Goal: Task Accomplishment & Management: Manage account settings

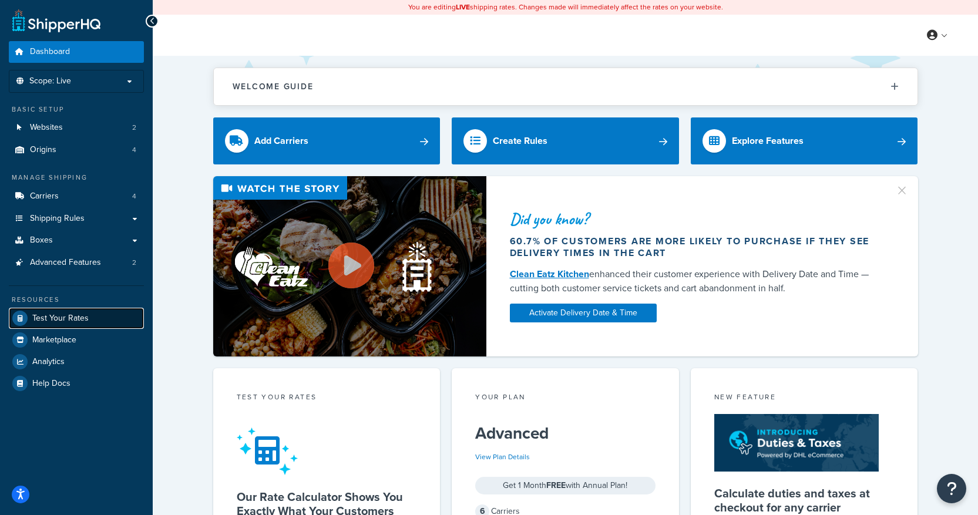
click at [96, 317] on link "Test Your Rates" at bounding box center [76, 318] width 135 height 21
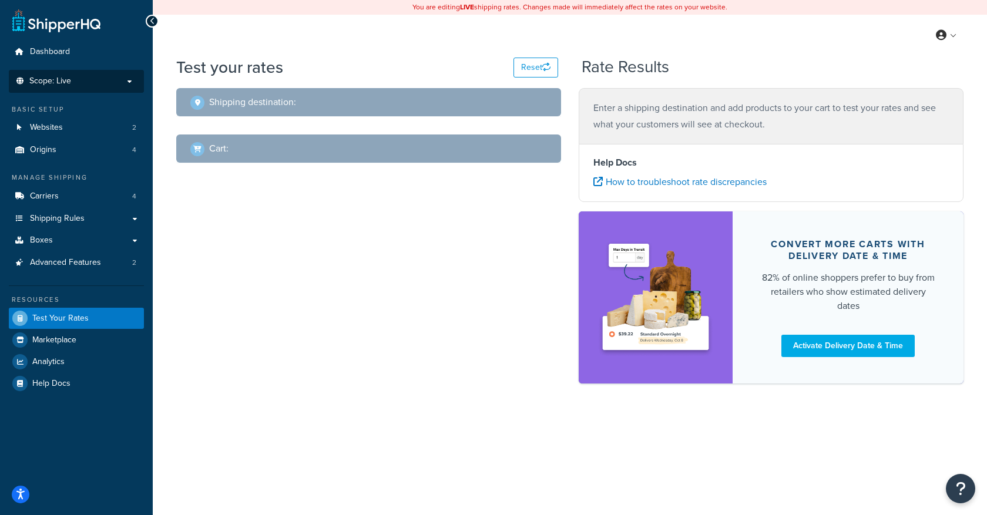
select select "TX"
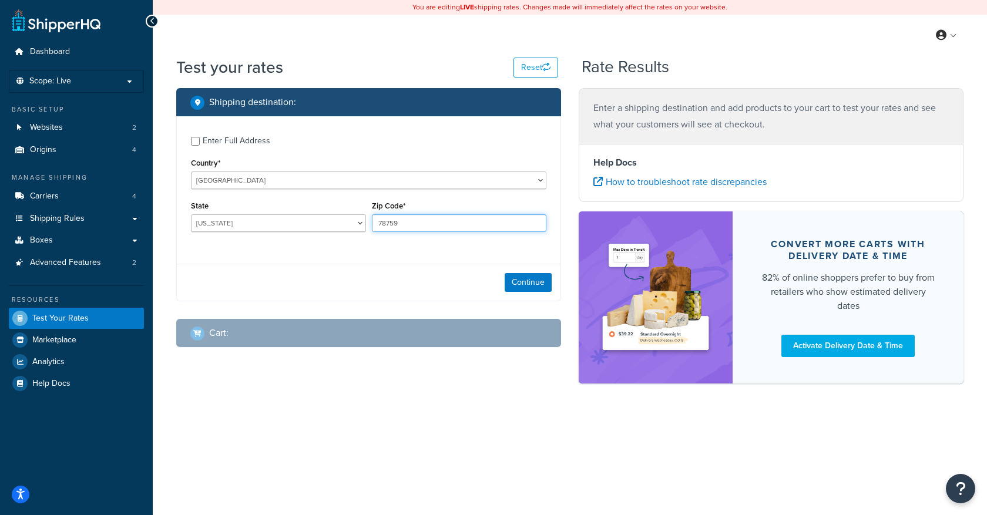
click at [433, 217] on input "78759" at bounding box center [459, 223] width 175 height 18
type input "14624"
click at [251, 226] on select "Alabama Alaska American Samoa Arizona Arkansas Armed Forces Americas Armed Forc…" at bounding box center [278, 223] width 175 height 18
select select "NY"
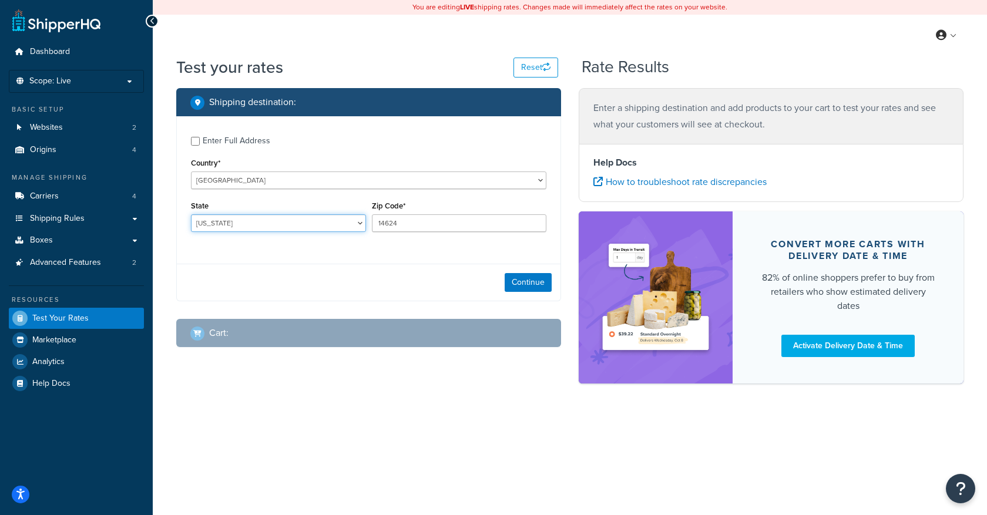
click at [191, 215] on select "Alabama Alaska American Samoa Arizona Arkansas Armed Forces Americas Armed Forc…" at bounding box center [278, 223] width 175 height 18
click at [532, 280] on button "Continue" at bounding box center [528, 282] width 47 height 19
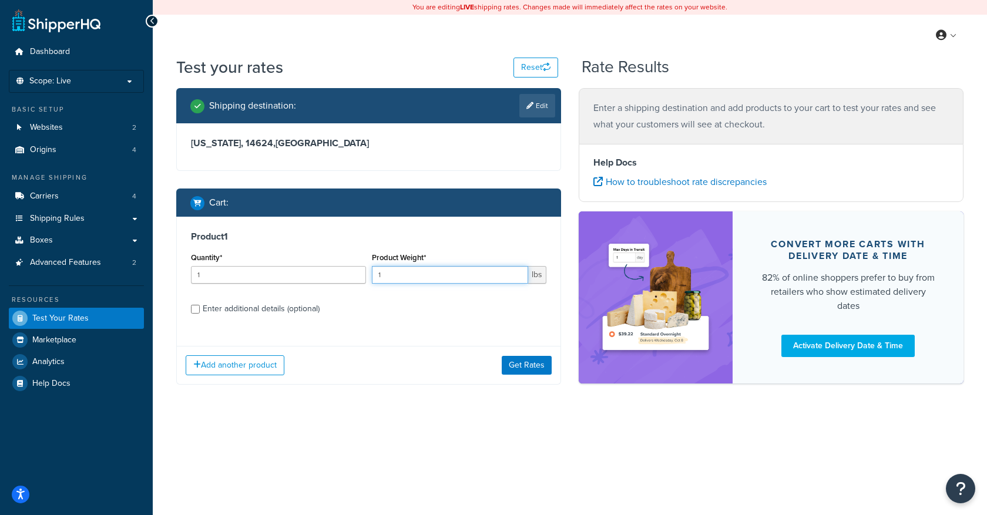
click at [388, 280] on input "1" at bounding box center [450, 275] width 157 height 18
drag, startPoint x: 397, startPoint y: 271, endPoint x: 327, endPoint y: 271, distance: 69.9
click at [327, 271] on div "Quantity* 1 Product Weight* 137 lbs" at bounding box center [368, 271] width 361 height 43
type input "37"
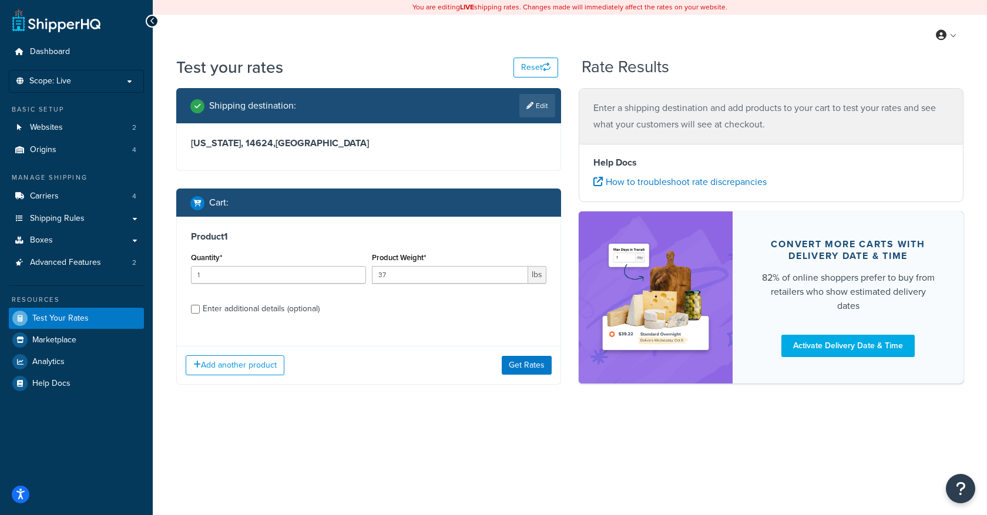
click at [266, 312] on div "Enter additional details (optional)" at bounding box center [261, 309] width 117 height 16
click at [200, 312] on input "Enter additional details (optional)" at bounding box center [195, 309] width 9 height 9
checkbox input "true"
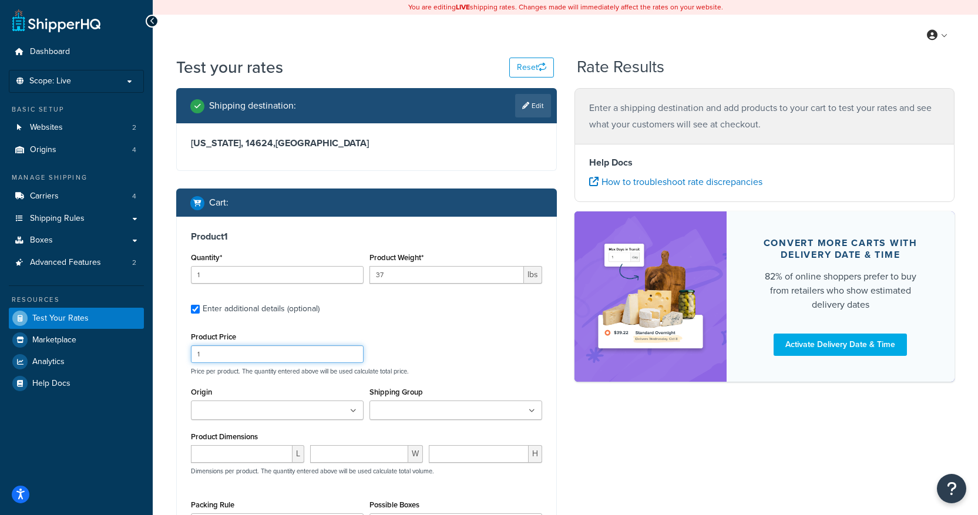
click at [275, 349] on input "1" at bounding box center [277, 354] width 173 height 18
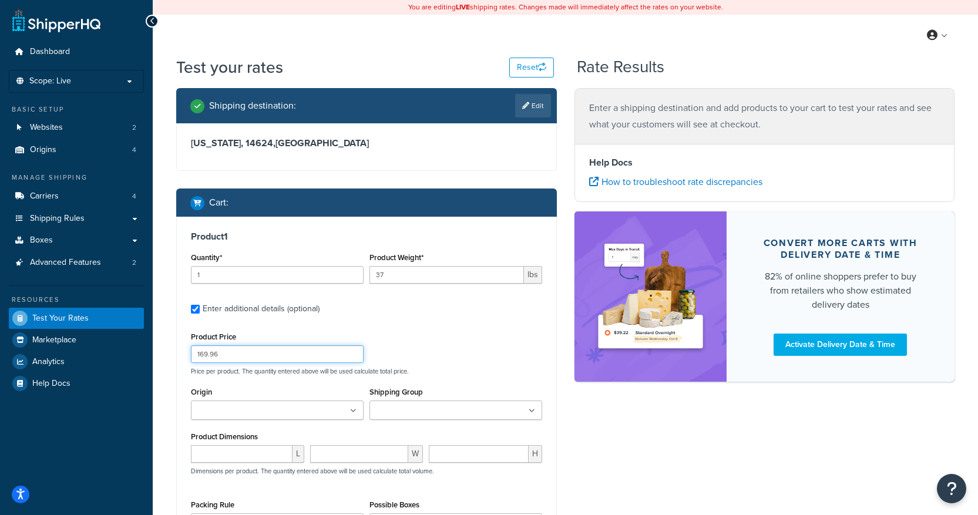
type input "169.96"
click at [234, 459] on input "number" at bounding box center [242, 454] width 102 height 18
type input "20"
type input "16"
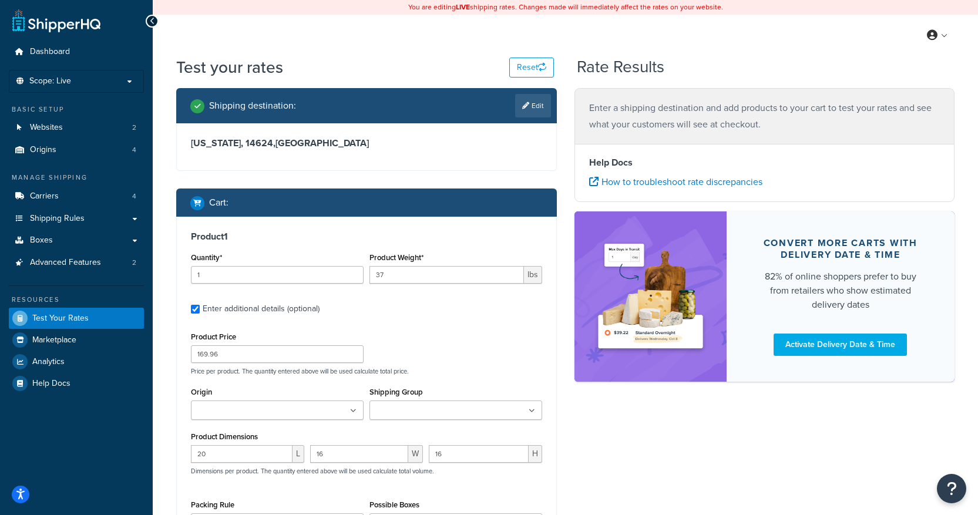
click at [268, 412] on input "Origin" at bounding box center [246, 411] width 104 height 13
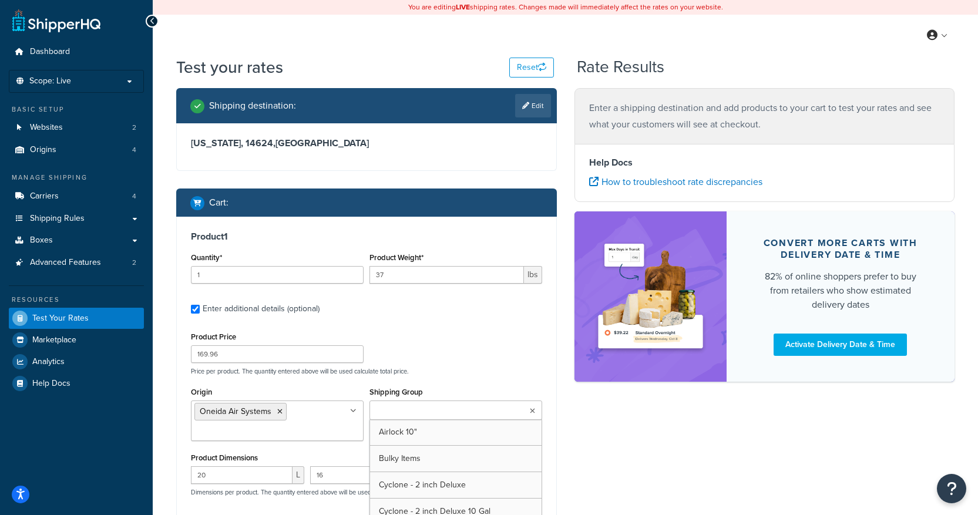
click at [428, 418] on input "Shipping Group" at bounding box center [425, 411] width 104 height 13
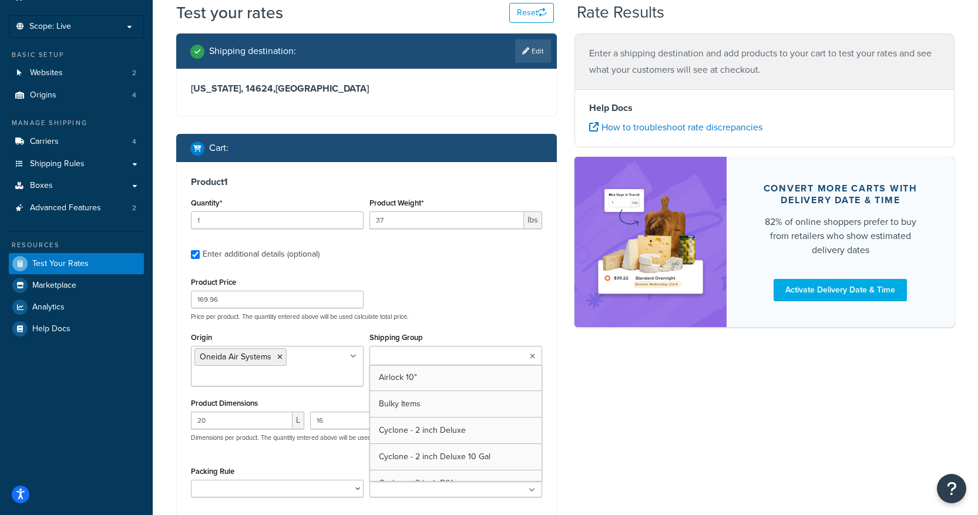
scroll to position [59, 0]
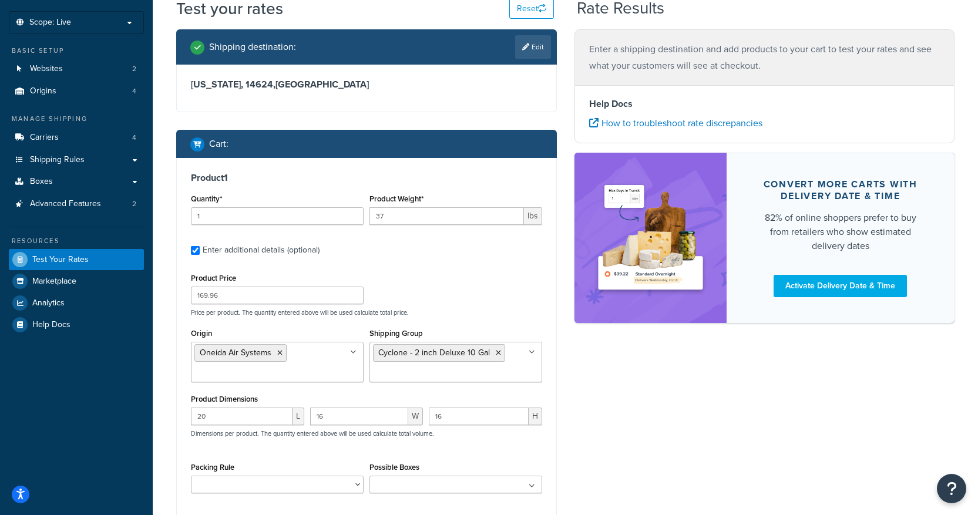
click at [490, 294] on div "Product Price 169.96 Price per product. The quantity entered above will be used…" at bounding box center [366, 293] width 357 height 46
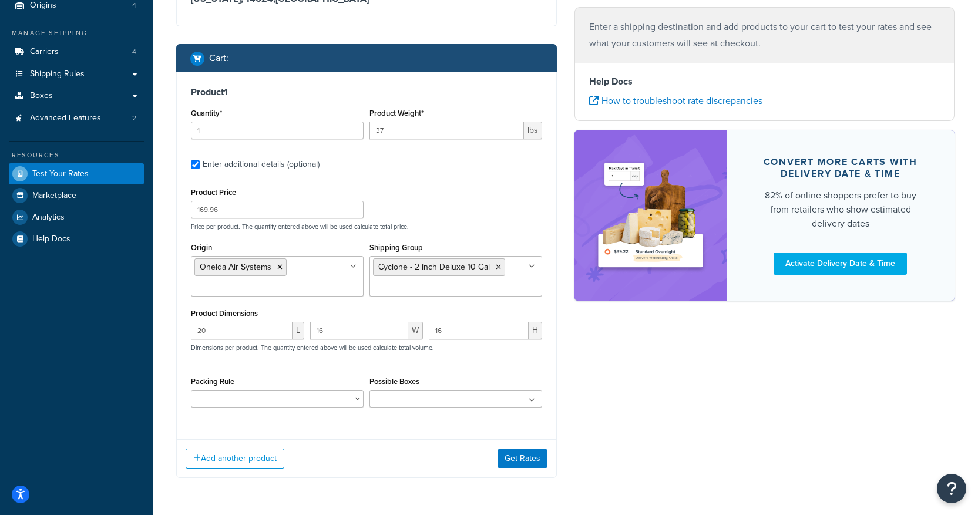
scroll to position [176, 0]
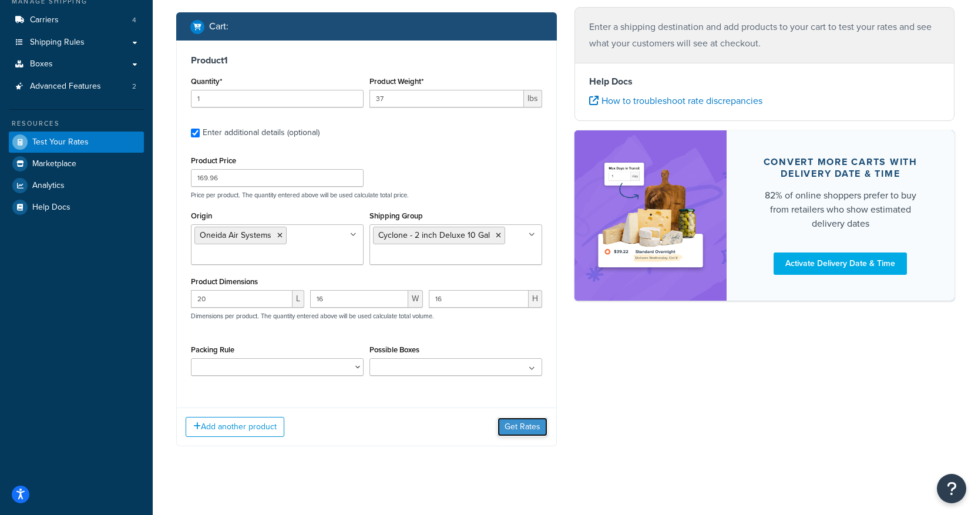
click at [526, 431] on button "Get Rates" at bounding box center [523, 427] width 50 height 19
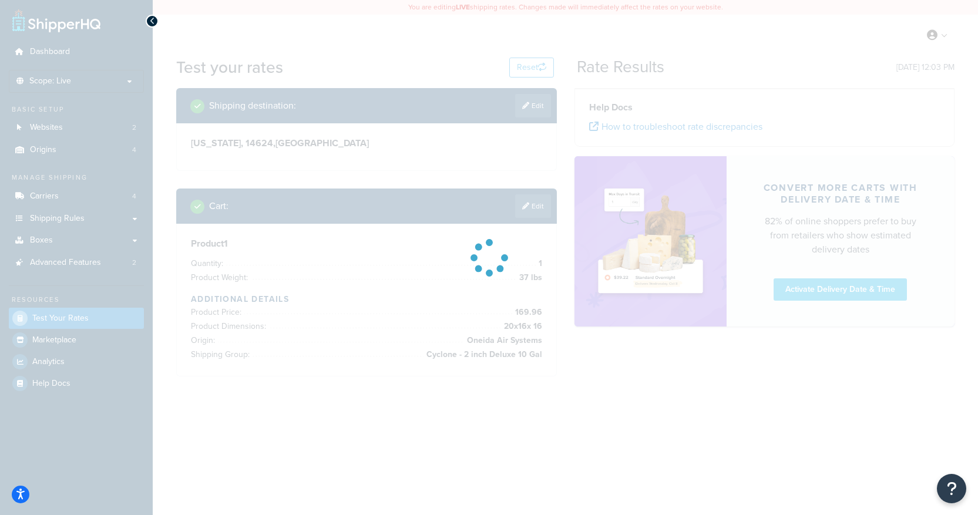
scroll to position [0, 0]
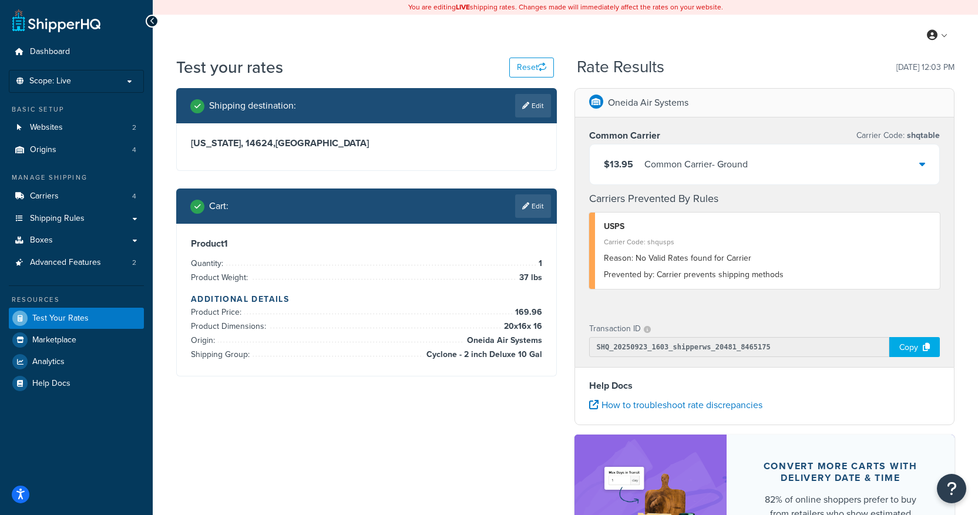
click at [714, 279] on div "Prevented by: Carrier prevents shipping methods" at bounding box center [768, 275] width 328 height 16
click at [713, 278] on div "Prevented by: Carrier prevents shipping methods" at bounding box center [768, 275] width 328 height 16
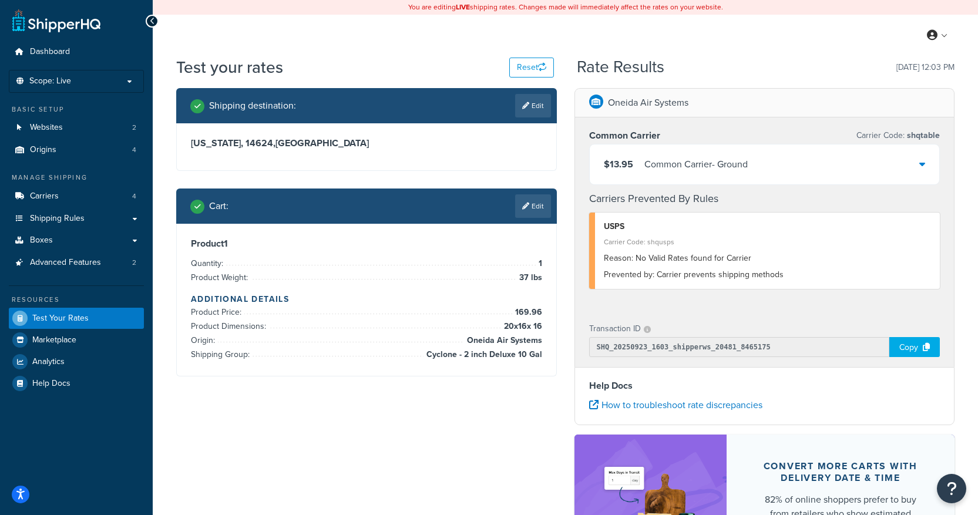
click at [713, 278] on div "Prevented by: Carrier prevents shipping methods" at bounding box center [768, 275] width 328 height 16
click at [910, 164] on div "$13.95 Common Carrier - Ground" at bounding box center [765, 164] width 350 height 40
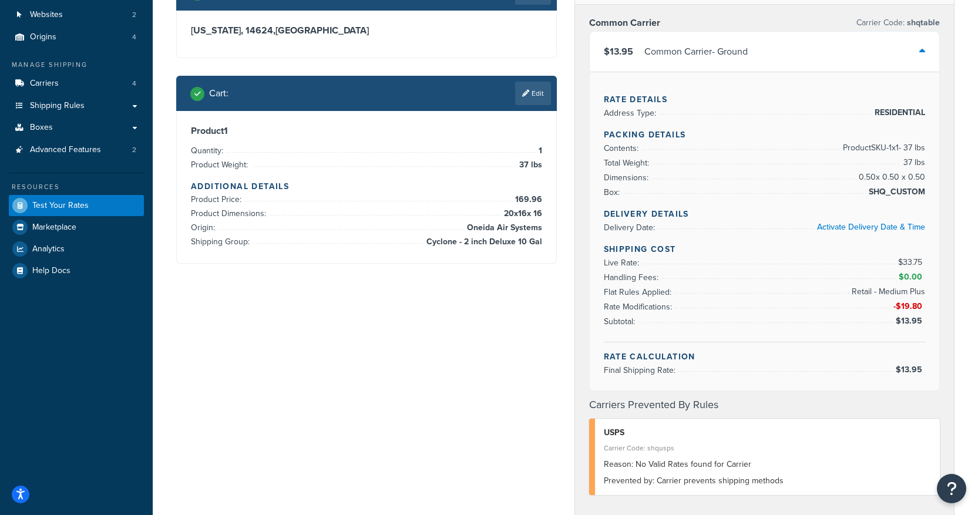
scroll to position [117, 0]
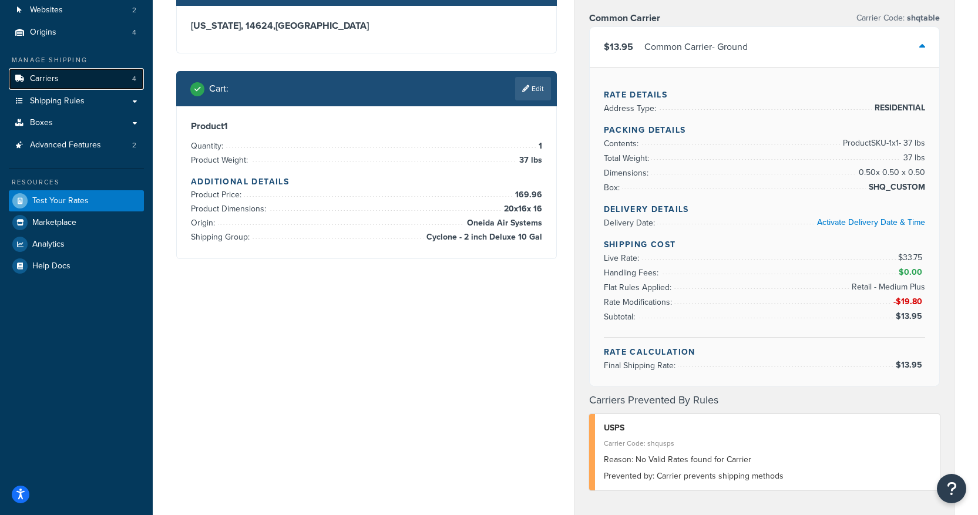
click at [70, 83] on link "Carriers 4" at bounding box center [76, 79] width 135 height 22
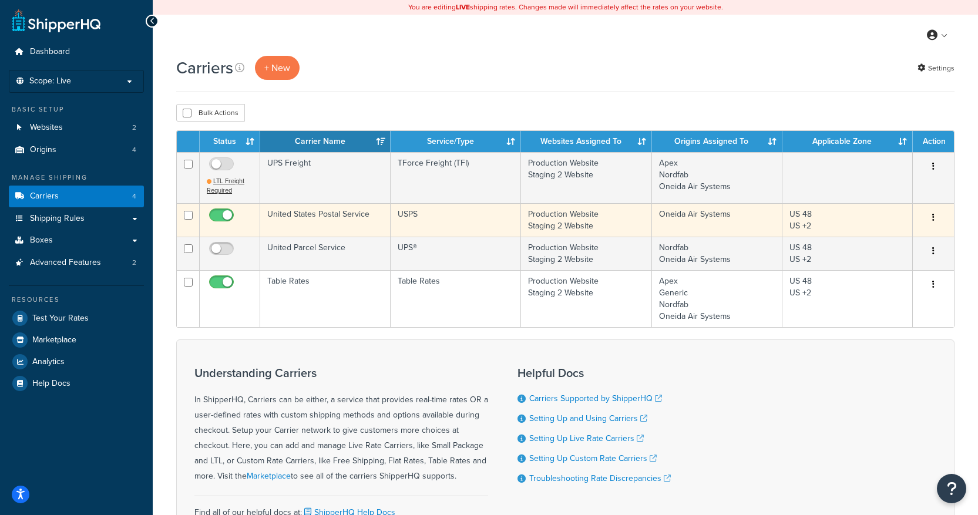
click at [320, 220] on td "United States Postal Service" at bounding box center [325, 219] width 130 height 33
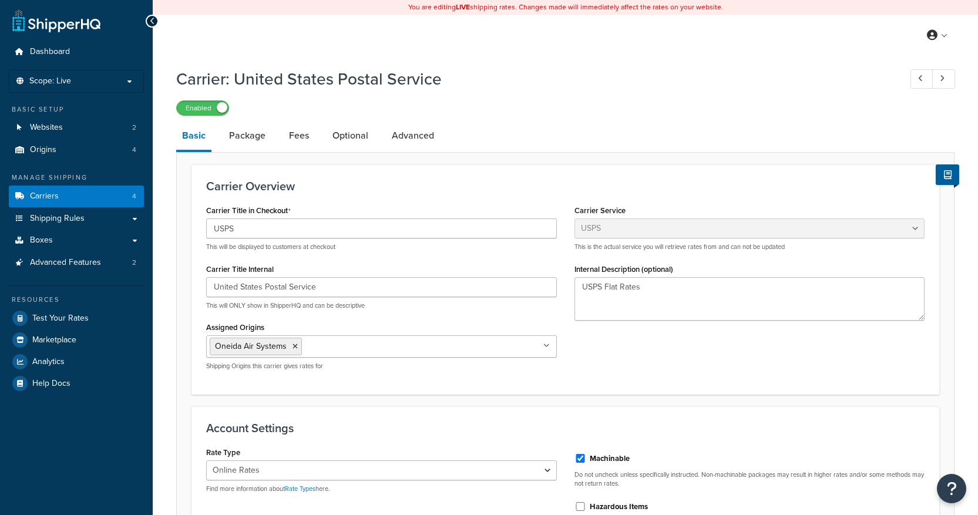
select select "usps"
select select "ONLINE"
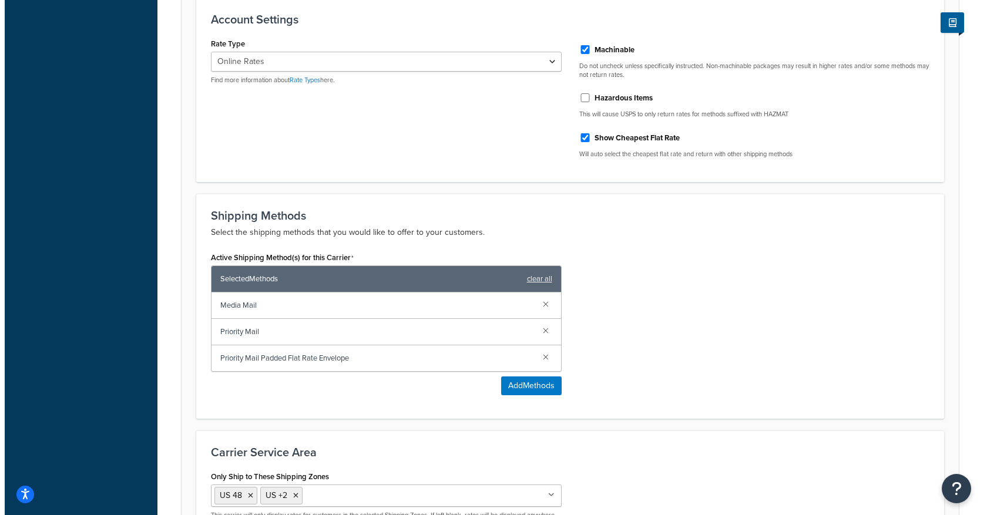
scroll to position [411, 0]
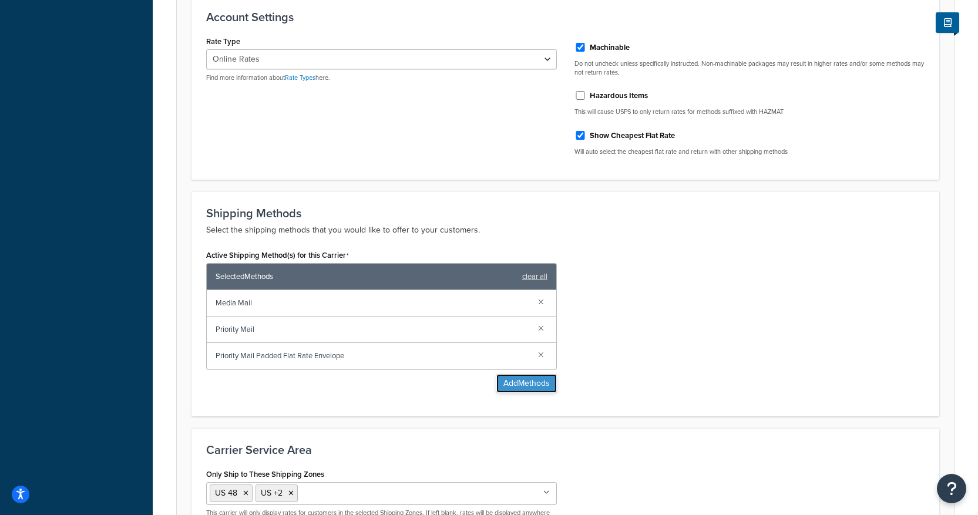
click at [529, 385] on button "Add Methods" at bounding box center [526, 383] width 60 height 19
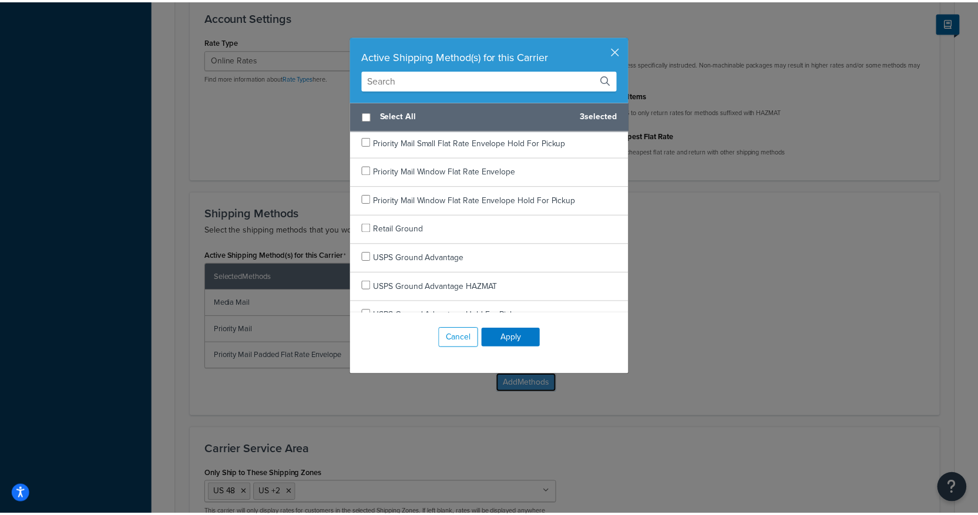
scroll to position [2238, 0]
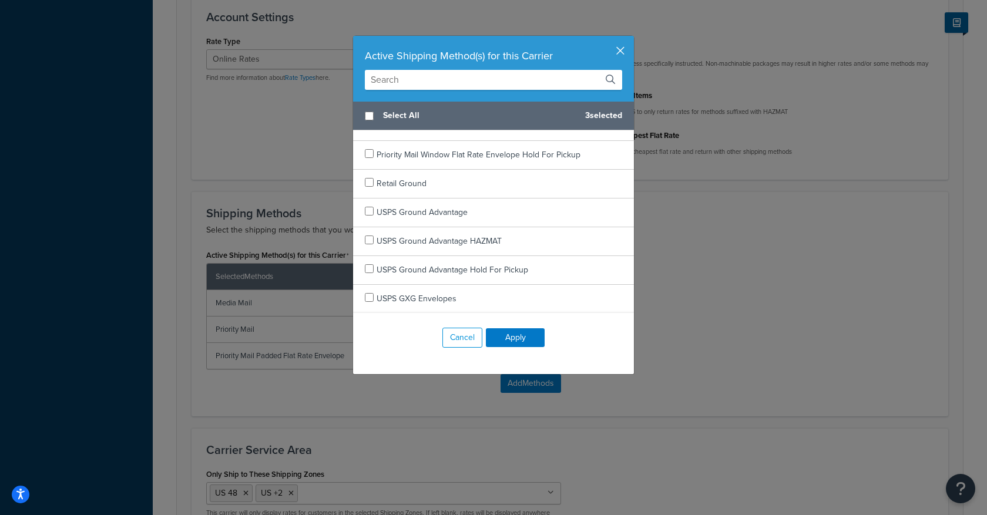
click at [631, 39] on button "button" at bounding box center [632, 37] width 3 height 3
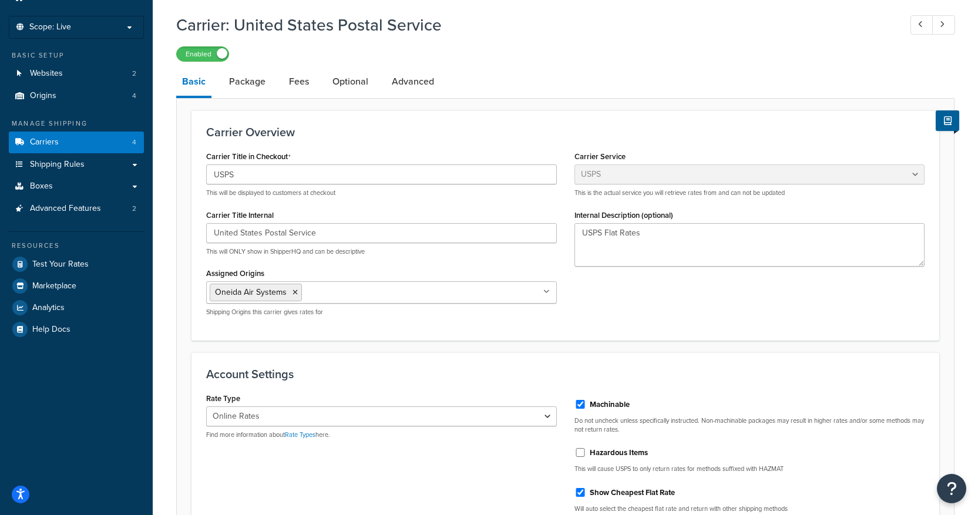
scroll to position [26, 0]
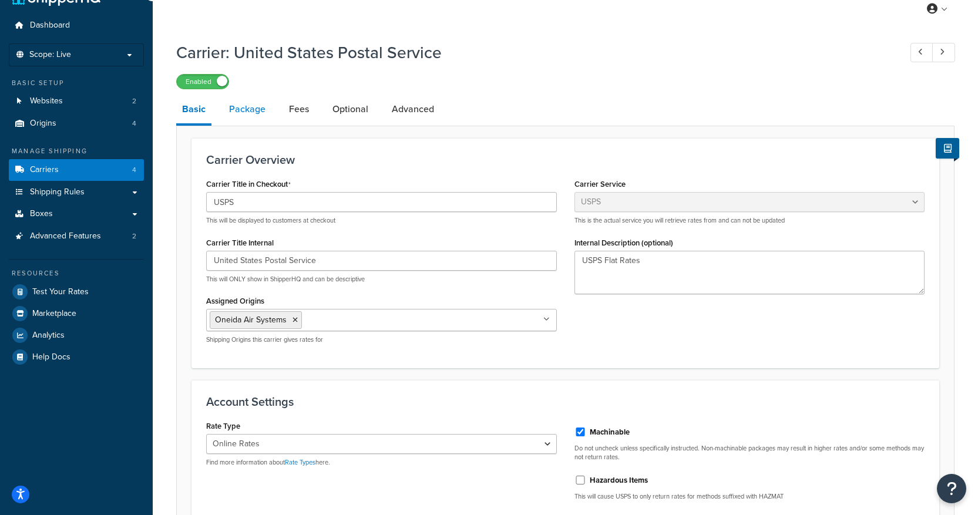
click at [247, 122] on link "Package" at bounding box center [247, 109] width 48 height 28
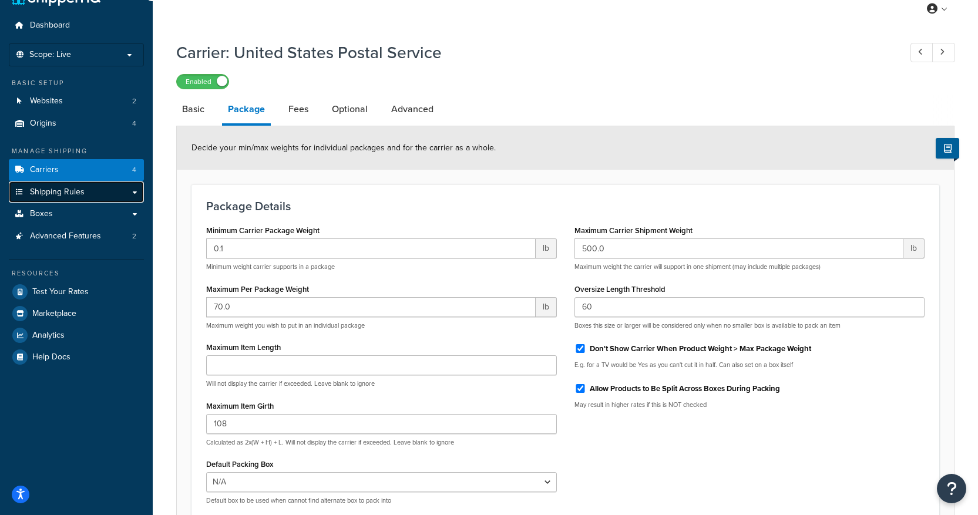
click at [100, 193] on link "Shipping Rules" at bounding box center [76, 192] width 135 height 22
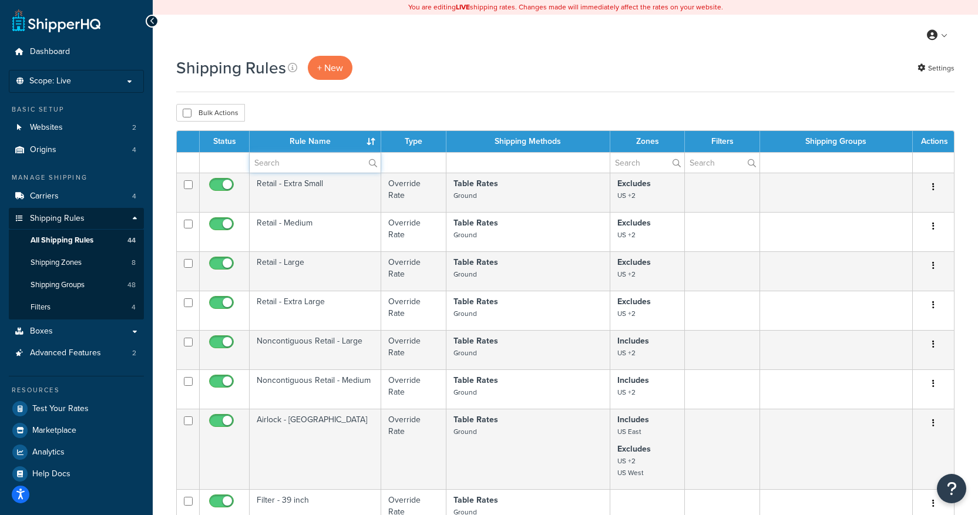
click at [299, 161] on input "text" at bounding box center [315, 163] width 131 height 20
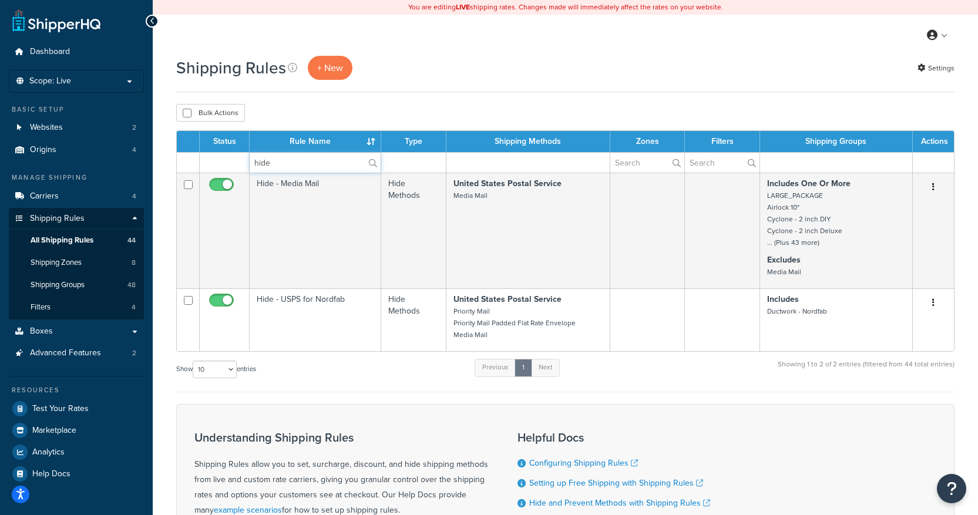
type input "hide"
click at [942, 74] on link "Settings" at bounding box center [935, 68] width 37 height 16
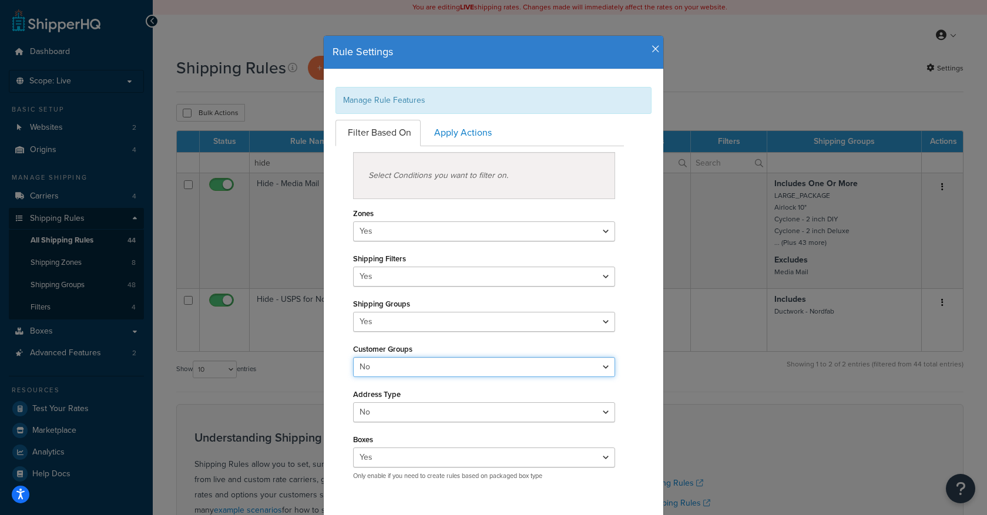
drag, startPoint x: 429, startPoint y: 367, endPoint x: 424, endPoint y: 374, distance: 8.3
click at [429, 367] on select "Yes No" at bounding box center [484, 367] width 262 height 20
select select "true"
click at [353, 357] on select "Yes No" at bounding box center [484, 367] width 262 height 20
click at [406, 415] on select "Yes No" at bounding box center [484, 412] width 262 height 20
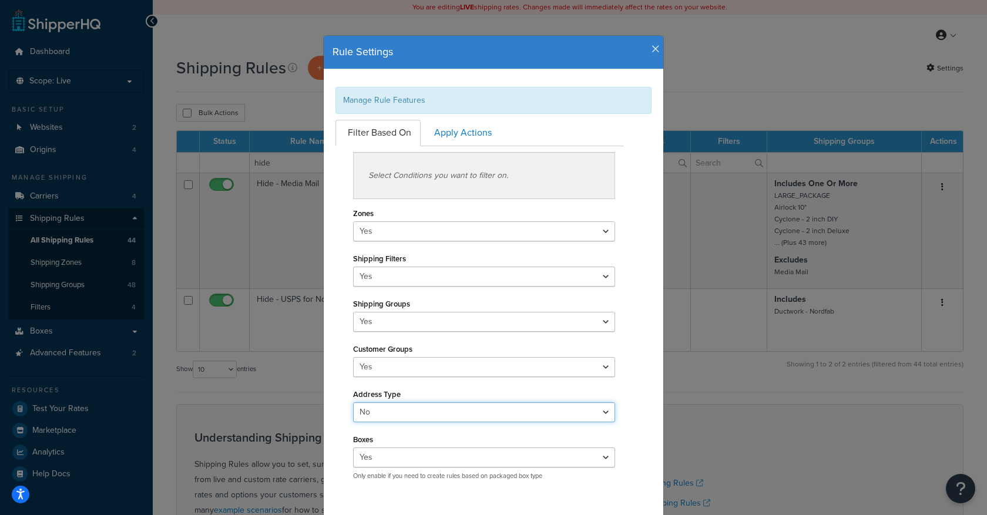
select select "true"
click at [353, 402] on select "Yes No" at bounding box center [484, 412] width 262 height 20
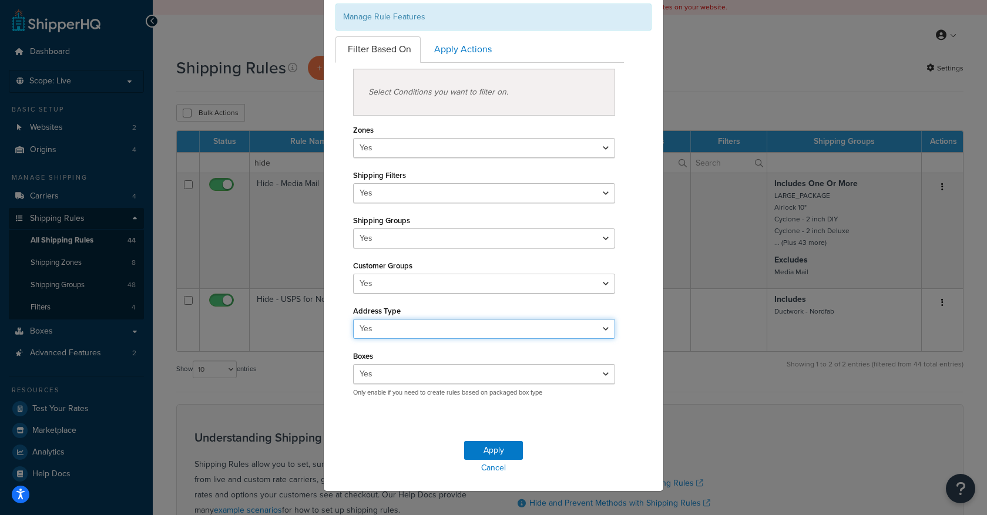
scroll to position [95, 0]
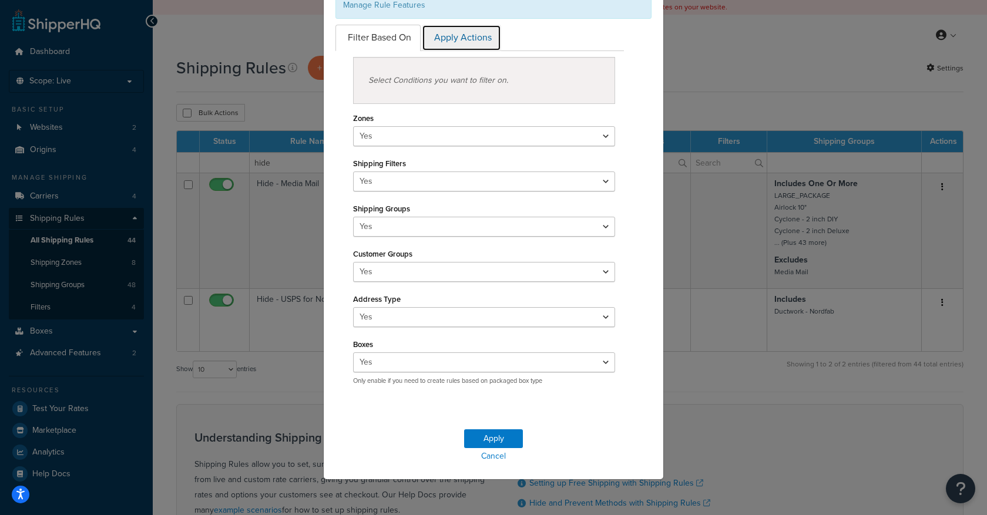
click at [469, 40] on link "Apply Actions" at bounding box center [461, 38] width 79 height 26
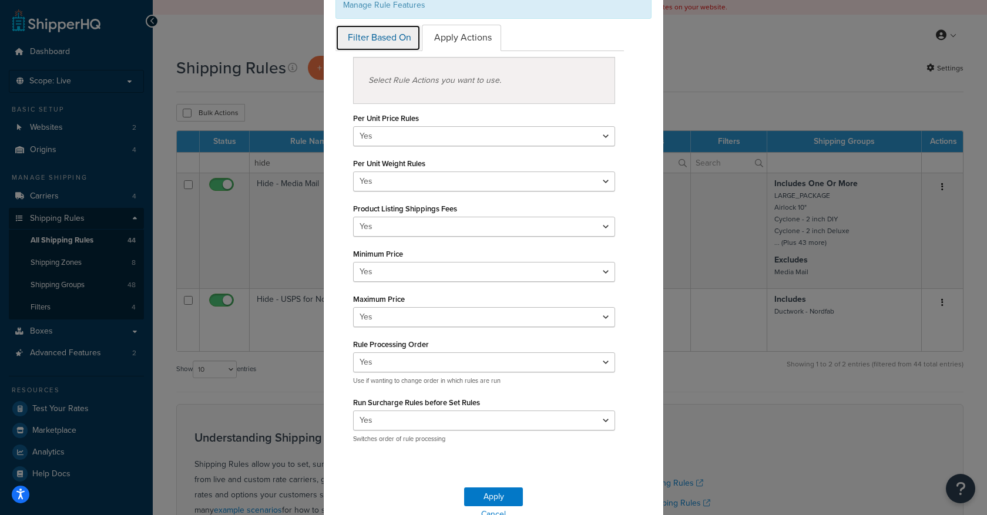
click at [388, 26] on link "Filter Based On" at bounding box center [377, 38] width 85 height 26
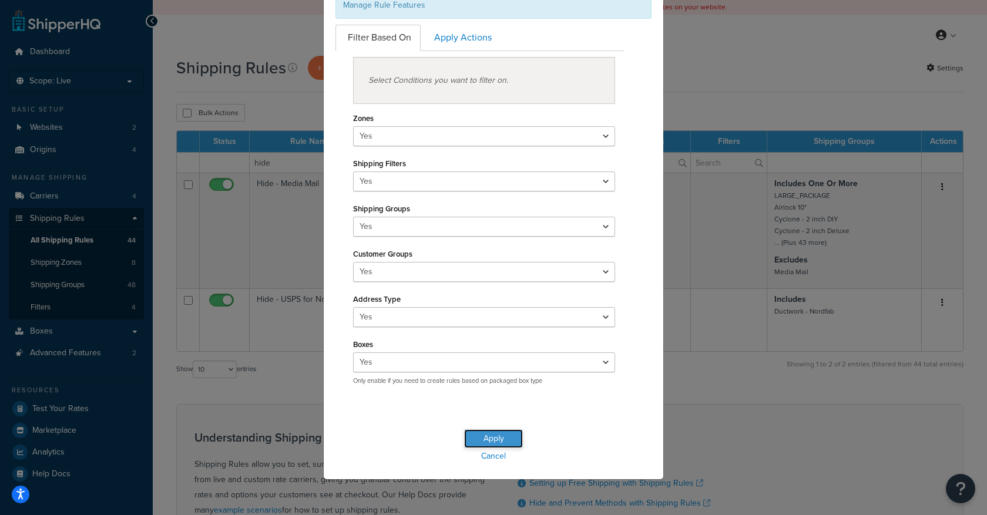
click at [494, 438] on button "Apply" at bounding box center [493, 438] width 59 height 19
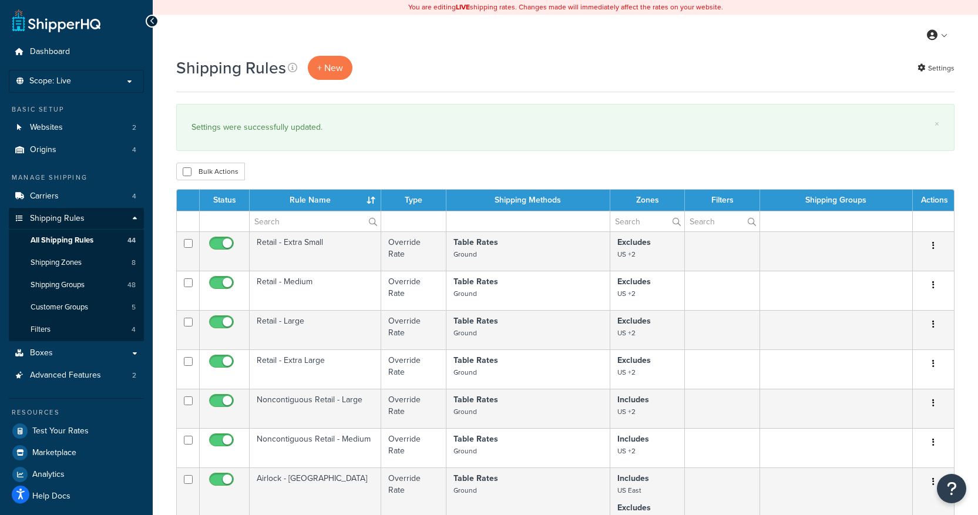
click at [499, 112] on div "× Settings were successfully updated." at bounding box center [565, 127] width 778 height 47
click at [56, 314] on link "Customer Groups 5" at bounding box center [76, 308] width 135 height 22
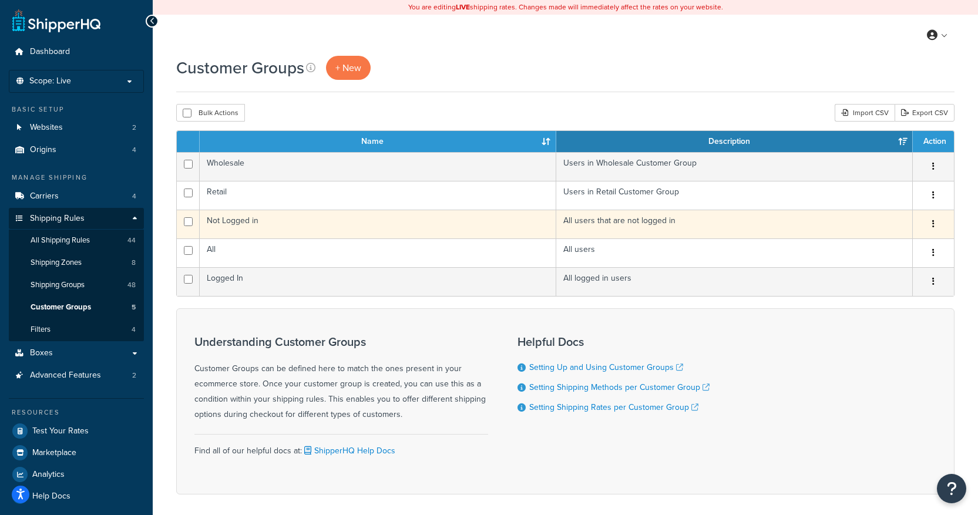
click at [243, 227] on td "Not Logged in" at bounding box center [378, 224] width 357 height 29
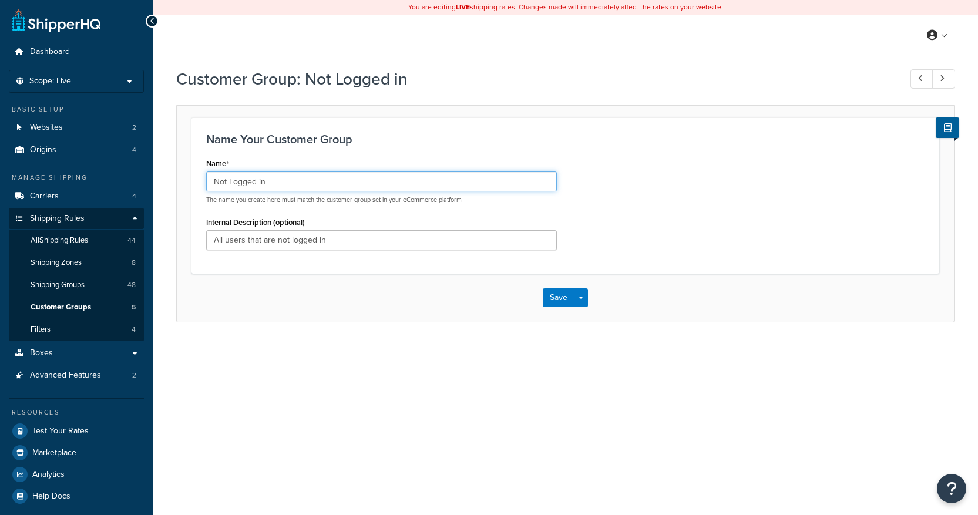
click at [293, 183] on input "Not Logged in" at bounding box center [381, 182] width 351 height 20
type input "NOT LOGGED IN"
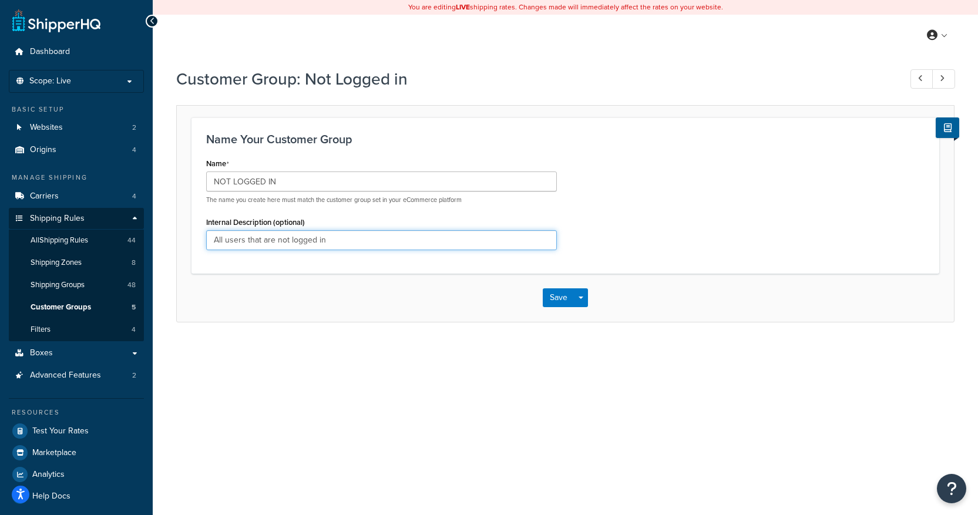
click at [372, 243] on input "All users that are not logged in" at bounding box center [381, 240] width 351 height 20
click at [557, 300] on button "Save" at bounding box center [559, 297] width 32 height 19
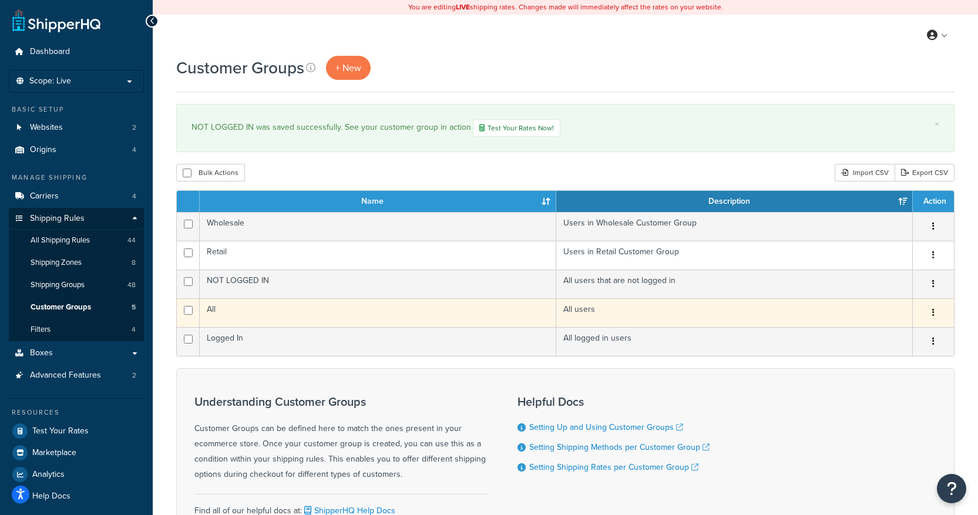
click at [935, 314] on button "button" at bounding box center [933, 313] width 16 height 19
click at [315, 314] on td "All" at bounding box center [378, 312] width 357 height 29
click at [243, 305] on td "All" at bounding box center [378, 312] width 357 height 29
click at [247, 320] on td "All" at bounding box center [378, 312] width 357 height 29
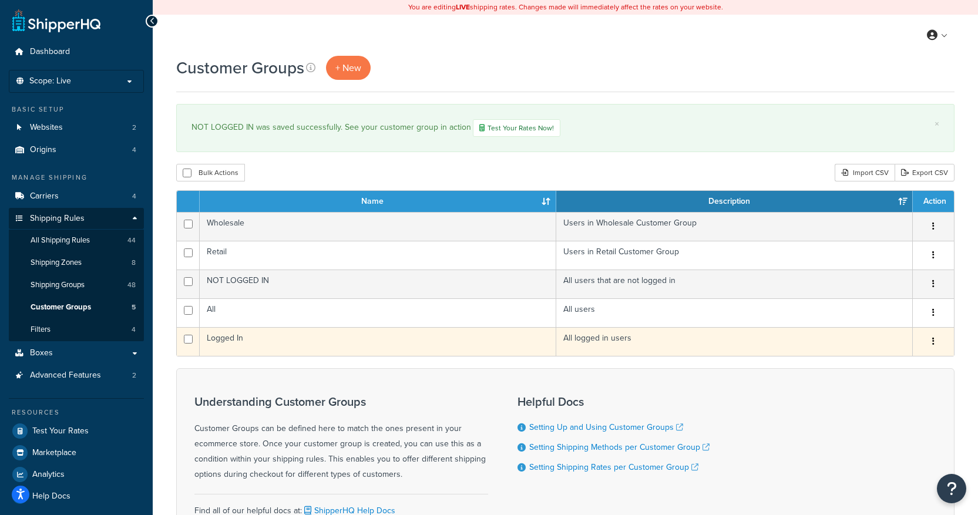
click at [254, 346] on td "Logged In" at bounding box center [378, 341] width 357 height 29
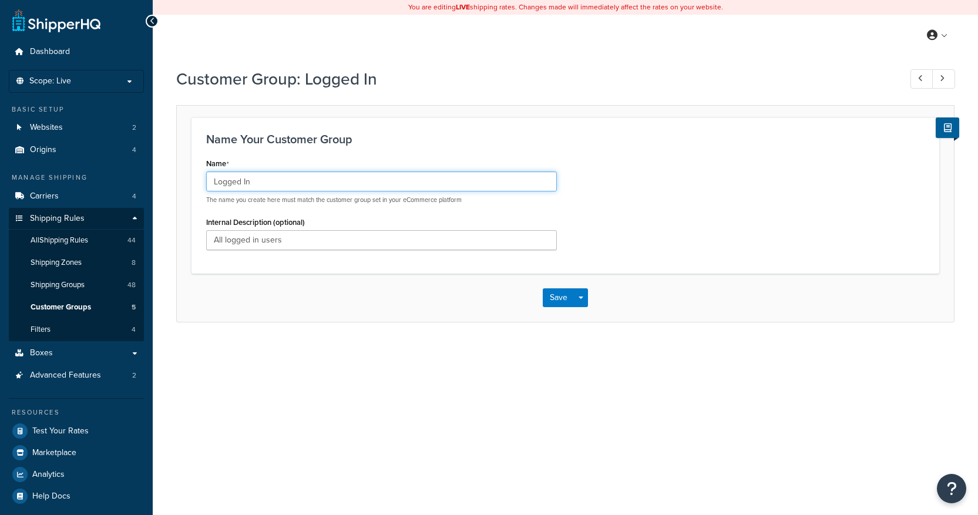
click at [269, 174] on input "Logged In" at bounding box center [381, 182] width 351 height 20
type input "General"
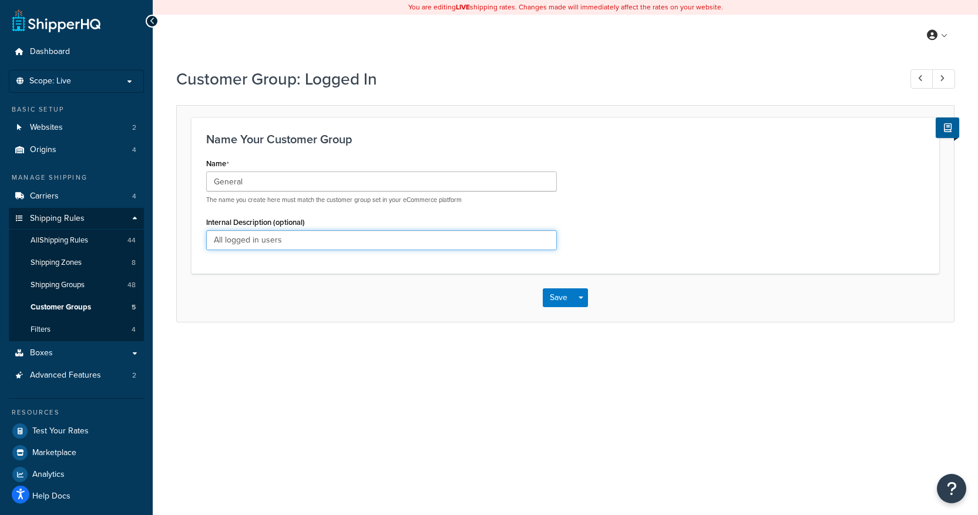
click at [315, 243] on input "All logged in users" at bounding box center [381, 240] width 351 height 20
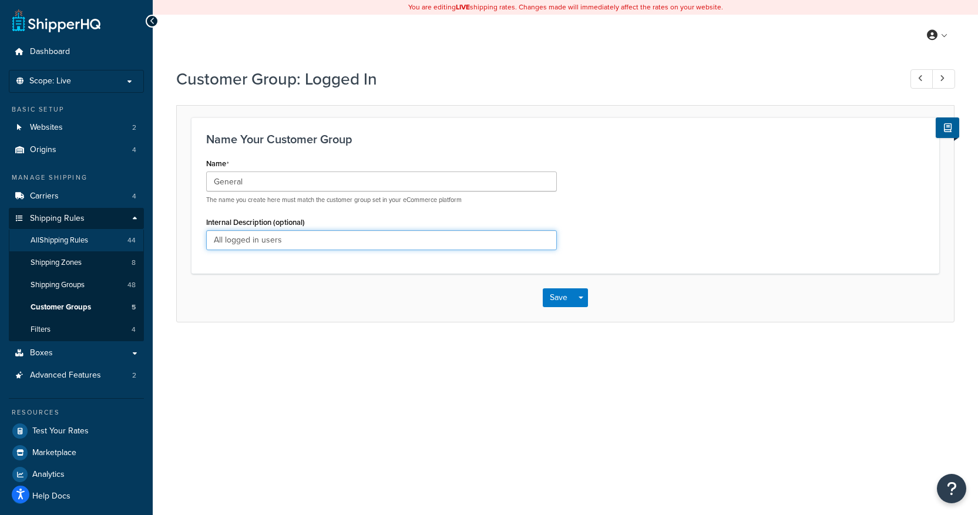
drag, startPoint x: 295, startPoint y: 240, endPoint x: 86, endPoint y: 250, distance: 209.3
click at [88, 249] on div "Dashboard Scope: Live Basic Setup Websites 2 Origins 4 Manage Shipping Carriers…" at bounding box center [489, 261] width 978 height 522
type input "Generic logged in users"
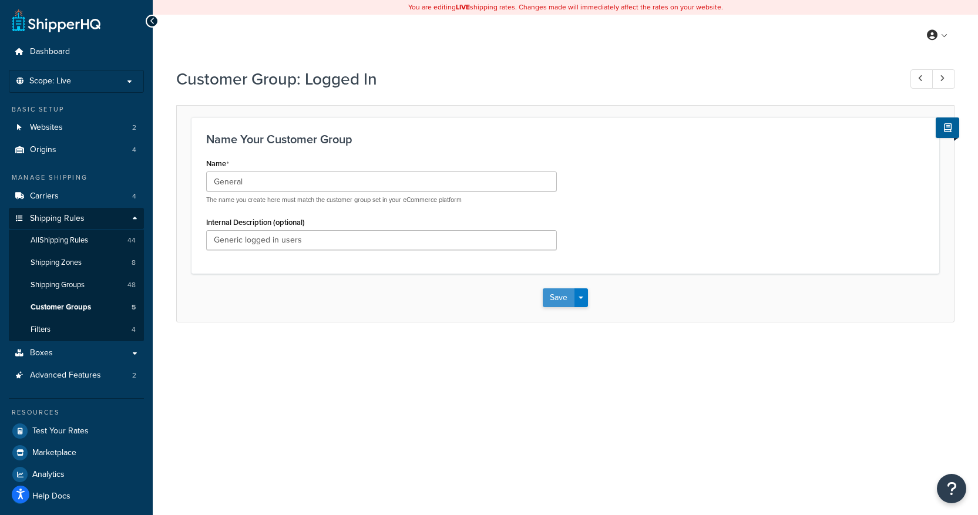
click at [550, 298] on button "Save" at bounding box center [559, 297] width 32 height 19
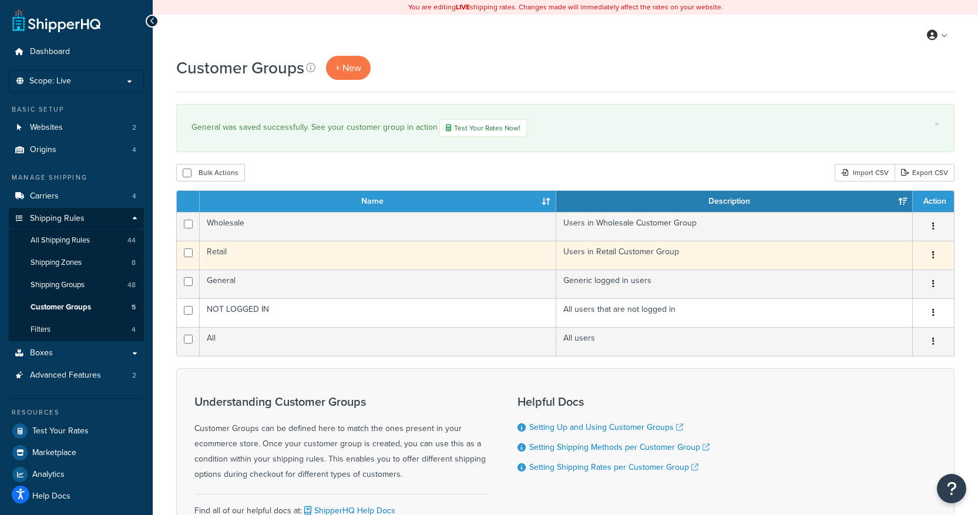
click at [253, 248] on td "Retail" at bounding box center [378, 255] width 357 height 29
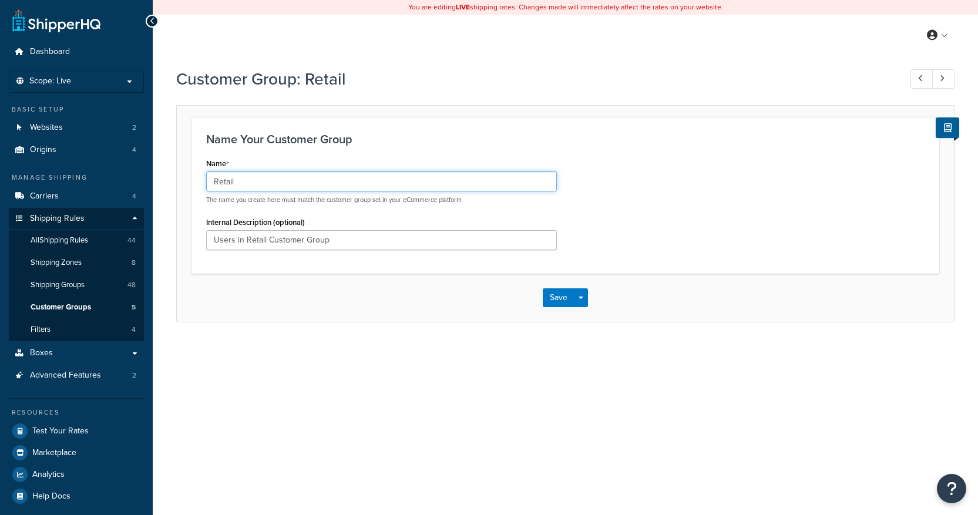
click at [274, 183] on input "Retail" at bounding box center [381, 182] width 351 height 20
type input "Reseller"
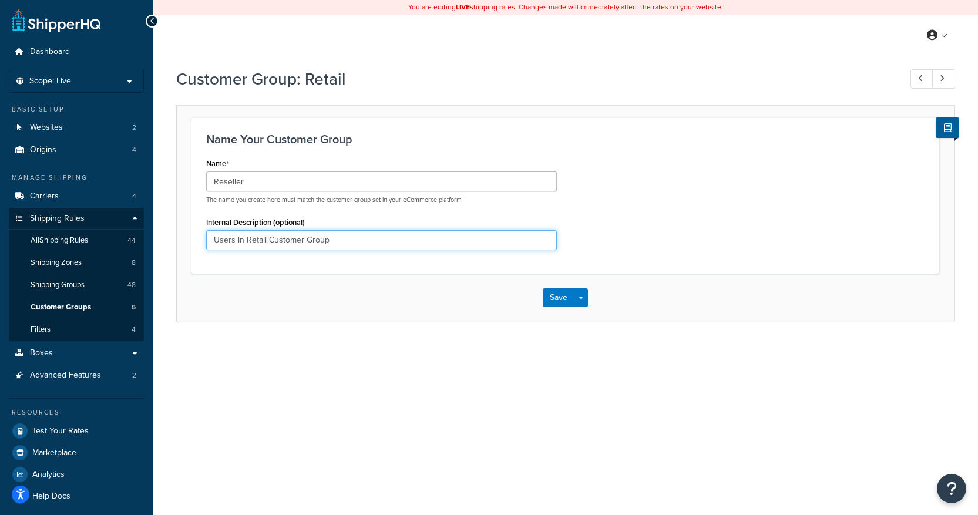
drag, startPoint x: 308, startPoint y: 238, endPoint x: 266, endPoint y: 247, distance: 42.6
click at [308, 238] on input "Users in Retail Customer Group" at bounding box center [381, 240] width 351 height 20
click at [254, 242] on input "Users in Retail Customer Group" at bounding box center [381, 240] width 351 height 20
click at [378, 244] on input "Users in Retail Customer Group" at bounding box center [381, 240] width 351 height 20
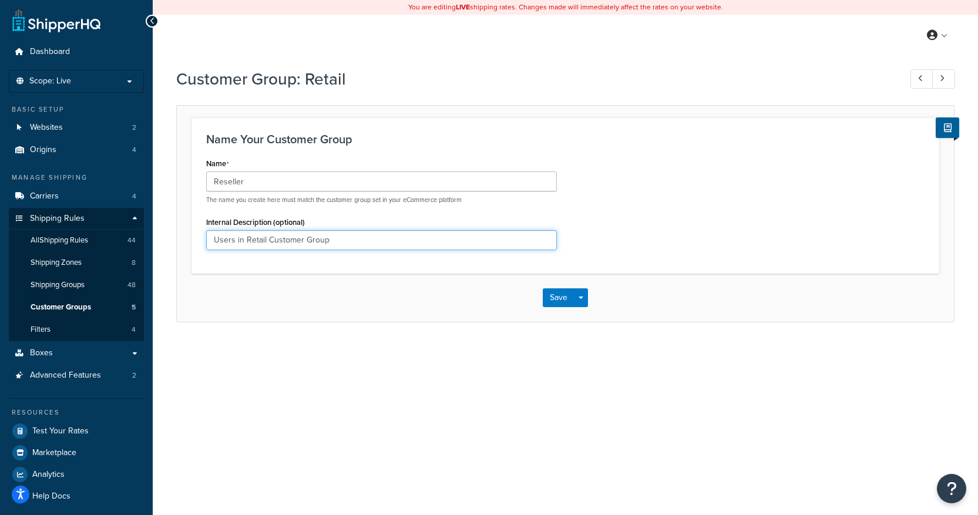
click at [378, 244] on input "Users in Retail Customer Group" at bounding box center [381, 240] width 351 height 20
type input "Resellers with custom pricing"
click at [542, 293] on div "Save Save Dropdown Save and Edit Save and Duplicate Save and Create New" at bounding box center [565, 298] width 777 height 48
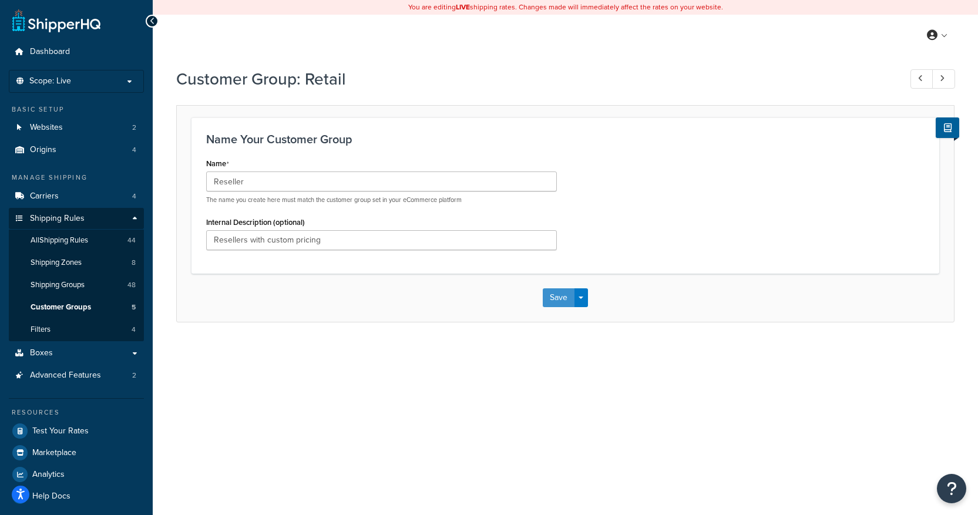
drag, startPoint x: 550, startPoint y: 295, endPoint x: 590, endPoint y: 303, distance: 40.8
click at [550, 295] on button "Save" at bounding box center [559, 297] width 32 height 19
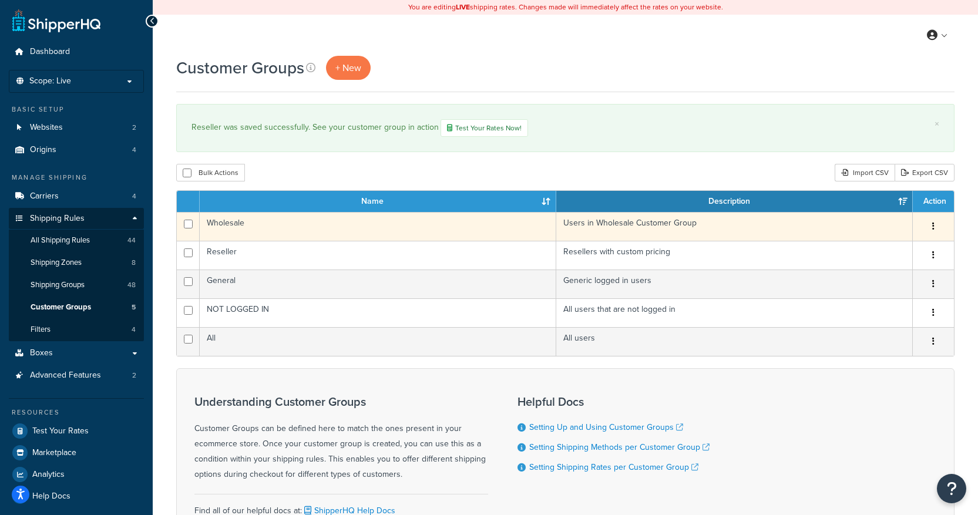
click at [240, 230] on td "Wholesale" at bounding box center [378, 226] width 357 height 29
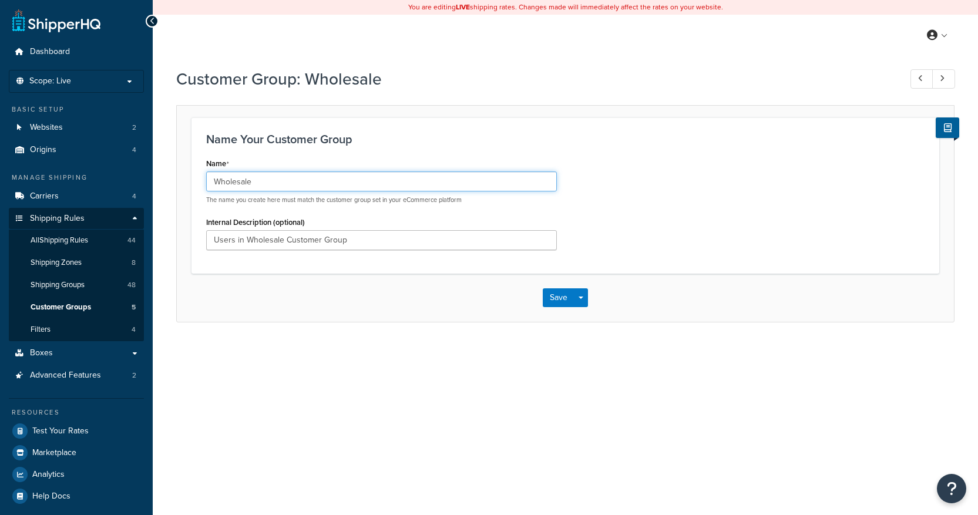
click at [261, 189] on input "Wholesale" at bounding box center [381, 182] width 351 height 20
type input "Credit Terms"
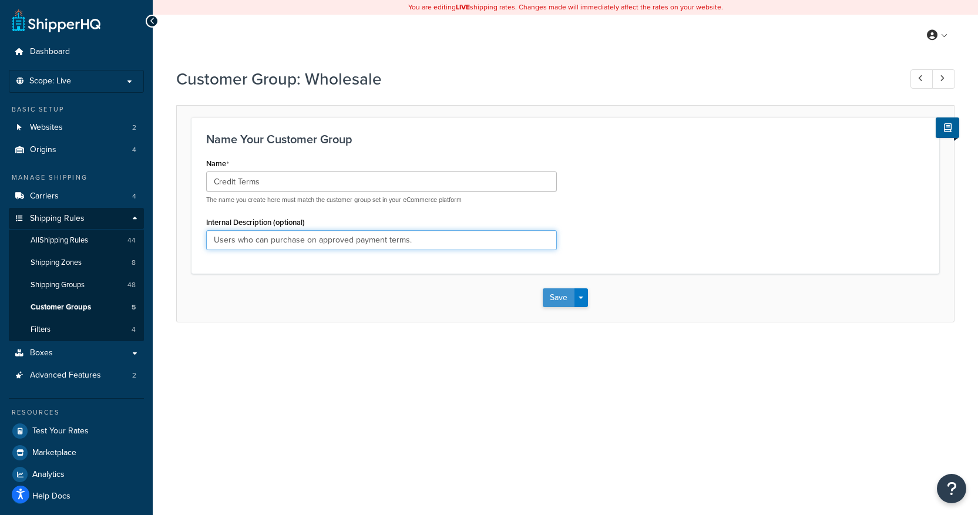
type input "Users who can purchase on approved payment terms."
click at [553, 302] on button "Save" at bounding box center [559, 297] width 32 height 19
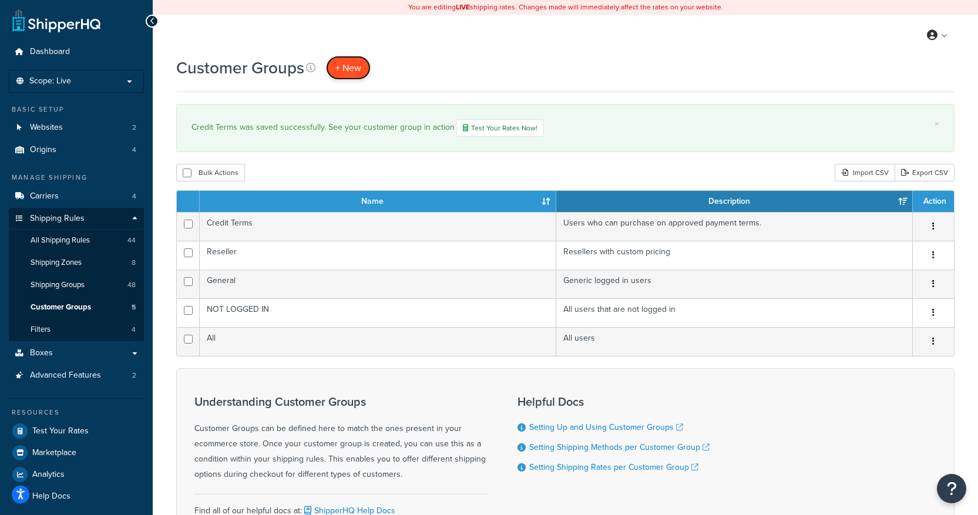
click at [362, 73] on link "+ New" at bounding box center [348, 68] width 45 height 24
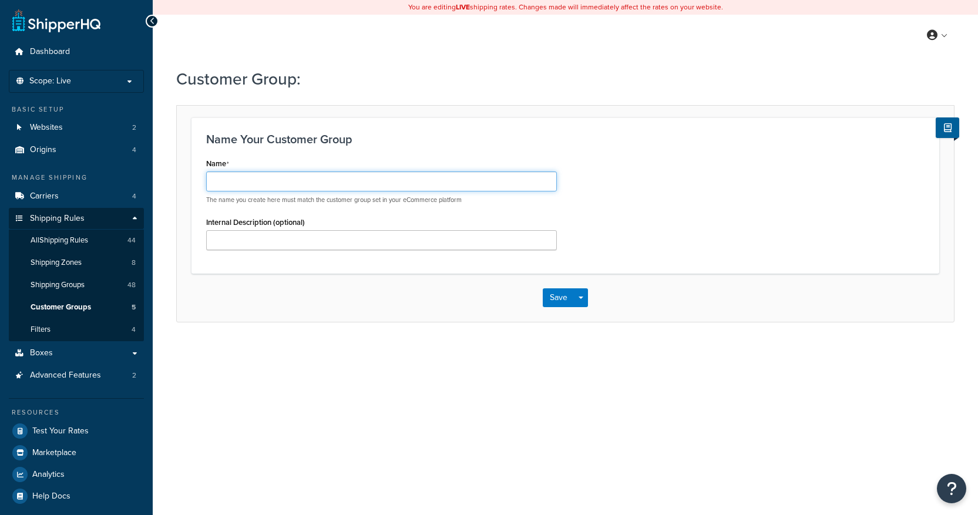
click at [281, 183] on input "Name" at bounding box center [381, 182] width 351 height 20
type input "Internal"
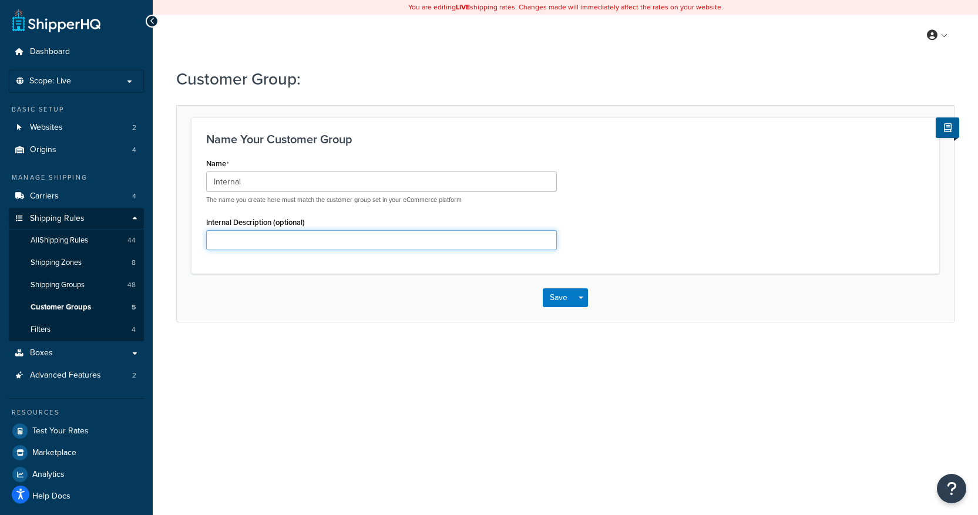
type input "C"
type input "OAS Employees"
click at [549, 302] on button "Save" at bounding box center [559, 297] width 32 height 19
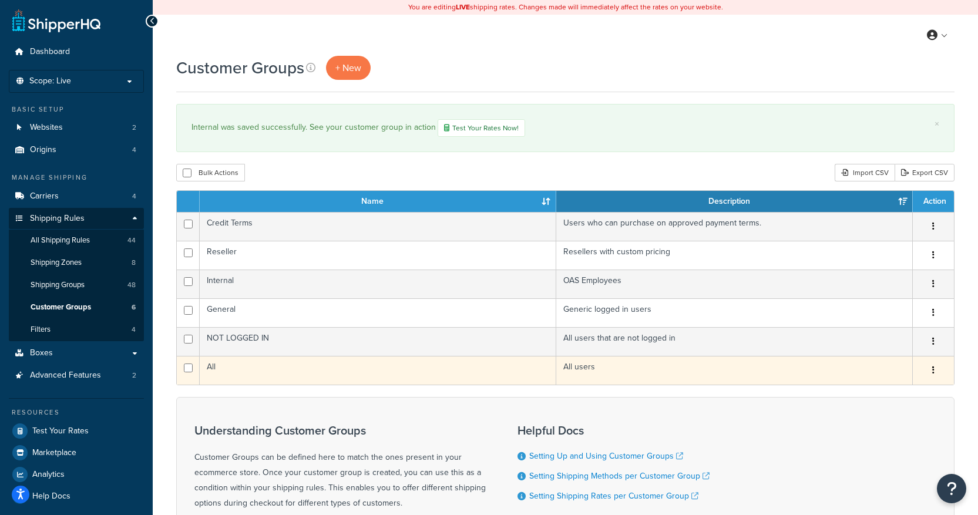
click at [939, 370] on button "button" at bounding box center [933, 370] width 16 height 19
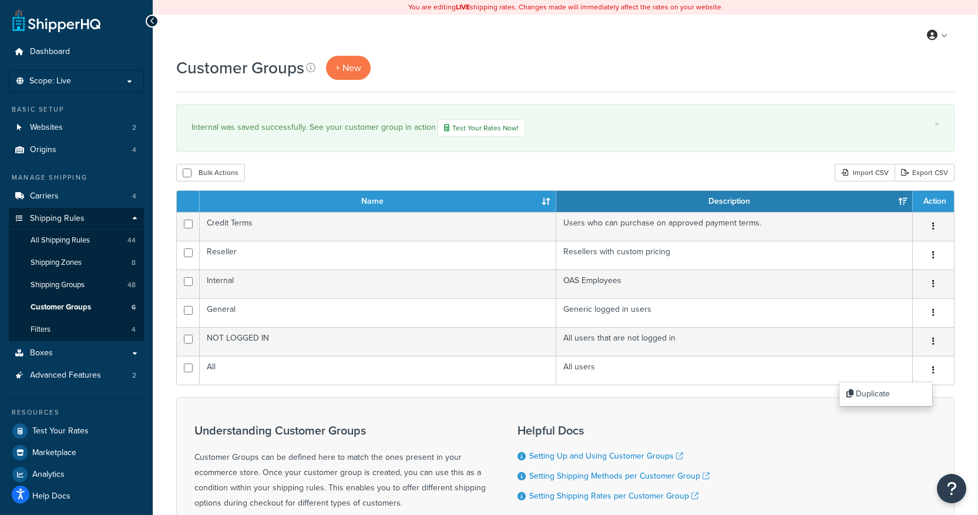
click at [956, 359] on div "Customer Groups + New × Internal was saved successfully. See your customer grou…" at bounding box center [565, 340] width 825 height 569
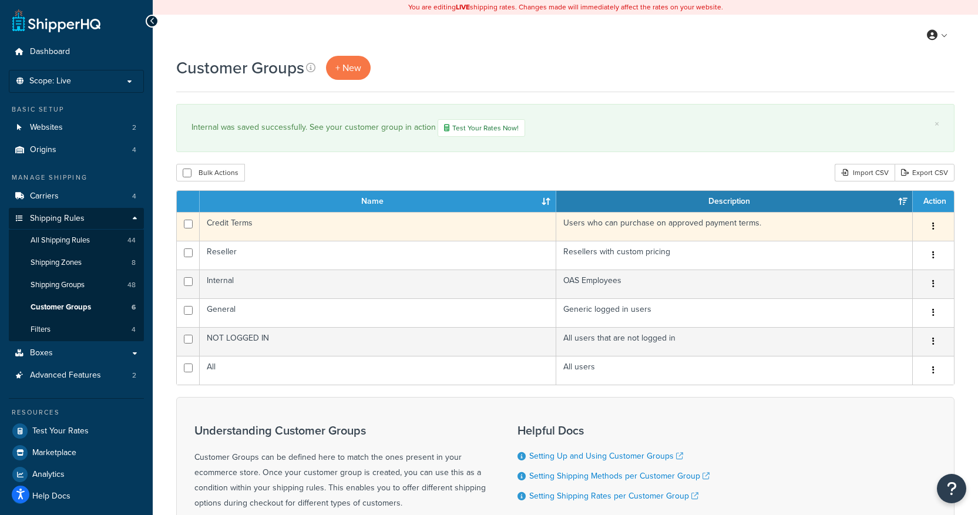
drag, startPoint x: 966, startPoint y: 348, endPoint x: 667, endPoint y: 234, distance: 320.3
click at [966, 348] on div "Customer Groups + New × Internal was saved successfully. See your customer grou…" at bounding box center [565, 340] width 825 height 569
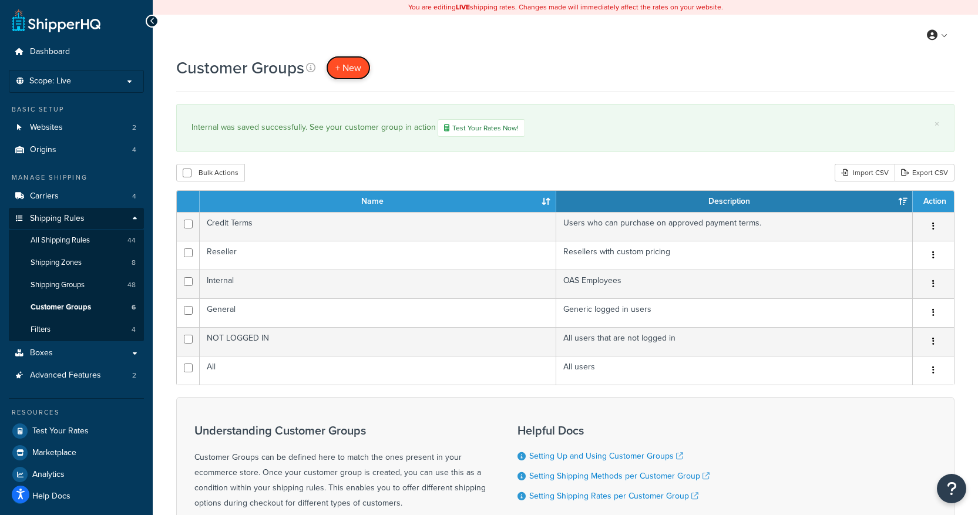
click at [358, 66] on span "+ New" at bounding box center [348, 68] width 26 height 14
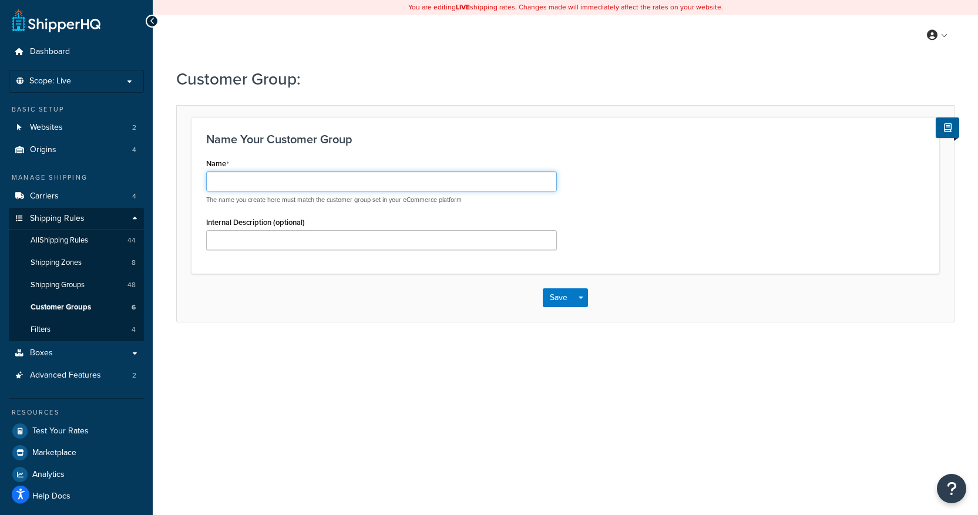
click at [265, 186] on input "Name" at bounding box center [381, 182] width 351 height 20
type input "Tax Exempt"
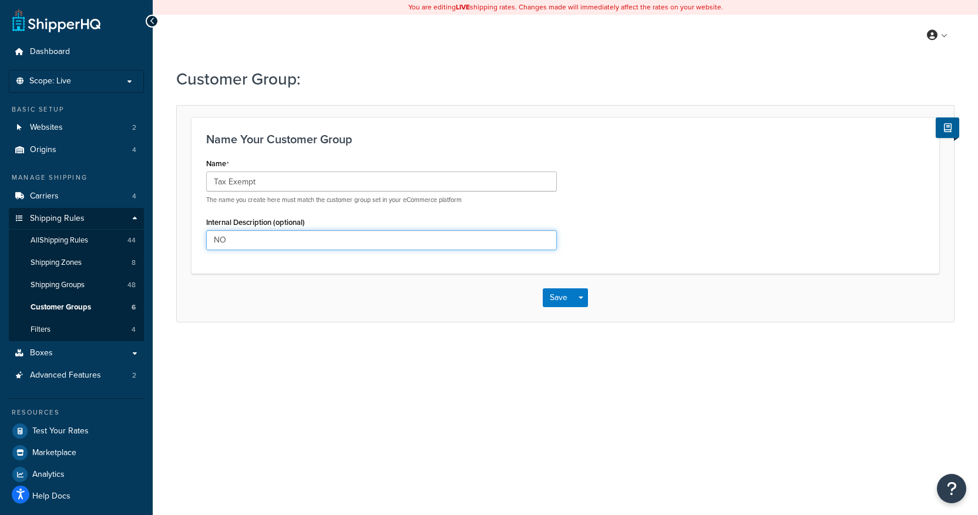
type input "N"
type input "[NOT IN USE] Tax exempt customers"
click at [562, 296] on button "Save" at bounding box center [559, 297] width 32 height 19
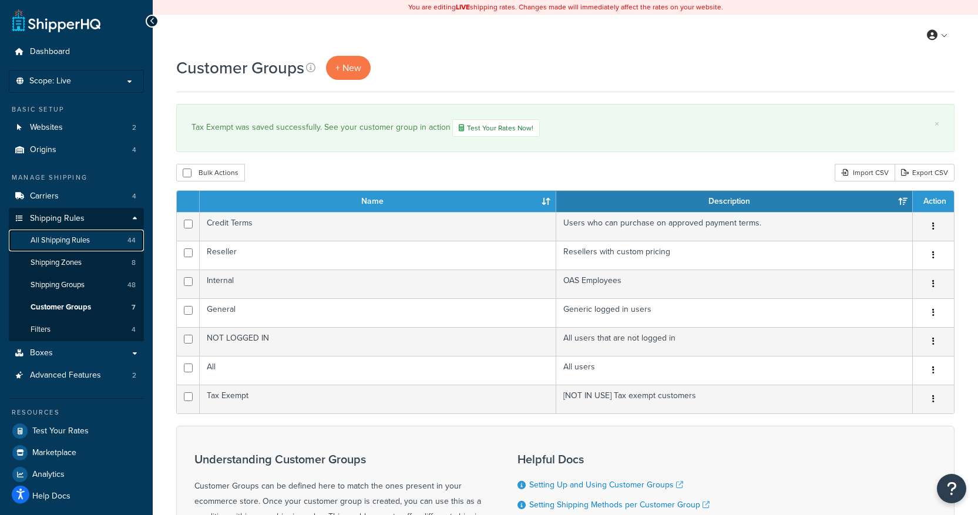
click at [78, 244] on span "All Shipping Rules" at bounding box center [60, 241] width 59 height 10
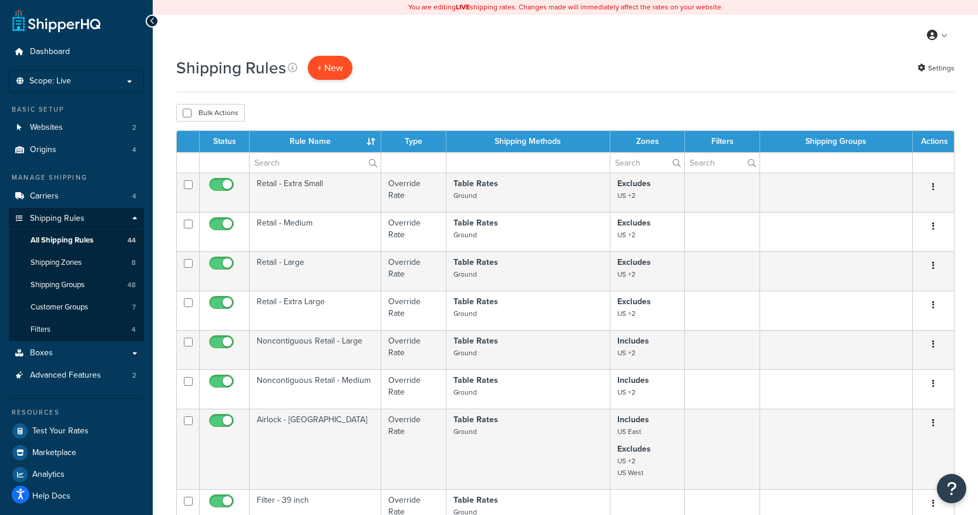
click at [337, 71] on p "+ New" at bounding box center [330, 68] width 45 height 24
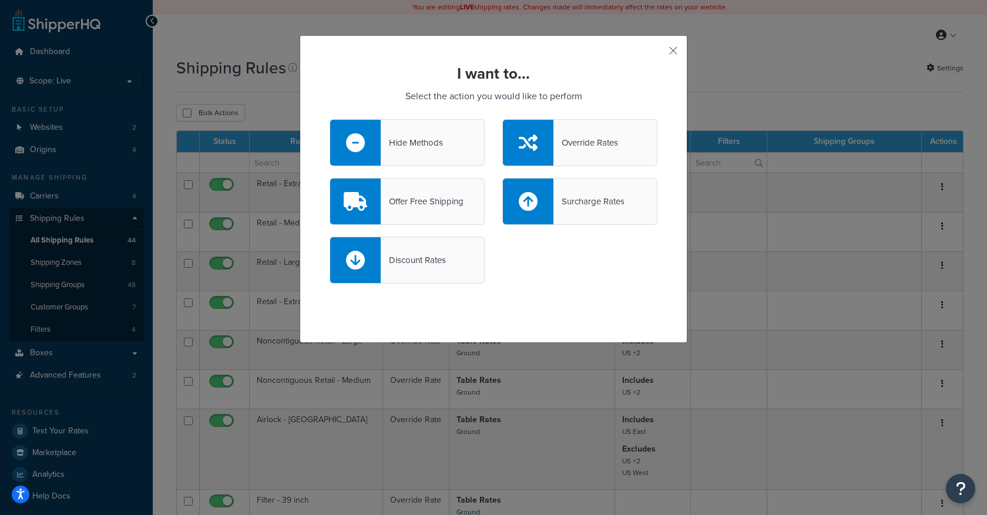
click at [430, 146] on div "Hide Methods" at bounding box center [412, 143] width 62 height 16
click at [0, 0] on input "Hide Methods" at bounding box center [0, 0] width 0 height 0
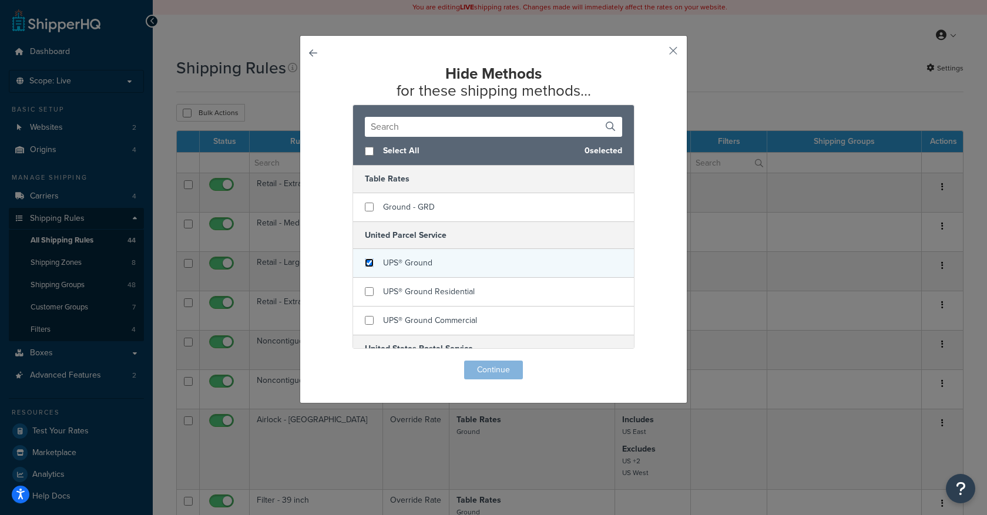
click at [365, 263] on input "checkbox" at bounding box center [369, 262] width 9 height 9
checkbox input "true"
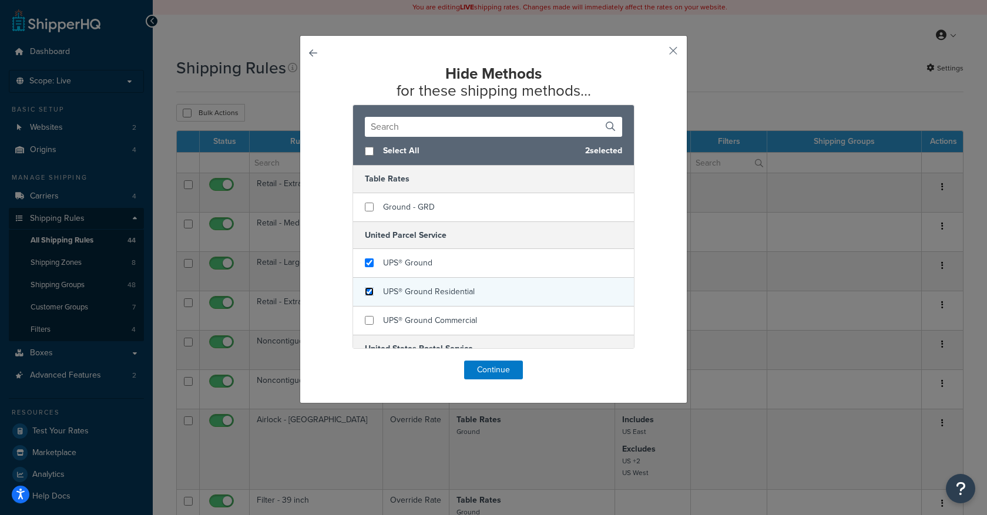
click at [366, 296] on input "checkbox" at bounding box center [369, 291] width 9 height 9
checkbox input "true"
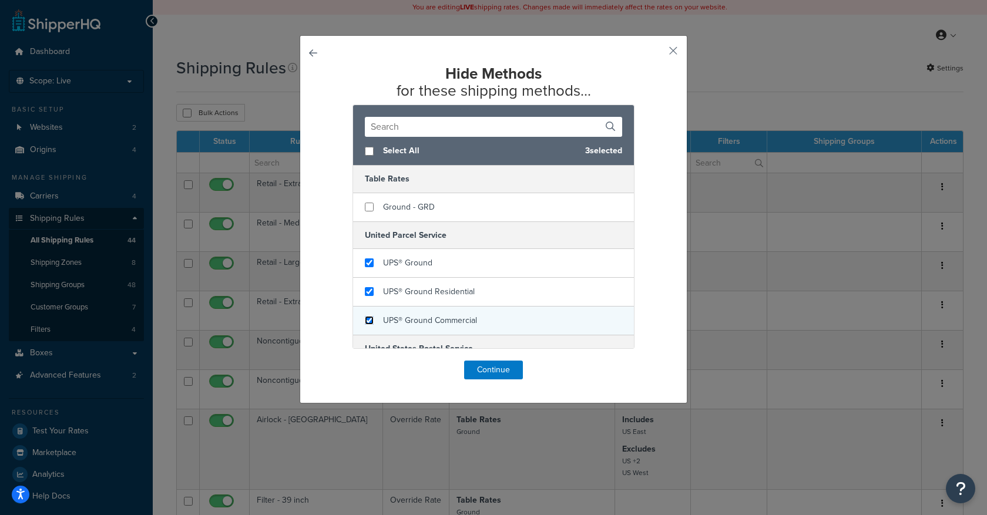
click at [368, 320] on input "checkbox" at bounding box center [369, 320] width 9 height 9
checkbox input "true"
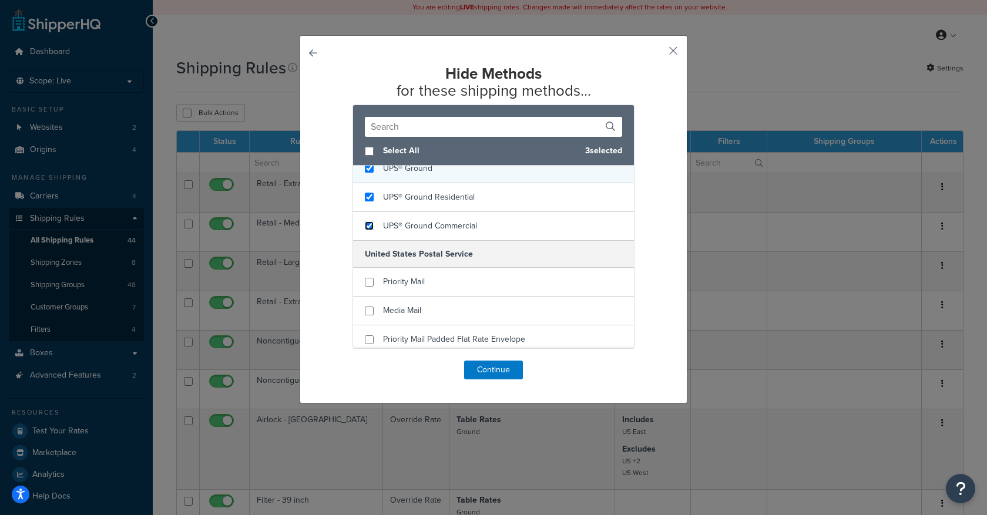
scroll to position [156, 0]
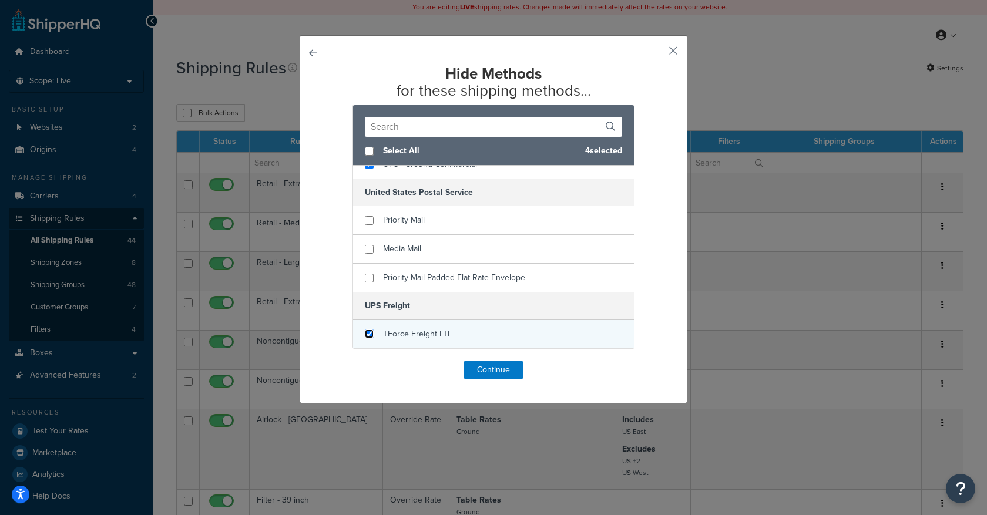
click at [365, 336] on input "checkbox" at bounding box center [369, 334] width 9 height 9
checkbox input "true"
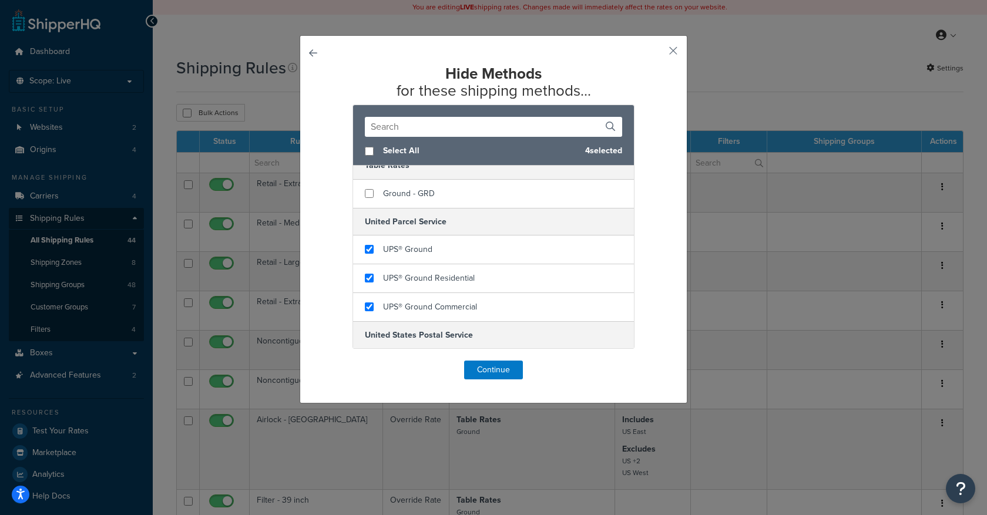
scroll to position [0, 0]
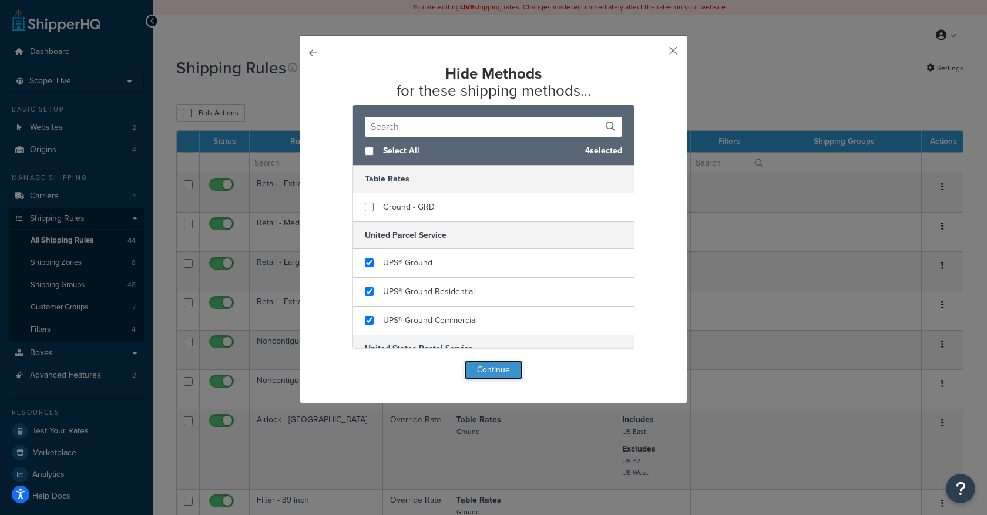
click at [480, 369] on button "Continue" at bounding box center [493, 370] width 59 height 19
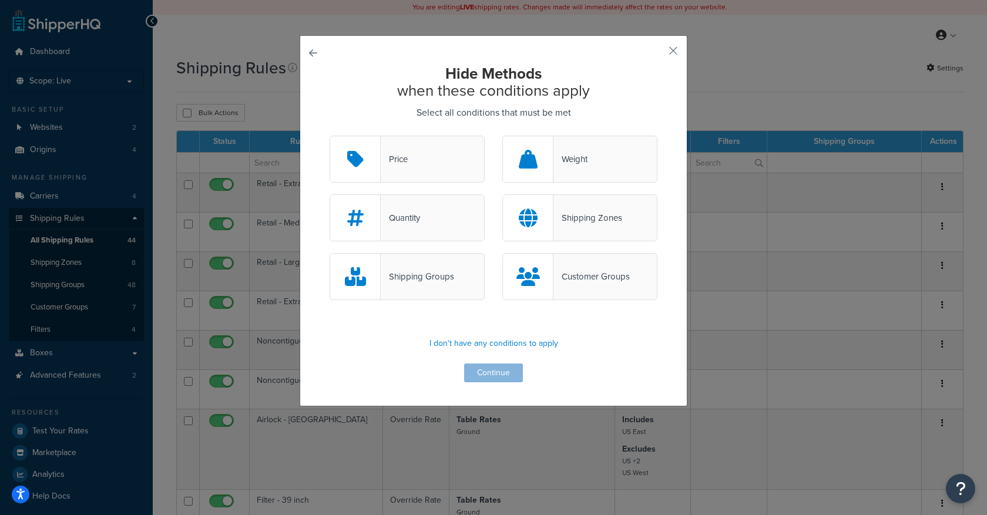
click at [577, 282] on div "Customer Groups" at bounding box center [591, 276] width 76 height 16
click at [0, 0] on input "Customer Groups" at bounding box center [0, 0] width 0 height 0
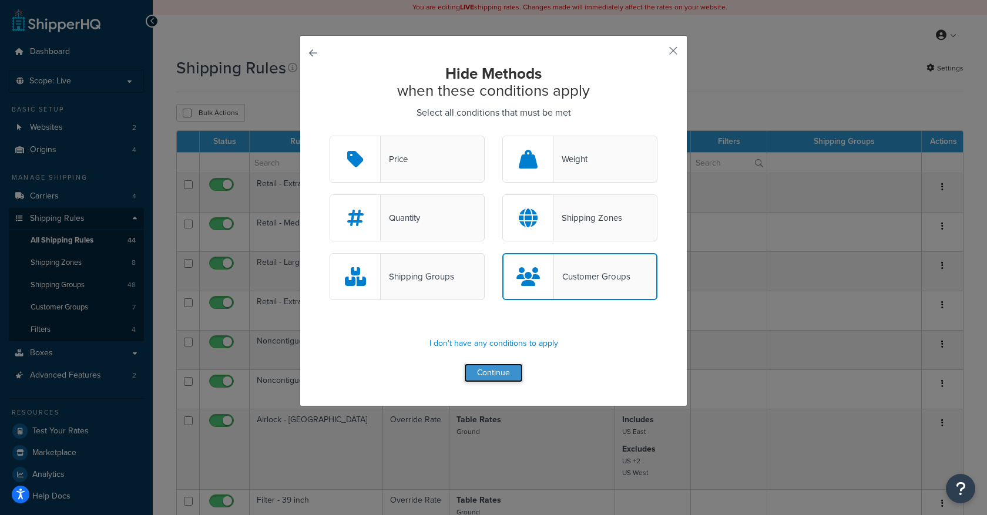
click at [496, 371] on button "Continue" at bounding box center [493, 373] width 59 height 19
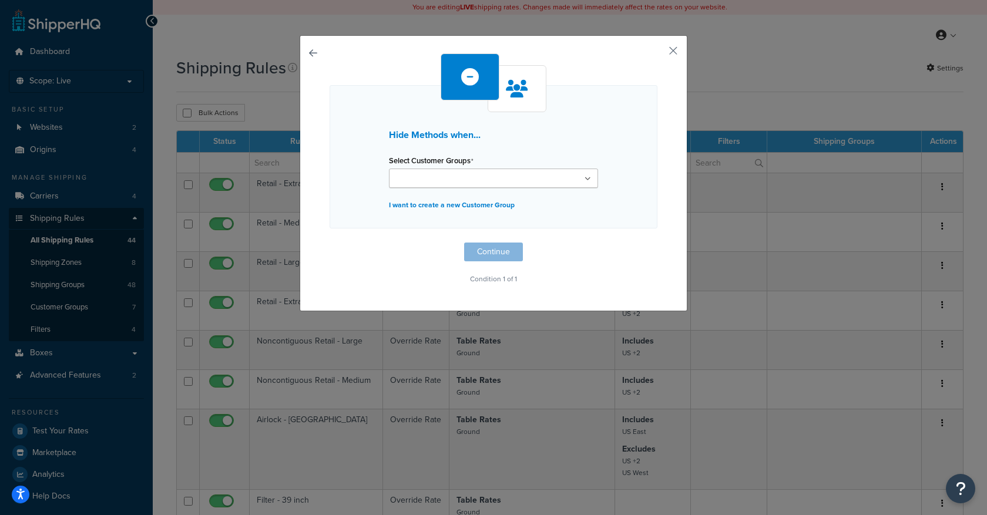
click at [472, 177] on input "Select Customer Groups" at bounding box center [444, 179] width 104 height 13
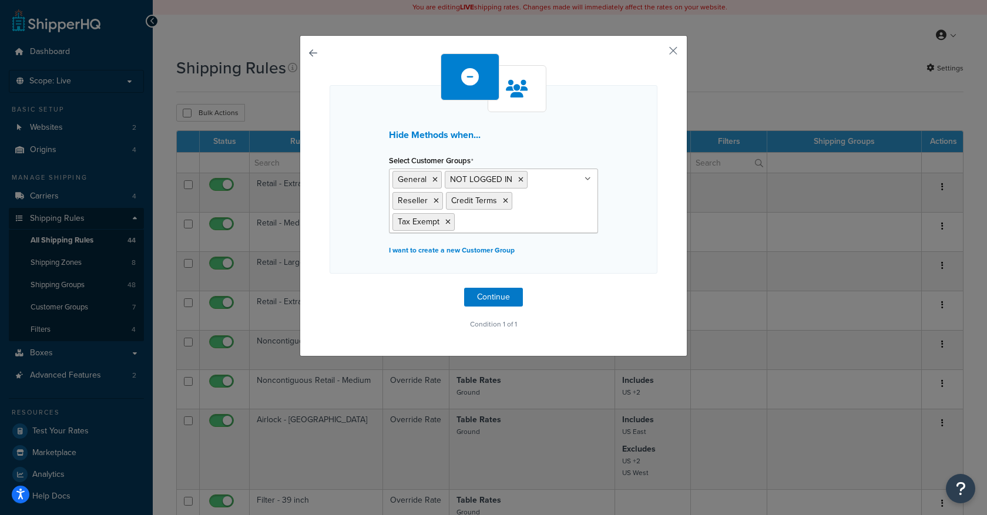
click at [633, 174] on div "Hide Methods when... Select Customer Groups General NOT LOGGED IN Reseller Cred…" at bounding box center [494, 179] width 328 height 189
click at [538, 223] on ul "General NOT LOGGED IN Reseller Credit Terms Tax Exempt" at bounding box center [493, 201] width 209 height 65
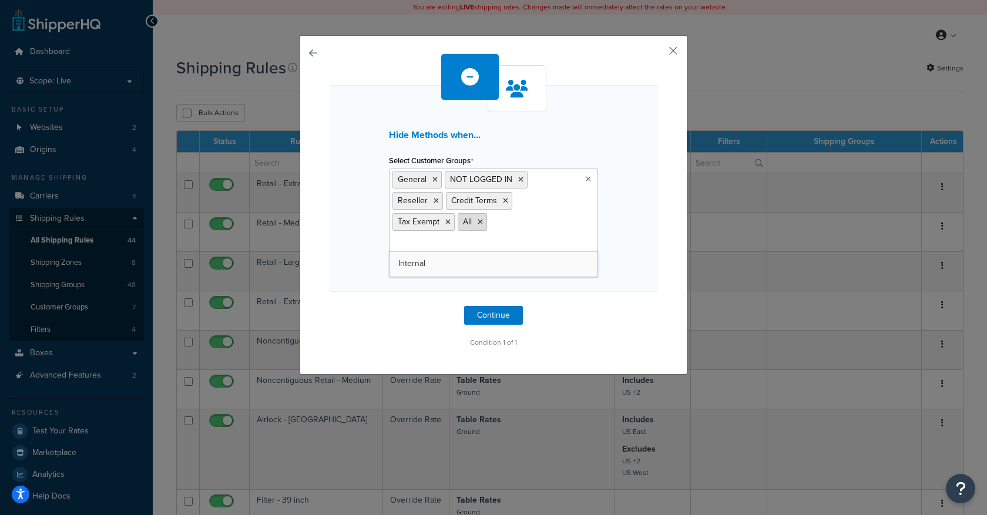
click at [478, 222] on icon at bounding box center [480, 222] width 5 height 7
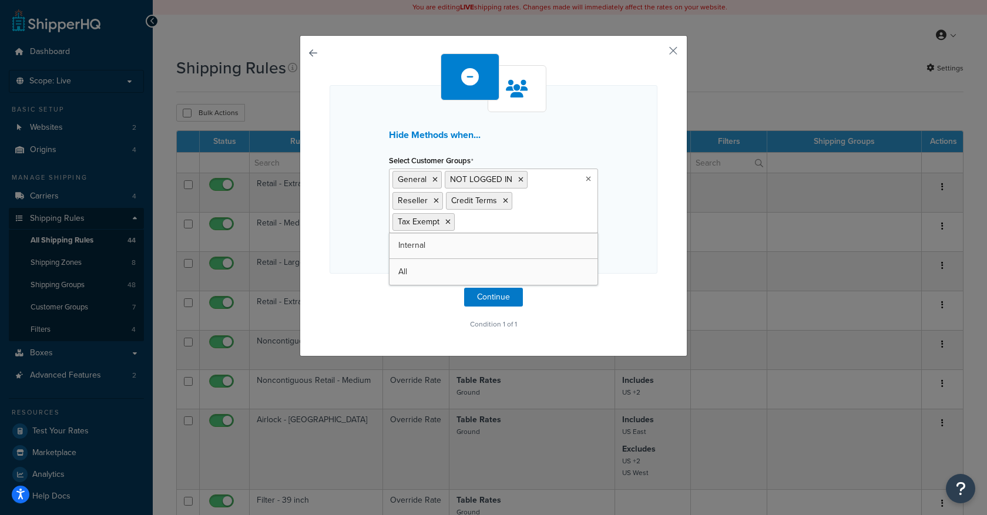
click at [597, 301] on div "Hide Methods when... Select Customer Groups General NOT LOGGED IN Reseller Cred…" at bounding box center [494, 192] width 328 height 279
click at [490, 289] on button "Continue" at bounding box center [493, 297] width 59 height 19
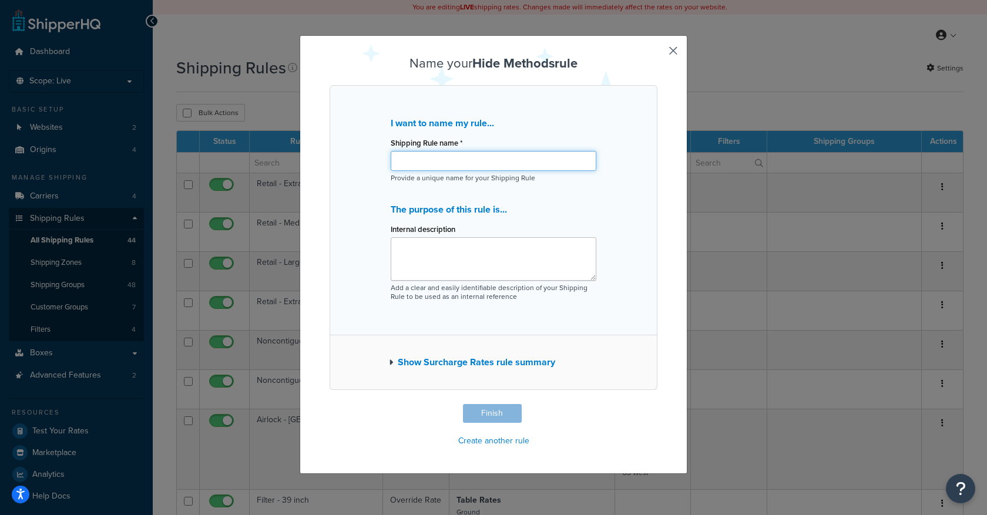
click at [496, 171] on input "Shipping Rule name *" at bounding box center [494, 161] width 206 height 20
type input "Hide - UPS and Freight Live Rates"
click at [488, 416] on button "Finish" at bounding box center [492, 413] width 59 height 19
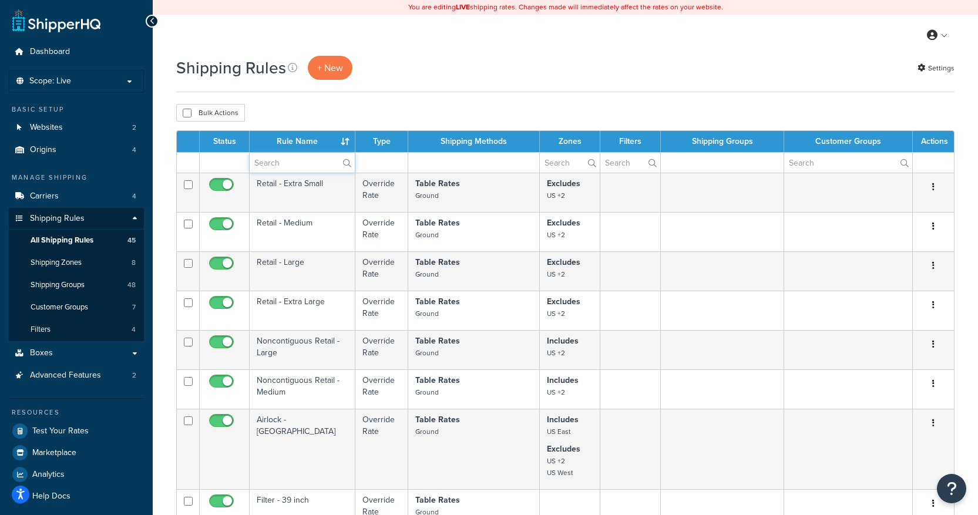
click at [283, 159] on input "text" at bounding box center [302, 163] width 105 height 20
type input "hide"
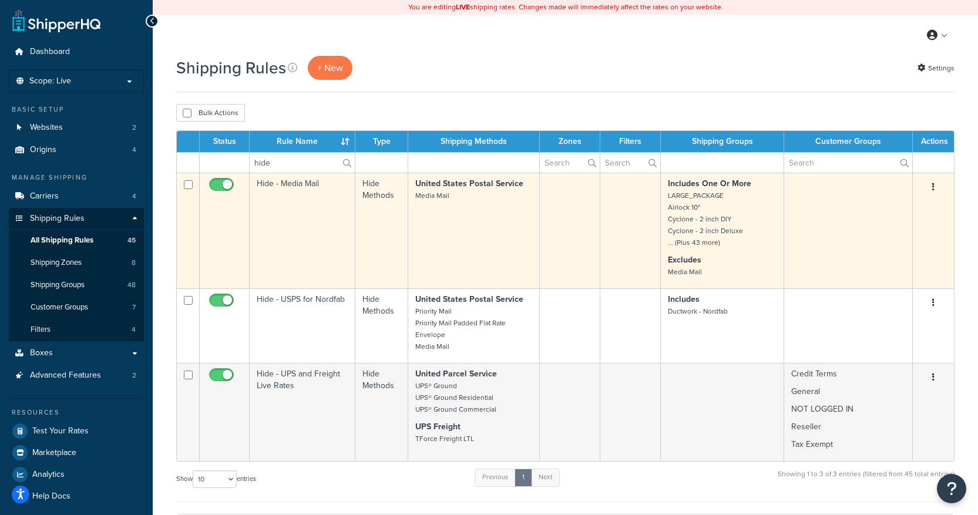
click at [932, 186] on button "button" at bounding box center [933, 187] width 16 height 19
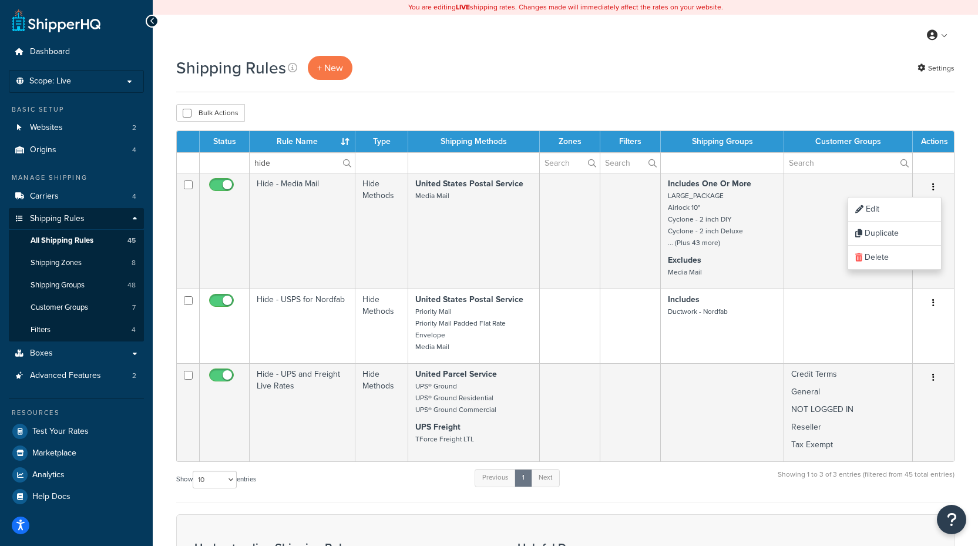
click at [248, 41] on div "My Profile Billing Global Settings Contact Us Logout" at bounding box center [565, 35] width 825 height 41
click at [94, 75] on li "Scope: Live Development Integration Test Manage Scopes" at bounding box center [76, 81] width 135 height 23
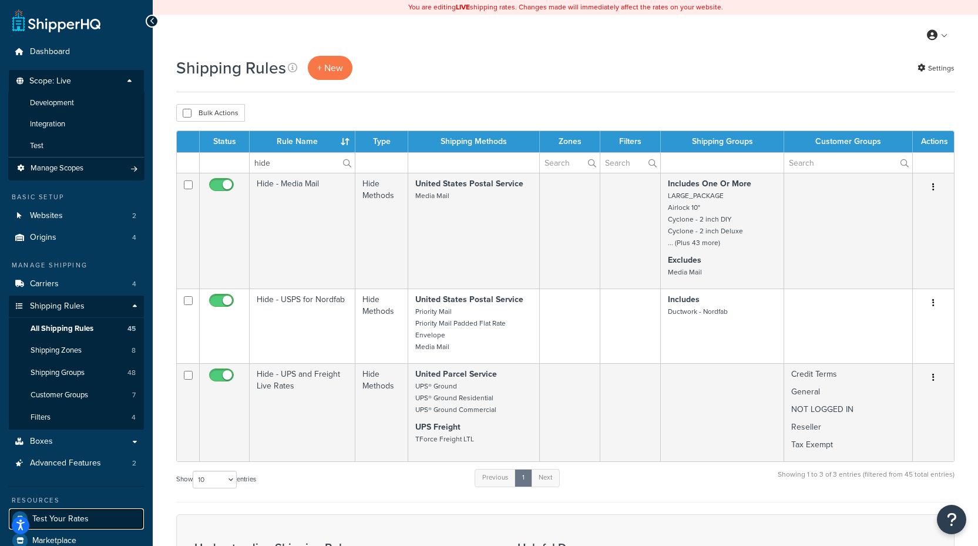
click at [72, 515] on link "Test Your Rates" at bounding box center [76, 518] width 135 height 21
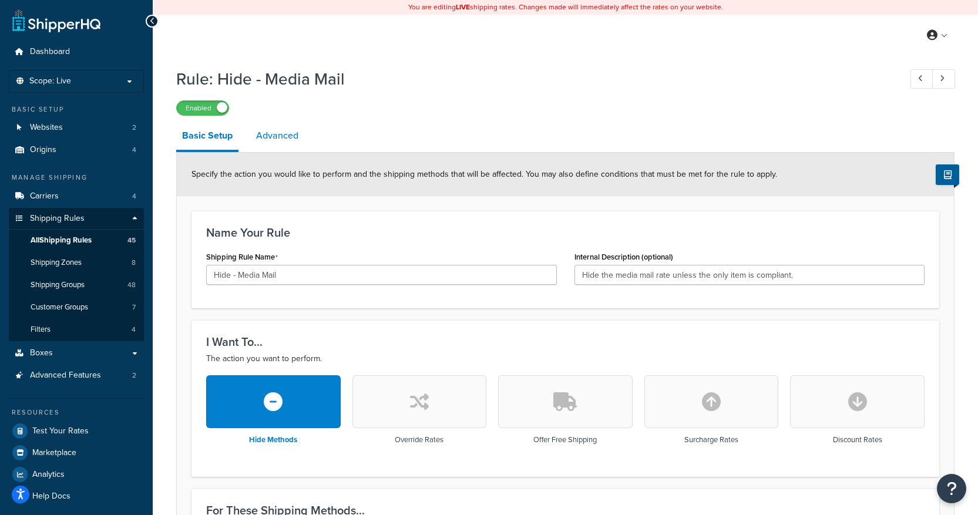
click at [271, 138] on link "Advanced" at bounding box center [277, 136] width 54 height 28
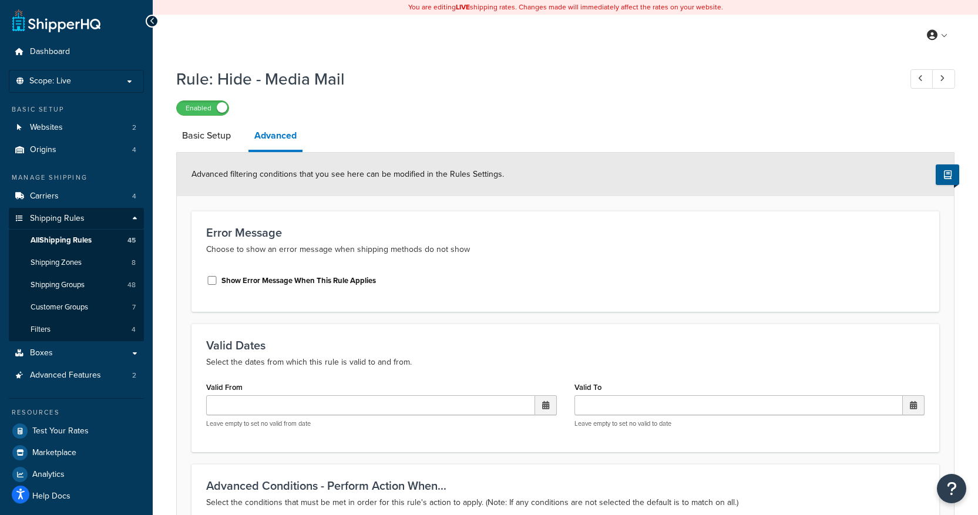
click at [270, 283] on label "Show Error Message When This Rule Applies" at bounding box center [298, 280] width 154 height 11
click at [218, 283] on input "Show Error Message When This Rule Applies" at bounding box center [212, 280] width 12 height 9
checkbox input "true"
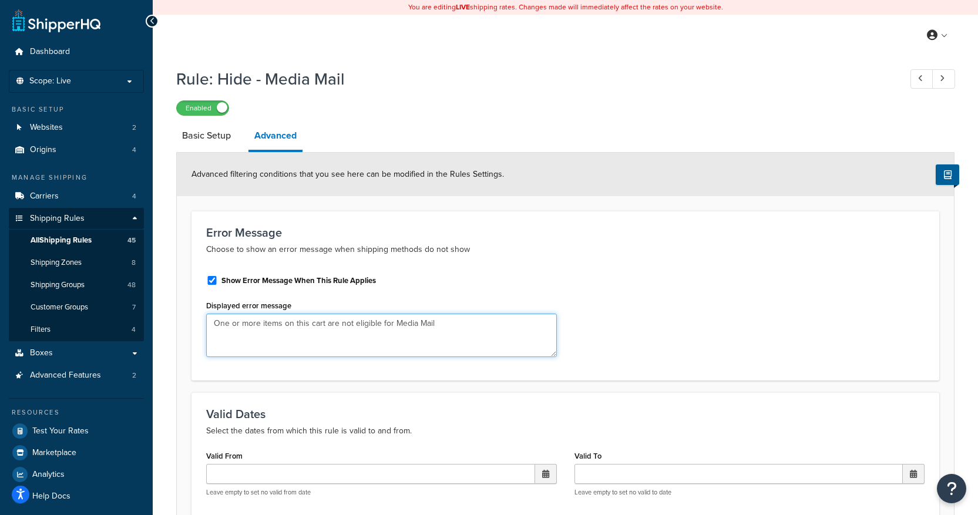
click at [520, 338] on textarea "One or more items on this cart are not eligible for Media Mail" at bounding box center [381, 335] width 351 height 43
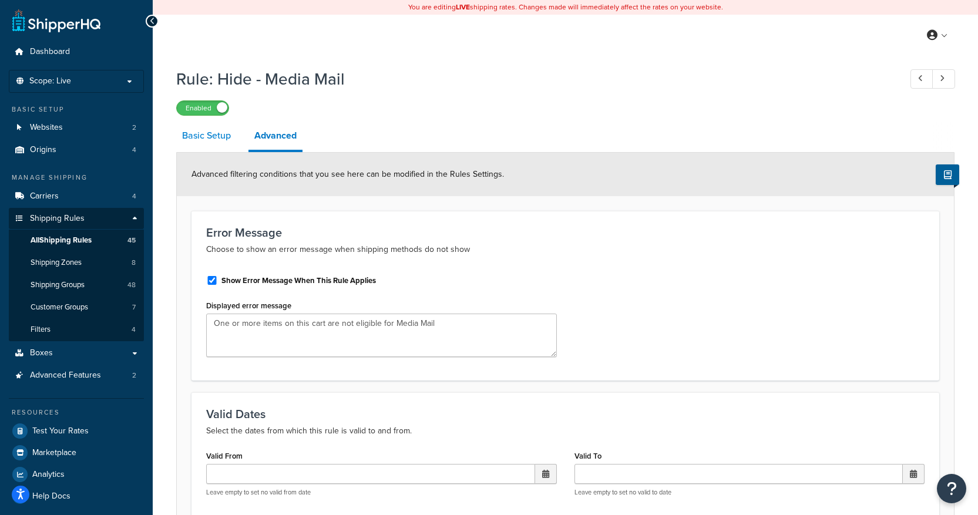
click at [207, 139] on link "Basic Setup" at bounding box center [206, 136] width 60 height 28
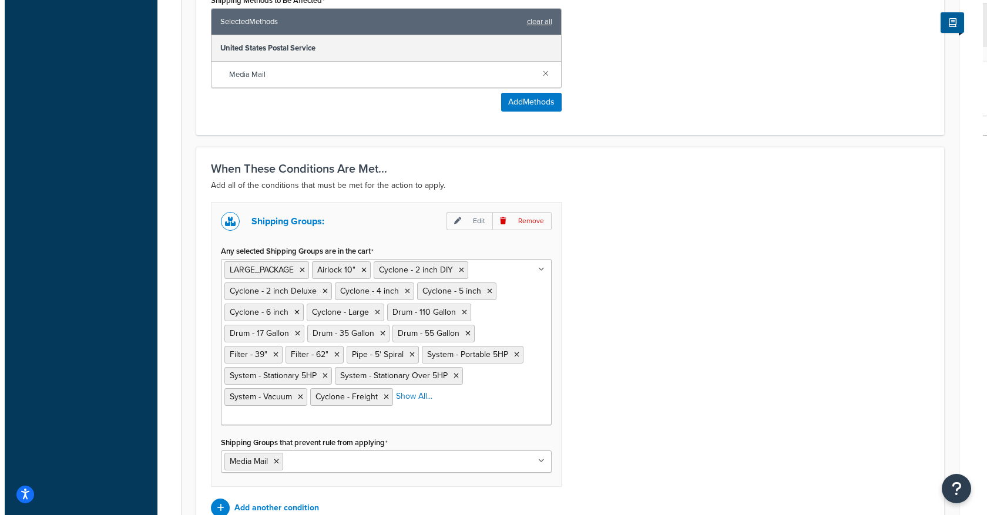
scroll to position [587, 0]
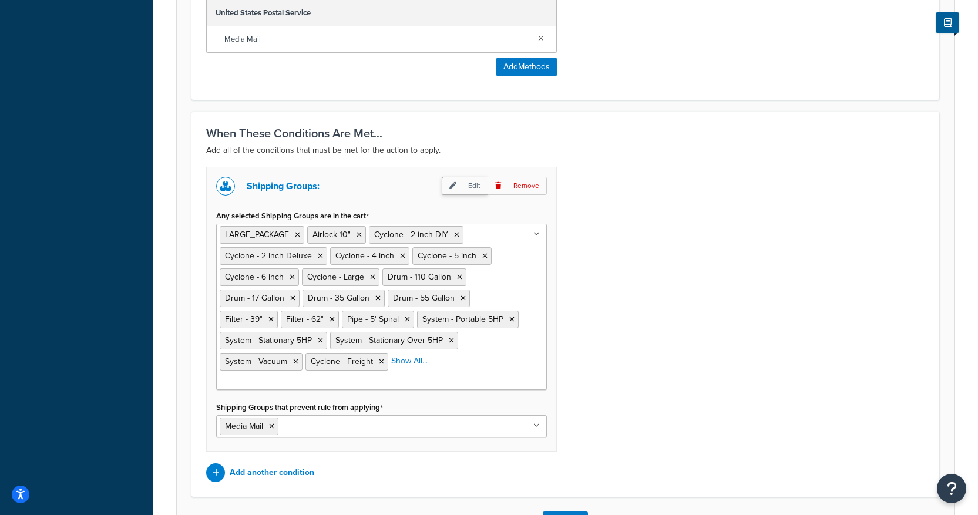
click at [466, 192] on p "Edit" at bounding box center [465, 186] width 46 height 18
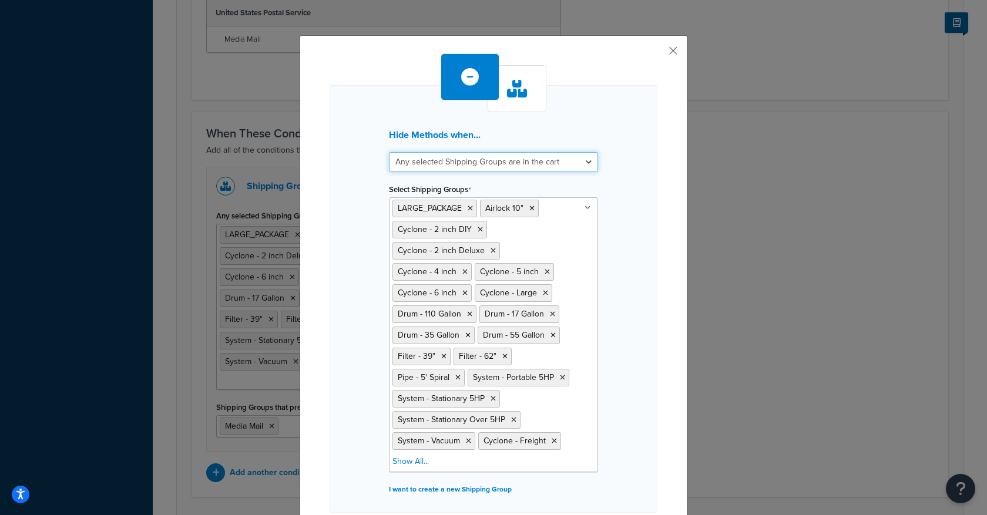
click at [491, 160] on select "All selected Shipping Groups are in the cart Any selected Shipping Groups are i…" at bounding box center [493, 162] width 209 height 20
select select "all"
click at [389, 152] on select "All selected Shipping Groups are in the cart Any selected Shipping Groups are i…" at bounding box center [493, 162] width 209 height 20
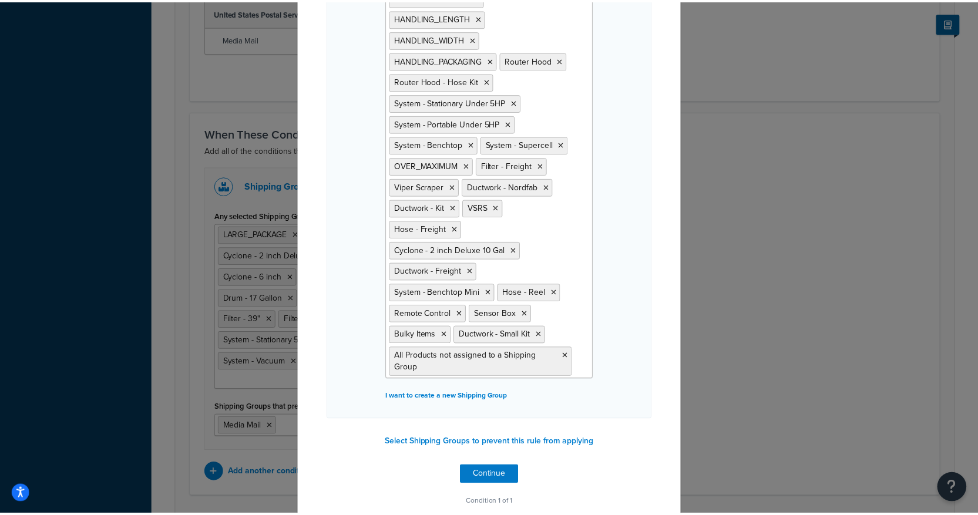
scroll to position [506, 0]
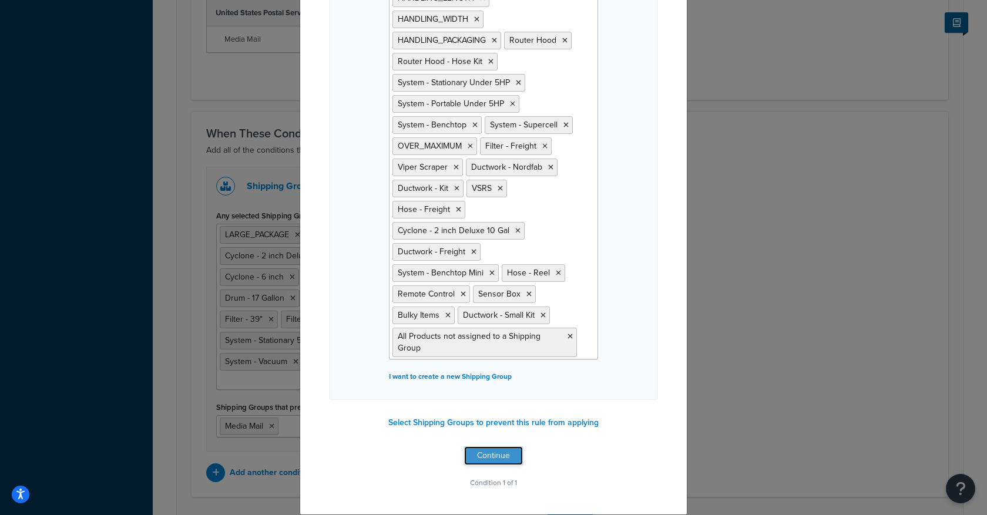
click at [502, 456] on button "Continue" at bounding box center [493, 455] width 59 height 19
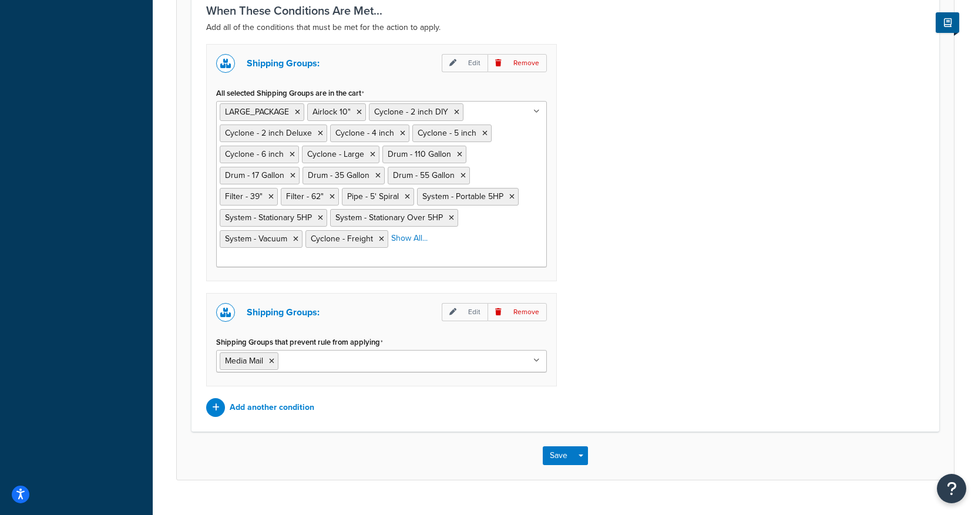
scroll to position [718, 0]
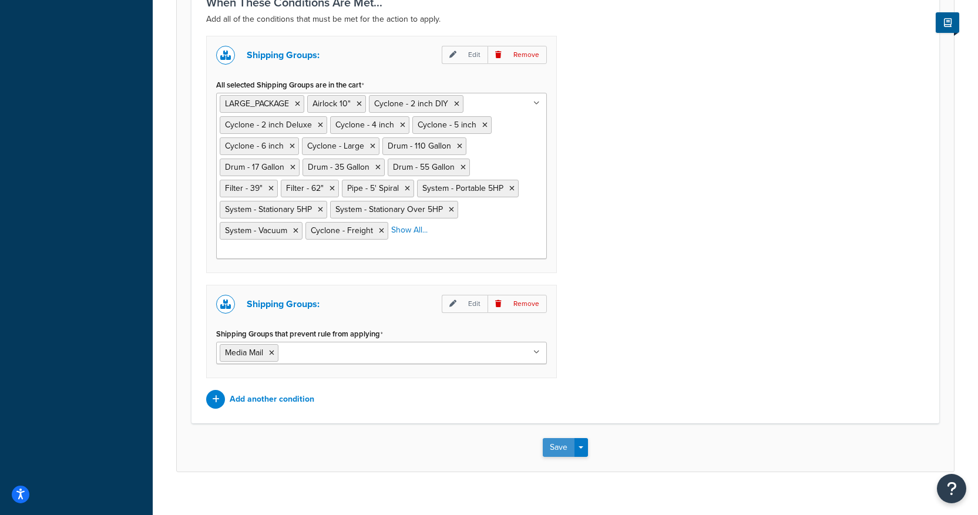
click at [567, 438] on button "Save" at bounding box center [559, 447] width 32 height 19
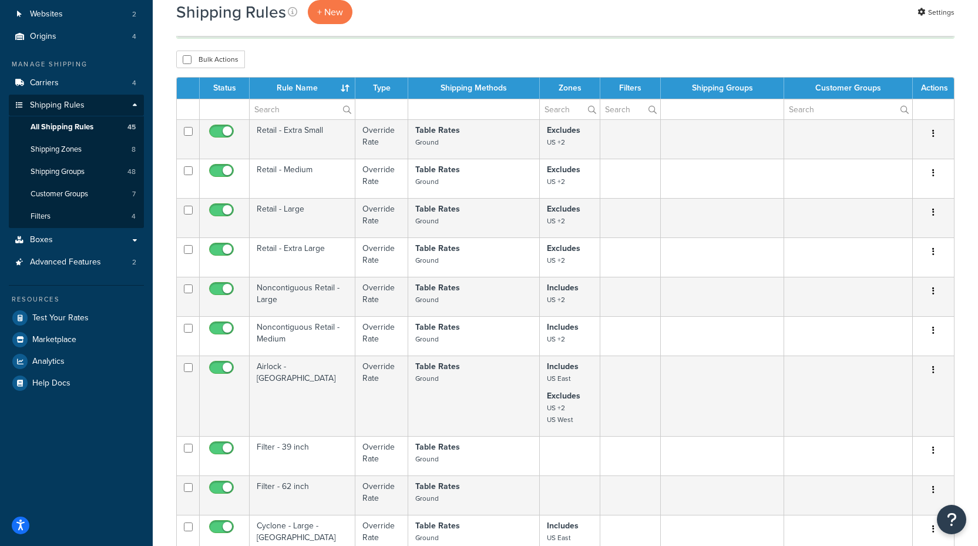
scroll to position [117, 0]
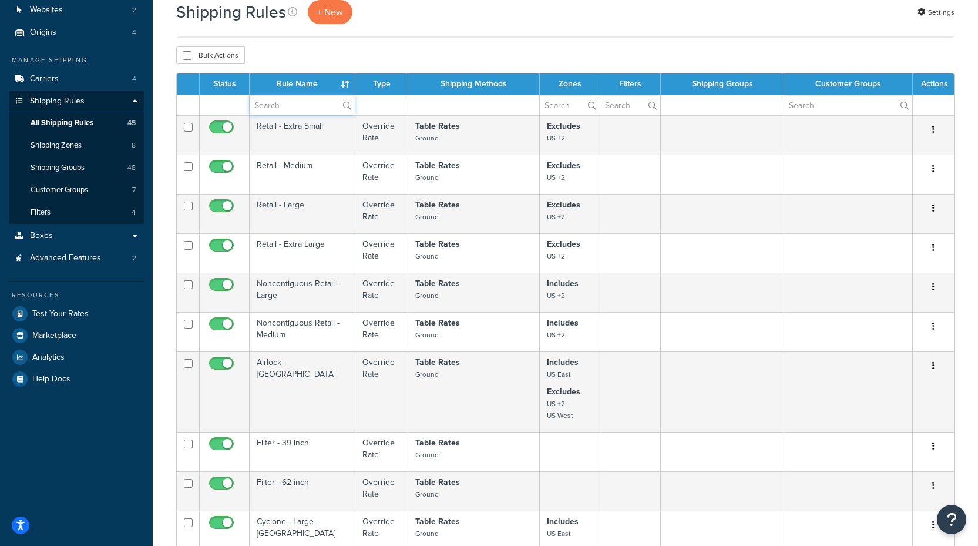
click at [278, 102] on input "text" at bounding box center [302, 105] width 105 height 20
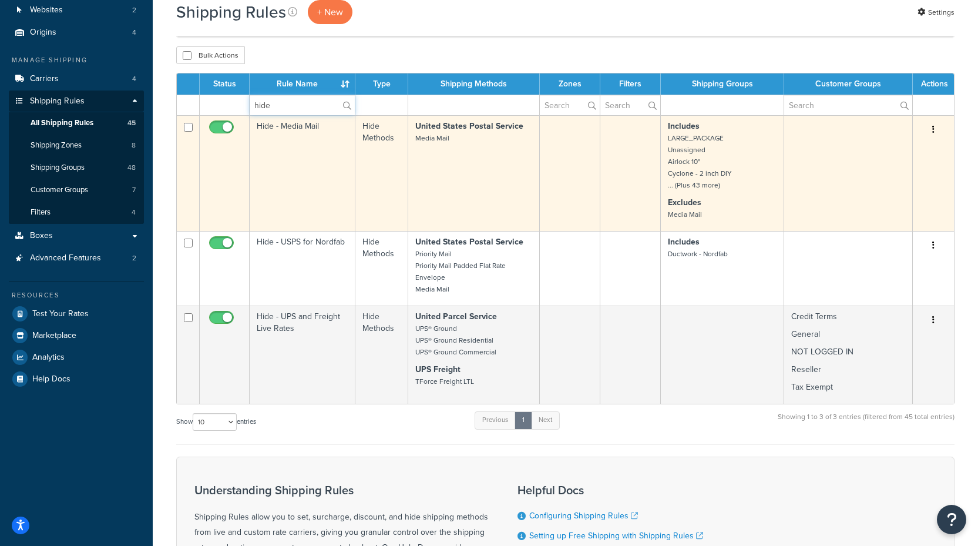
type input "hide"
click at [555, 184] on td at bounding box center [570, 173] width 60 height 116
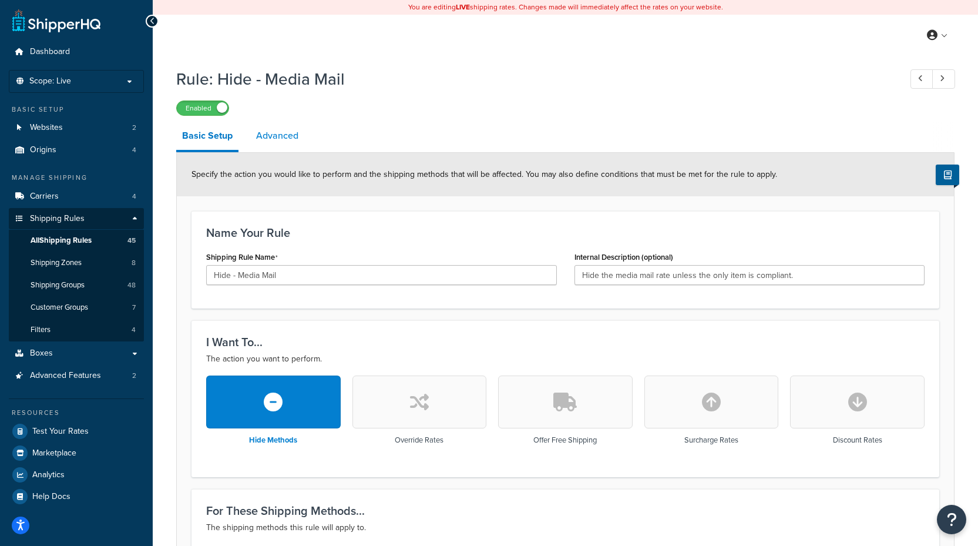
click at [265, 131] on link "Advanced" at bounding box center [277, 136] width 54 height 28
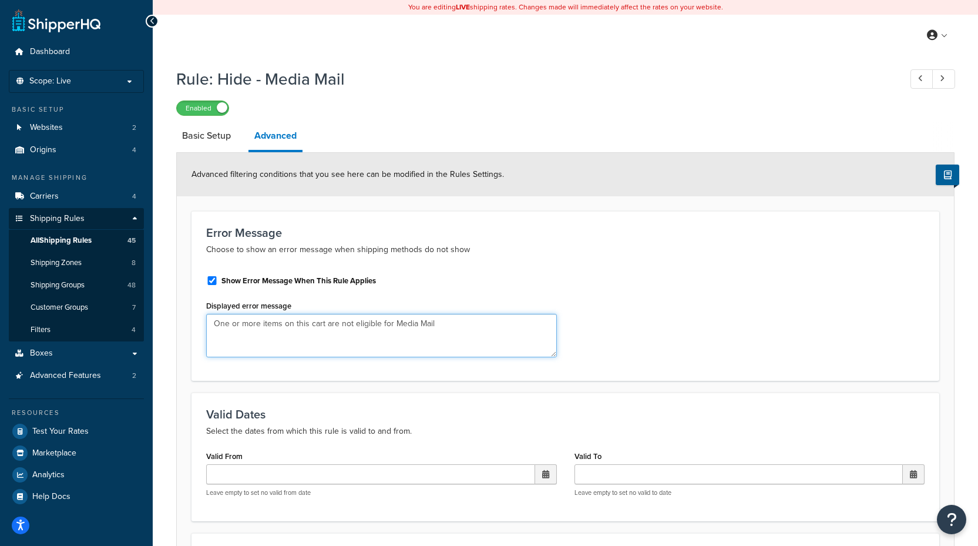
click at [264, 334] on textarea "One or more items on this cart are not eligible for Media Mail" at bounding box center [381, 335] width 351 height 43
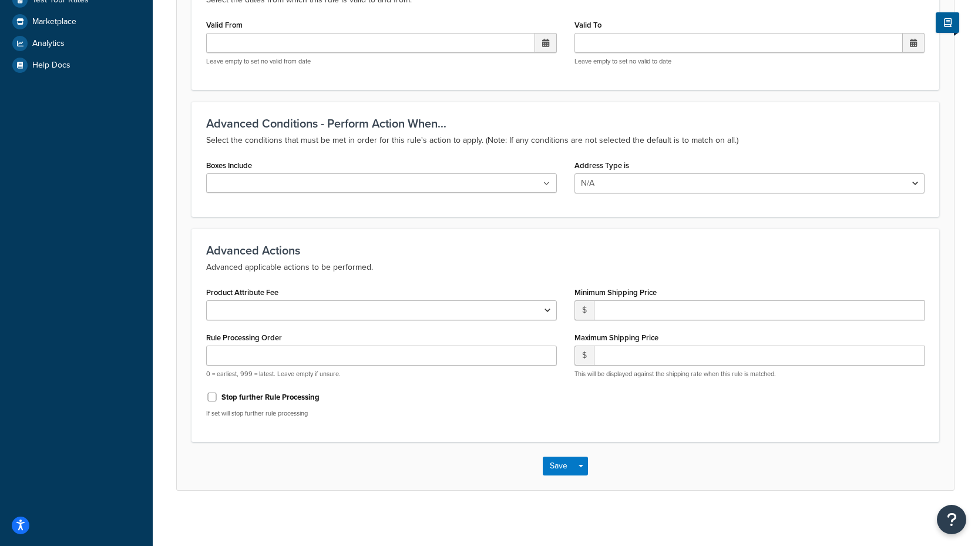
scroll to position [436, 0]
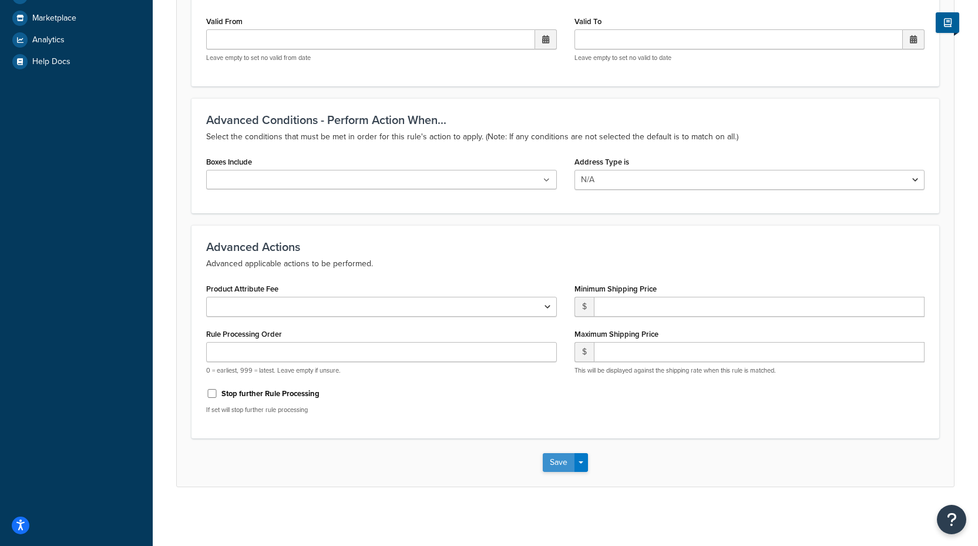
click at [557, 460] on button "Save" at bounding box center [559, 462] width 32 height 19
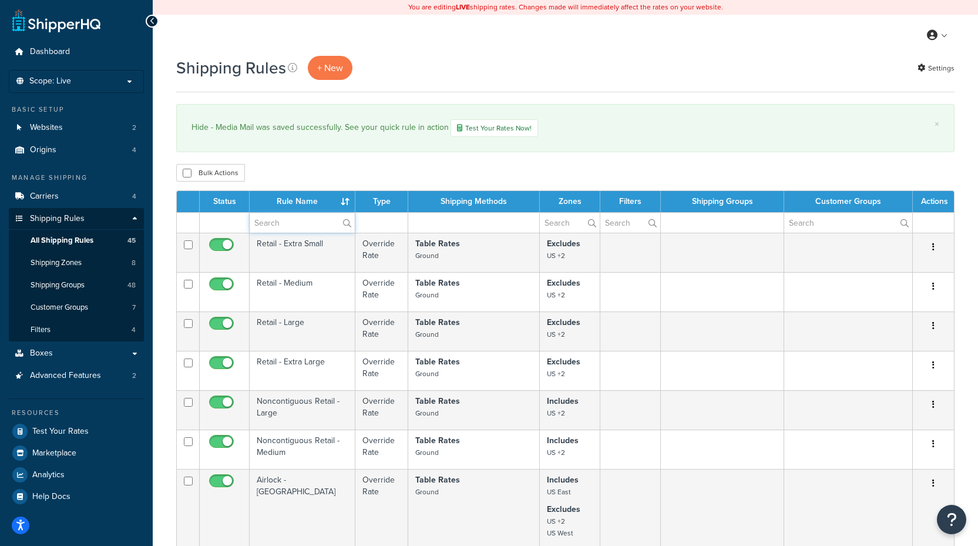
click at [292, 225] on input "text" at bounding box center [302, 223] width 105 height 20
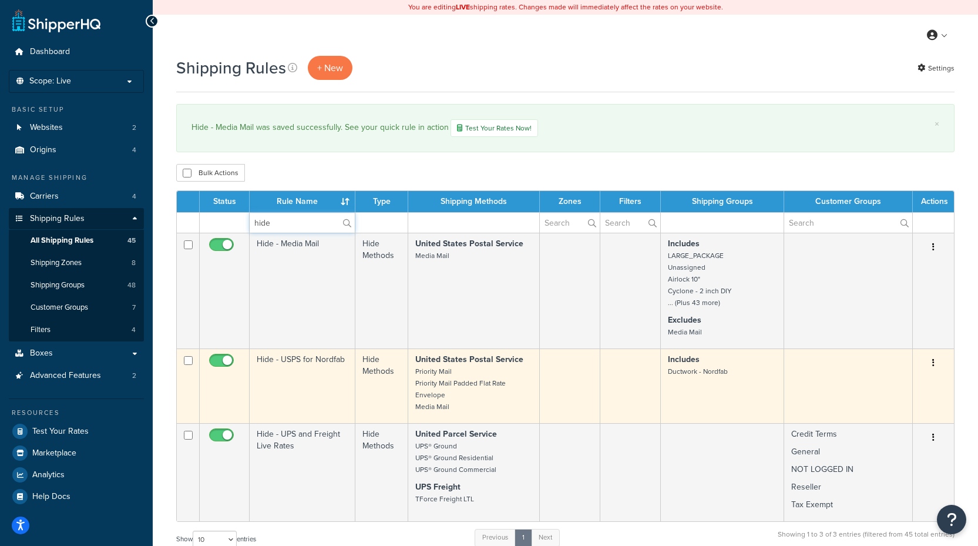
type input "hide"
click at [316, 399] on td "Hide - USPS for Nordfab" at bounding box center [303, 385] width 106 height 75
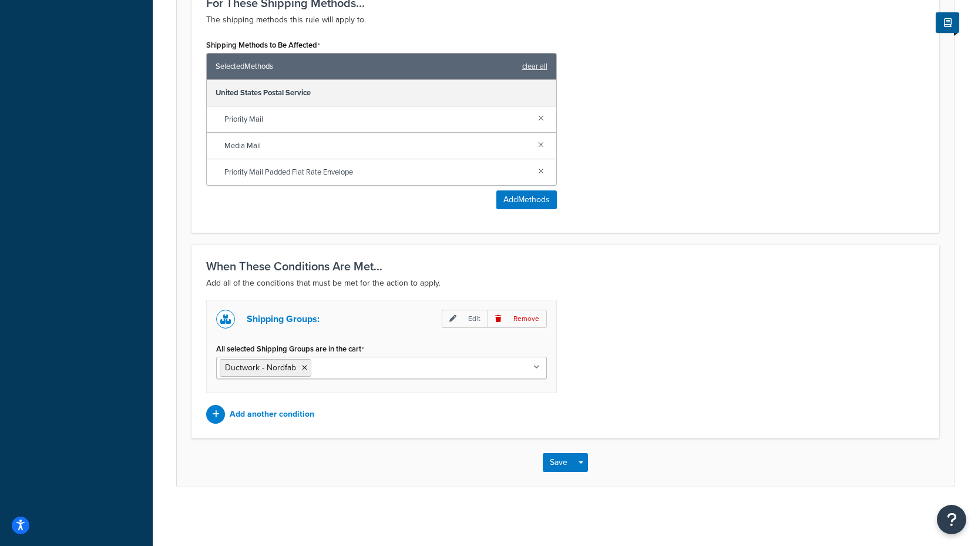
scroll to position [509, 0]
click at [475, 316] on p "Edit" at bounding box center [465, 319] width 46 height 18
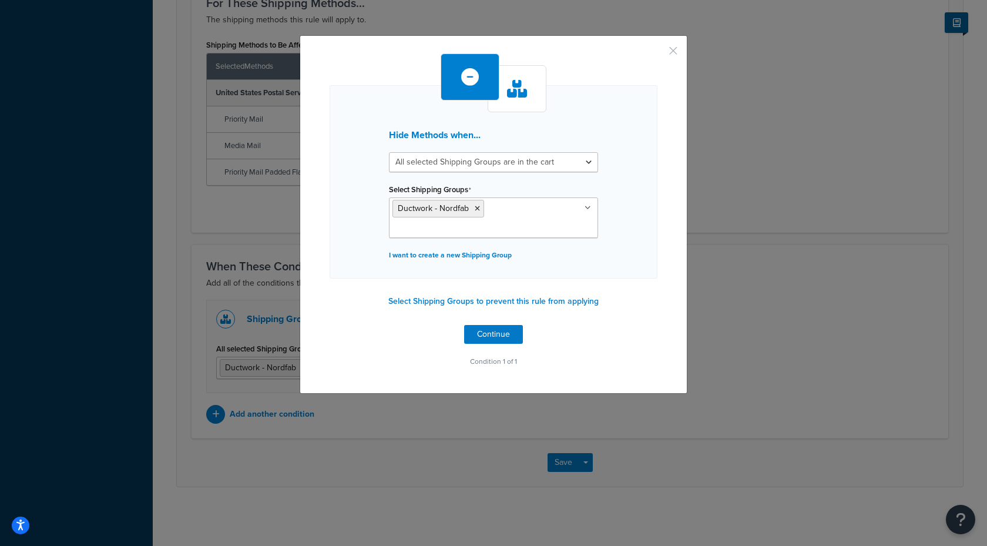
click at [657, 53] on button "button" at bounding box center [655, 54] width 3 height 3
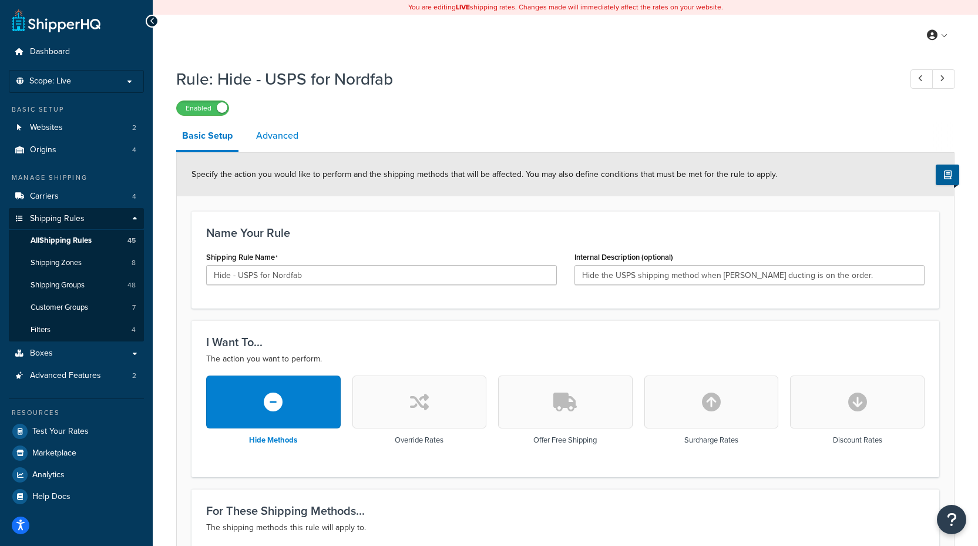
click at [293, 137] on link "Advanced" at bounding box center [277, 136] width 54 height 28
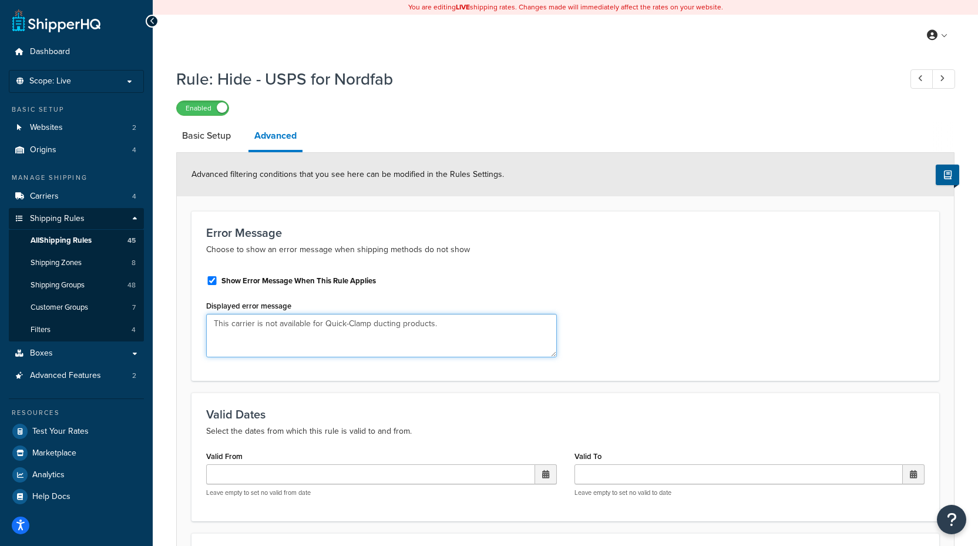
click at [311, 351] on textarea "This carrier is not available for Quick-Clamp ducting products." at bounding box center [381, 335] width 351 height 43
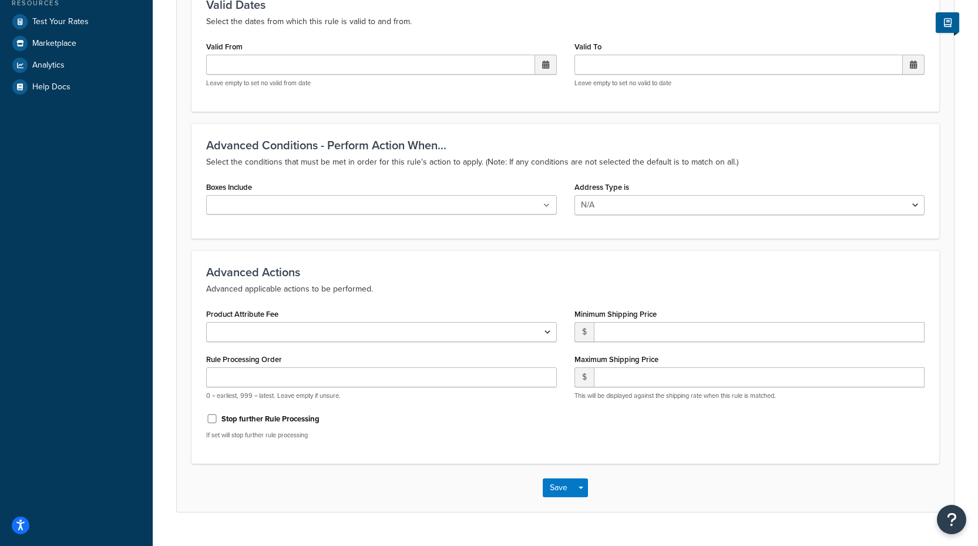
scroll to position [436, 0]
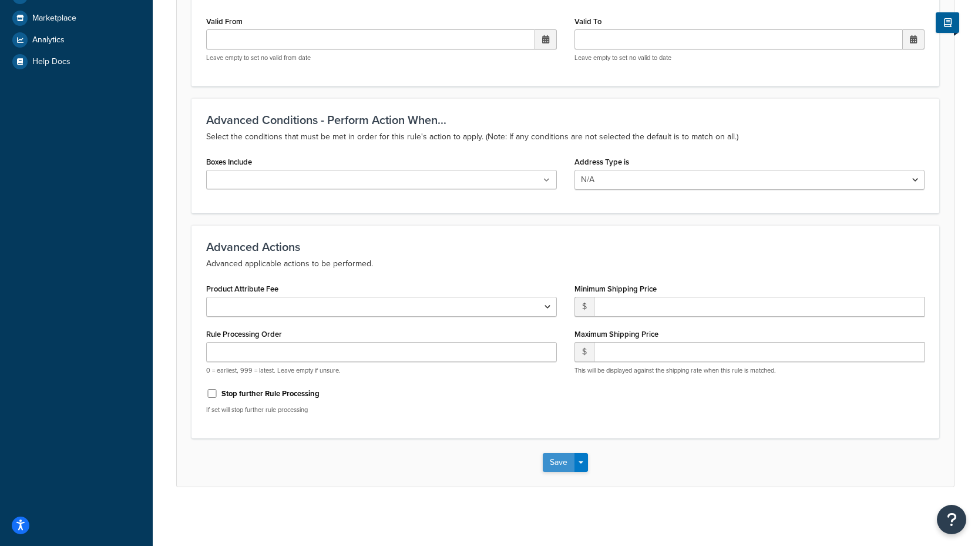
click at [555, 468] on button "Save" at bounding box center [559, 462] width 32 height 19
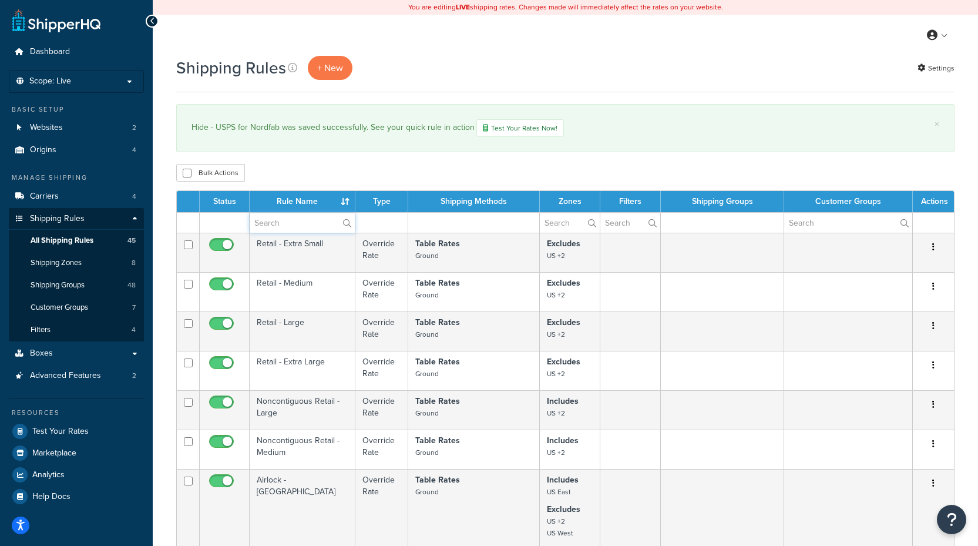
click at [308, 223] on input "text" at bounding box center [302, 223] width 105 height 20
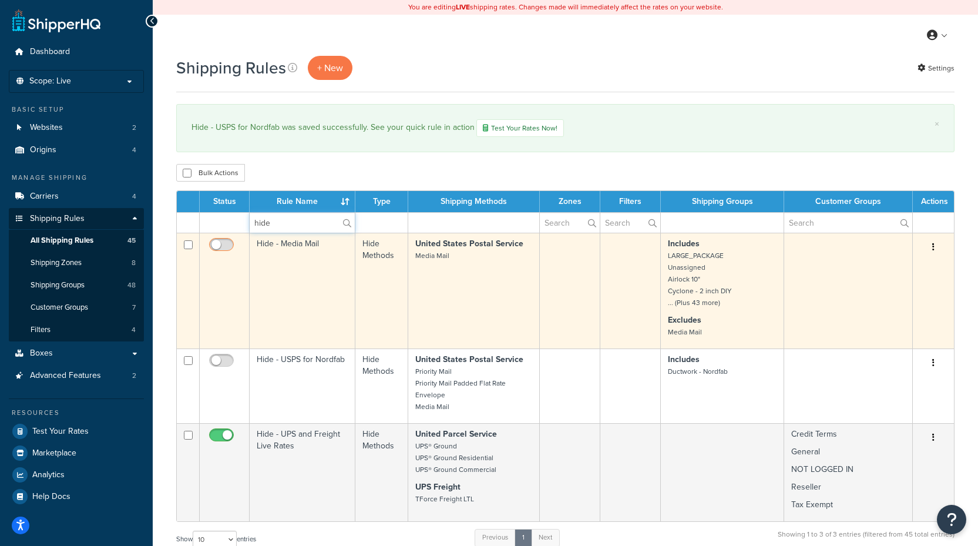
type input "hide"
click at [218, 248] on input "checkbox" at bounding box center [223, 247] width 32 height 15
checkbox input "true"
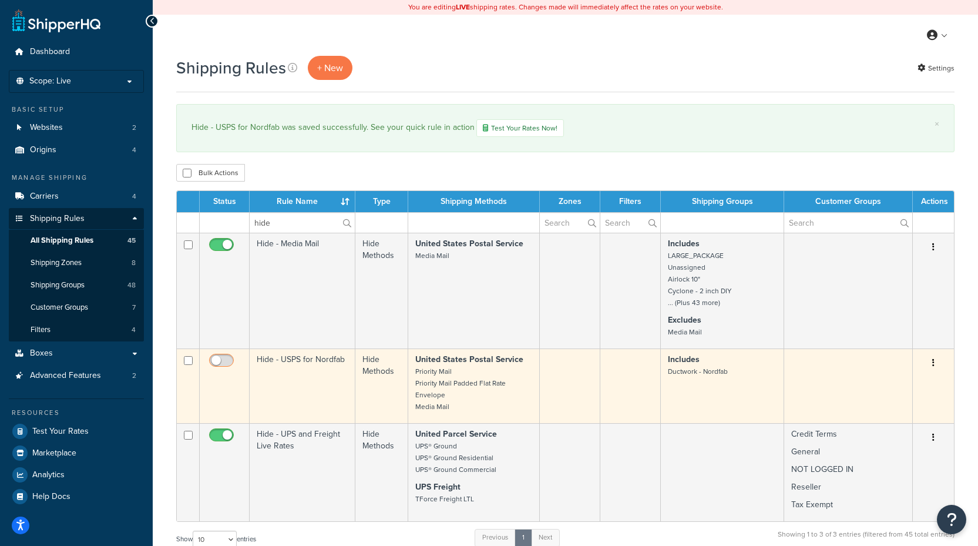
click at [227, 362] on input "checkbox" at bounding box center [223, 363] width 32 height 15
checkbox input "true"
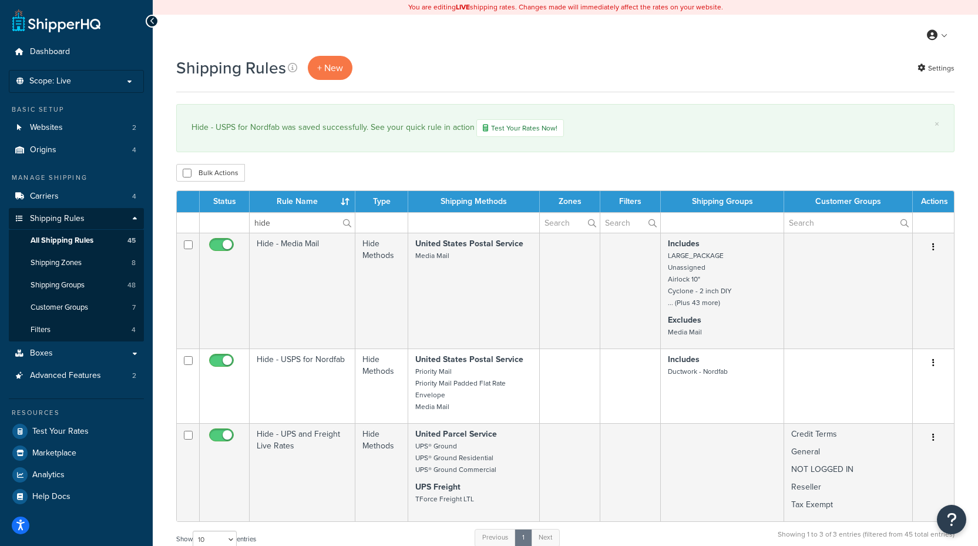
click at [328, 111] on div "× Hide - USPS for Nordfab was saved successfully. See your quick rule in action…" at bounding box center [565, 128] width 778 height 48
click at [330, 113] on div "× Hide - USPS for Nordfab was saved successfully. See your quick rule in action…" at bounding box center [565, 128] width 778 height 48
click at [322, 128] on div "Hide - USPS for Nordfab was saved successfully. See your quick rule in action T…" at bounding box center [565, 128] width 748 height 18
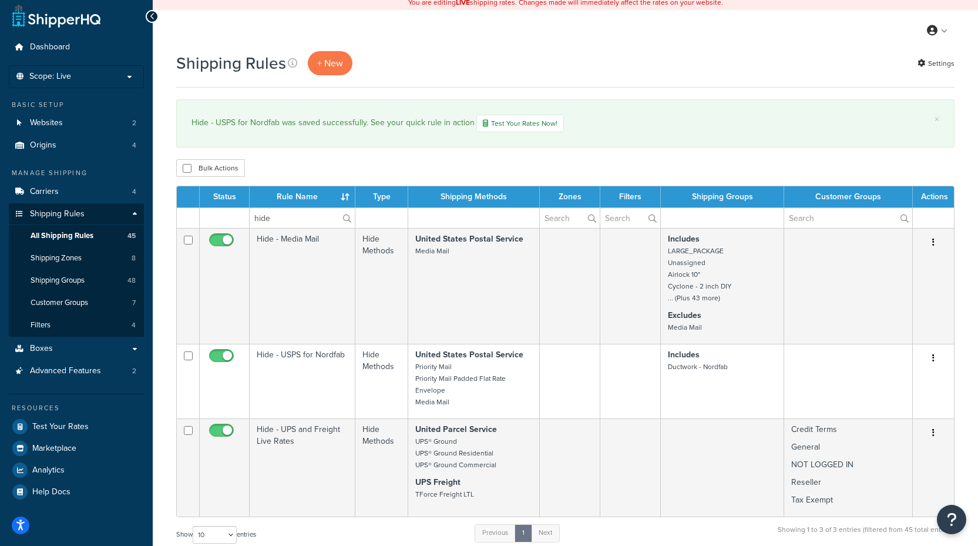
scroll to position [6, 0]
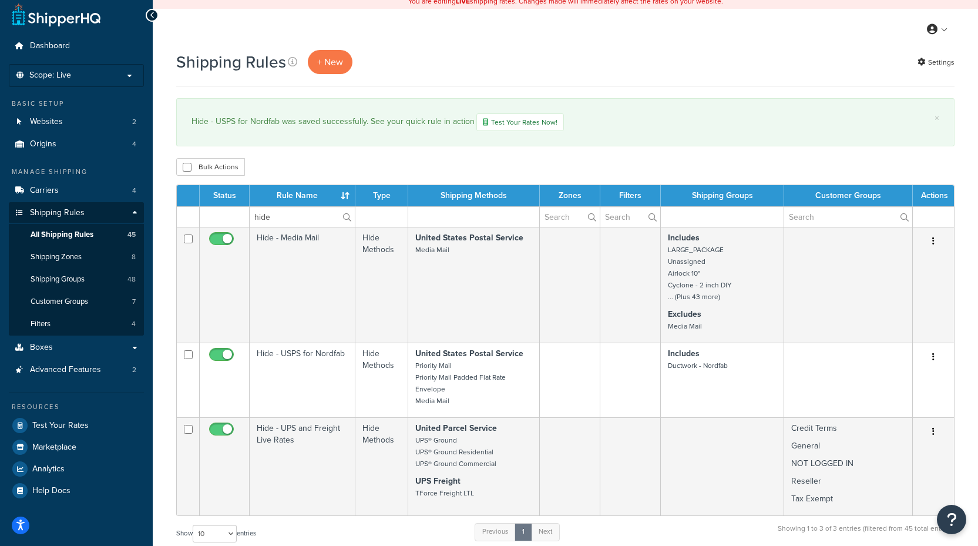
click at [317, 135] on div "× Hide - USPS for Nordfab was saved successfully. See your quick rule in action…" at bounding box center [565, 122] width 778 height 48
click at [58, 182] on link "Carriers 4" at bounding box center [76, 191] width 135 height 22
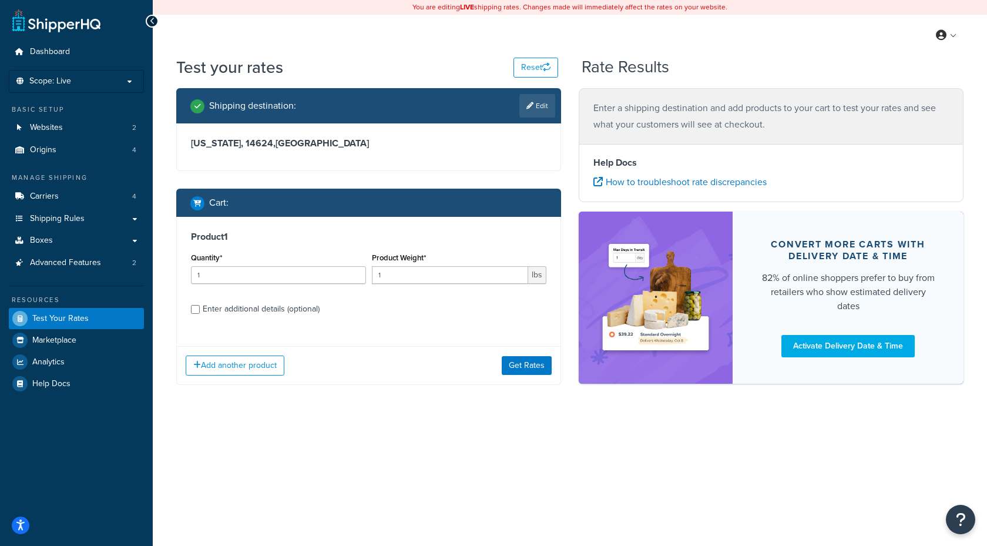
click at [263, 302] on div "Enter additional details (optional)" at bounding box center [261, 309] width 117 height 16
click at [200, 305] on input "Enter additional details (optional)" at bounding box center [195, 309] width 9 height 9
checkbox input "true"
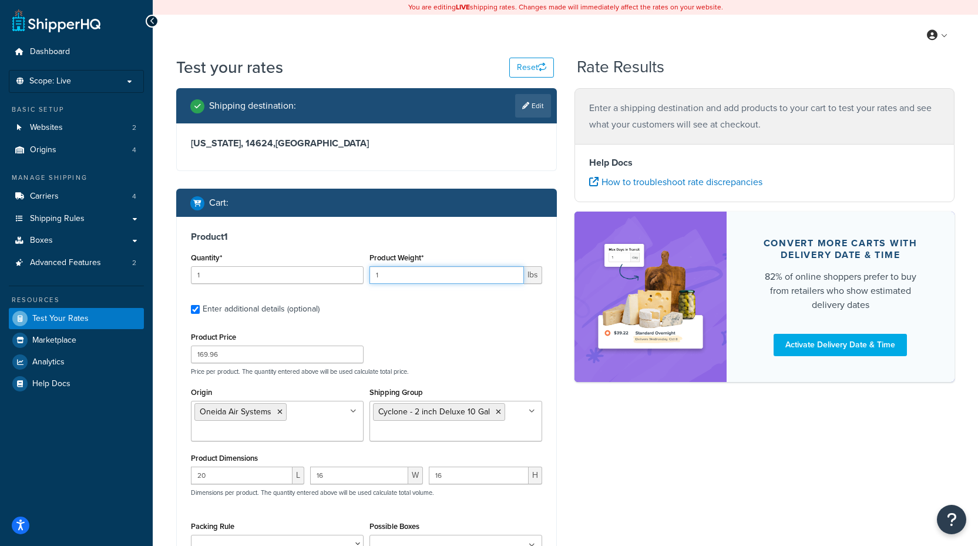
click at [403, 281] on input "1" at bounding box center [446, 275] width 154 height 18
drag, startPoint x: 385, startPoint y: 279, endPoint x: 367, endPoint y: 274, distance: 18.8
click at [367, 274] on div "Product Weight* 1 lbs" at bounding box center [456, 271] width 179 height 43
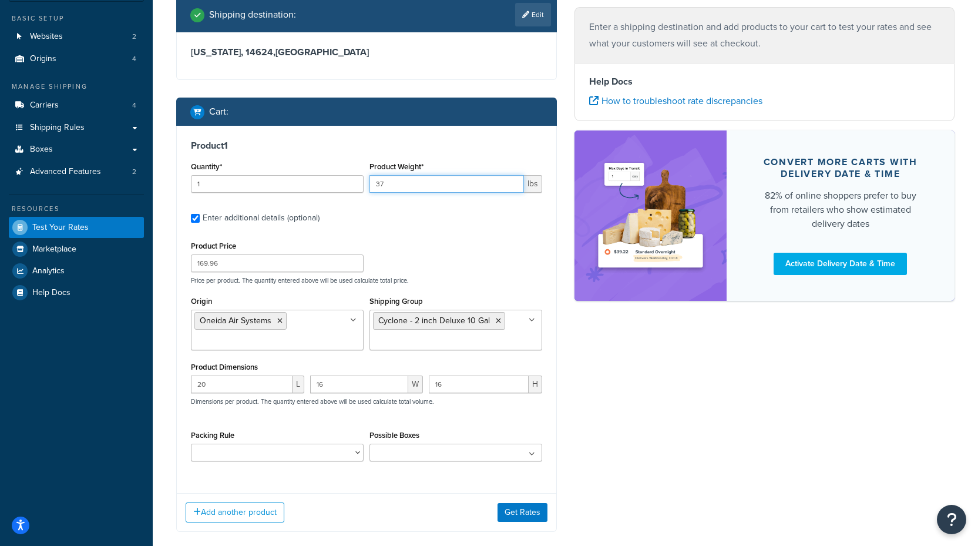
scroll to position [117, 0]
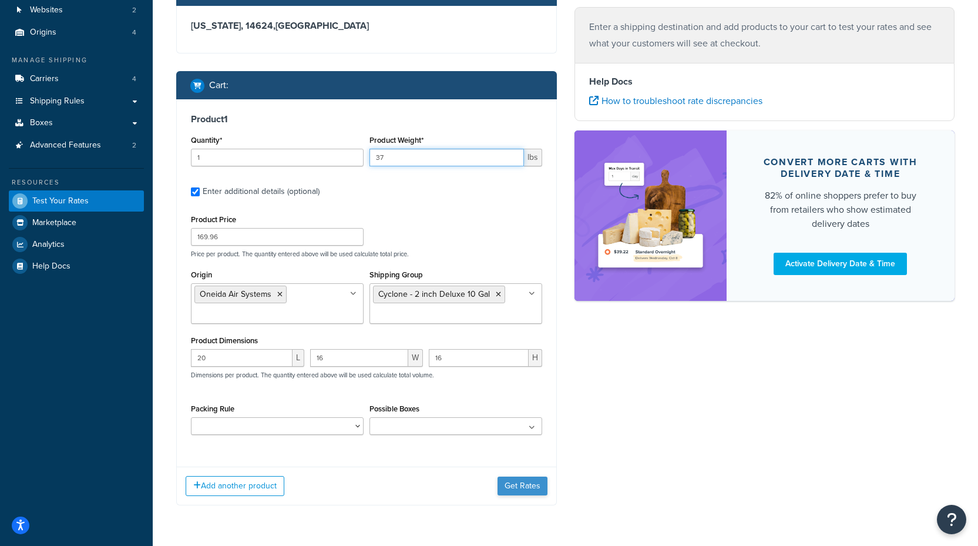
type input "37"
click at [529, 489] on button "Get Rates" at bounding box center [523, 485] width 50 height 19
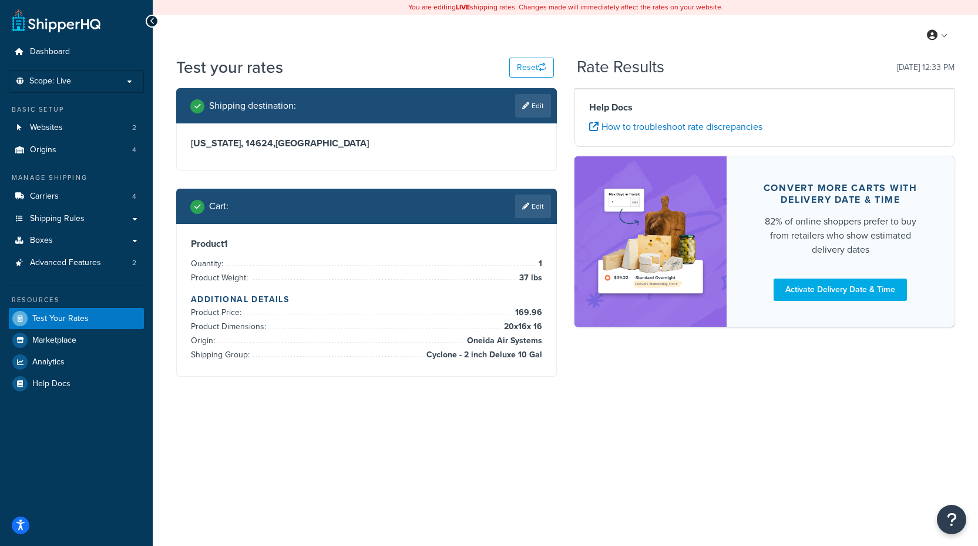
scroll to position [0, 0]
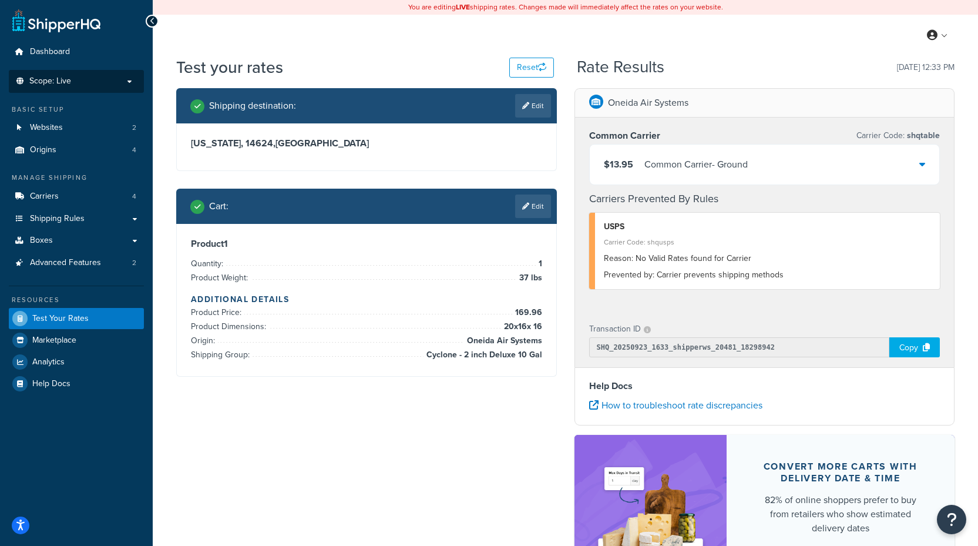
click at [84, 80] on p "Scope: Live" at bounding box center [76, 81] width 125 height 10
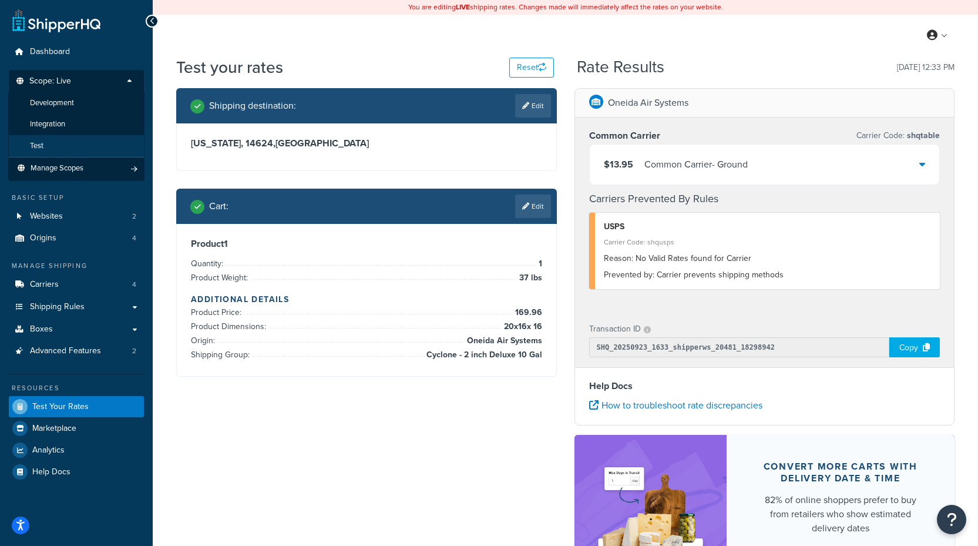
click at [60, 137] on li "Test" at bounding box center [76, 146] width 136 height 22
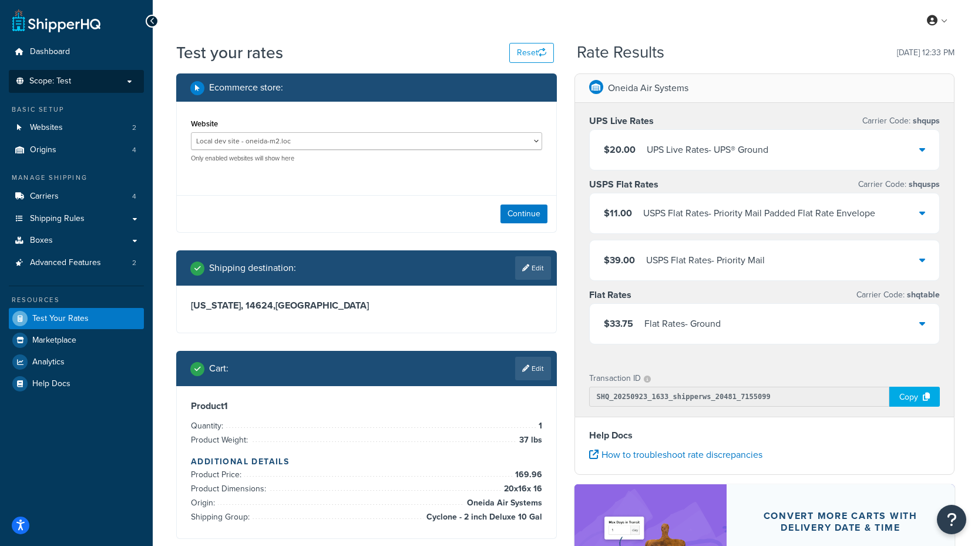
click at [910, 267] on div "$39.00 USPS Flat Rates - Priority Mail" at bounding box center [765, 260] width 350 height 40
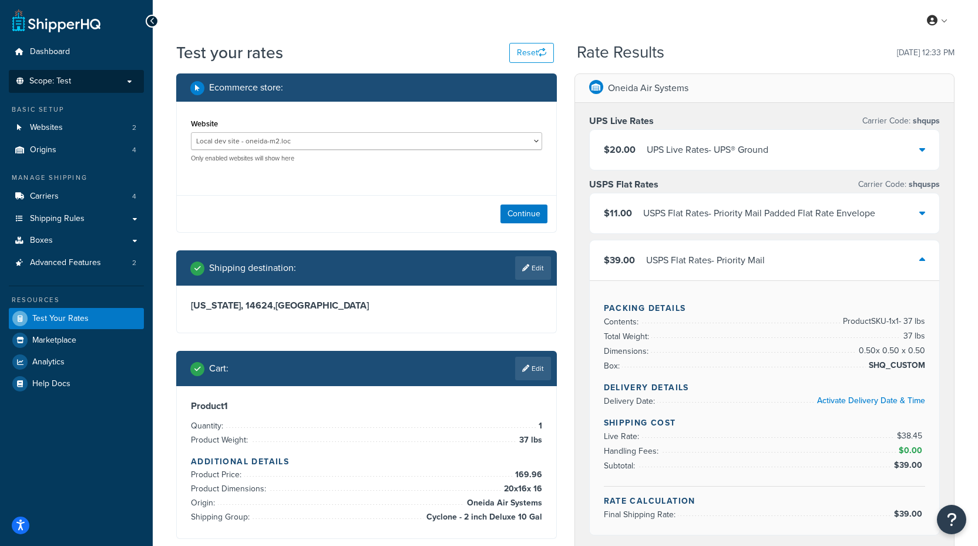
click at [920, 217] on icon at bounding box center [922, 212] width 6 height 9
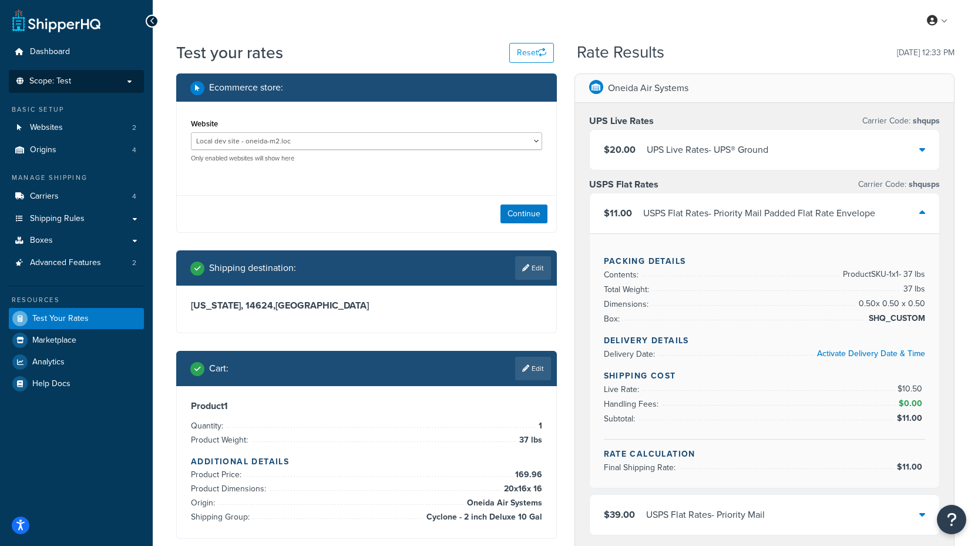
click at [923, 207] on div at bounding box center [922, 213] width 6 height 16
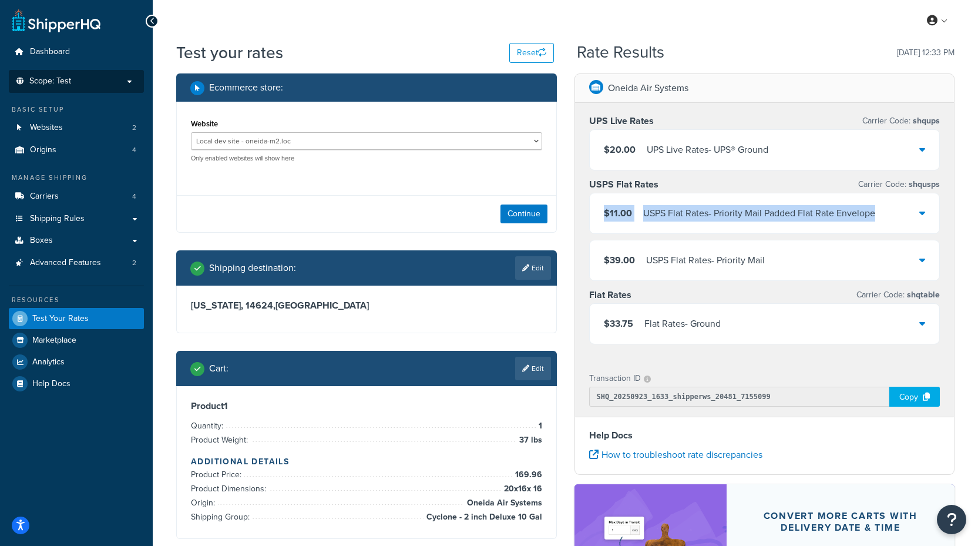
drag, startPoint x: 923, startPoint y: 214, endPoint x: 966, endPoint y: 189, distance: 50.1
click at [966, 189] on div "Test your rates Reset Rate Results [DATE] 12:33 PM Ecommerce store : Website Lo…" at bounding box center [565, 368] width 825 height 654
click at [966, 188] on div "Test your rates Reset Rate Results [DATE] 12:33 PM Ecommerce store : Website Lo…" at bounding box center [565, 368] width 825 height 654
click at [960, 181] on div "Oneida Air Systems UPS Live Rates Carrier Code: shqups $20.00 UPS Live Rates - …" at bounding box center [765, 369] width 398 height 593
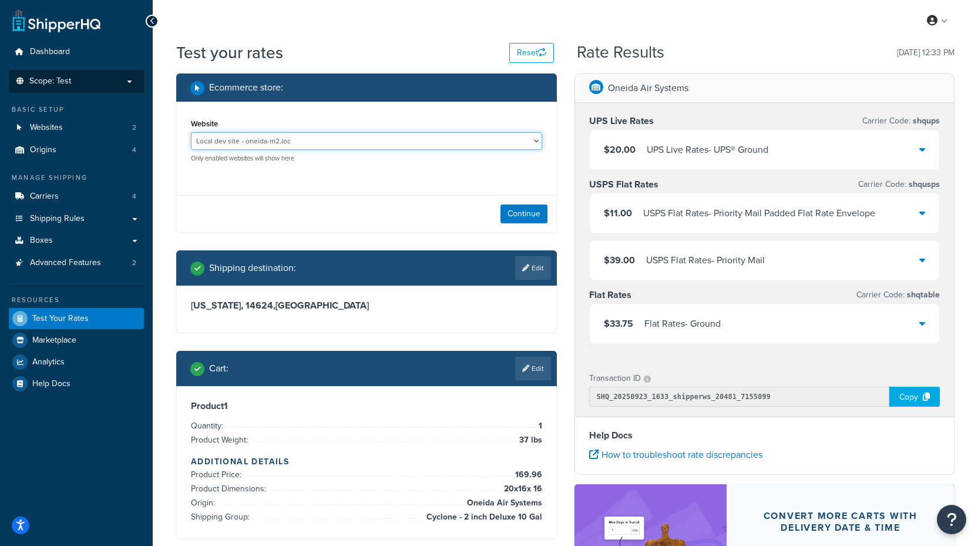
click at [308, 136] on select "Local dev site - oneida-m2.loc Staging 2 Website - [DOMAIN_NAME]" at bounding box center [366, 141] width 351 height 18
select select "a1c4d7dc6166596ecf603a59160a01ab"
click at [191, 132] on select "Local dev site - oneida-m2.loc Staging 2 Website - [DOMAIN_NAME]" at bounding box center [366, 141] width 351 height 18
click at [527, 209] on button "Continue" at bounding box center [523, 213] width 47 height 19
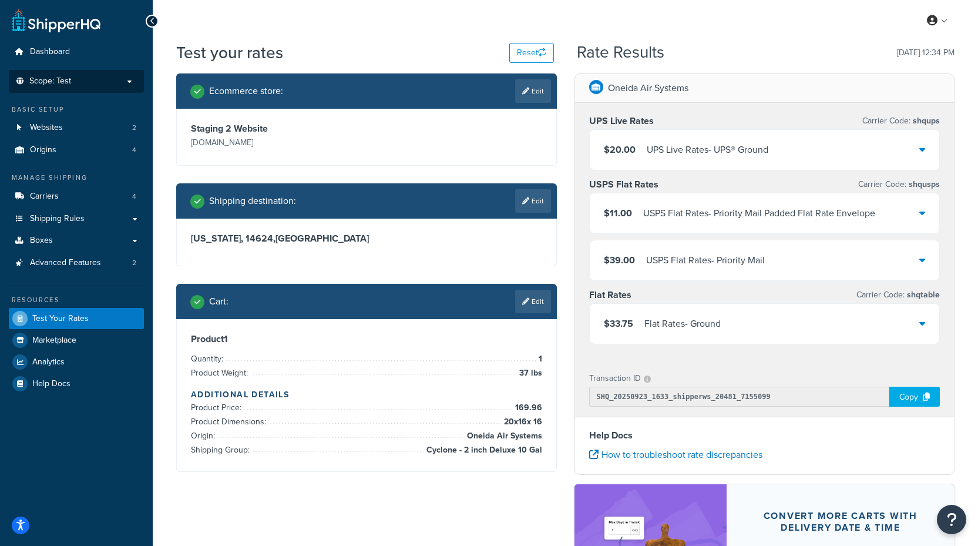
click at [806, 160] on div "$20.00 UPS Live Rates - UPS® Ground" at bounding box center [765, 150] width 350 height 40
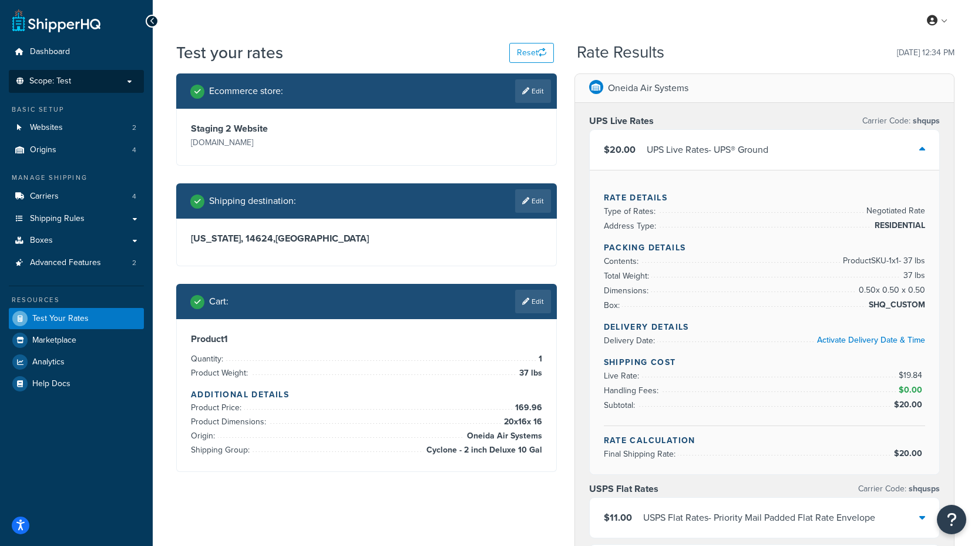
click at [806, 160] on div "$20.00 UPS Live Rates - UPS® Ground" at bounding box center [765, 150] width 350 height 40
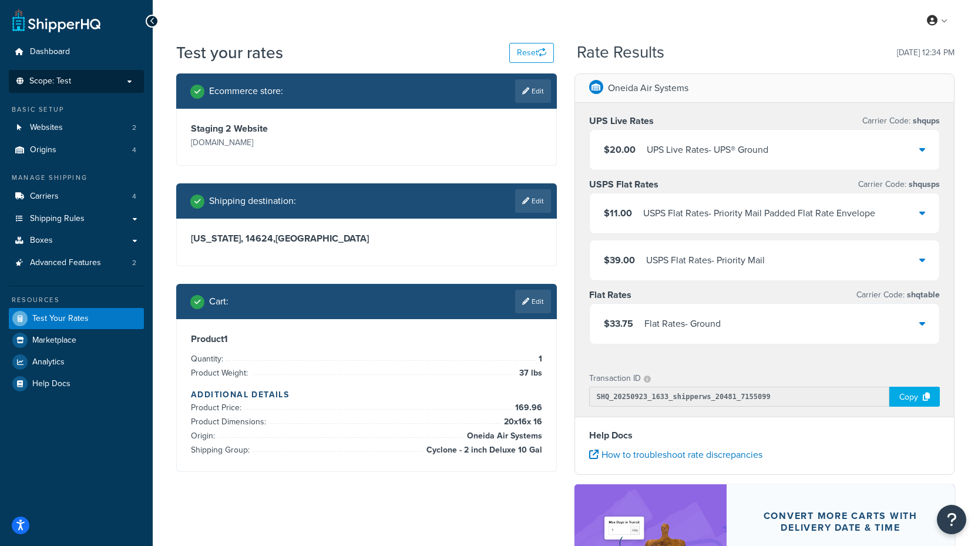
click at [757, 261] on div "USPS Flat Rates - Priority Mail" at bounding box center [705, 260] width 119 height 16
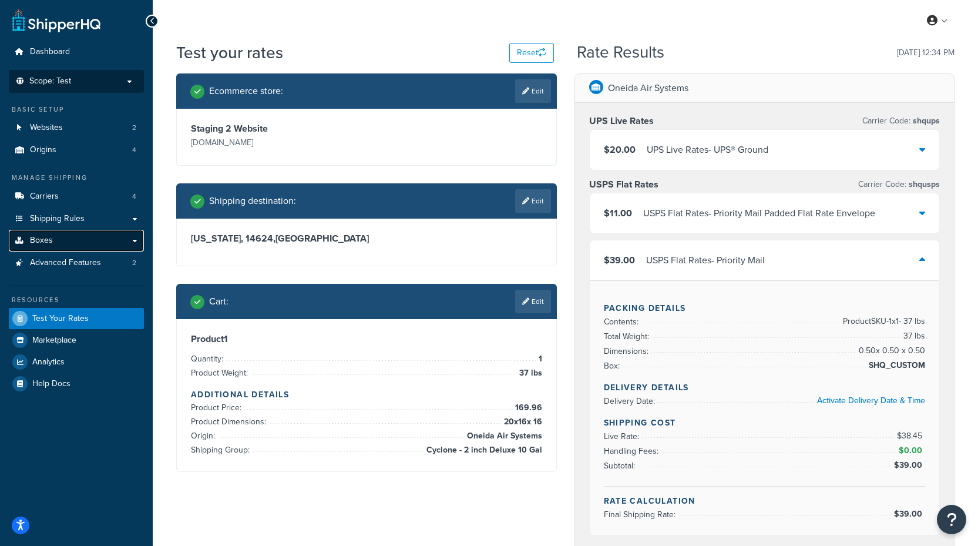
click at [64, 235] on link "Boxes" at bounding box center [76, 241] width 135 height 22
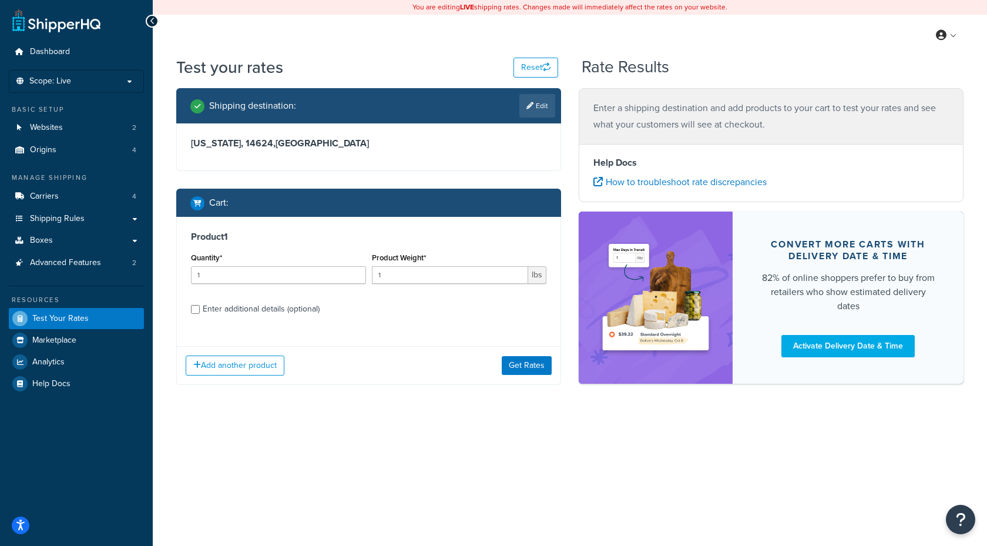
click at [256, 308] on div "Enter additional details (optional)" at bounding box center [261, 309] width 117 height 16
click at [200, 308] on input "Enter additional details (optional)" at bounding box center [195, 309] width 9 height 9
checkbox input "true"
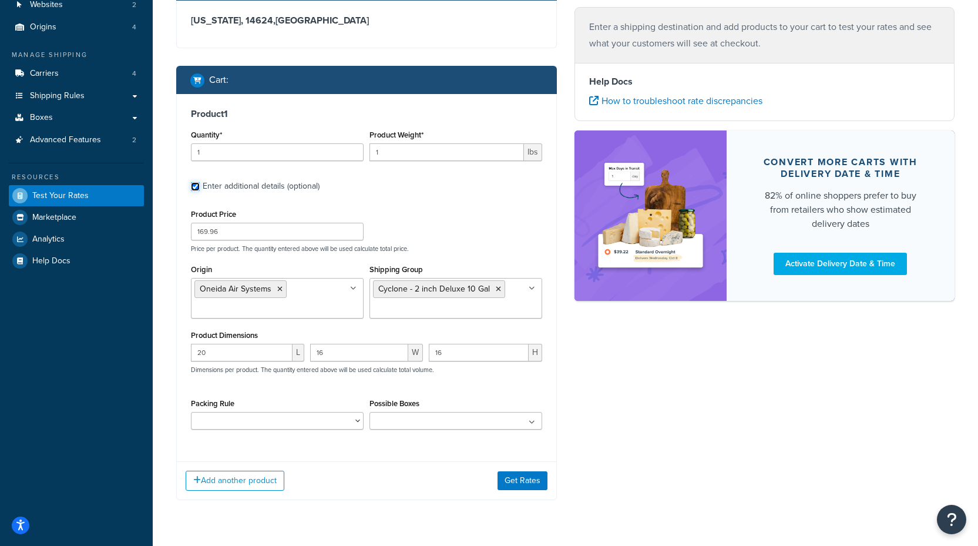
scroll to position [154, 0]
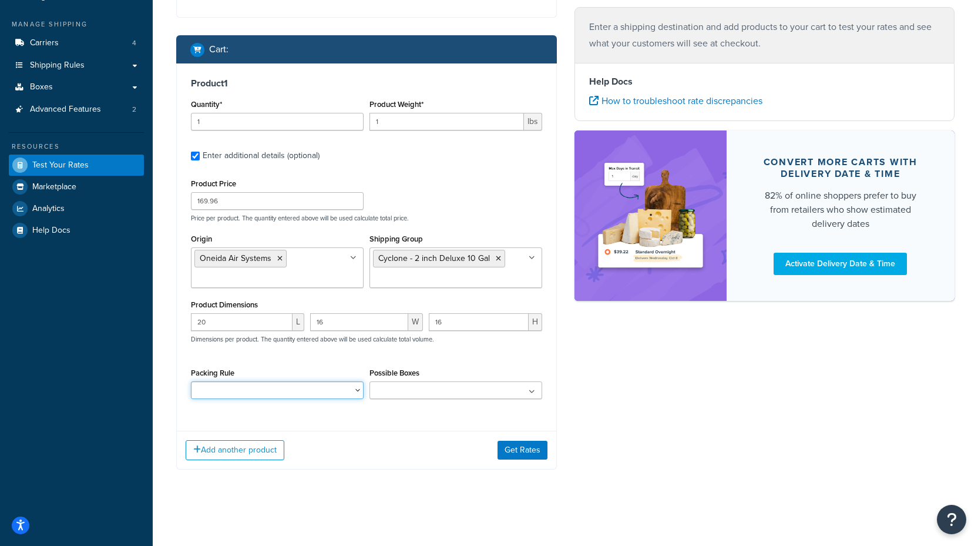
click at [288, 391] on select "Cobra - 14 Gal Freestanding Cobra - 14 Gal Wall-Mounted Cobra - 17 Gal Cobra - …" at bounding box center [277, 390] width 173 height 18
click at [290, 421] on div "Product 1 Quantity* 1 Product Weight* 1 lbs Enter additional details (optional)…" at bounding box center [366, 242] width 379 height 358
click at [293, 404] on div "Packing Rule Cobra - 14 Gal Freestanding Cobra - 14 Gal Wall-Mounted Cobra - 17…" at bounding box center [277, 386] width 179 height 43
click at [284, 429] on div "Product 1 Quantity* 1 Product Weight* 1 lbs Enter additional details (optional)…" at bounding box center [366, 266] width 381 height 406
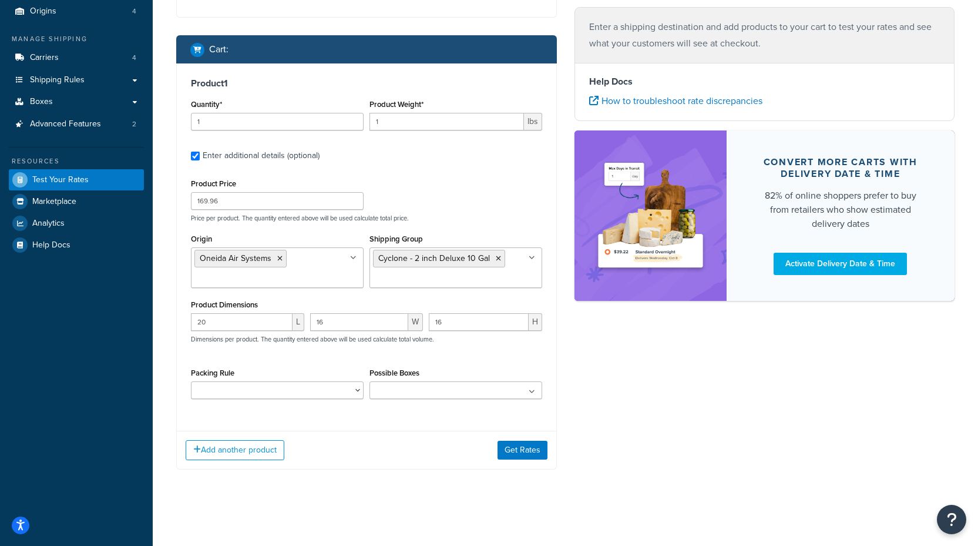
click at [469, 177] on div "Shipping destination : Edit New York, 14624 , United States Cart : Product 1 Qu…" at bounding box center [366, 211] width 398 height 552
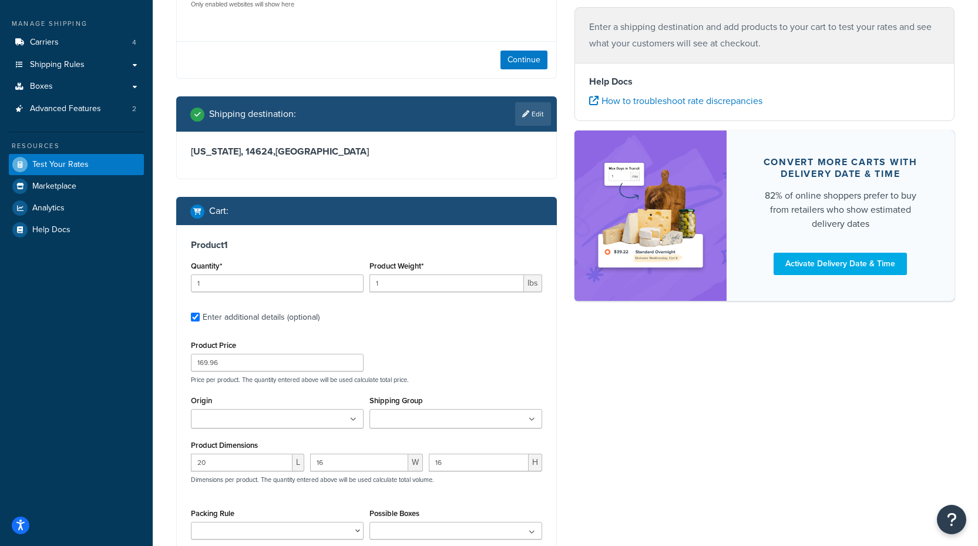
click at [469, 177] on div "New York, 14624 , United States" at bounding box center [366, 155] width 379 height 47
click at [640, 438] on div "Ecommerce store : Website Local dev site - oneida-m2.loc Staging 2 Website - st…" at bounding box center [565, 273] width 796 height 707
click at [696, 395] on div "Ecommerce store : Website Local dev site - oneida-m2.loc Staging 2 Website - st…" at bounding box center [565, 273] width 796 height 707
click at [697, 421] on div "Ecommerce store : Website Local dev site - oneida-m2.loc Staging 2 Website - st…" at bounding box center [565, 273] width 796 height 707
click at [433, 283] on input "1" at bounding box center [446, 283] width 154 height 18
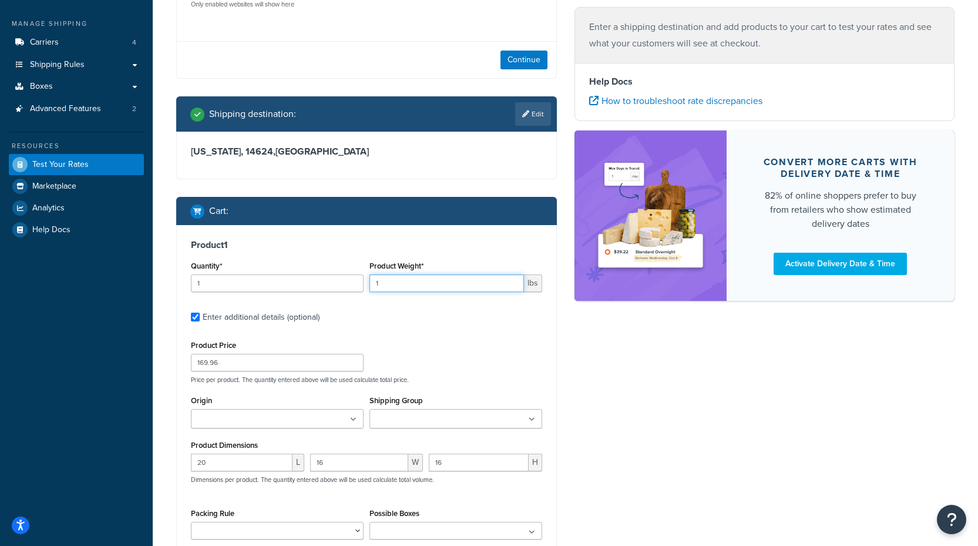
click at [433, 283] on input "1" at bounding box center [446, 283] width 154 height 18
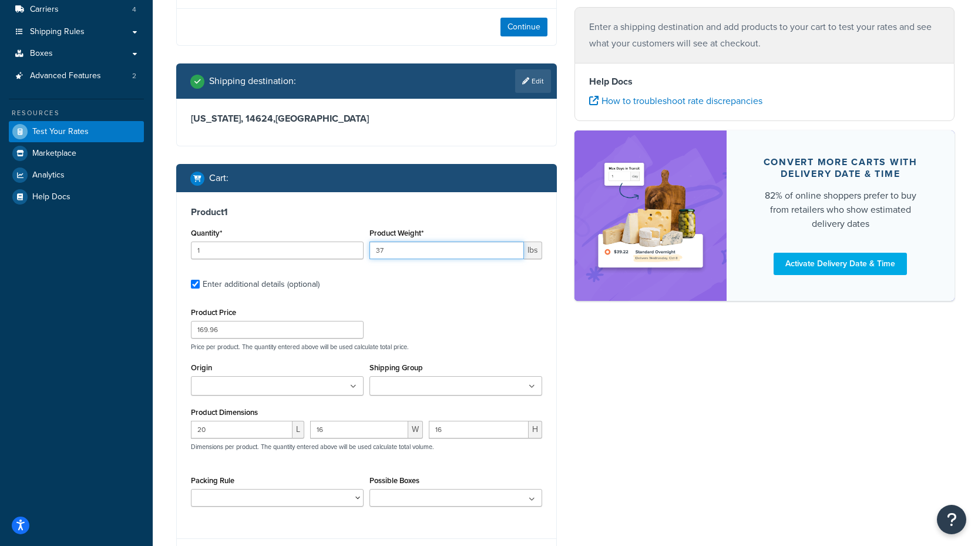
scroll to position [294, 0]
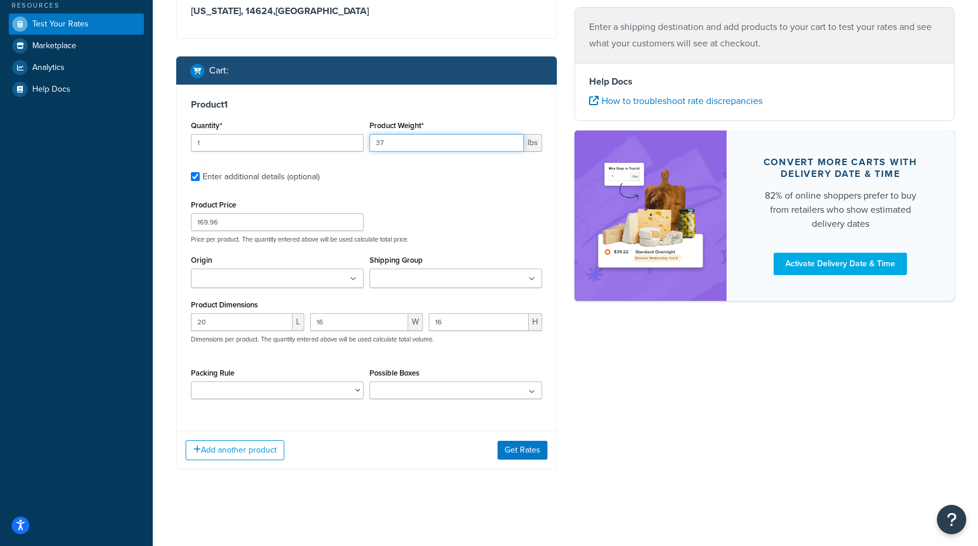
type input "37"
click at [306, 283] on ul at bounding box center [277, 277] width 173 height 19
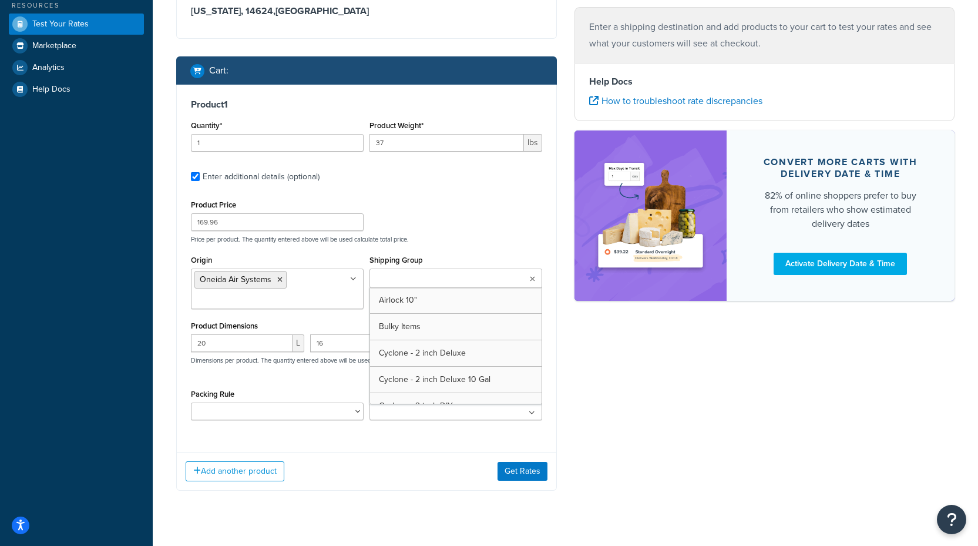
click at [435, 270] on ul at bounding box center [455, 277] width 173 height 19
click at [652, 378] on div "Ecommerce store : Website Local dev site - oneida-m2.loc Staging 2 Website - st…" at bounding box center [565, 143] width 796 height 728
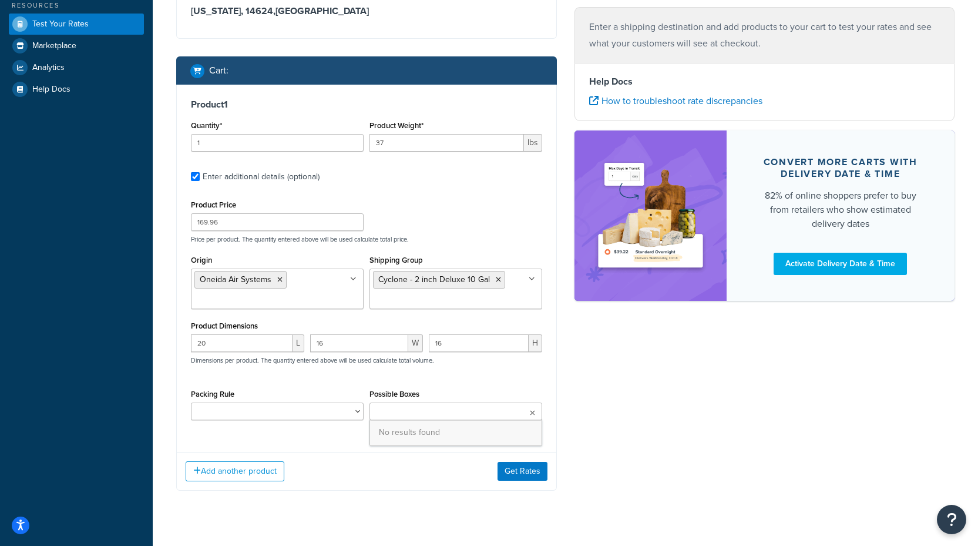
click at [537, 406] on ul at bounding box center [455, 411] width 173 height 18
click at [582, 399] on div "Ecommerce store : Website Local dev site - oneida-m2.loc Staging 2 Website - st…" at bounding box center [565, 143] width 796 height 728
click at [523, 477] on button "Get Rates" at bounding box center [523, 471] width 50 height 19
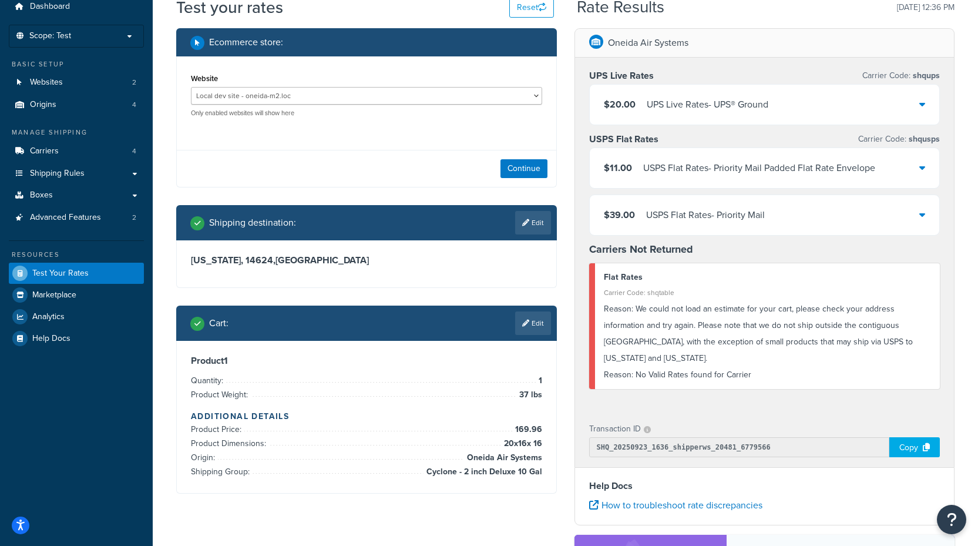
scroll to position [25, 0]
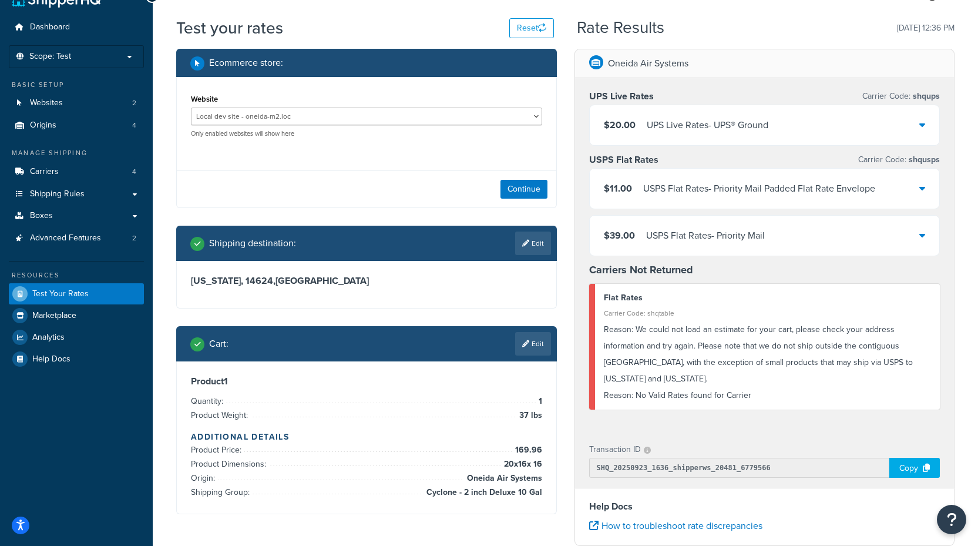
click at [798, 236] on div "$39.00 USPS Flat Rates - Priority Mail" at bounding box center [765, 236] width 350 height 40
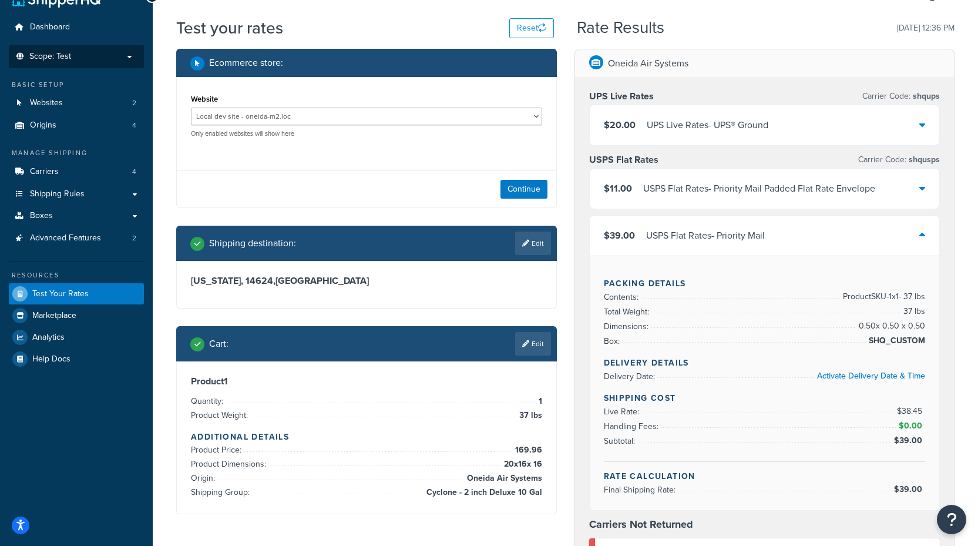
click at [72, 49] on li "Scope: Test" at bounding box center [76, 56] width 135 height 23
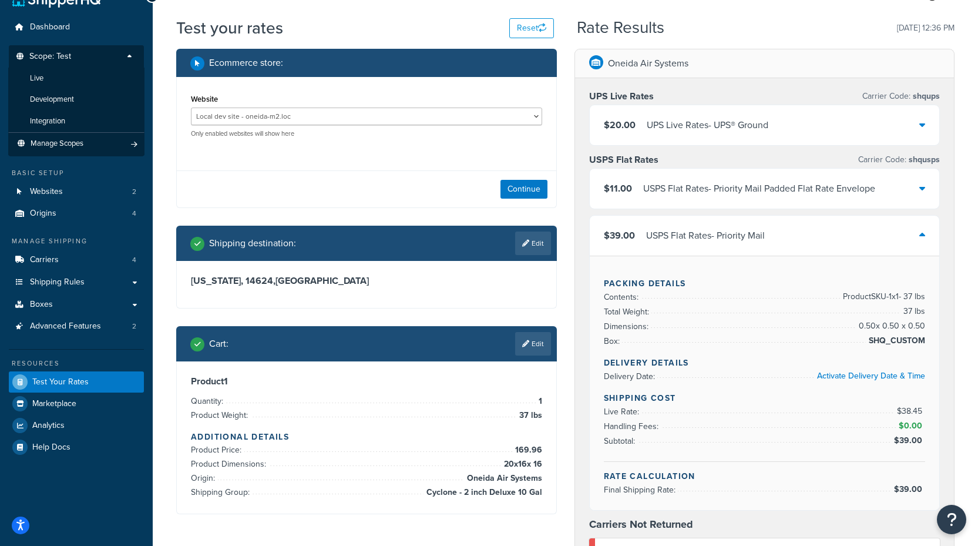
click at [69, 81] on li "Live" at bounding box center [76, 79] width 136 height 22
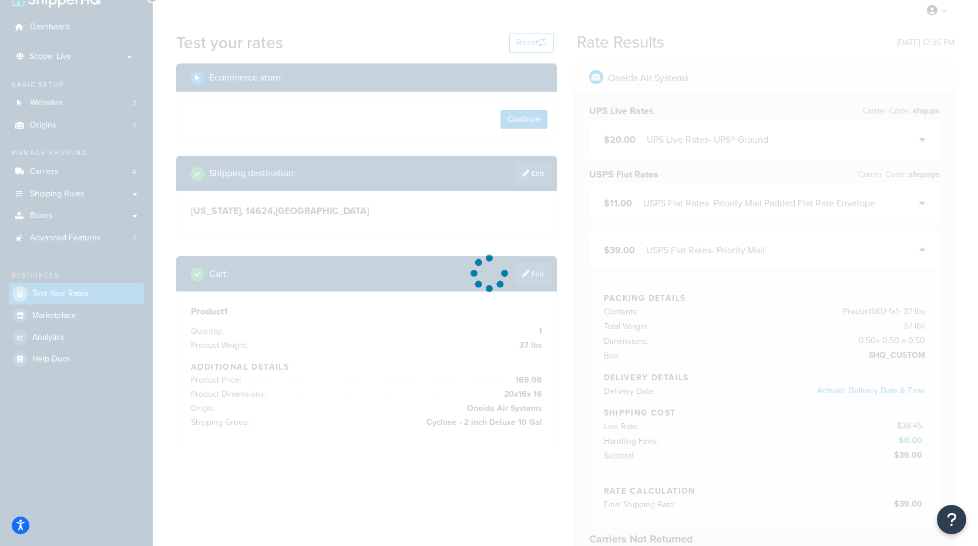
scroll to position [0, 0]
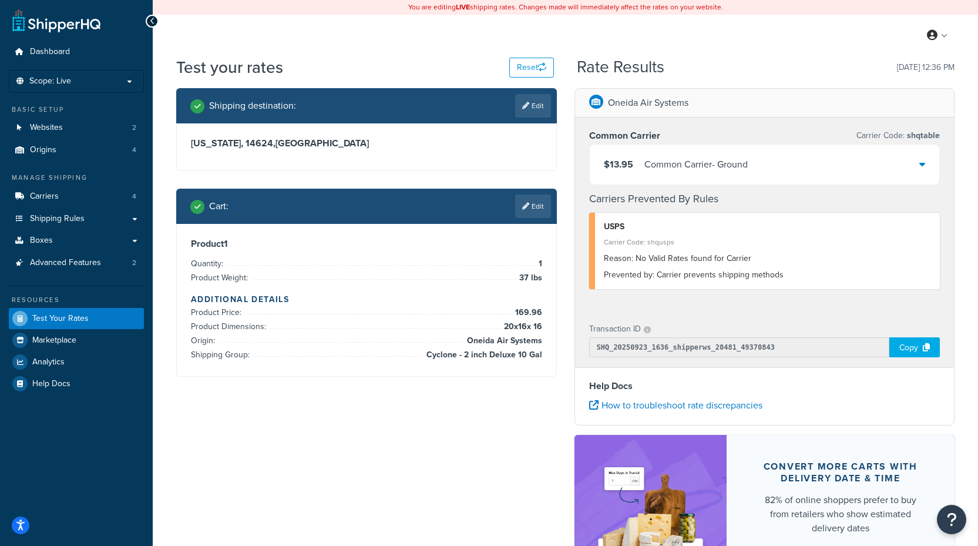
click at [774, 224] on div "USPS" at bounding box center [768, 227] width 328 height 16
click at [782, 228] on div "USPS" at bounding box center [768, 227] width 328 height 16
click at [93, 217] on link "Shipping Rules" at bounding box center [76, 219] width 135 height 22
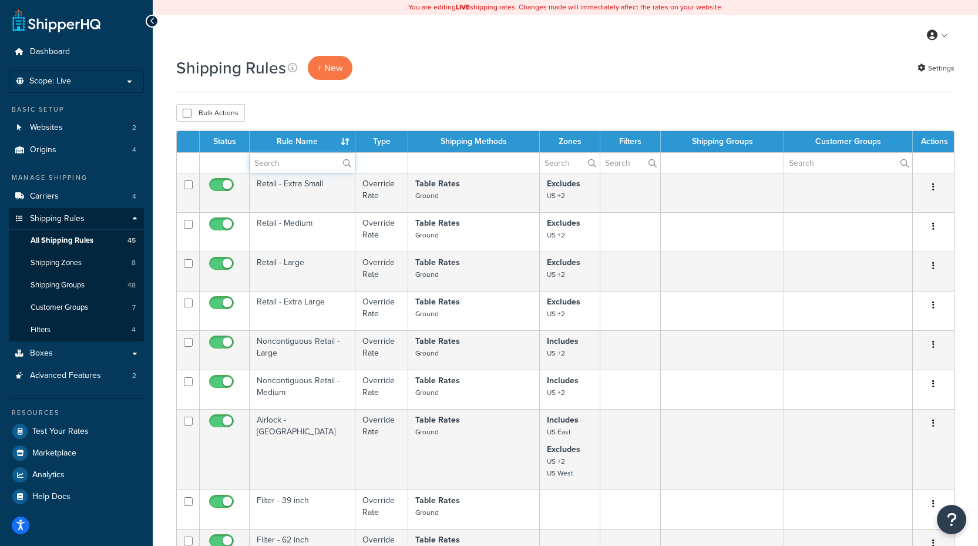
click at [263, 162] on input "text" at bounding box center [302, 163] width 105 height 20
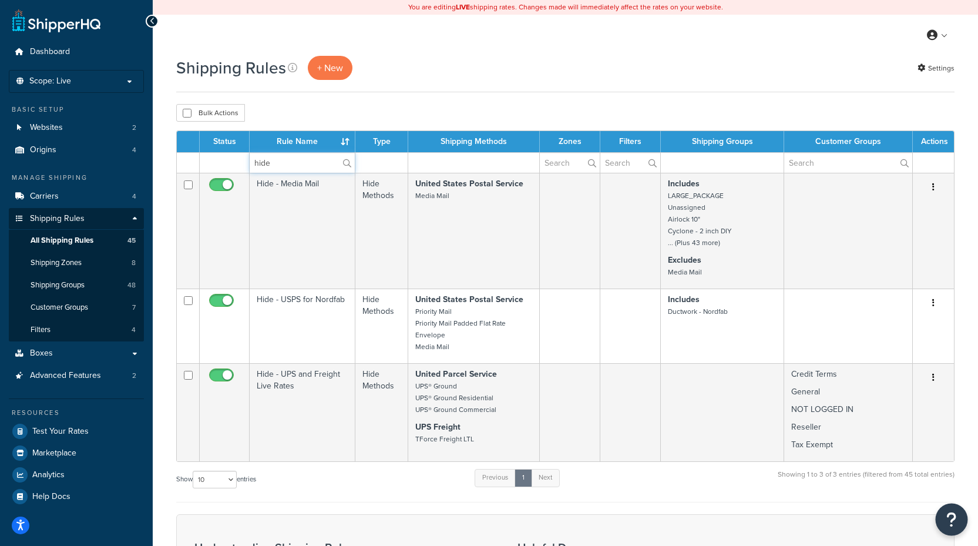
type input "hide"
click at [953, 520] on icon "Open Resource Center" at bounding box center [951, 519] width 11 height 16
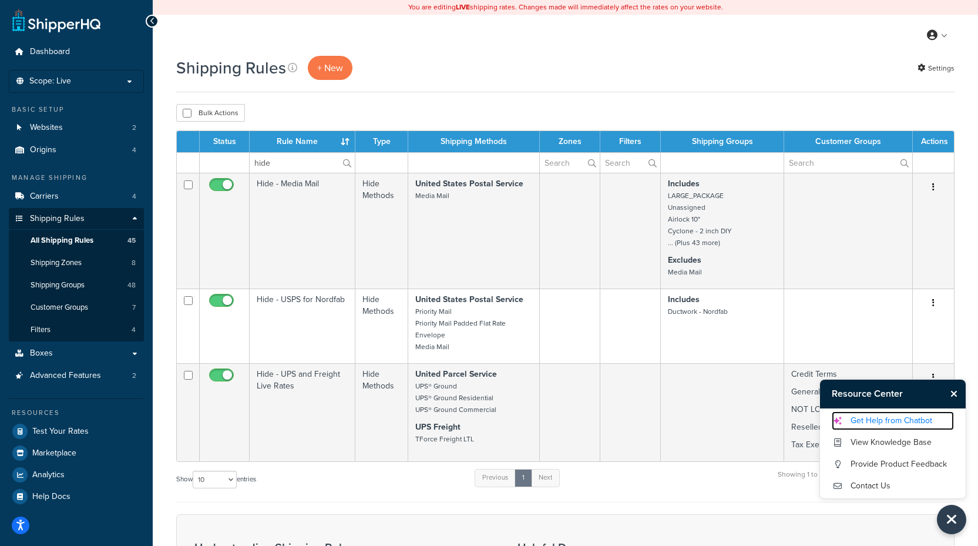
click at [892, 418] on link "Get Help from Chatbot" at bounding box center [893, 420] width 122 height 19
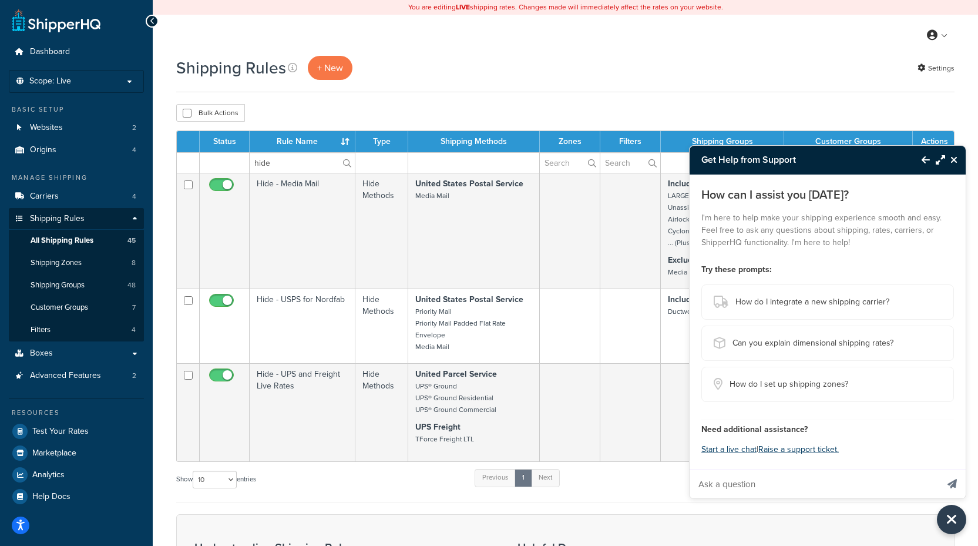
click at [821, 485] on input "Ask a question" at bounding box center [814, 484] width 248 height 28
type input "how do I see which shipping rule is preventing a rate from being returned"
click at [939, 469] on button "Send message" at bounding box center [952, 483] width 27 height 29
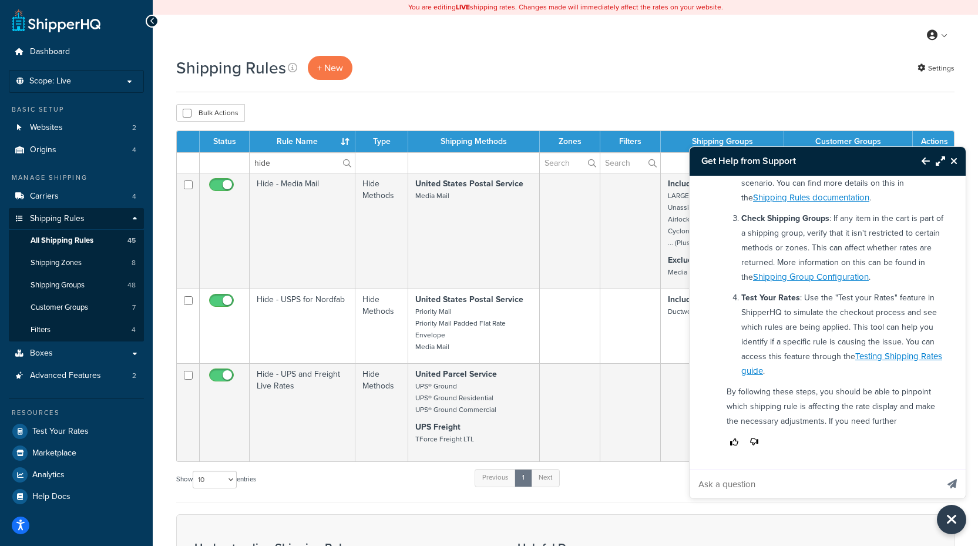
scroll to position [275, 0]
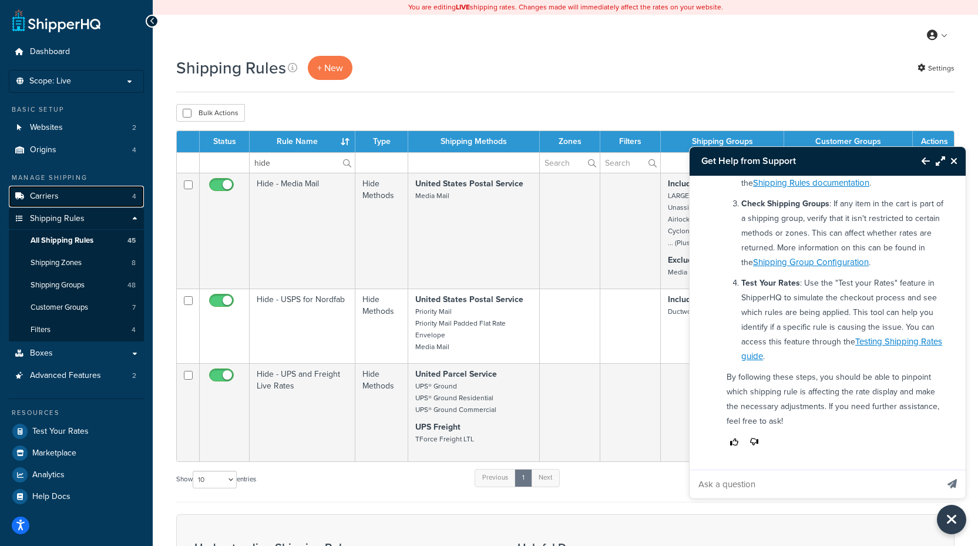
click at [75, 195] on link "Carriers 4" at bounding box center [76, 197] width 135 height 22
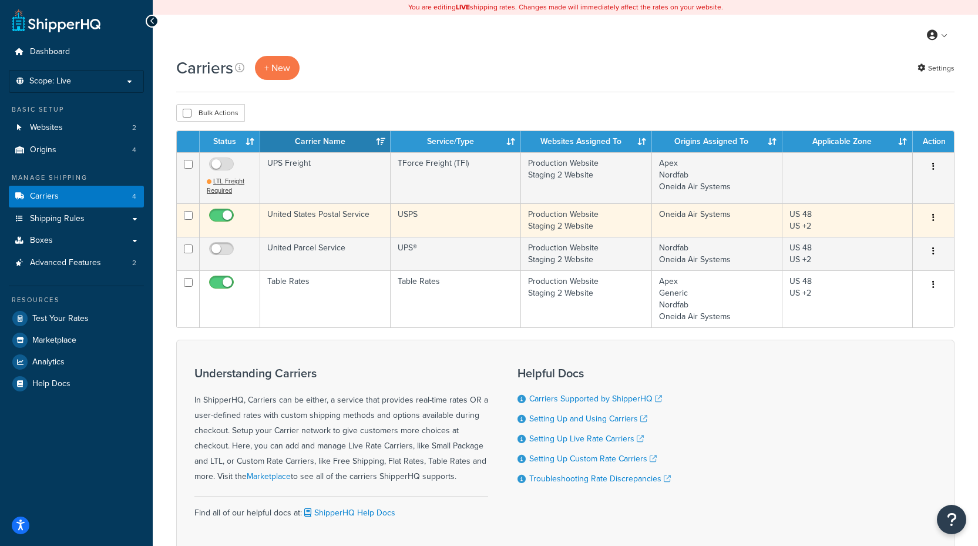
click at [341, 219] on td "United States Postal Service" at bounding box center [325, 219] width 130 height 33
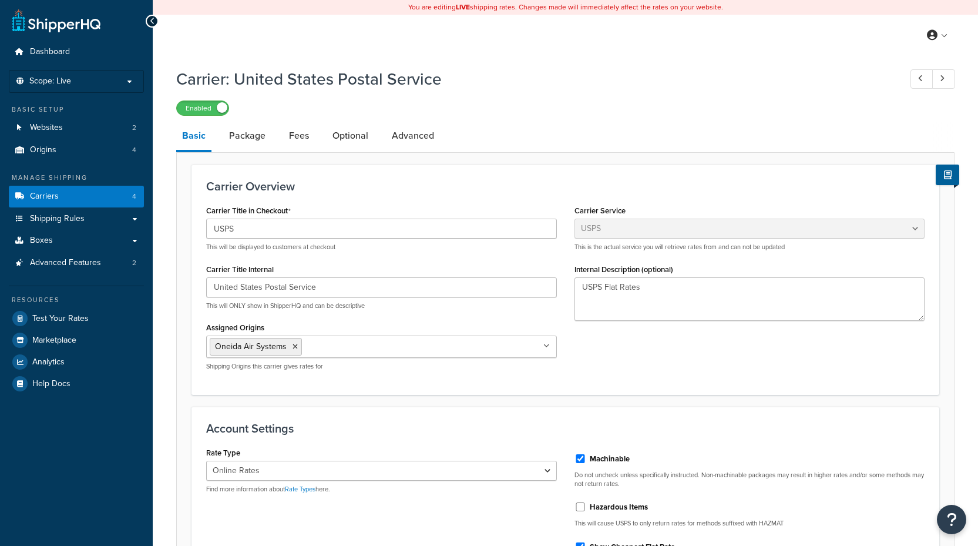
select select "usps"
select select "ONLINE"
click at [90, 198] on link "Carriers 4" at bounding box center [76, 197] width 135 height 22
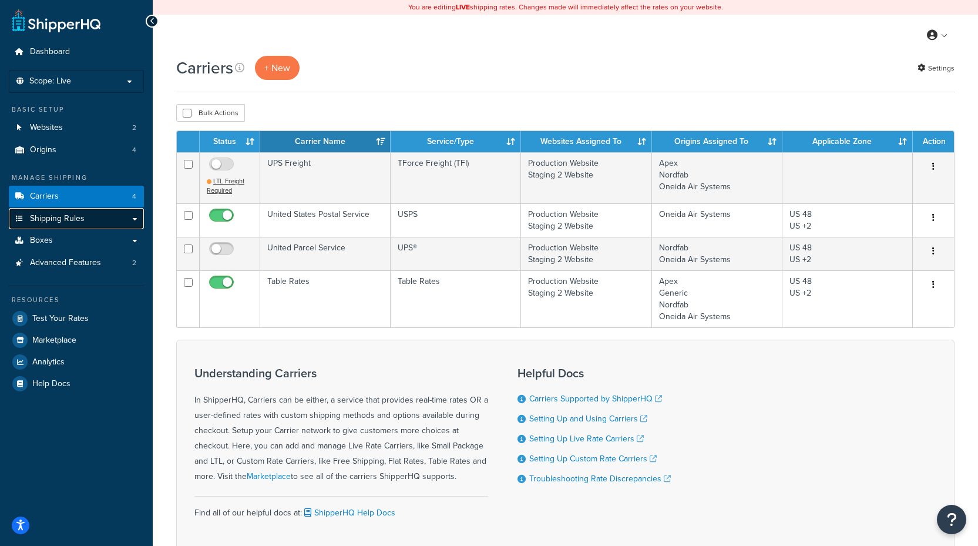
click at [137, 219] on link "Shipping Rules" at bounding box center [76, 219] width 135 height 22
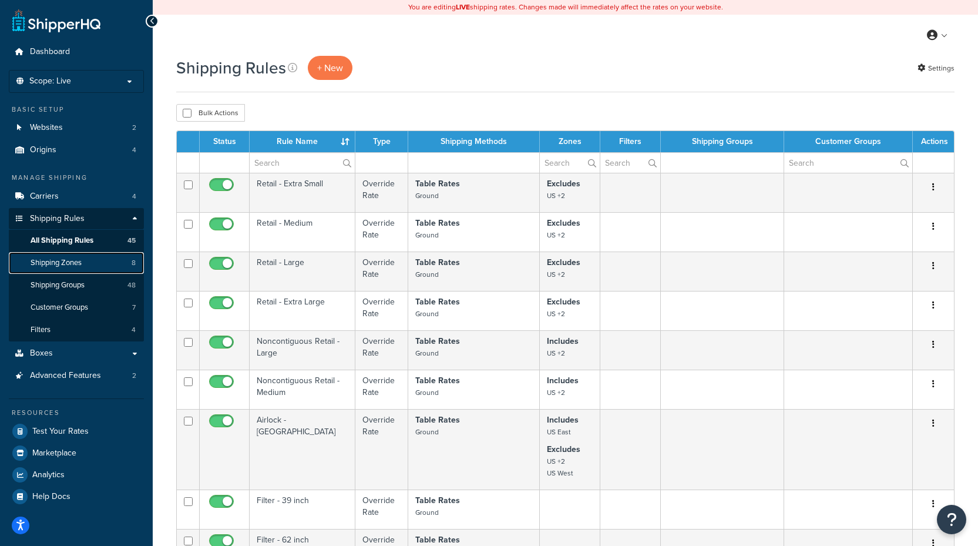
click at [76, 264] on span "Shipping Zones" at bounding box center [56, 263] width 51 height 10
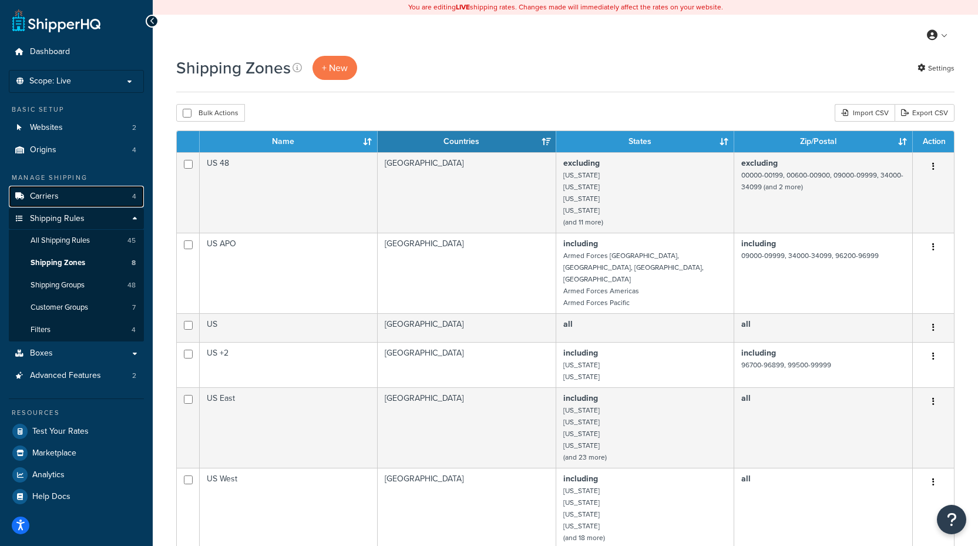
click at [60, 192] on link "Carriers 4" at bounding box center [76, 197] width 135 height 22
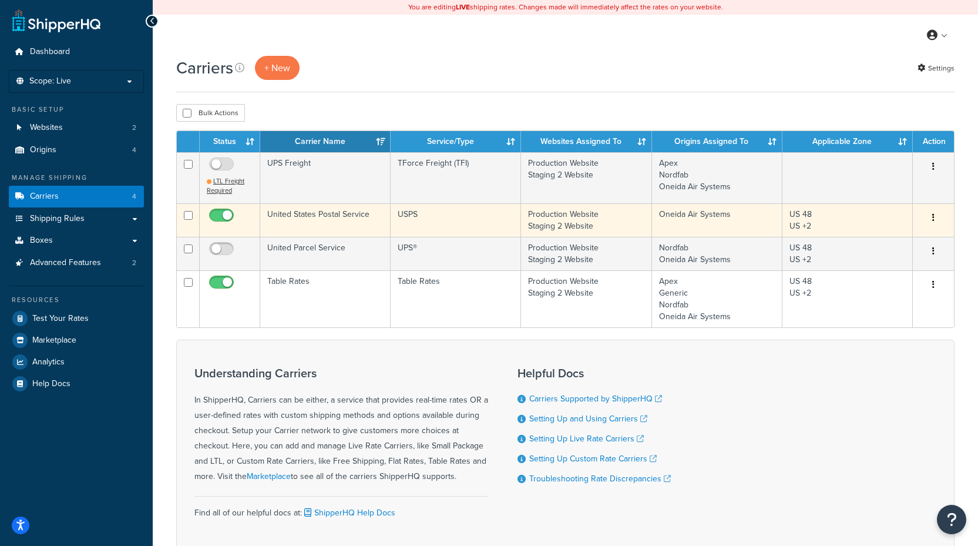
click at [708, 219] on td "Oneida Air Systems" at bounding box center [717, 219] width 130 height 33
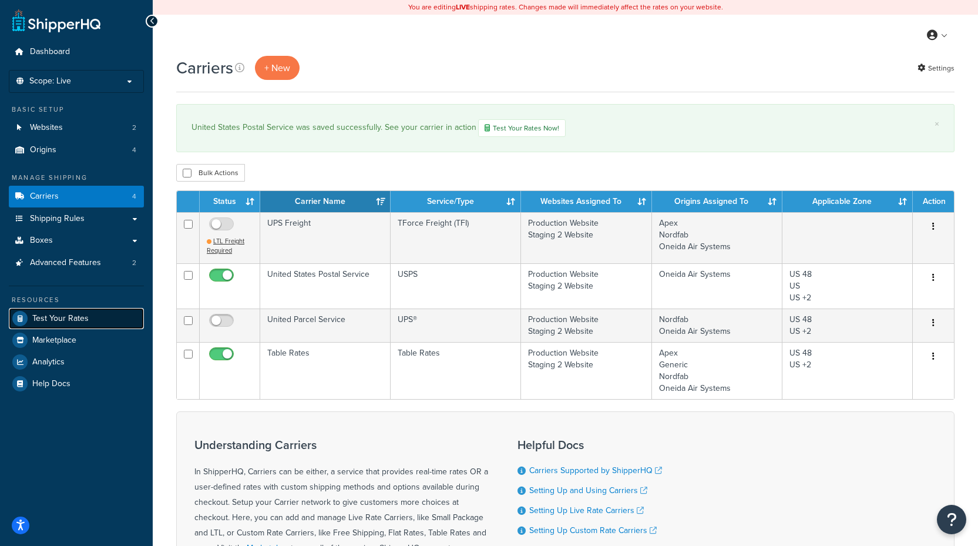
click at [90, 319] on link "Test Your Rates" at bounding box center [76, 318] width 135 height 21
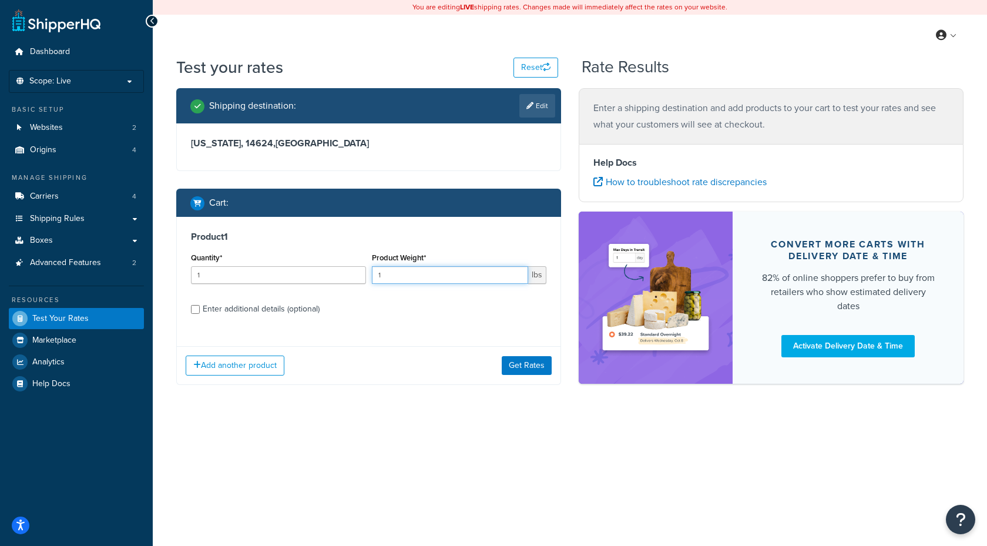
click at [416, 277] on input "1" at bounding box center [450, 275] width 157 height 18
type input "37"
click at [522, 368] on button "Get Rates" at bounding box center [527, 365] width 50 height 19
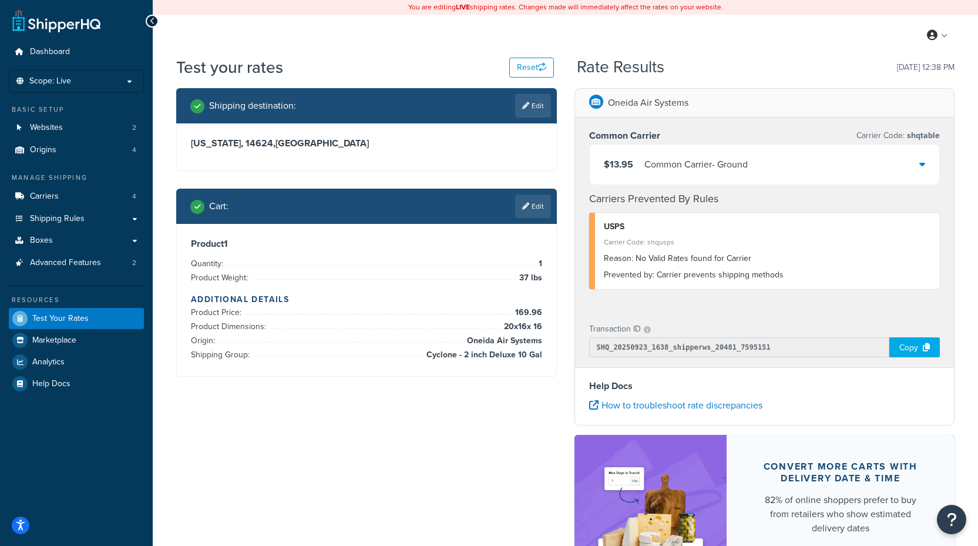
click at [431, 307] on li "Product Price: 169.96" at bounding box center [366, 312] width 351 height 14
click at [443, 298] on h4 "Additional Details" at bounding box center [366, 299] width 351 height 12
click at [94, 216] on link "Shipping Rules" at bounding box center [76, 219] width 135 height 22
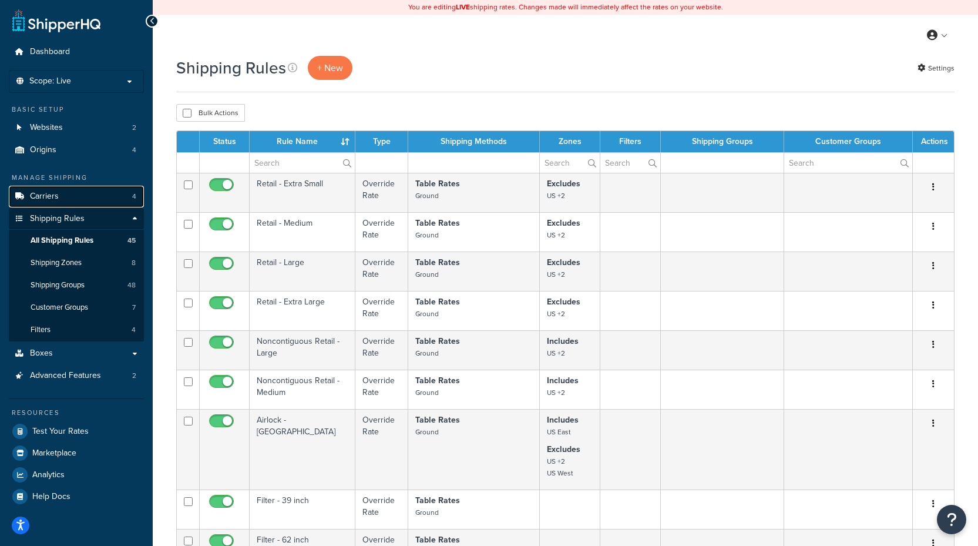
click at [68, 191] on link "Carriers 4" at bounding box center [76, 197] width 135 height 22
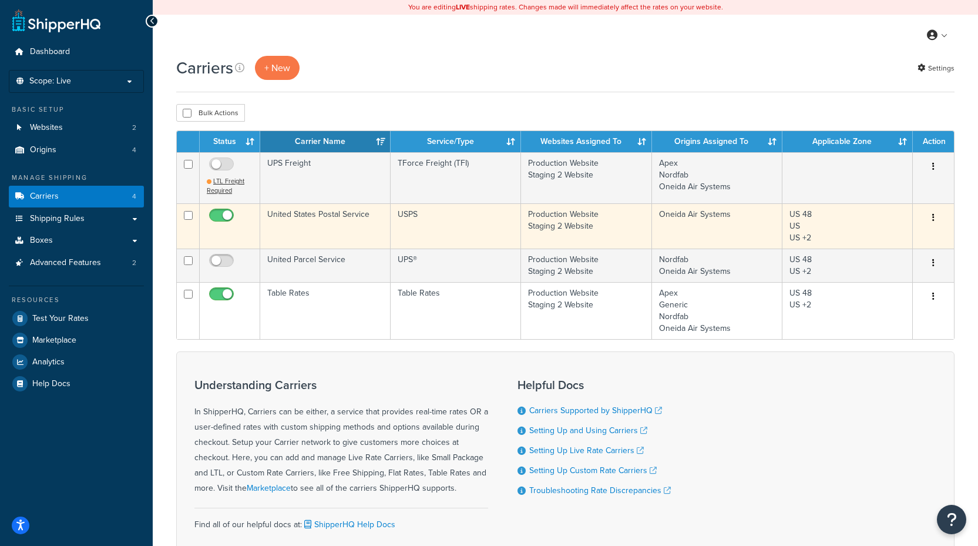
click at [405, 230] on td "USPS" at bounding box center [456, 225] width 130 height 45
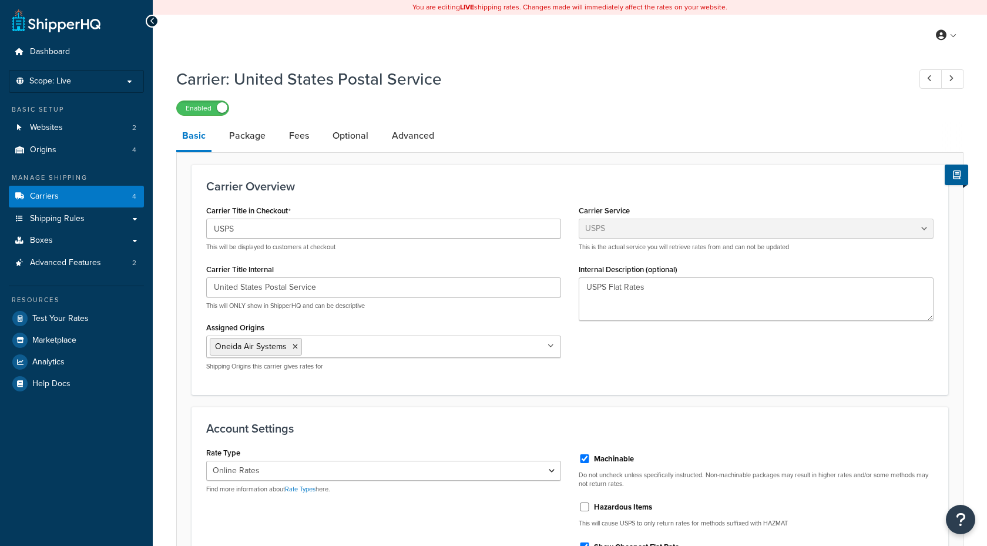
select select "usps"
select select "ONLINE"
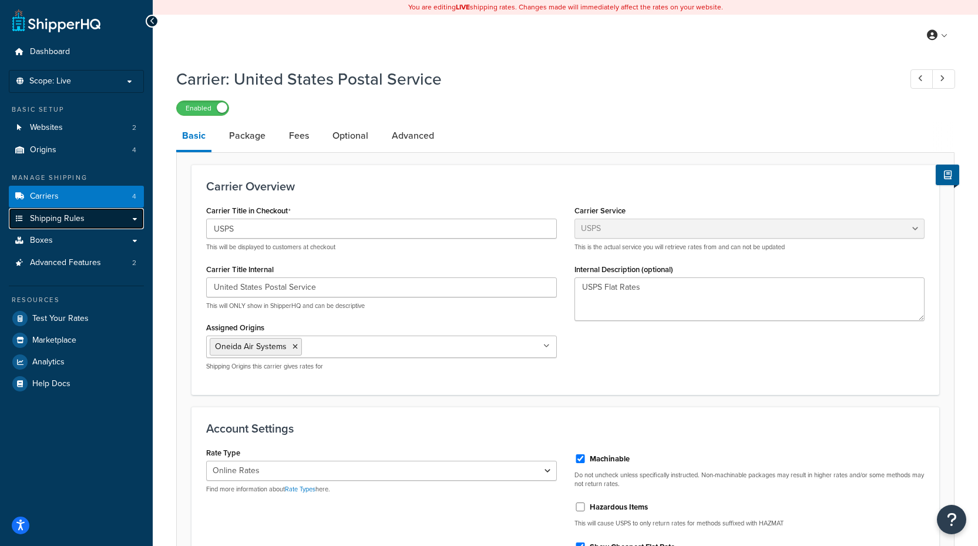
click at [79, 214] on span "Shipping Rules" at bounding box center [57, 219] width 55 height 10
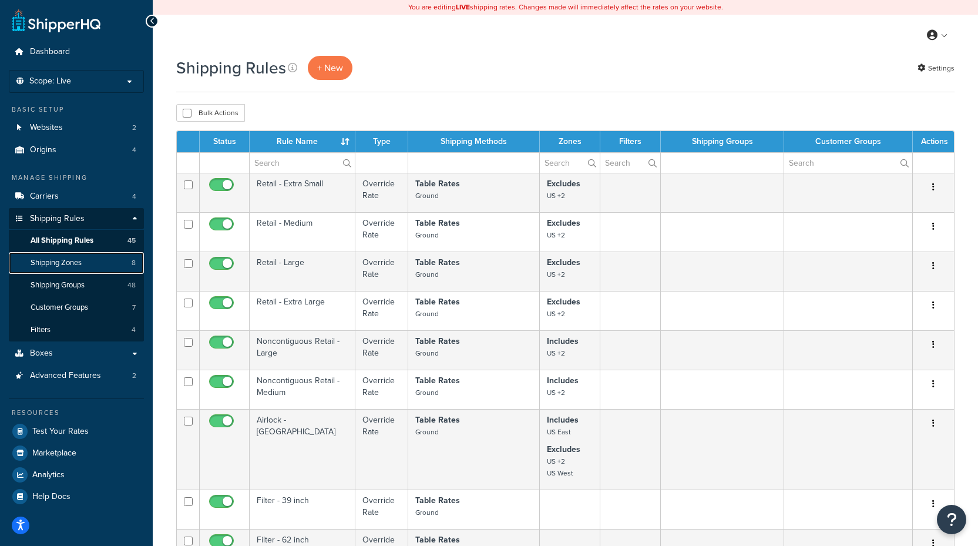
click at [78, 265] on span "Shipping Zones" at bounding box center [56, 263] width 51 height 10
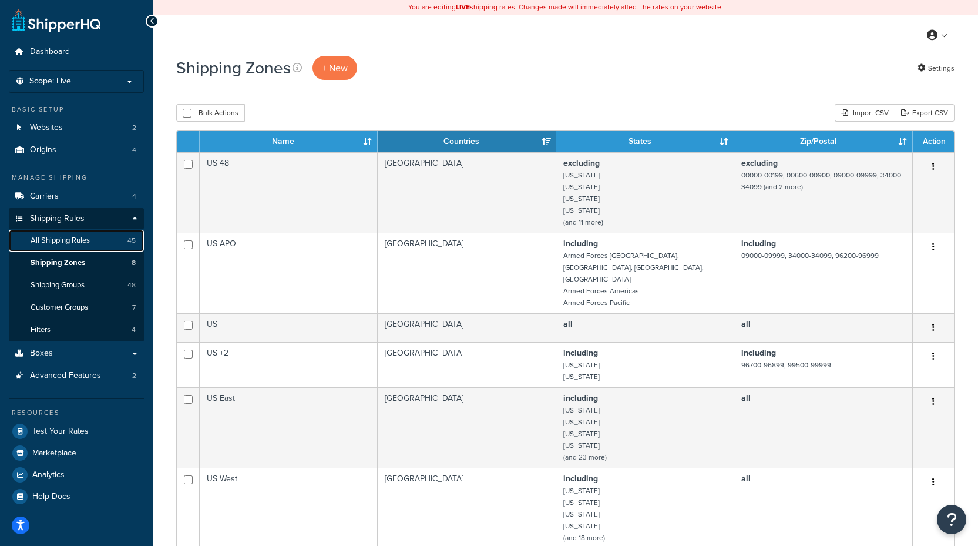
click at [93, 242] on link "All Shipping Rules 45" at bounding box center [76, 241] width 135 height 22
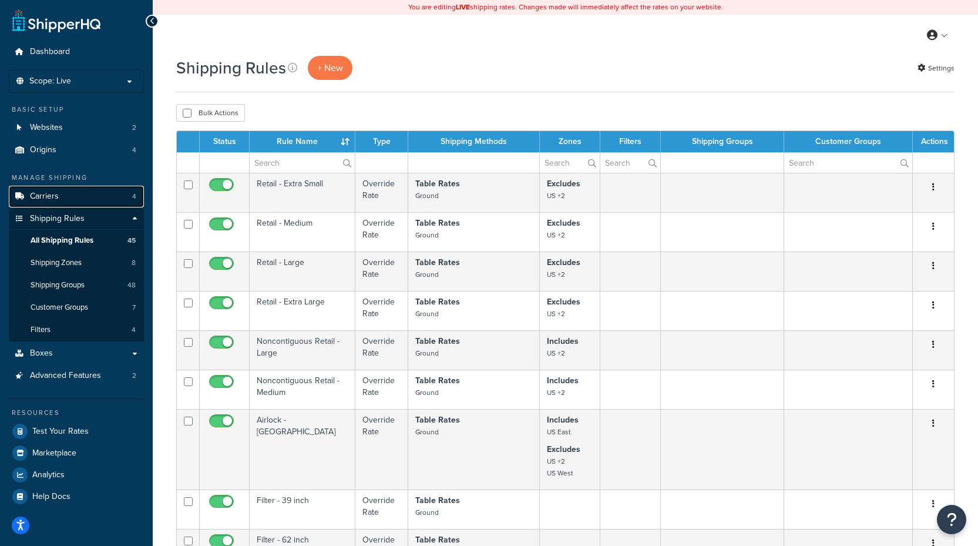
click at [56, 194] on span "Carriers" at bounding box center [44, 196] width 29 height 10
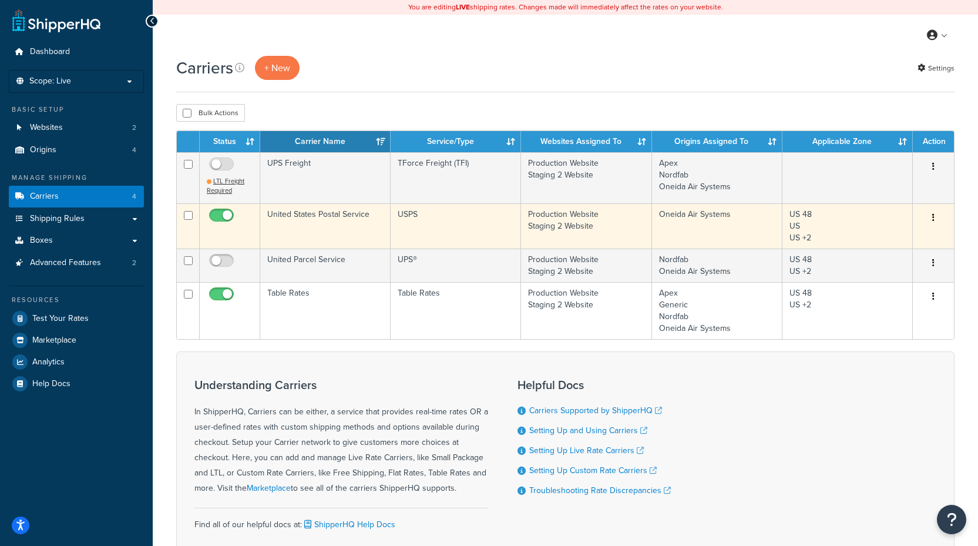
click at [310, 213] on td "United States Postal Service" at bounding box center [325, 225] width 130 height 45
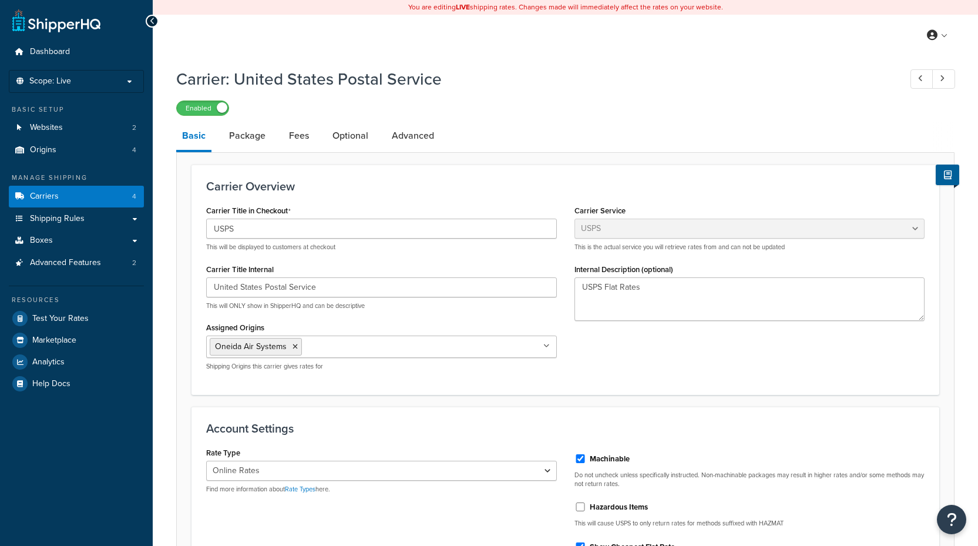
select select "usps"
select select "ONLINE"
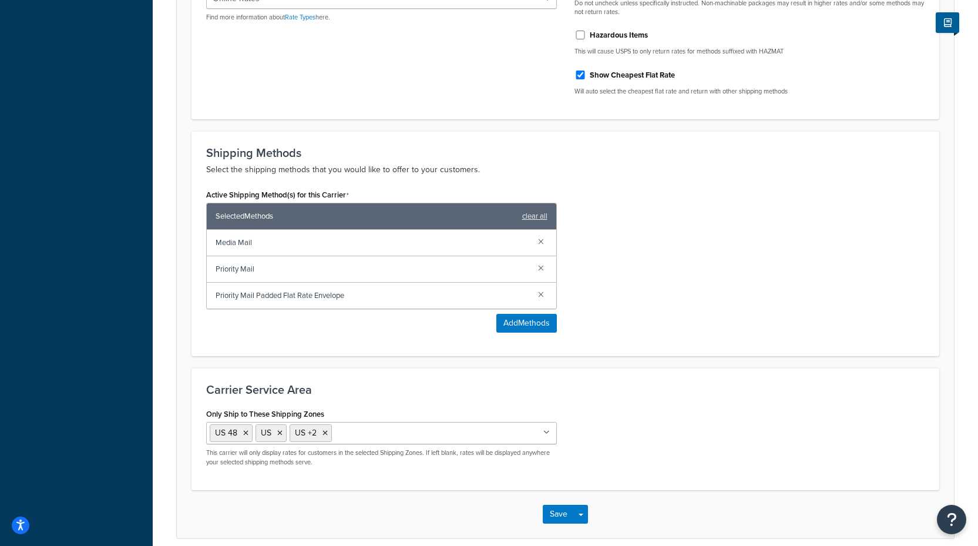
scroll to position [525, 0]
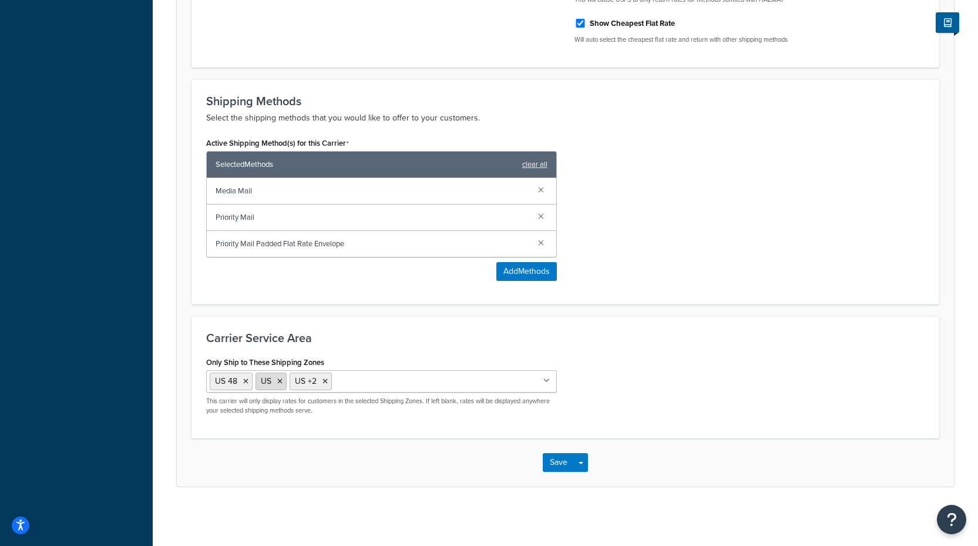
click at [280, 381] on icon at bounding box center [279, 381] width 5 height 7
click at [647, 455] on div "Save Save Dropdown Save and Edit" at bounding box center [565, 462] width 777 height 48
click at [548, 459] on button "Save" at bounding box center [559, 462] width 32 height 19
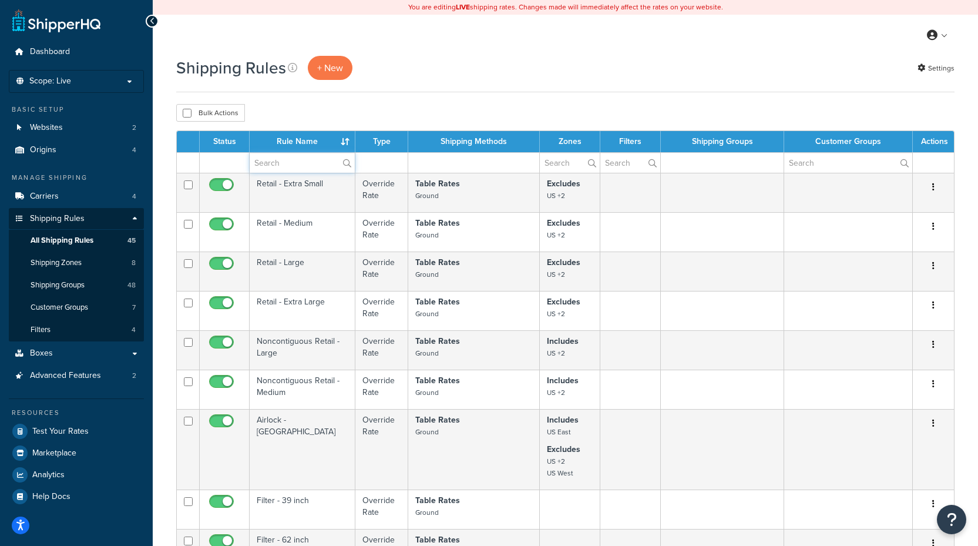
click at [304, 159] on input "text" at bounding box center [302, 163] width 105 height 20
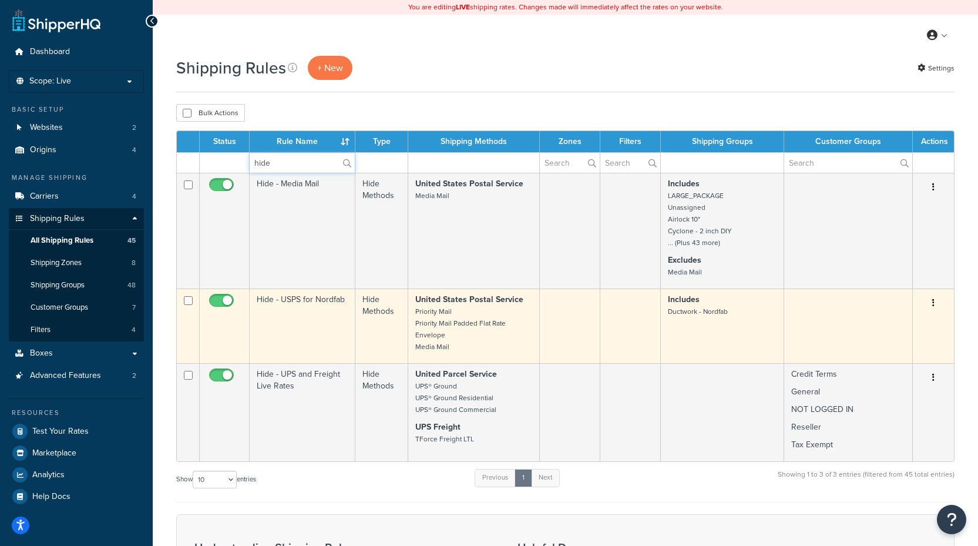
type input "hide"
click at [225, 302] on input "checkbox" at bounding box center [223, 303] width 32 height 15
checkbox input "false"
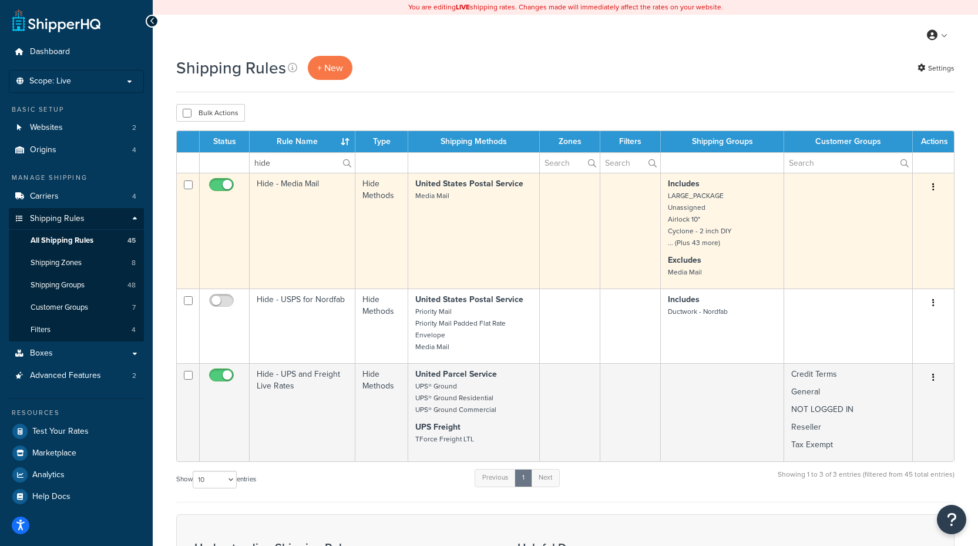
click at [223, 190] on input "checkbox" at bounding box center [223, 187] width 32 height 15
checkbox input "false"
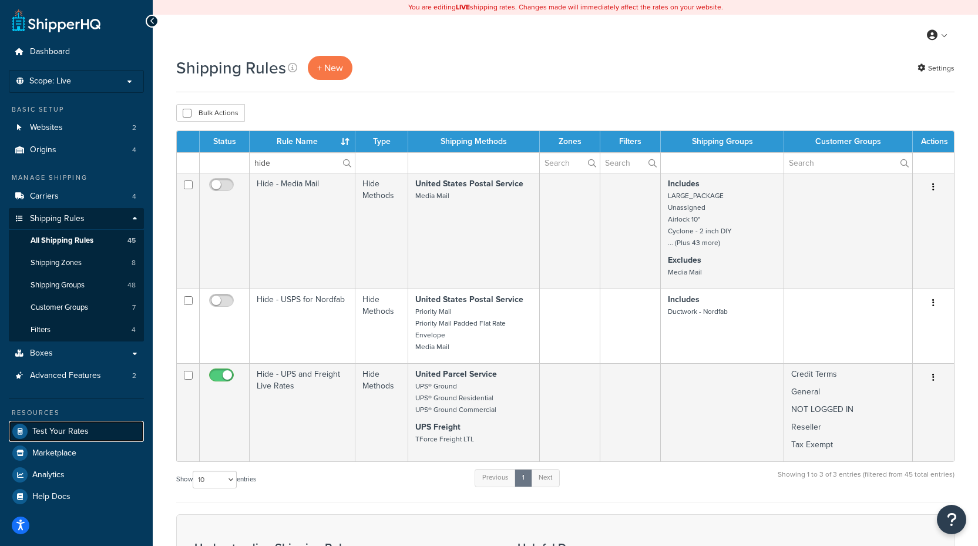
click at [76, 430] on span "Test Your Rates" at bounding box center [60, 431] width 56 height 10
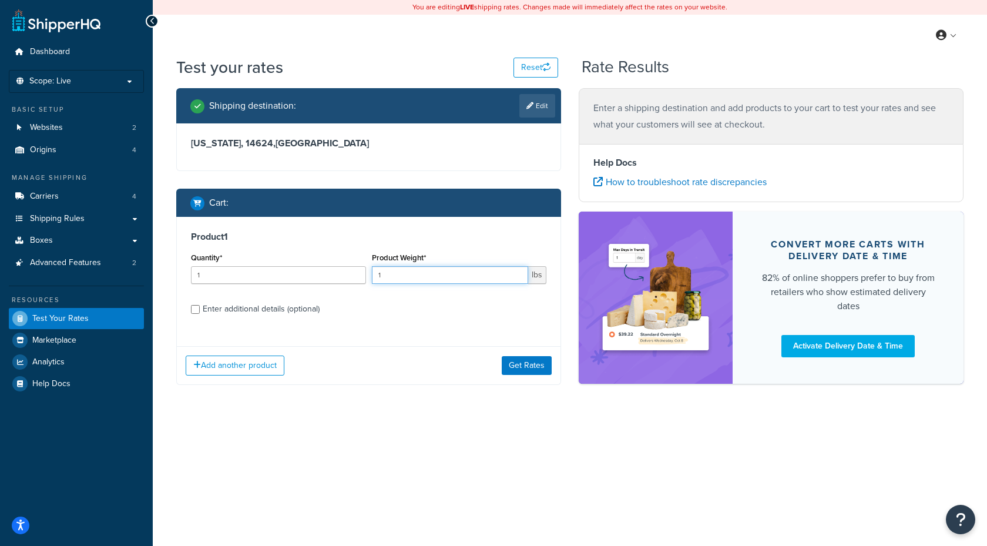
click at [402, 267] on input "1" at bounding box center [450, 275] width 157 height 18
type input "37"
click at [534, 367] on button "Get Rates" at bounding box center [527, 365] width 50 height 19
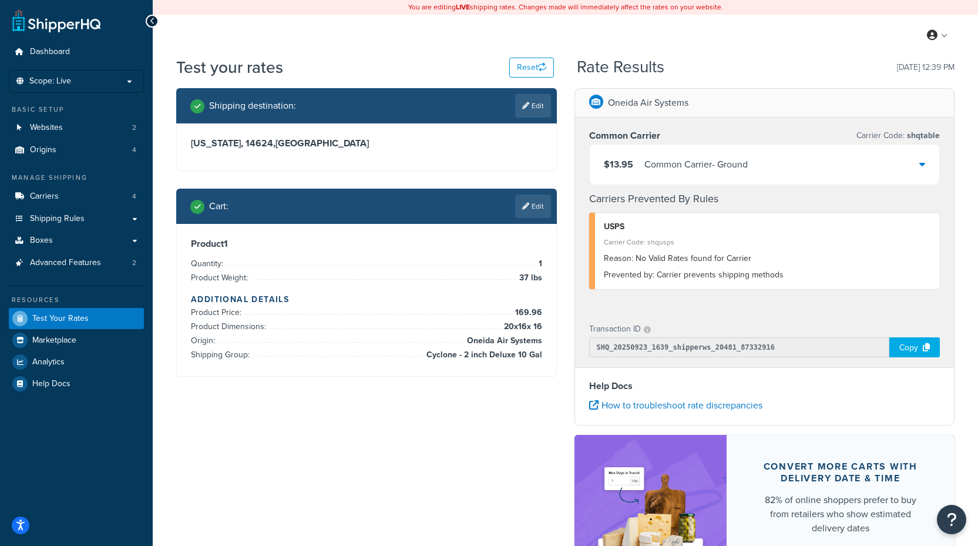
click at [452, 389] on div "Shipping destination : Edit [US_STATE], 14624 , [GEOGRAPHIC_DATA] Cart : Edit P…" at bounding box center [366, 241] width 398 height 306
click at [520, 290] on div "Product 1 Quantity: 1 Product Weight: 37 lbs Additional Details Product Price: …" at bounding box center [366, 300] width 351 height 124
click at [521, 290] on div "Product 1 Quantity: 1 Product Weight: 37 lbs Additional Details Product Price: …" at bounding box center [366, 300] width 351 height 124
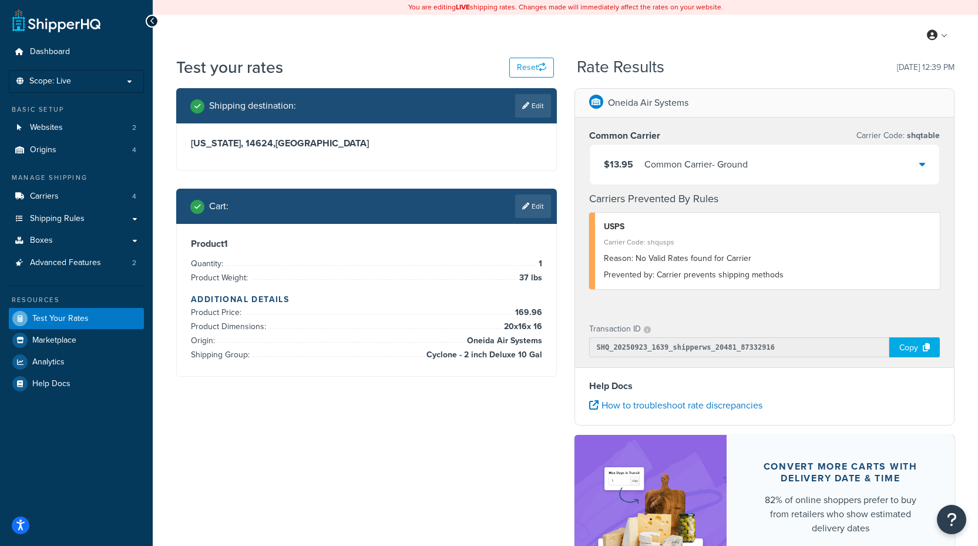
click at [521, 290] on div "Product 1 Quantity: 1 Product Weight: 37 lbs Additional Details Product Price: …" at bounding box center [366, 300] width 351 height 124
click at [536, 208] on link "Edit" at bounding box center [533, 205] width 36 height 23
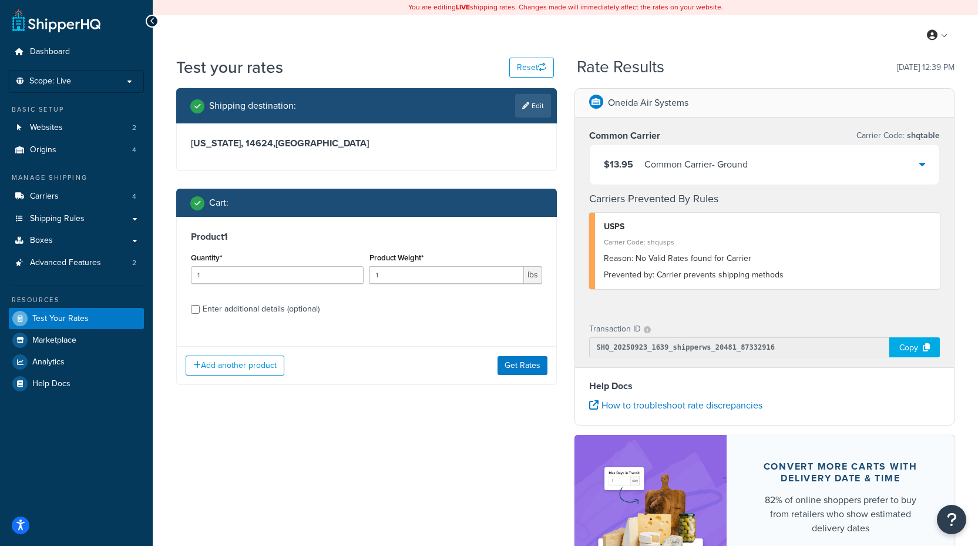
click at [247, 312] on div "Enter additional details (optional)" at bounding box center [261, 309] width 117 height 16
click at [200, 312] on input "Enter additional details (optional)" at bounding box center [195, 309] width 9 height 9
checkbox input "true"
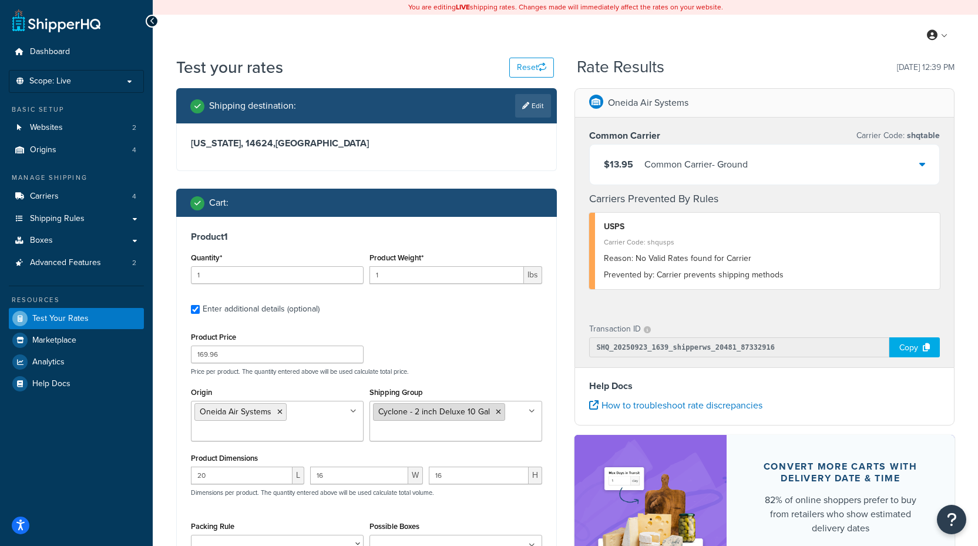
click at [496, 413] on icon at bounding box center [498, 411] width 5 height 7
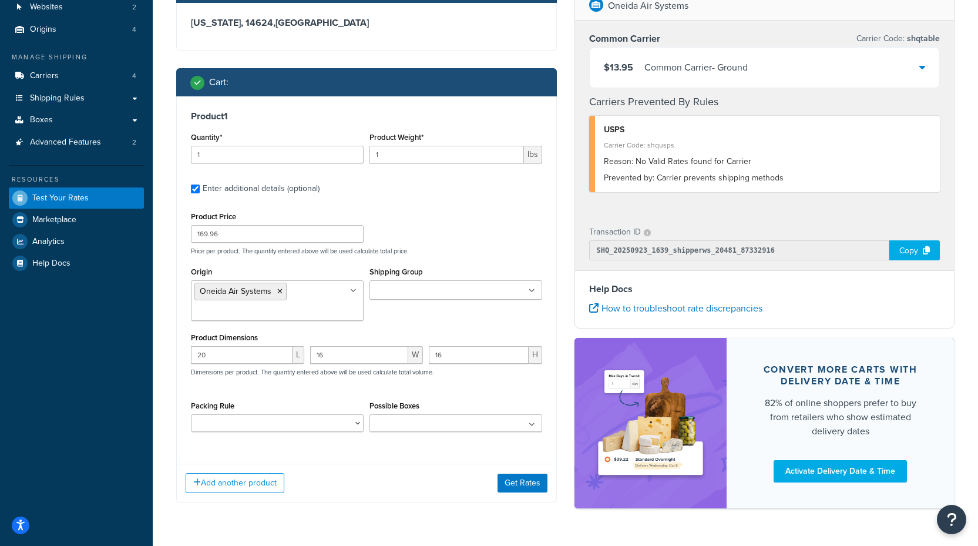
scroll to position [154, 0]
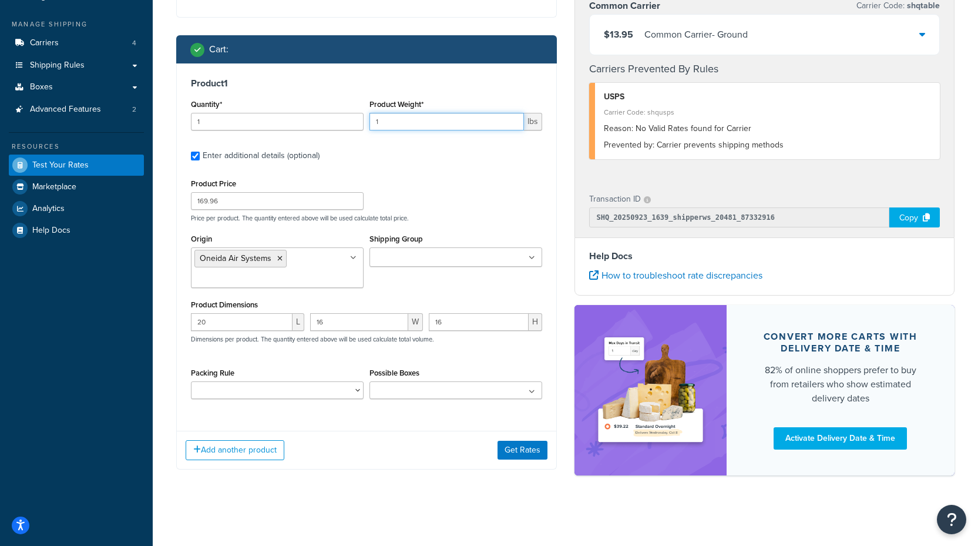
click at [405, 114] on input "1" at bounding box center [446, 122] width 154 height 18
type input "37"
click at [526, 448] on button "Get Rates" at bounding box center [523, 450] width 50 height 19
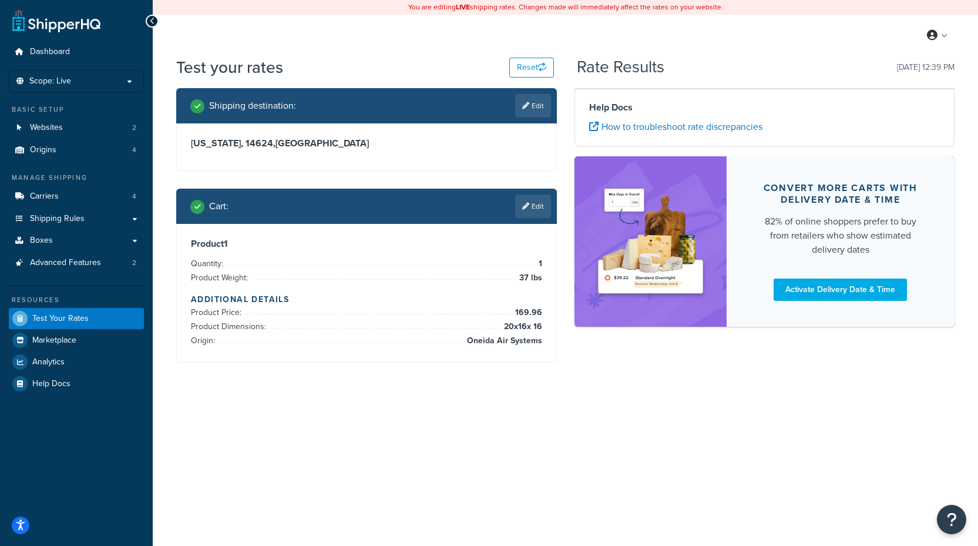
scroll to position [0, 0]
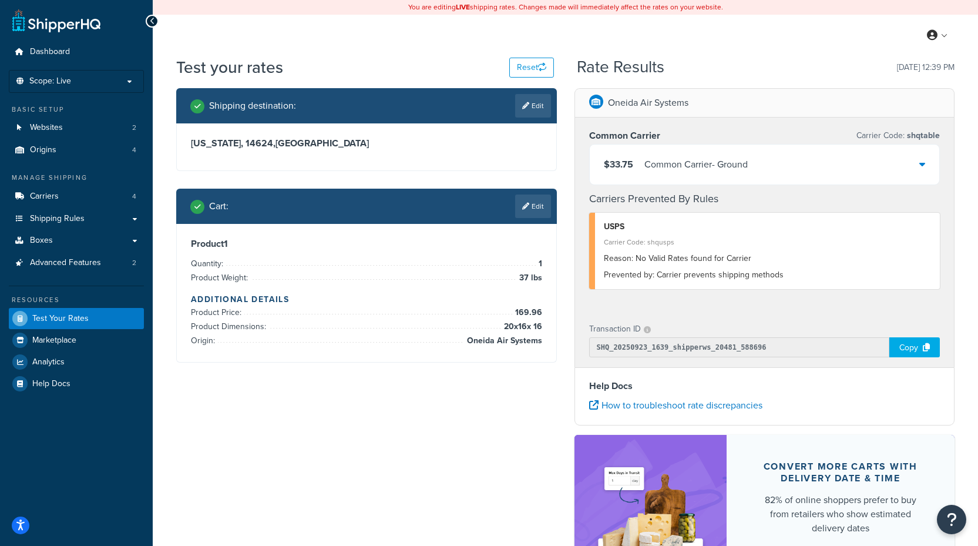
click at [520, 437] on div "Shipping destination : Edit [US_STATE], 14624 , [GEOGRAPHIC_DATA] Cart : Edit P…" at bounding box center [565, 352] width 796 height 529
click at [535, 208] on link "Edit" at bounding box center [533, 205] width 36 height 23
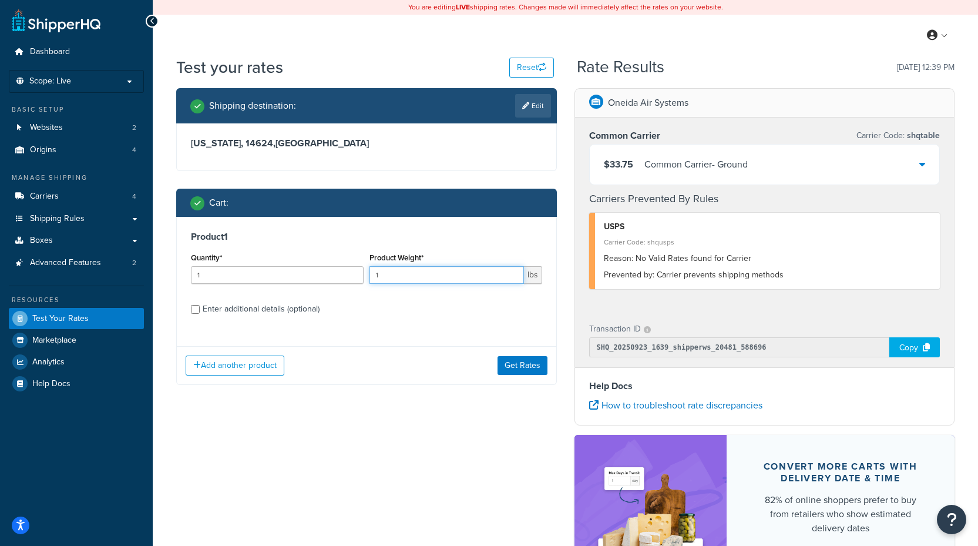
click at [406, 274] on input "1" at bounding box center [446, 275] width 154 height 18
click at [519, 365] on button "Get Rates" at bounding box center [523, 365] width 50 height 19
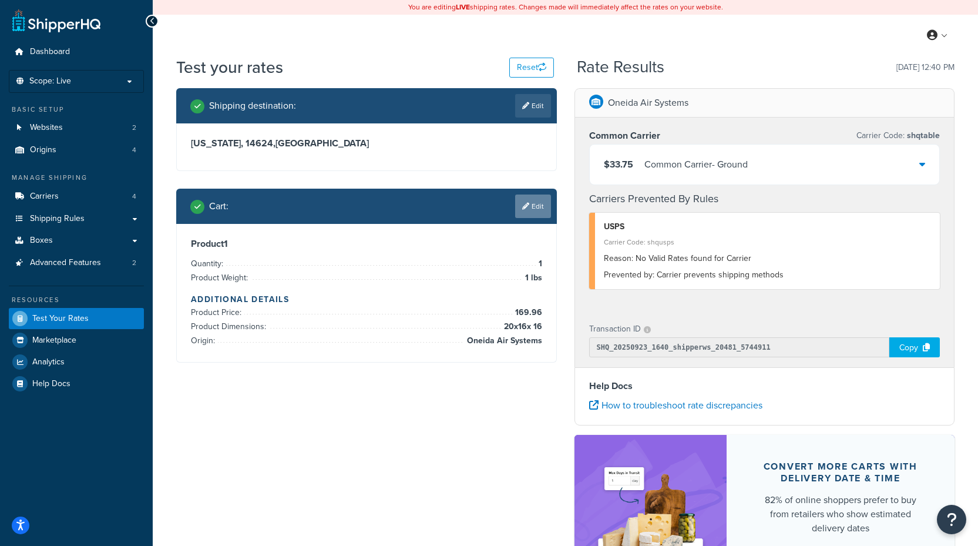
click at [539, 206] on link "Edit" at bounding box center [533, 205] width 36 height 23
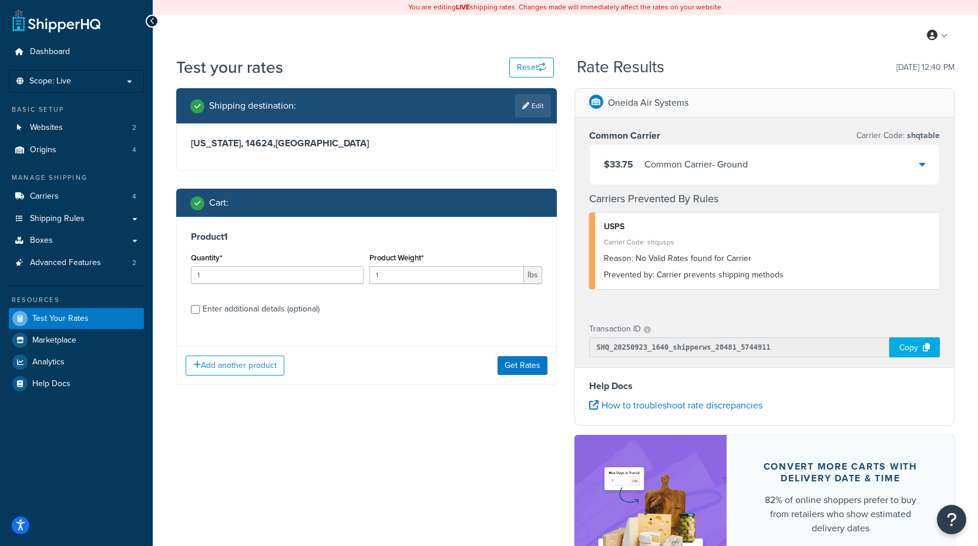
click at [256, 308] on div "Enter additional details (optional)" at bounding box center [261, 309] width 117 height 16
click at [200, 308] on input "Enter additional details (optional)" at bounding box center [195, 309] width 9 height 9
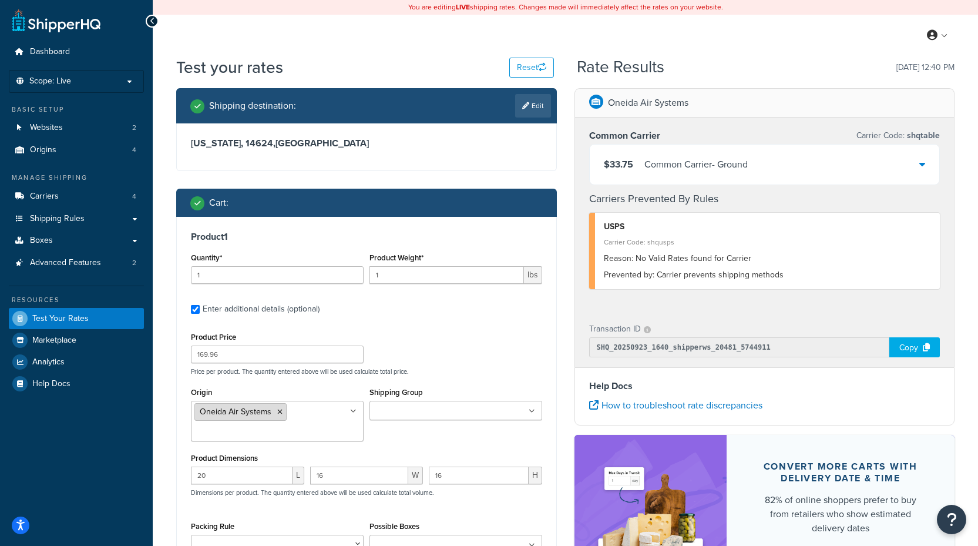
click at [281, 412] on icon at bounding box center [279, 411] width 5 height 7
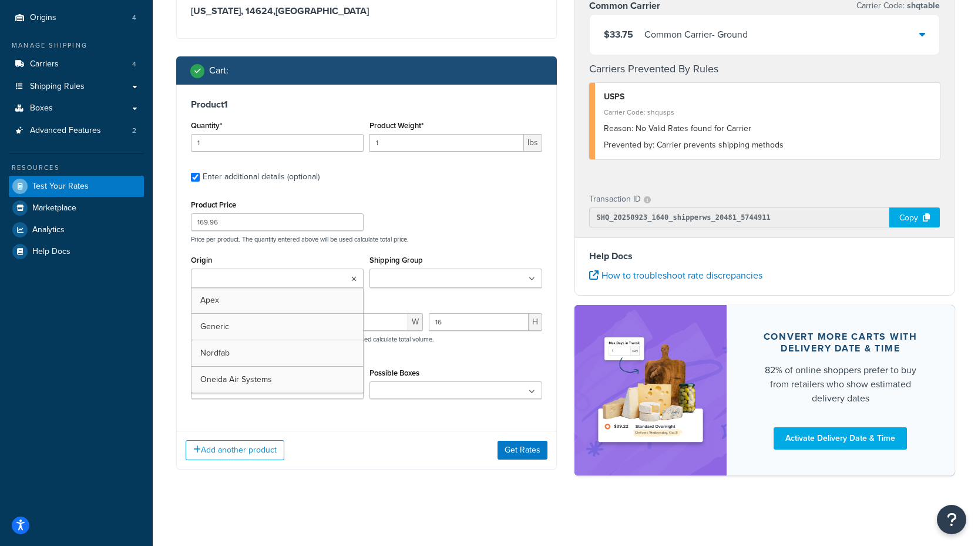
click at [463, 180] on label "Enter additional details (optional)" at bounding box center [373, 175] width 340 height 19
click at [200, 180] on input "Enter additional details (optional)" at bounding box center [195, 177] width 9 height 9
checkbox input "false"
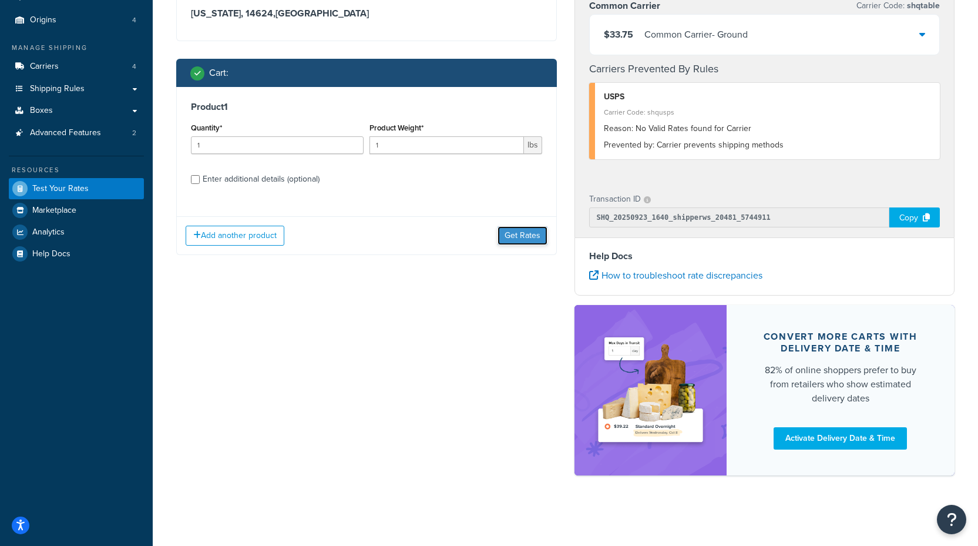
click at [510, 234] on button "Get Rates" at bounding box center [523, 235] width 50 height 19
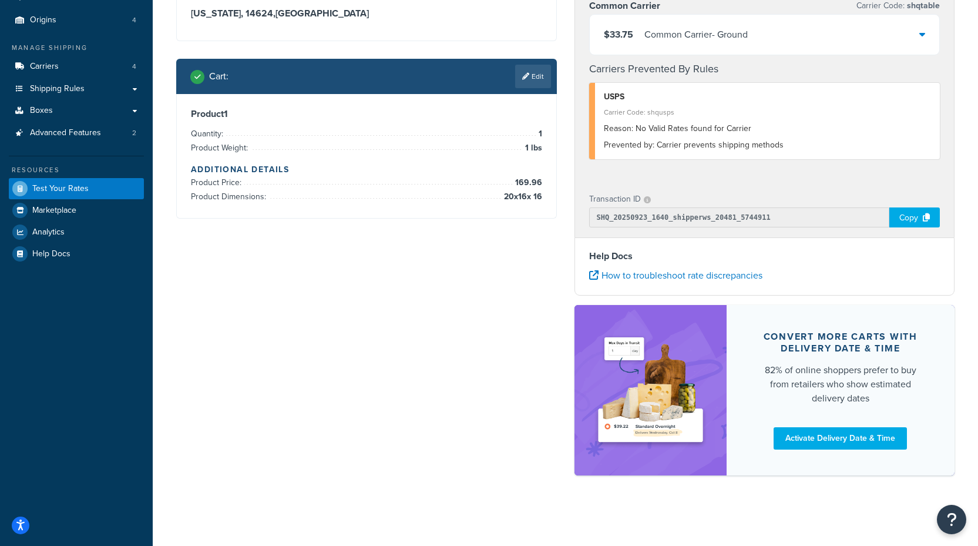
scroll to position [0, 0]
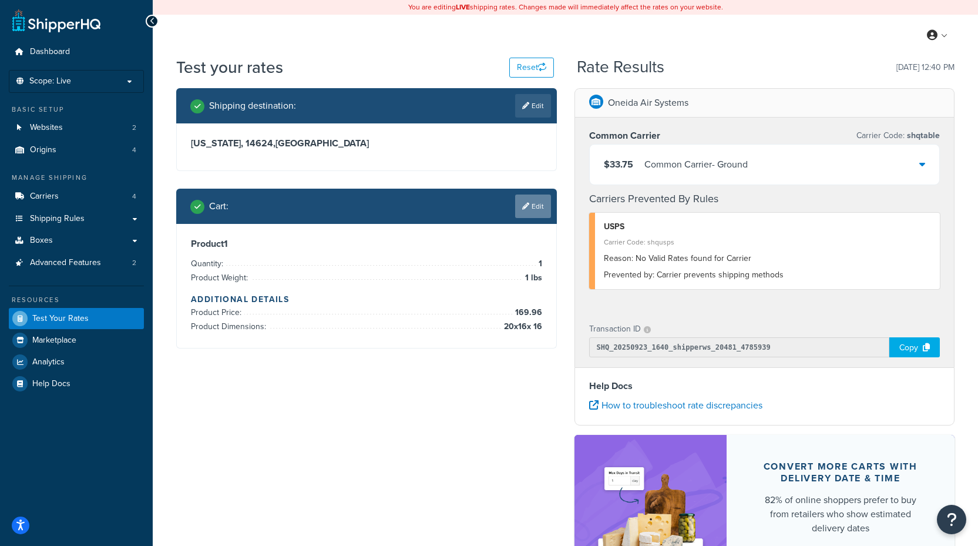
click at [535, 210] on link "Edit" at bounding box center [533, 205] width 36 height 23
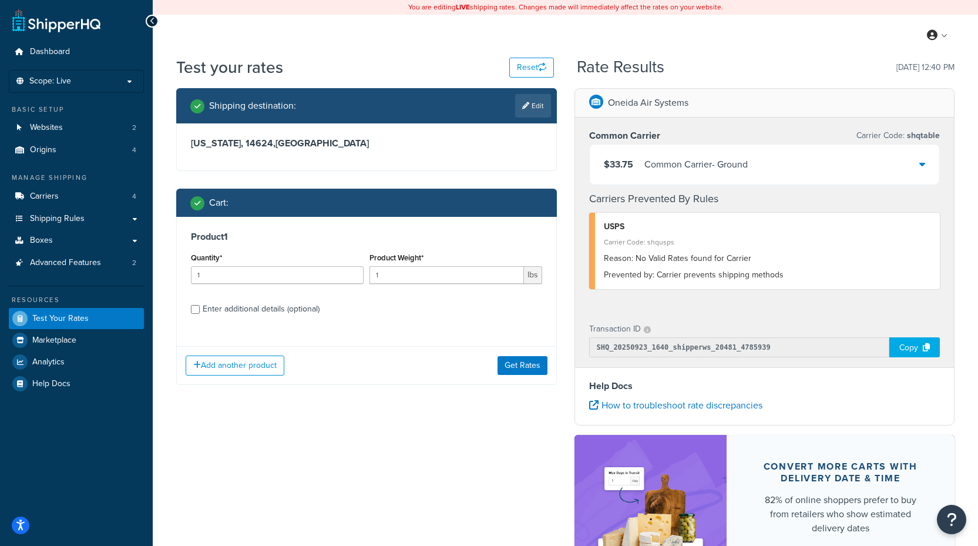
click at [265, 304] on div "Enter additional details (optional)" at bounding box center [261, 309] width 117 height 16
click at [200, 305] on input "Enter additional details (optional)" at bounding box center [195, 309] width 9 height 9
checkbox input "true"
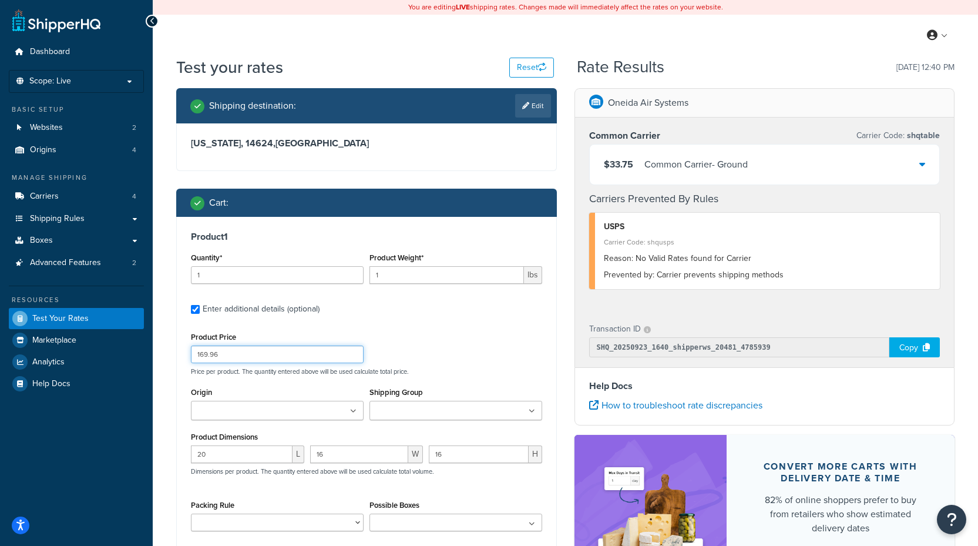
click at [280, 355] on input "169.96" at bounding box center [277, 354] width 173 height 18
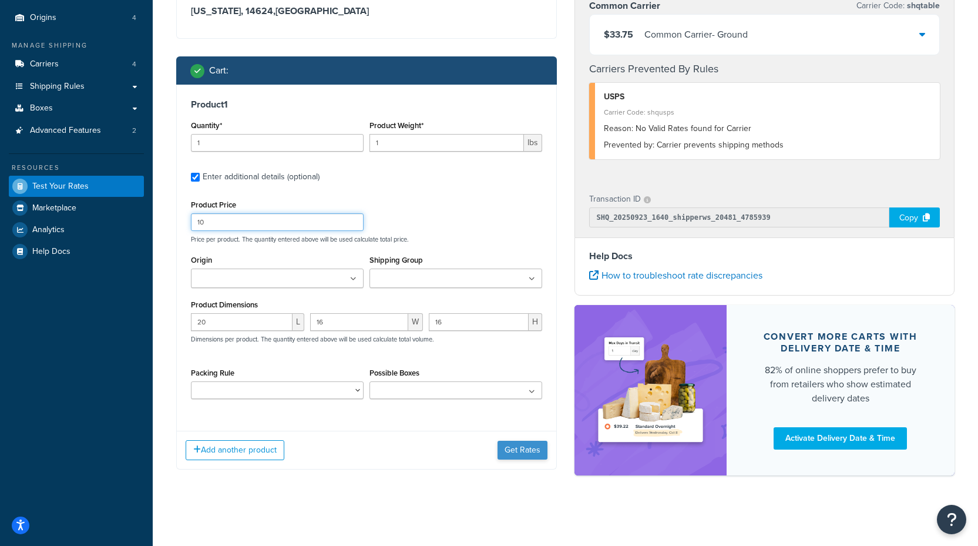
type input "10"
click at [520, 449] on button "Get Rates" at bounding box center [523, 450] width 50 height 19
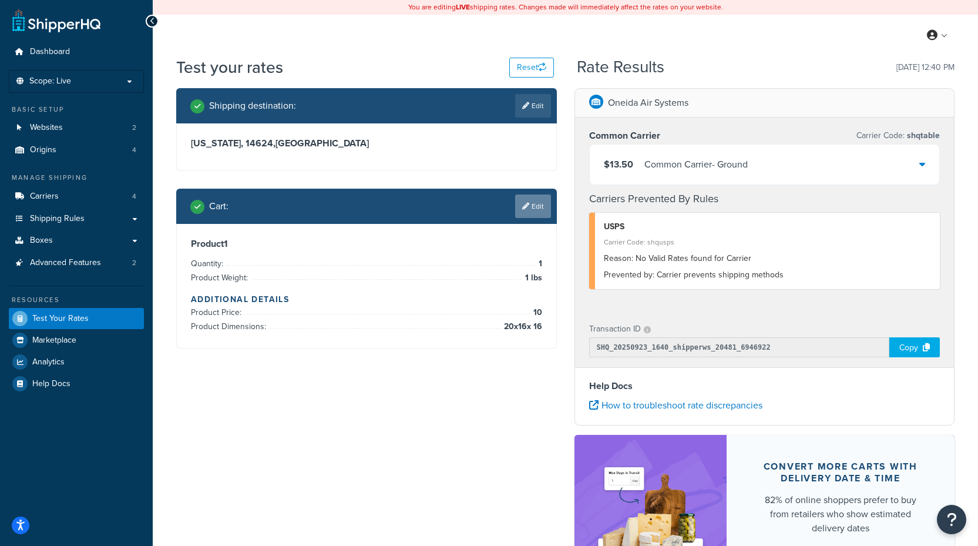
click at [539, 205] on link "Edit" at bounding box center [533, 205] width 36 height 23
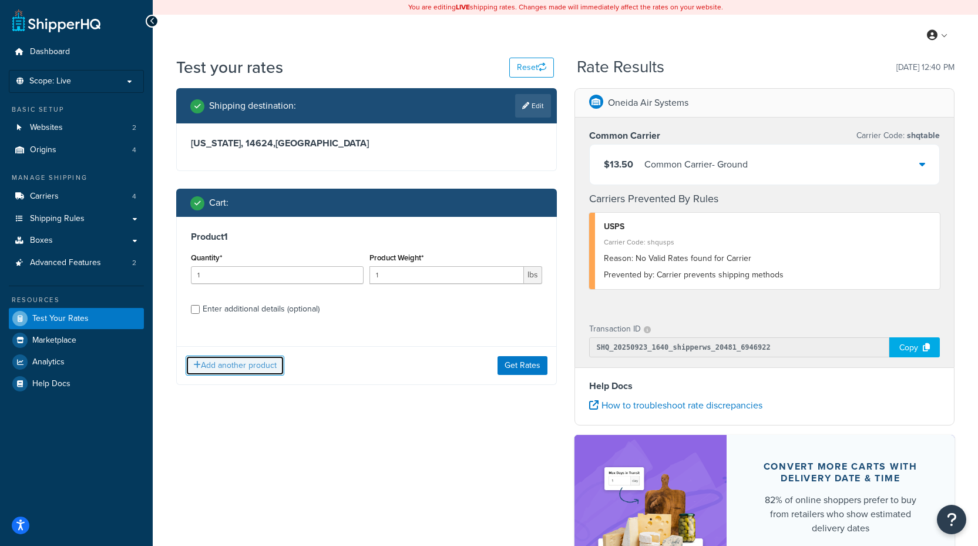
drag, startPoint x: 227, startPoint y: 364, endPoint x: 258, endPoint y: 314, distance: 58.8
click at [258, 314] on div "Product 1 Quantity* 1 Product Weight* 1 lbs Enter additional details (optional)…" at bounding box center [366, 301] width 381 height 168
click at [259, 310] on div "Enter additional details (optional)" at bounding box center [261, 309] width 117 height 16
click at [200, 310] on input "Enter additional details (optional)" at bounding box center [195, 309] width 9 height 9
checkbox input "true"
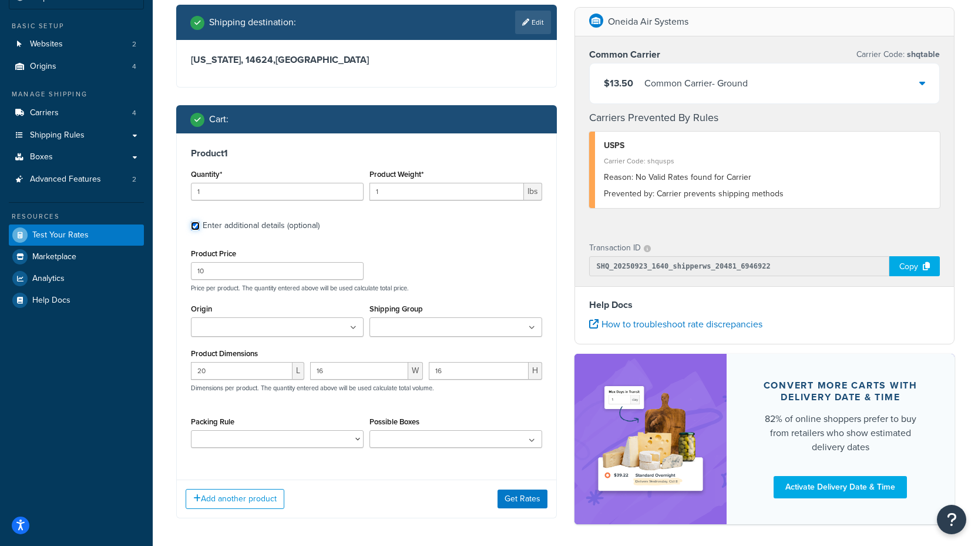
scroll to position [131, 0]
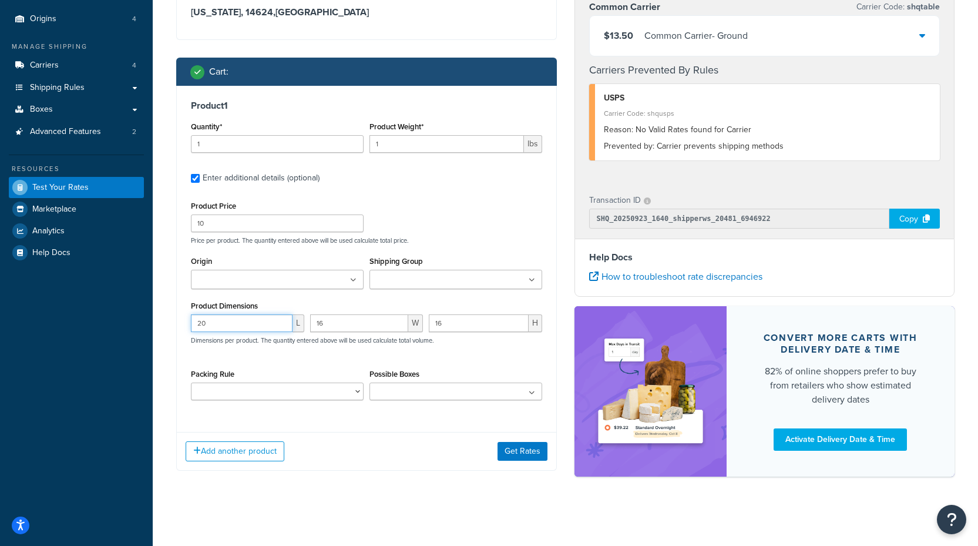
click at [246, 324] on input "20" at bounding box center [242, 323] width 102 height 18
type input "1"
drag, startPoint x: 349, startPoint y: 321, endPoint x: 288, endPoint y: 322, distance: 60.5
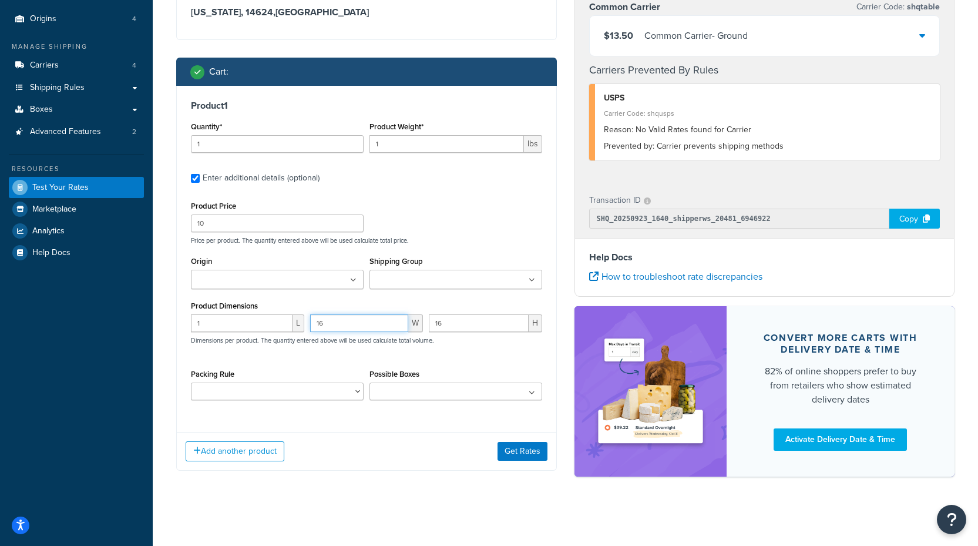
click at [288, 322] on div "1 L 16 W 16 H Dimensions per product. The quantity entered above will be used c…" at bounding box center [366, 335] width 357 height 43
type input "1"
drag, startPoint x: 423, startPoint y: 325, endPoint x: 348, endPoint y: 324, distance: 74.6
click at [349, 324] on div "1 L 1 W 16 H Dimensions per product. The quantity entered above will be used ca…" at bounding box center [366, 335] width 357 height 43
type input "1"
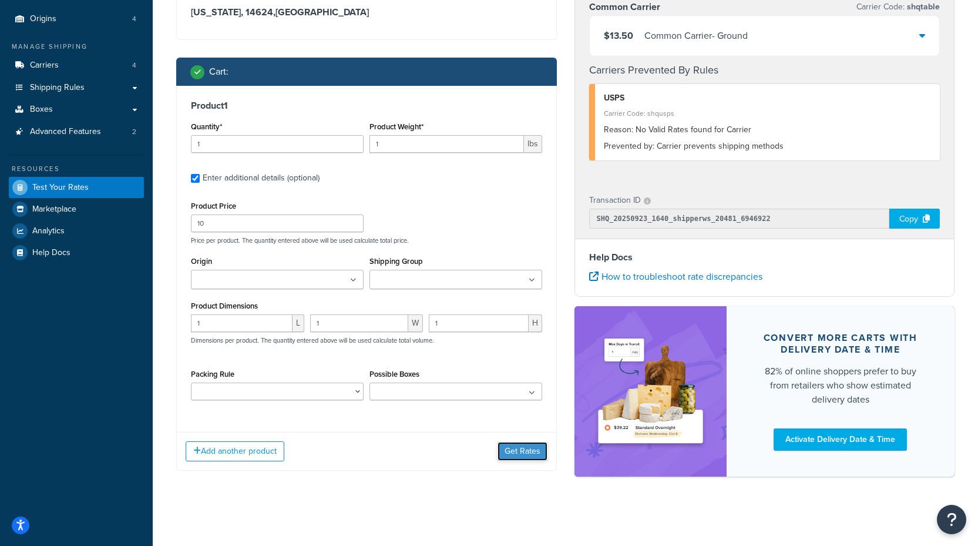
click at [518, 453] on button "Get Rates" at bounding box center [523, 451] width 50 height 19
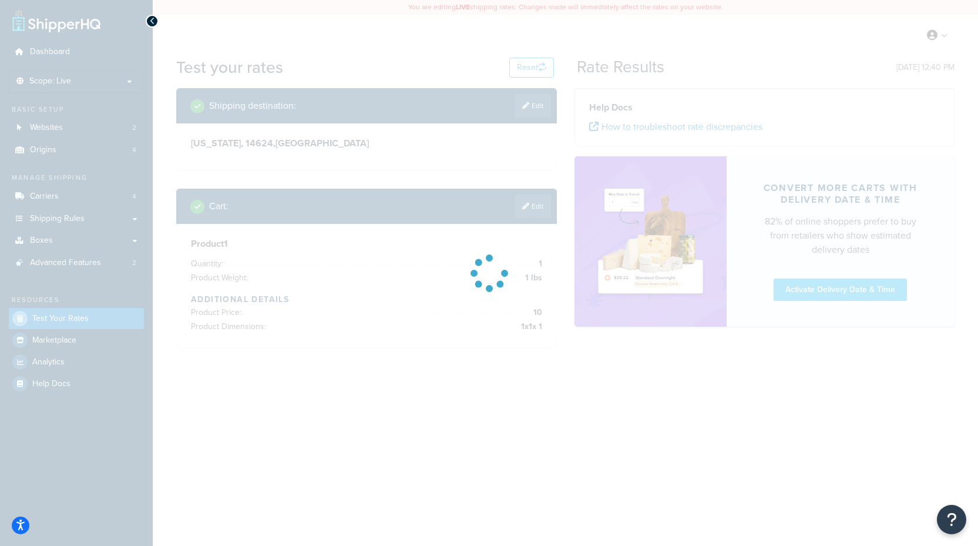
scroll to position [0, 0]
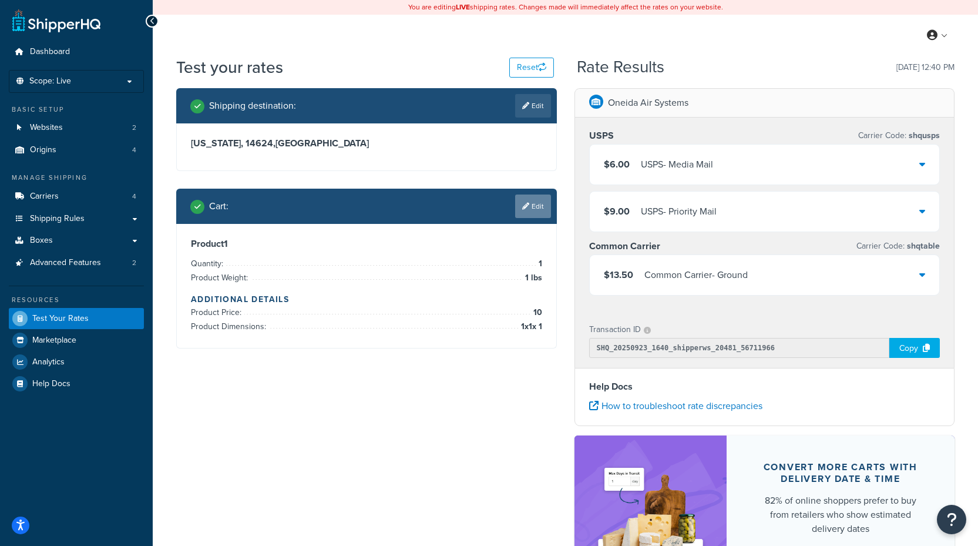
click at [538, 207] on link "Edit" at bounding box center [533, 205] width 36 height 23
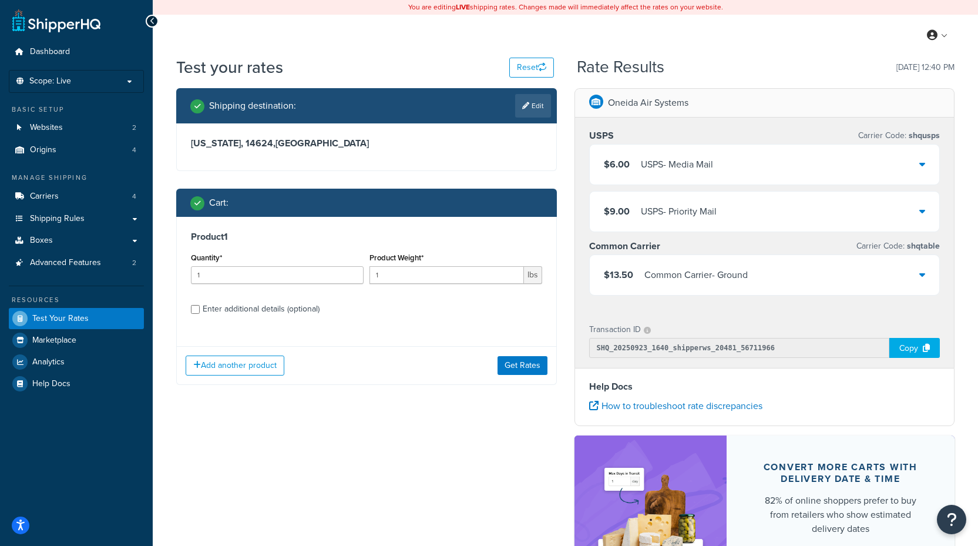
click at [261, 306] on div "Enter additional details (optional)" at bounding box center [261, 309] width 117 height 16
click at [200, 306] on input "Enter additional details (optional)" at bounding box center [195, 309] width 9 height 9
checkbox input "true"
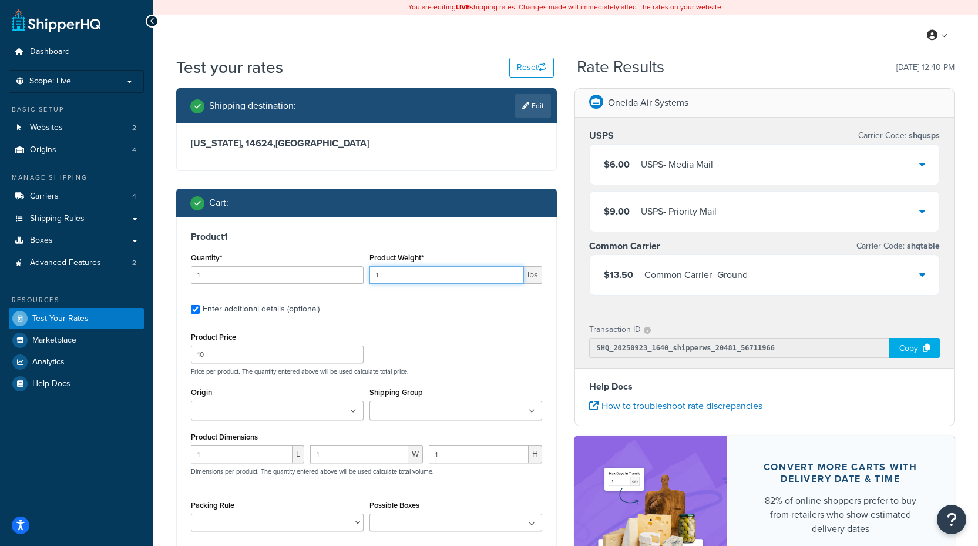
drag, startPoint x: 394, startPoint y: 281, endPoint x: 341, endPoint y: 280, distance: 53.5
click at [341, 280] on div "Quantity* 1 Product Weight* 1 lbs" at bounding box center [366, 271] width 357 height 43
type input "37"
drag, startPoint x: 230, startPoint y: 359, endPoint x: 153, endPoint y: 355, distance: 77.1
click at [153, 355] on div "Test your rates Reset Rate Results [DATE] 12:40 PM Shipping destination : Edit …" at bounding box center [565, 352] width 825 height 593
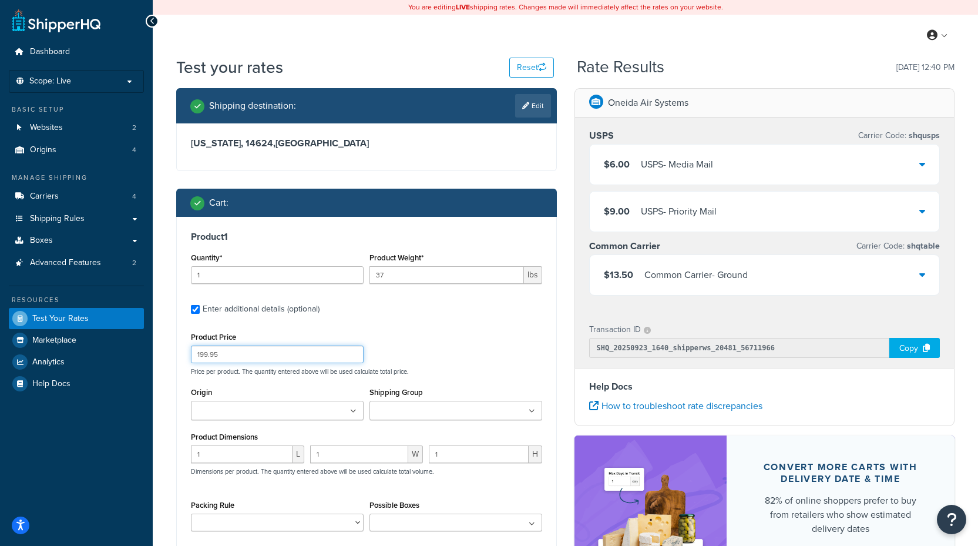
type input "199.95"
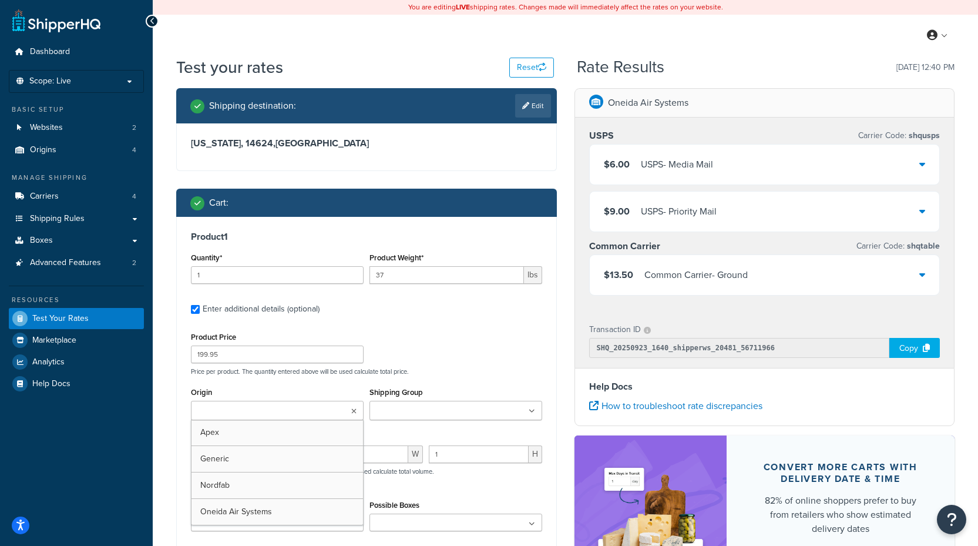
click at [271, 404] on ul at bounding box center [277, 410] width 173 height 19
drag, startPoint x: 232, startPoint y: 512, endPoint x: 250, endPoint y: 486, distance: 31.6
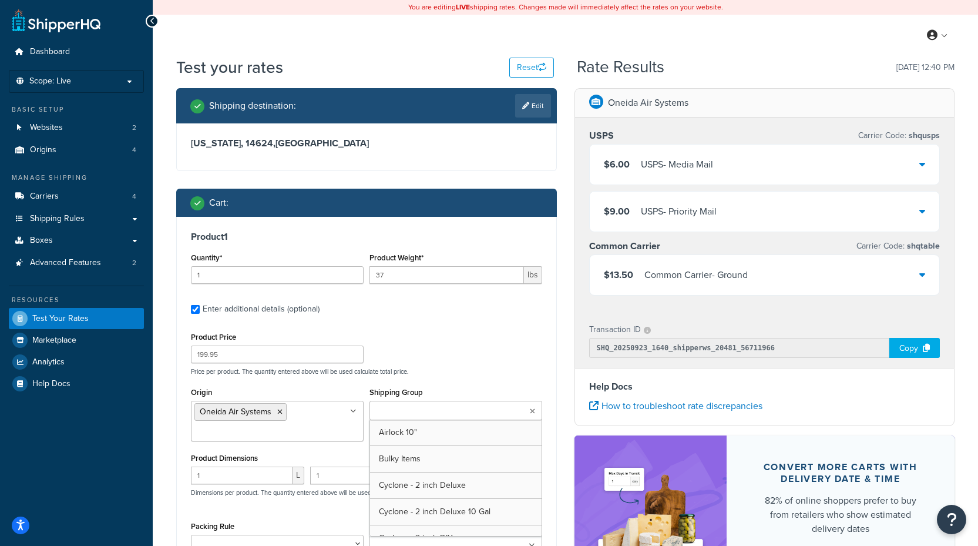
click at [402, 412] on input "Shipping Group" at bounding box center [425, 411] width 104 height 13
click at [234, 473] on input "1" at bounding box center [242, 475] width 102 height 18
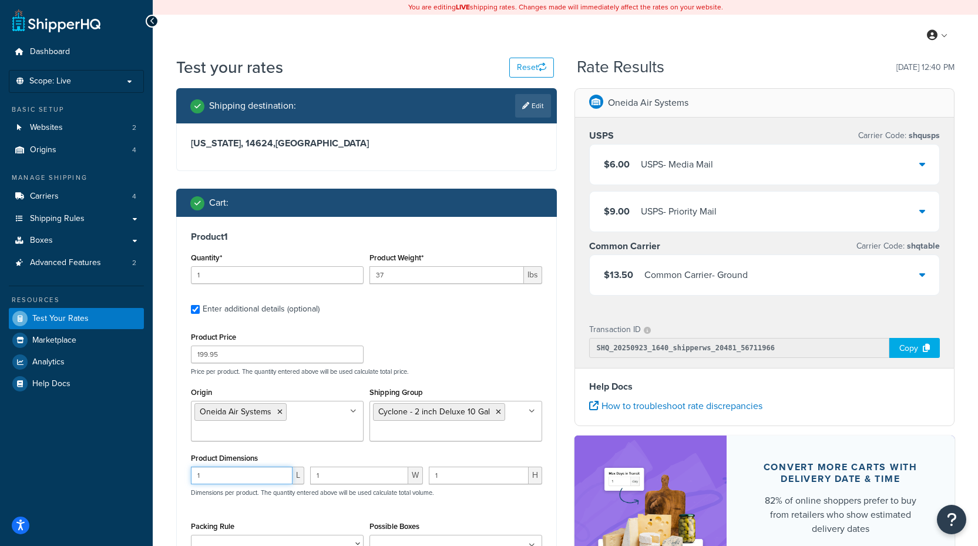
click at [234, 473] on input "1" at bounding box center [242, 475] width 102 height 18
type input "20"
click at [382, 471] on input "1" at bounding box center [359, 475] width 99 height 18
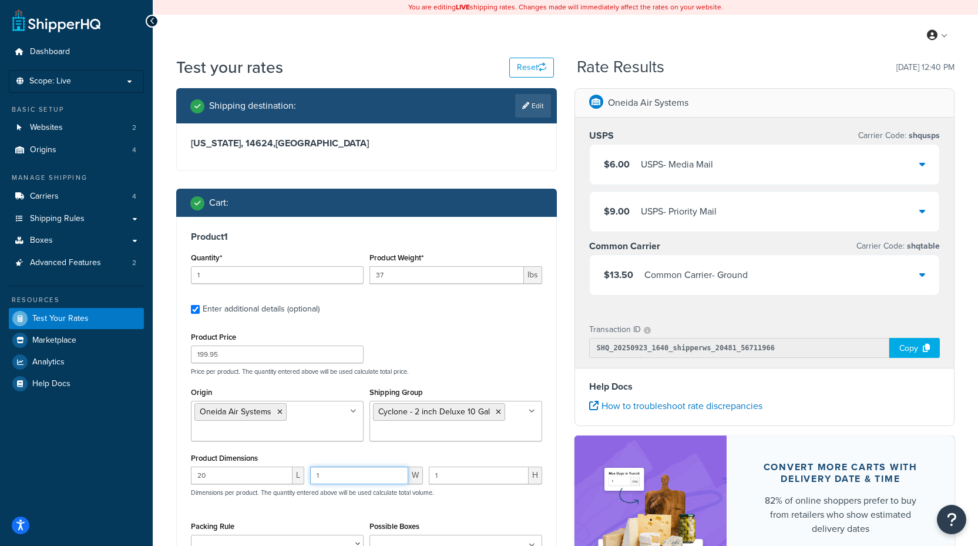
drag, startPoint x: 345, startPoint y: 473, endPoint x: 246, endPoint y: 472, distance: 99.3
click at [246, 472] on div "20 L 1 W 1 H Dimensions per product. The quantity entered above will be used ca…" at bounding box center [366, 487] width 357 height 43
type input "16"
click at [475, 483] on input "1" at bounding box center [479, 475] width 100 height 18
drag, startPoint x: 468, startPoint y: 478, endPoint x: 383, endPoint y: 476, distance: 84.6
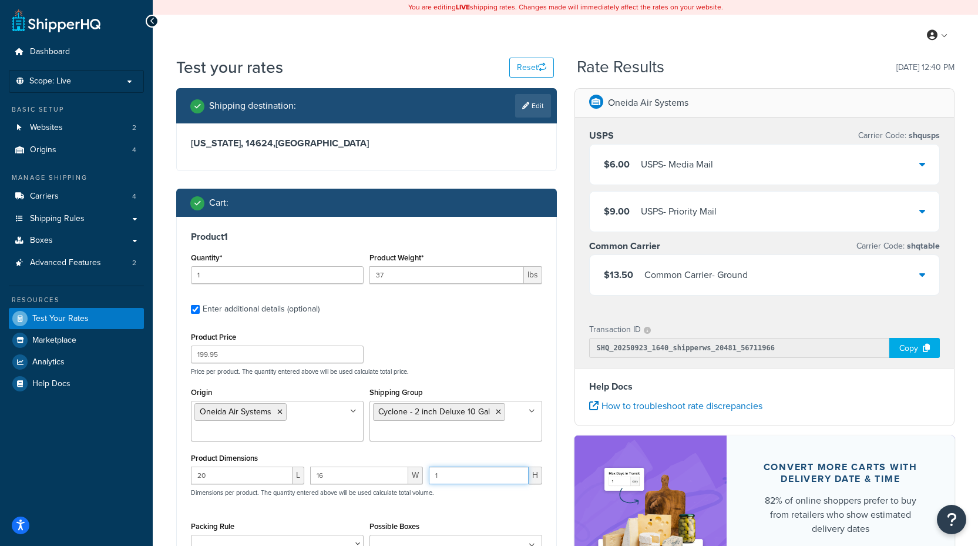
click at [384, 476] on div "20 L 16 W 1 H Dimensions per product. The quantity entered above will be used c…" at bounding box center [366, 487] width 357 height 43
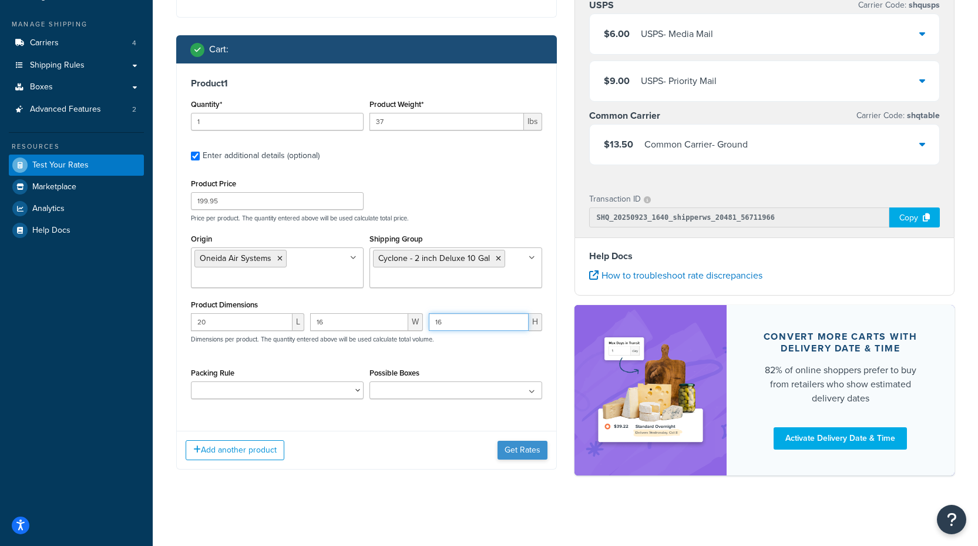
type input "16"
click at [517, 448] on button "Get Rates" at bounding box center [523, 450] width 50 height 19
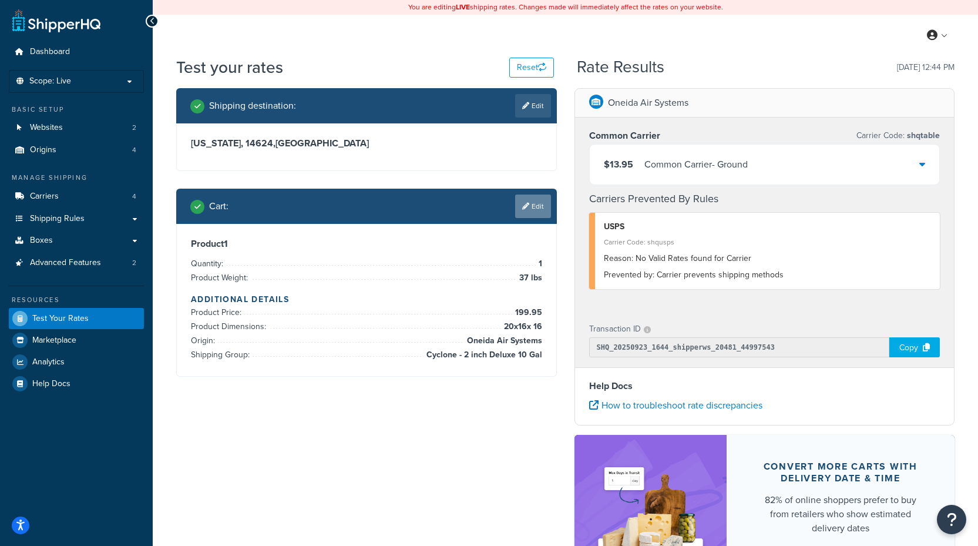
click at [535, 203] on link "Edit" at bounding box center [533, 205] width 36 height 23
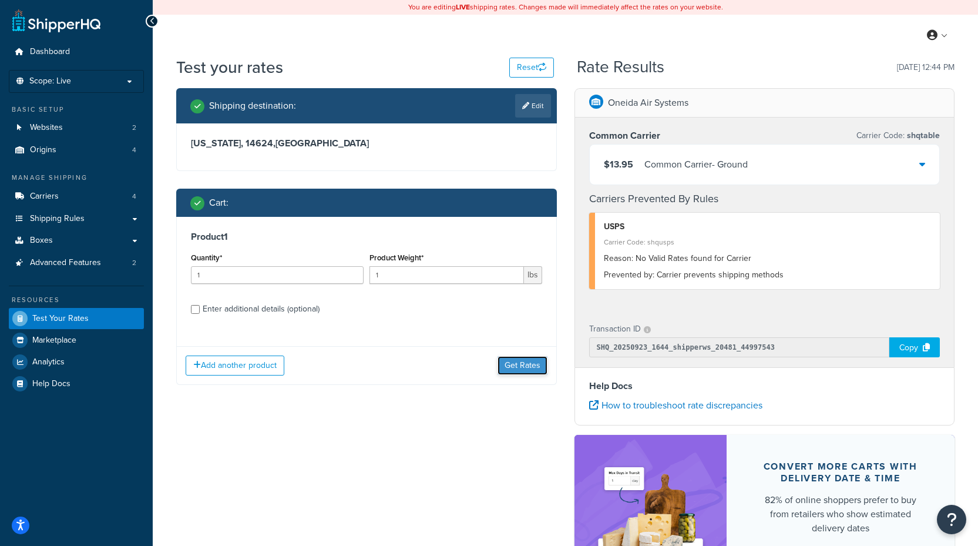
click at [534, 369] on button "Get Rates" at bounding box center [523, 365] width 50 height 19
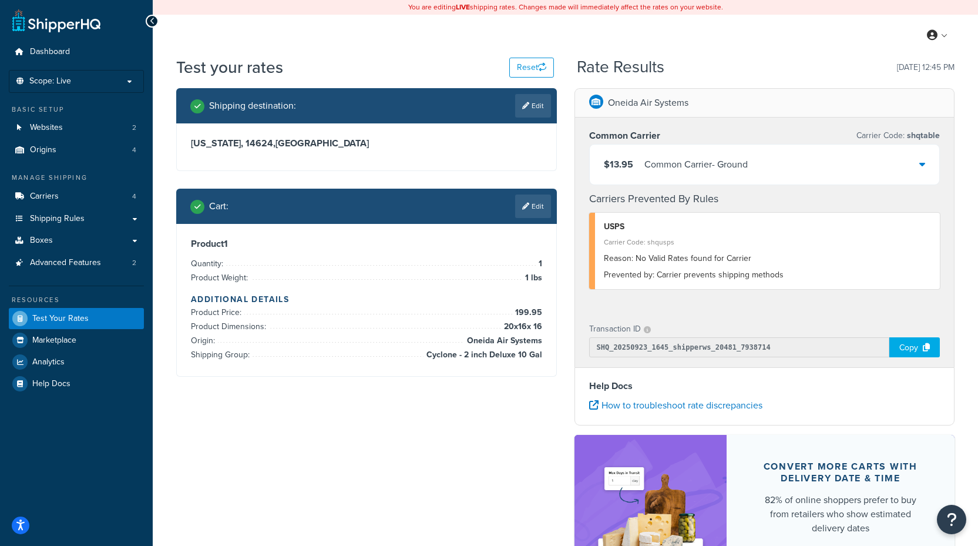
click at [270, 425] on div "Shipping destination : Edit [US_STATE], 14624 , [GEOGRAPHIC_DATA] Cart : Edit P…" at bounding box center [565, 352] width 796 height 529
click at [86, 192] on link "Carriers 4" at bounding box center [76, 197] width 135 height 22
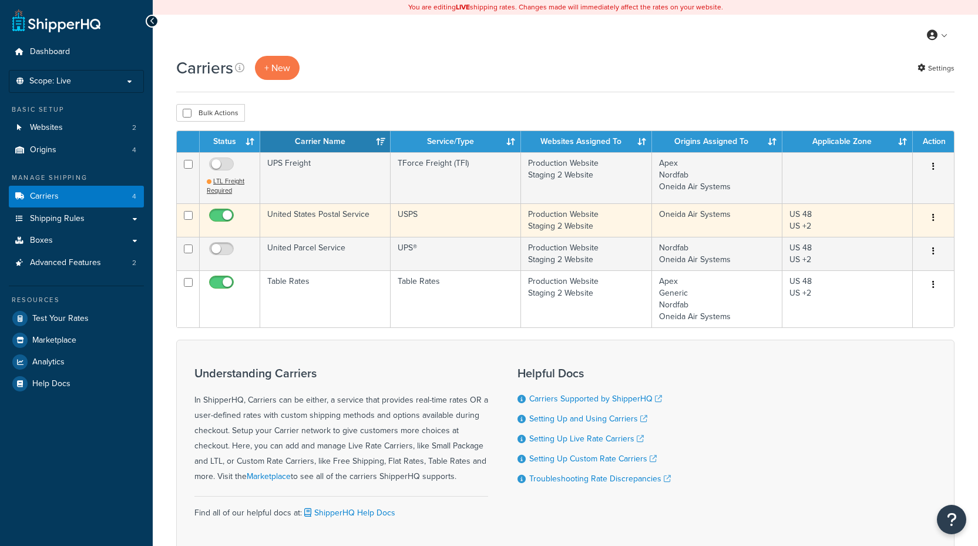
click at [368, 208] on td "United States Postal Service" at bounding box center [325, 219] width 130 height 33
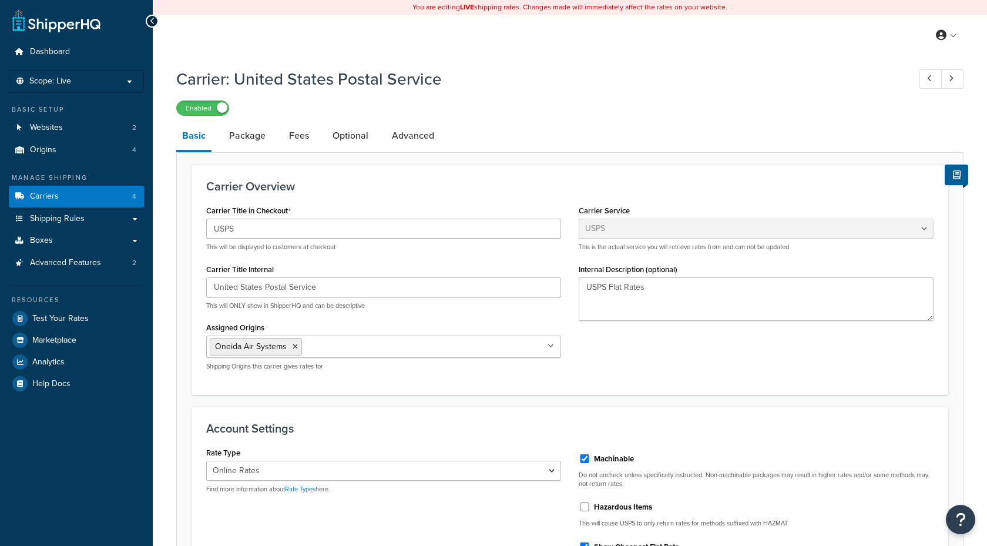
select select "usps"
select select "ONLINE"
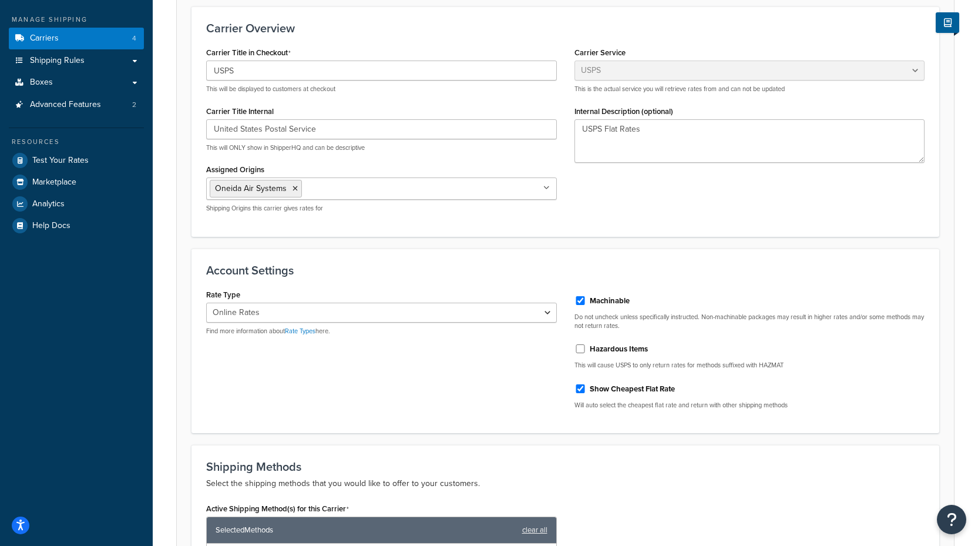
scroll to position [176, 0]
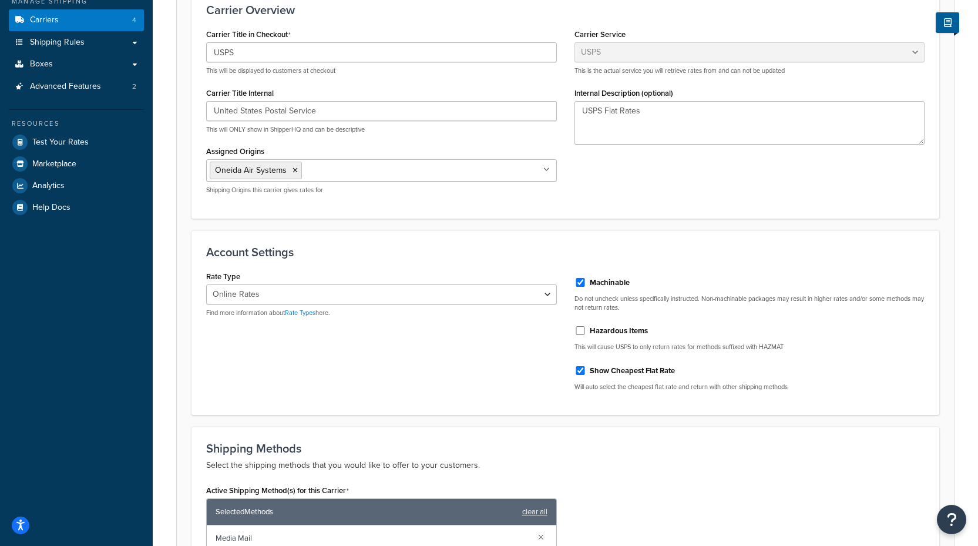
click at [647, 371] on label "Show Cheapest Flat Rate" at bounding box center [632, 370] width 85 height 11
click at [586, 371] on input "Show Cheapest Flat Rate" at bounding box center [580, 370] width 12 height 9
checkbox input "false"
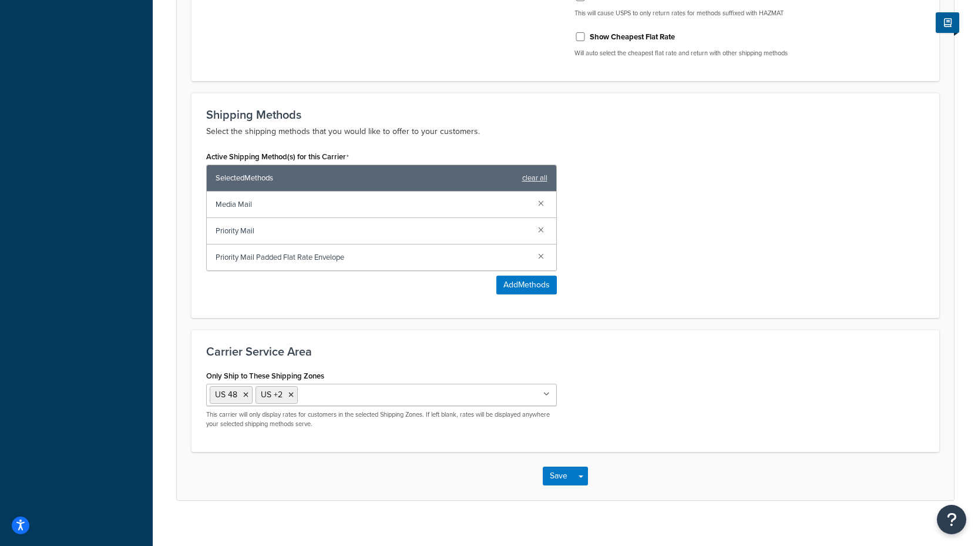
scroll to position [525, 0]
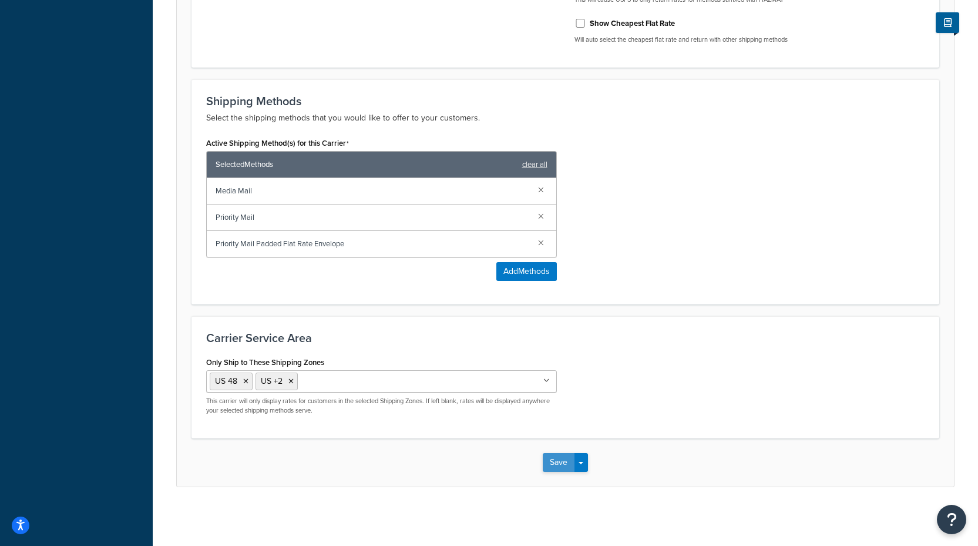
click at [563, 463] on button "Save" at bounding box center [559, 462] width 32 height 19
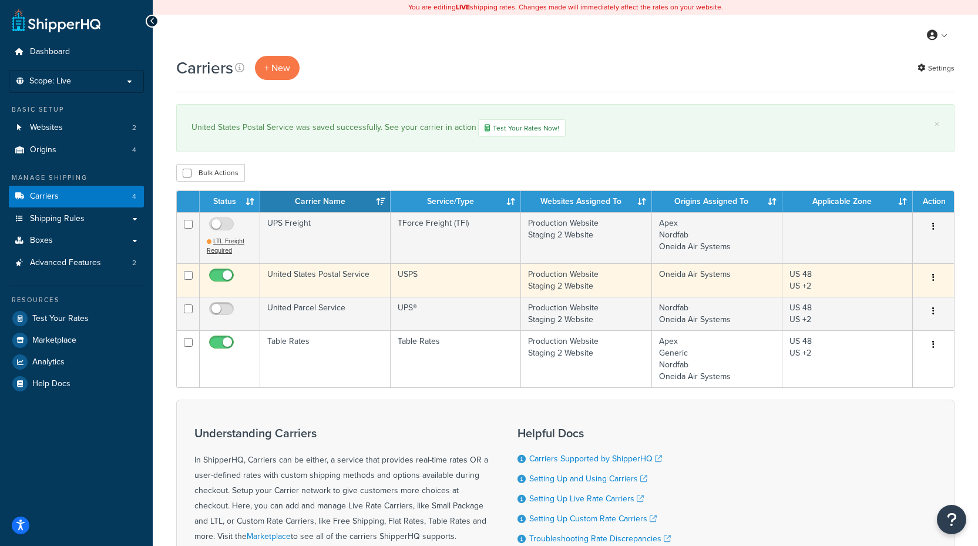
click at [529, 278] on td "Production Website Staging 2 Website" at bounding box center [586, 279] width 130 height 33
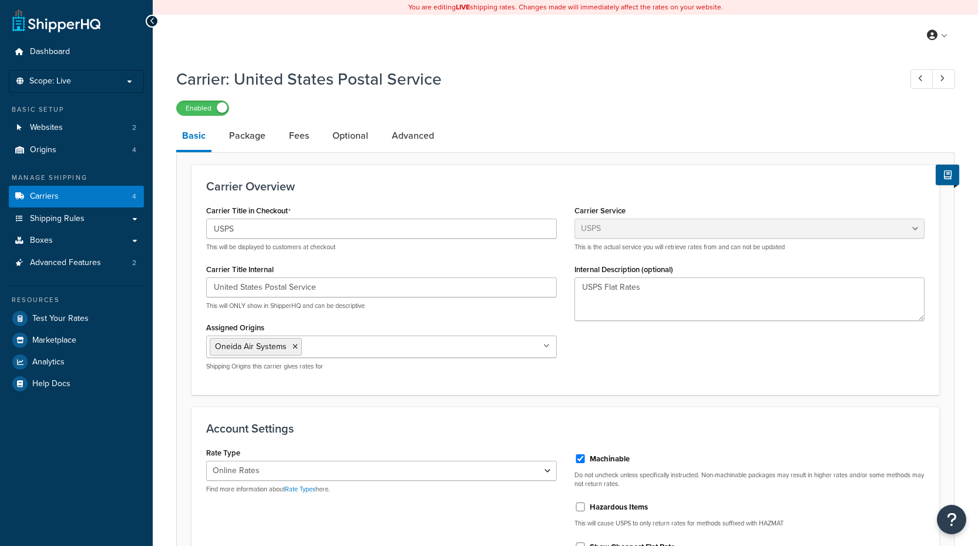
select select "usps"
select select "ONLINE"
click at [354, 144] on link "Optional" at bounding box center [351, 136] width 48 height 28
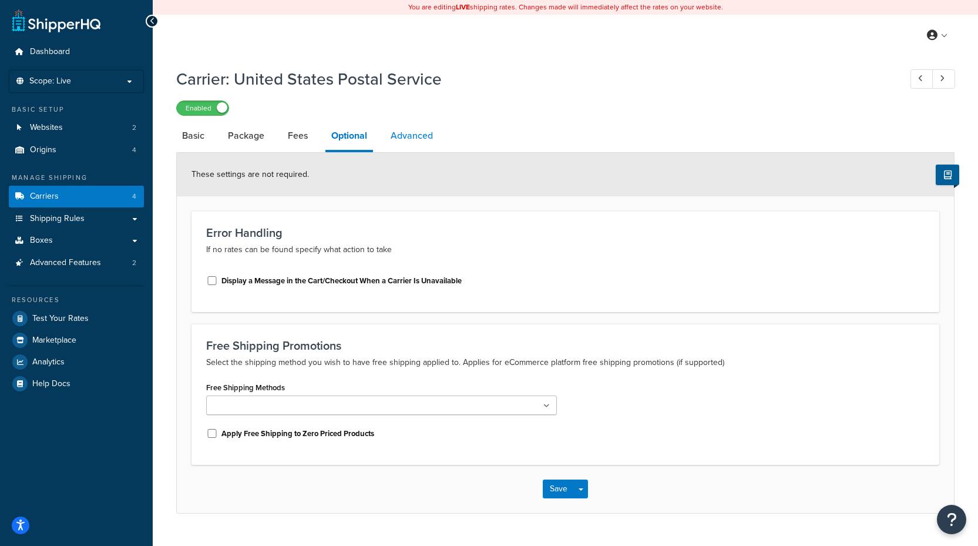
click at [422, 133] on link "Advanced" at bounding box center [412, 136] width 54 height 28
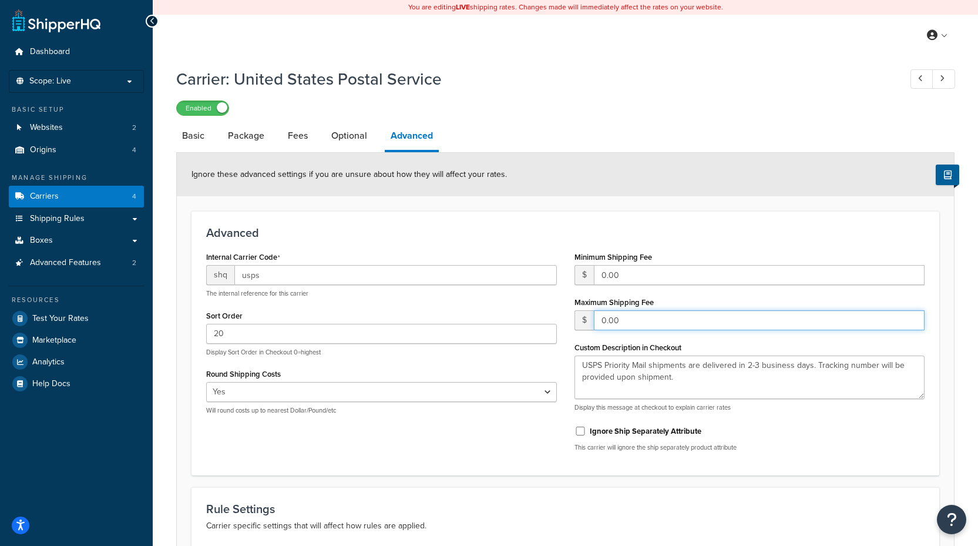
click at [644, 325] on input "0.00" at bounding box center [759, 320] width 331 height 20
click at [399, 443] on div "Internal Carrier Code shq usps The internal reference for this carrier Sort Ord…" at bounding box center [565, 354] width 736 height 212
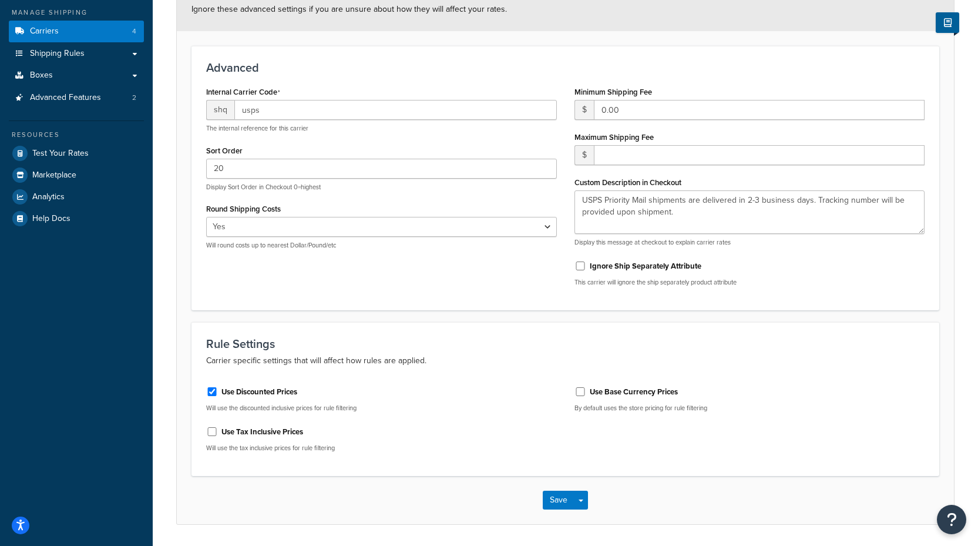
scroll to position [176, 0]
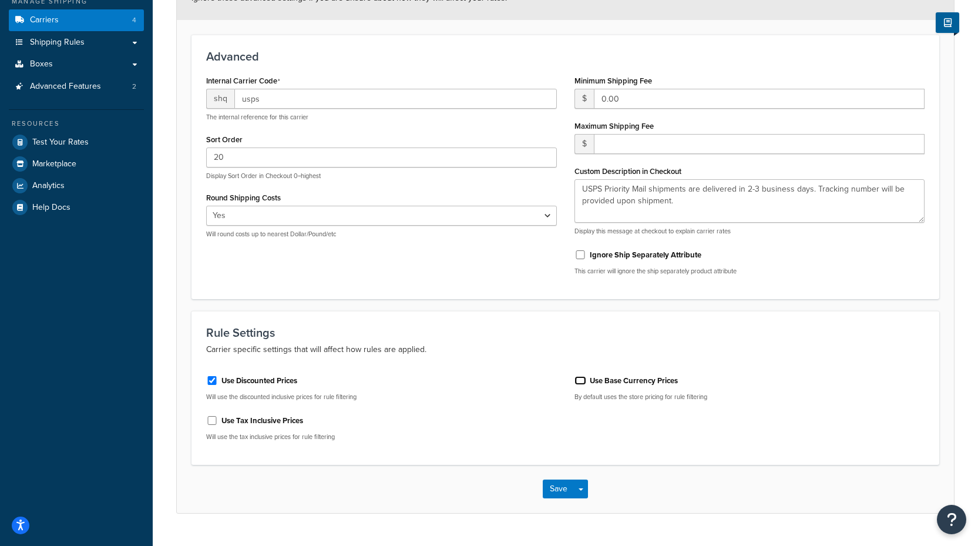
click at [581, 378] on input "Use Base Currency Prices" at bounding box center [580, 380] width 12 height 9
click at [580, 383] on input "Use Base Currency Prices" at bounding box center [580, 380] width 12 height 9
checkbox input "false"
click at [564, 492] on button "Save" at bounding box center [559, 488] width 32 height 19
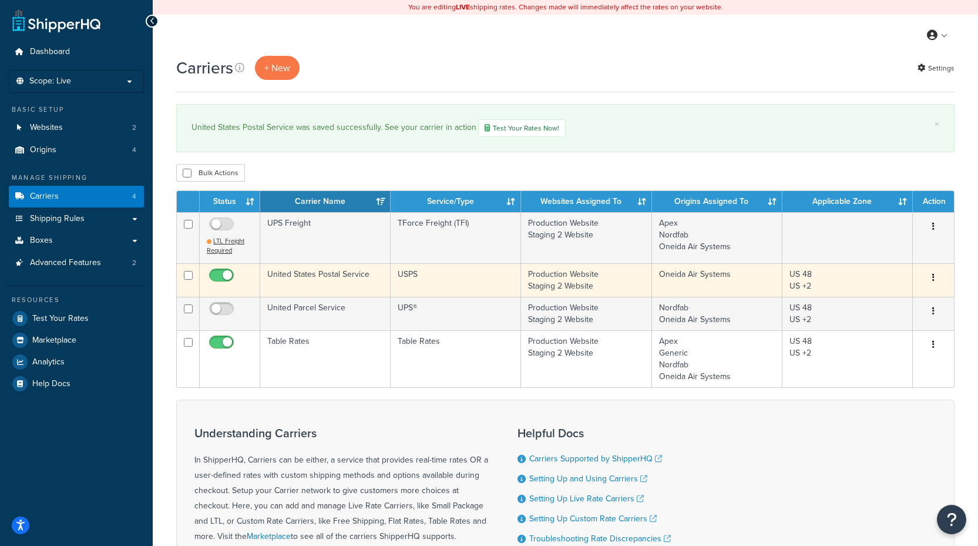
click at [433, 288] on td "USPS" at bounding box center [456, 279] width 130 height 33
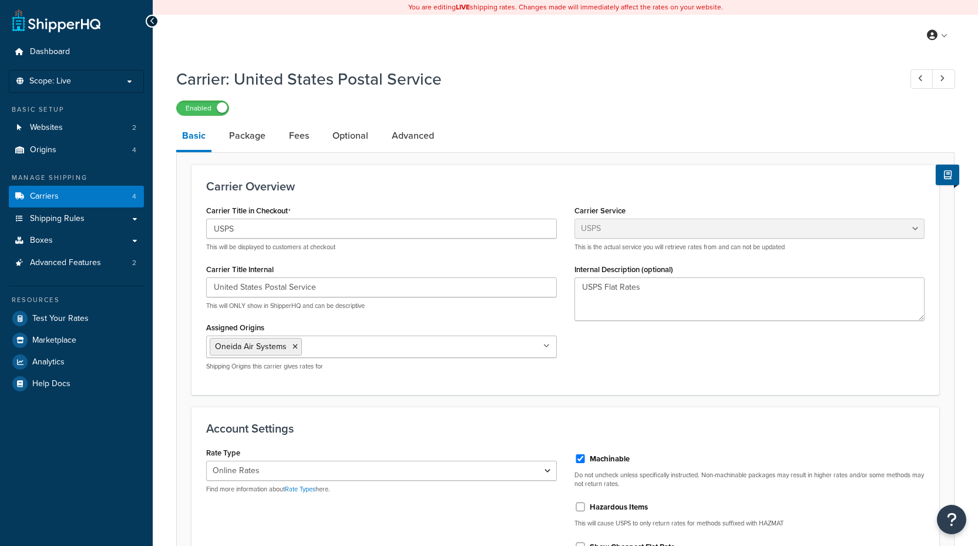
select select "usps"
select select "ONLINE"
click at [412, 134] on link "Advanced" at bounding box center [413, 136] width 54 height 28
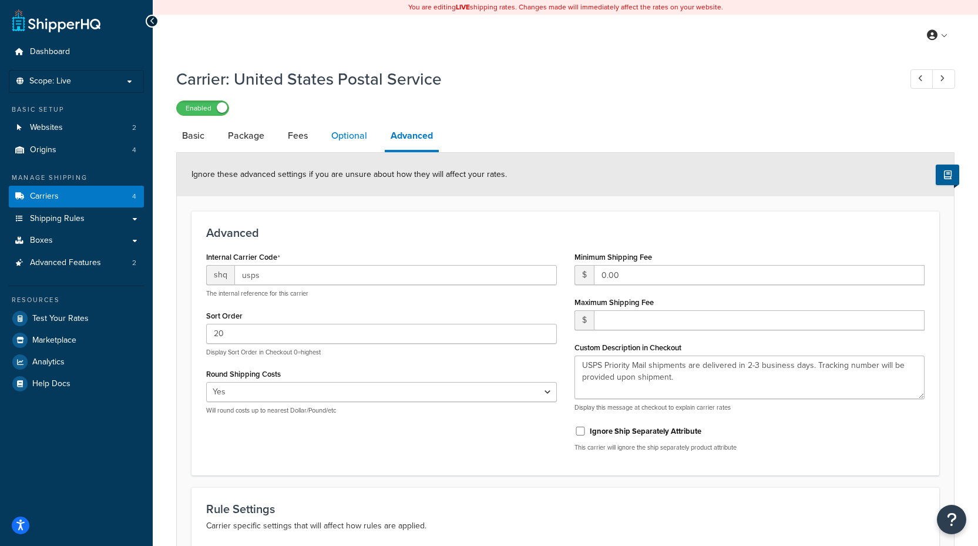
click at [331, 125] on link "Optional" at bounding box center [349, 136] width 48 height 28
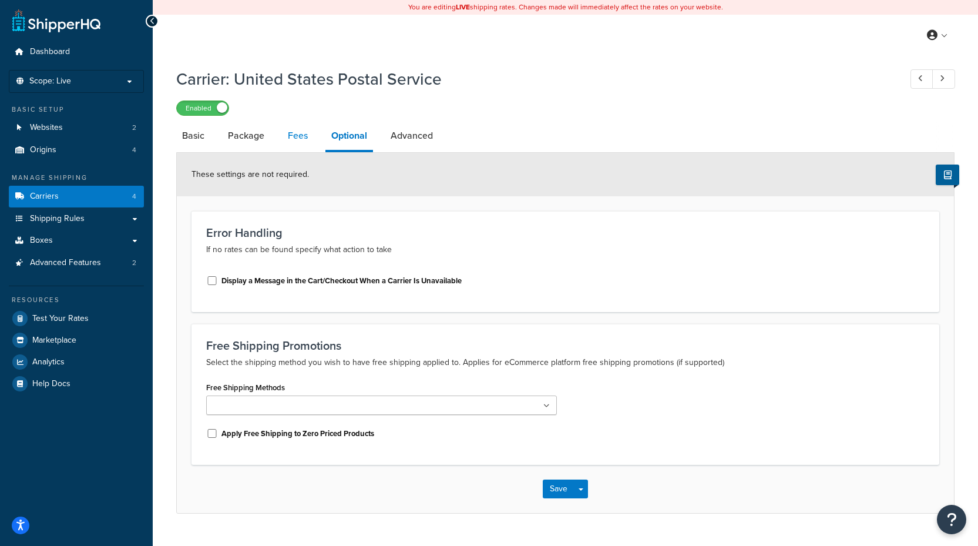
click at [300, 149] on link "Fees" at bounding box center [298, 136] width 32 height 28
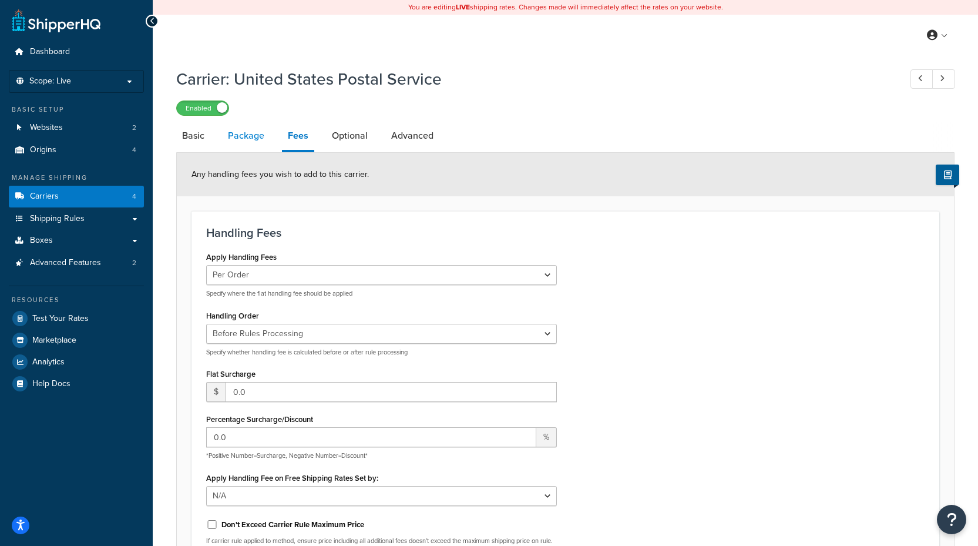
click at [248, 137] on link "Package" at bounding box center [246, 136] width 48 height 28
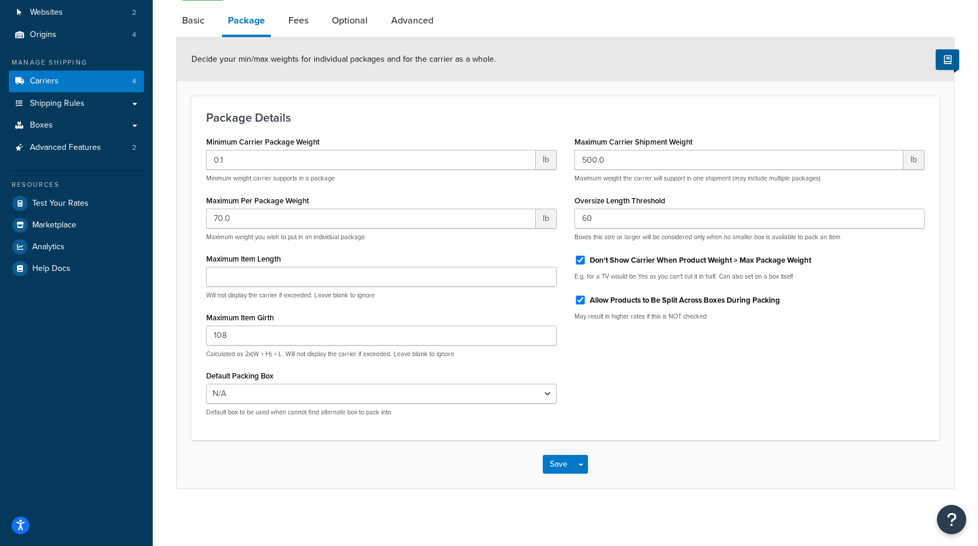
scroll to position [118, 0]
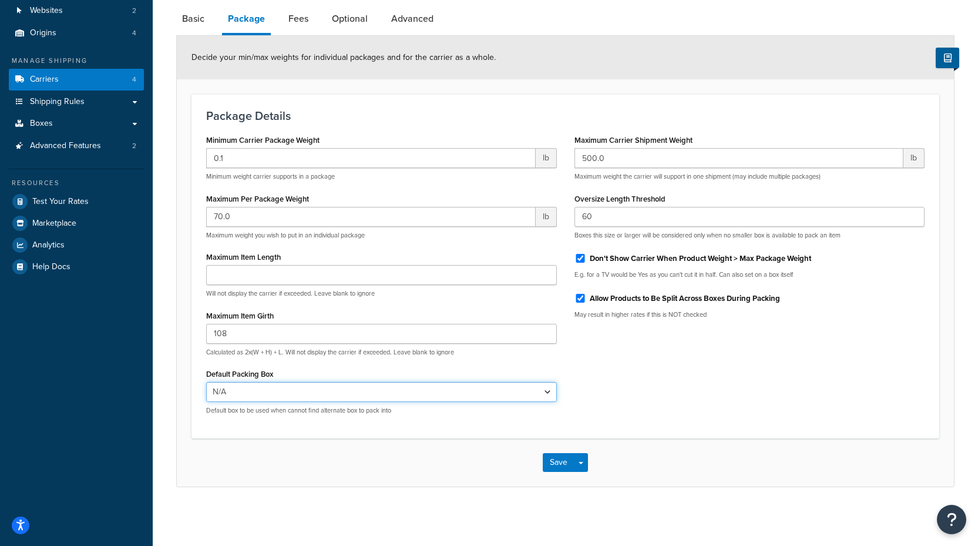
click at [326, 394] on select "N/A" at bounding box center [381, 392] width 351 height 20
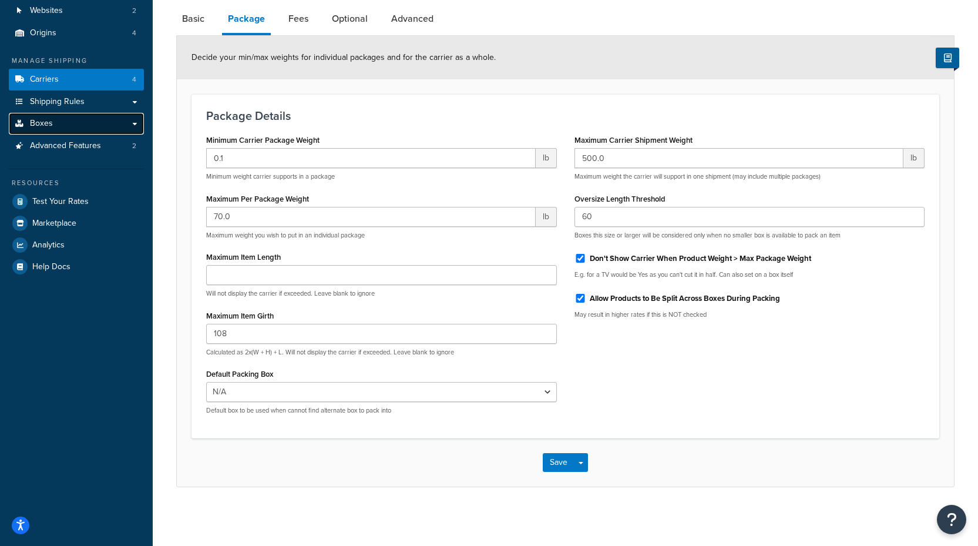
click at [72, 121] on link "Boxes" at bounding box center [76, 124] width 135 height 22
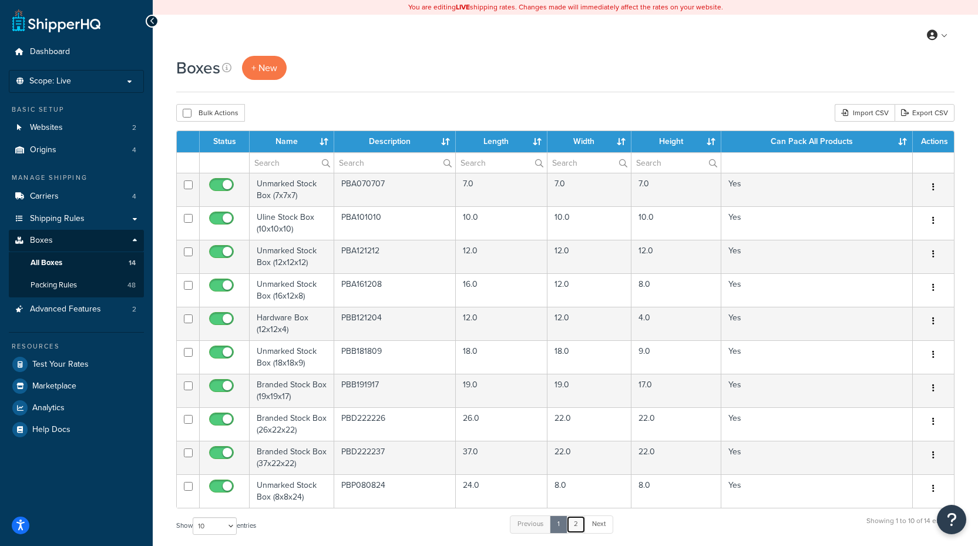
click at [579, 531] on link "2" at bounding box center [575, 524] width 19 height 18
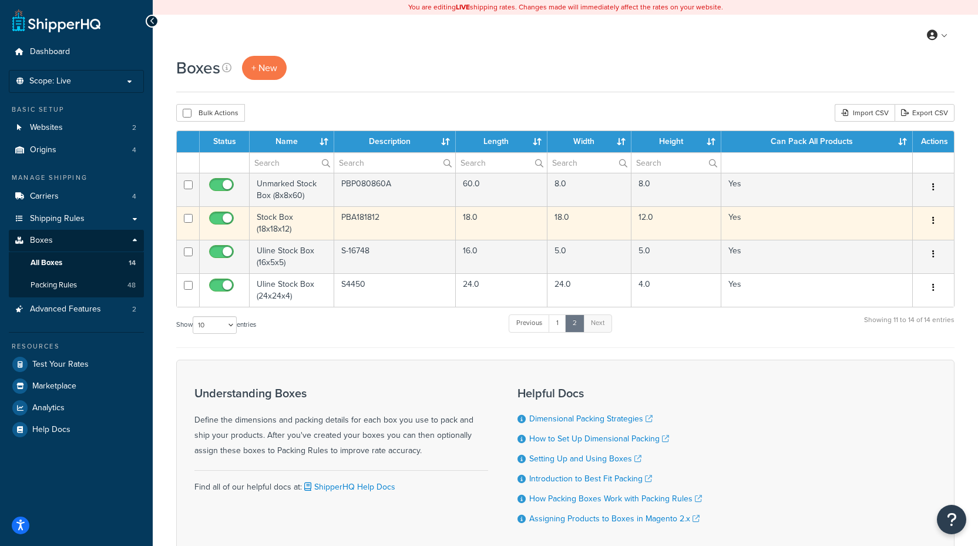
click at [280, 223] on td "Stock Box (18x18x12)" at bounding box center [292, 222] width 85 height 33
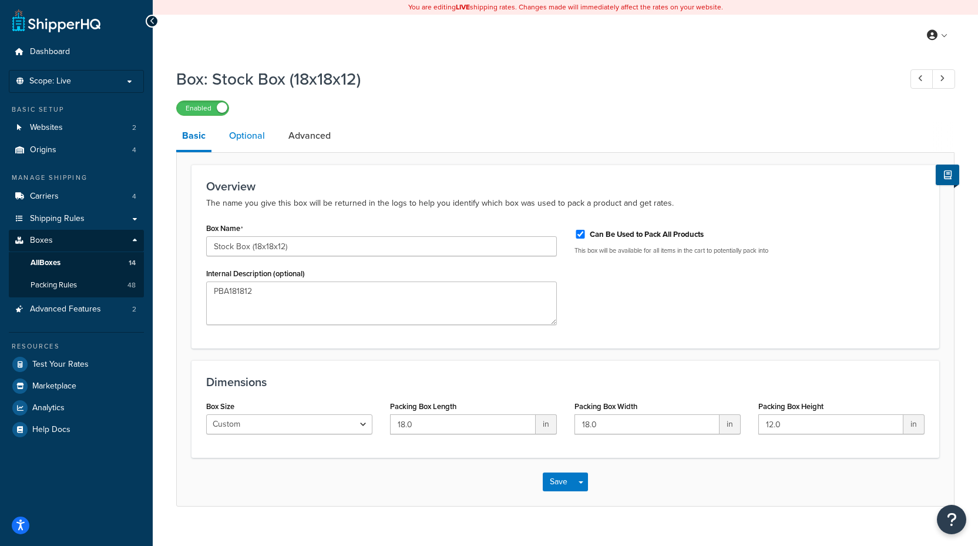
click at [247, 137] on link "Optional" at bounding box center [247, 136] width 48 height 28
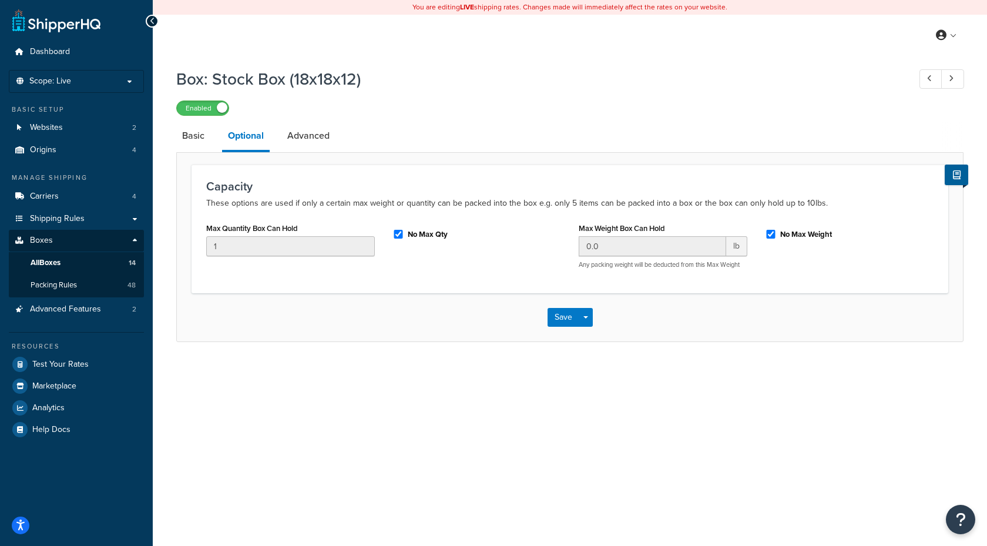
click at [308, 156] on div "Capacity These options are used if only a certain max weight or quantity can be…" at bounding box center [569, 246] width 787 height 189
click at [323, 138] on link "Advanced" at bounding box center [308, 136] width 54 height 28
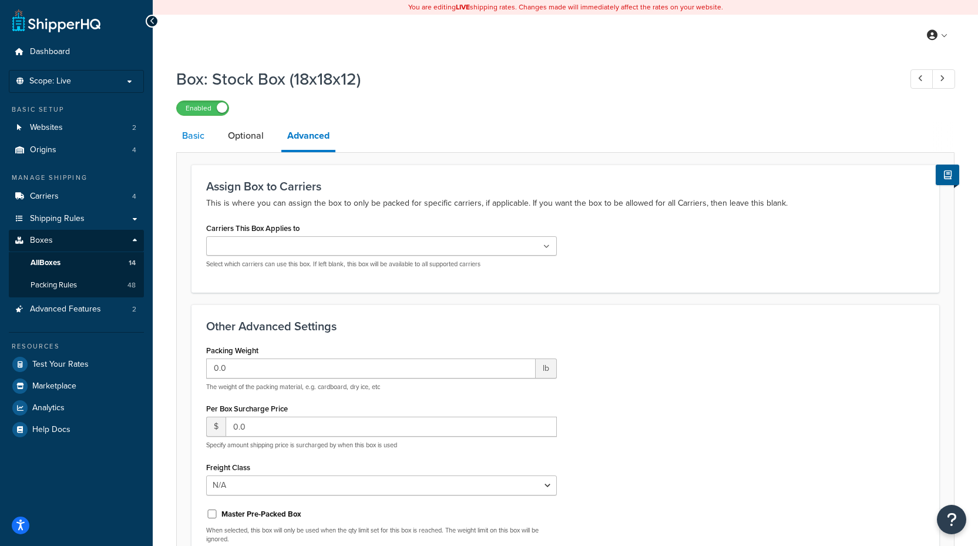
click at [200, 139] on link "Basic" at bounding box center [193, 136] width 34 height 28
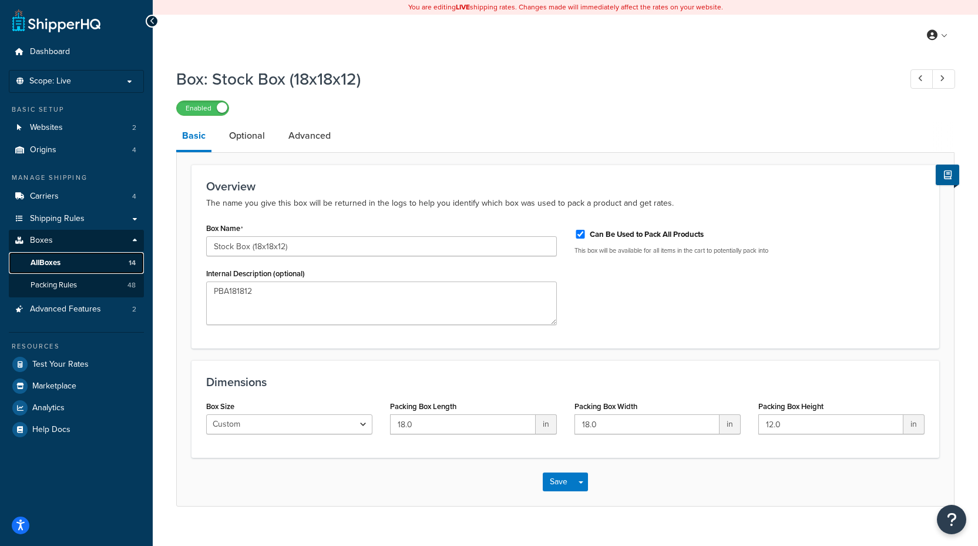
click at [60, 259] on span "All Boxes" at bounding box center [46, 263] width 30 height 10
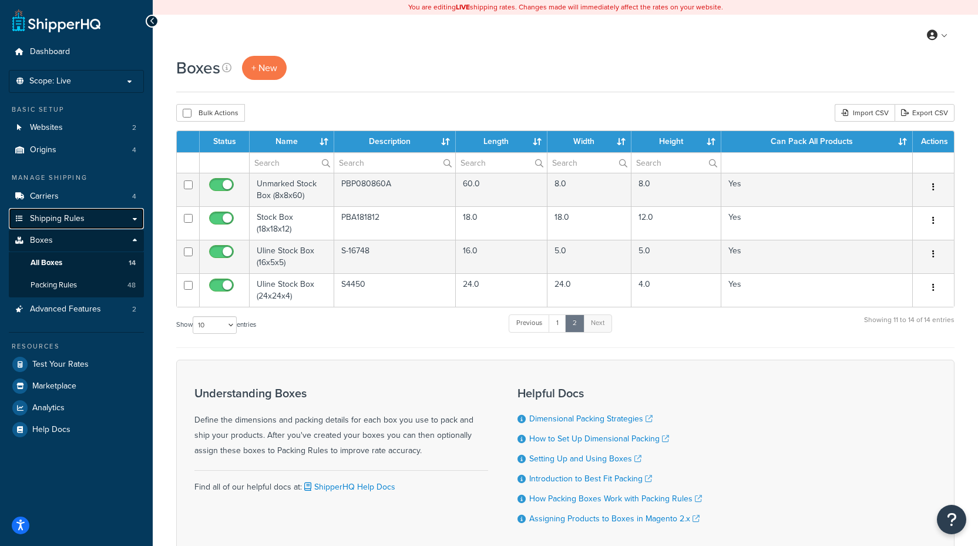
click at [80, 215] on span "Shipping Rules" at bounding box center [57, 219] width 55 height 10
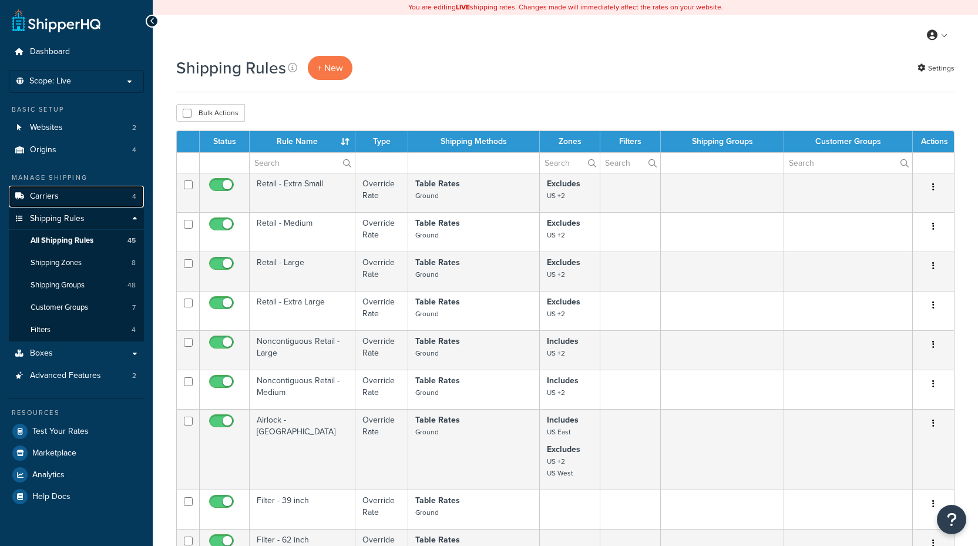
click at [80, 200] on link "Carriers 4" at bounding box center [76, 197] width 135 height 22
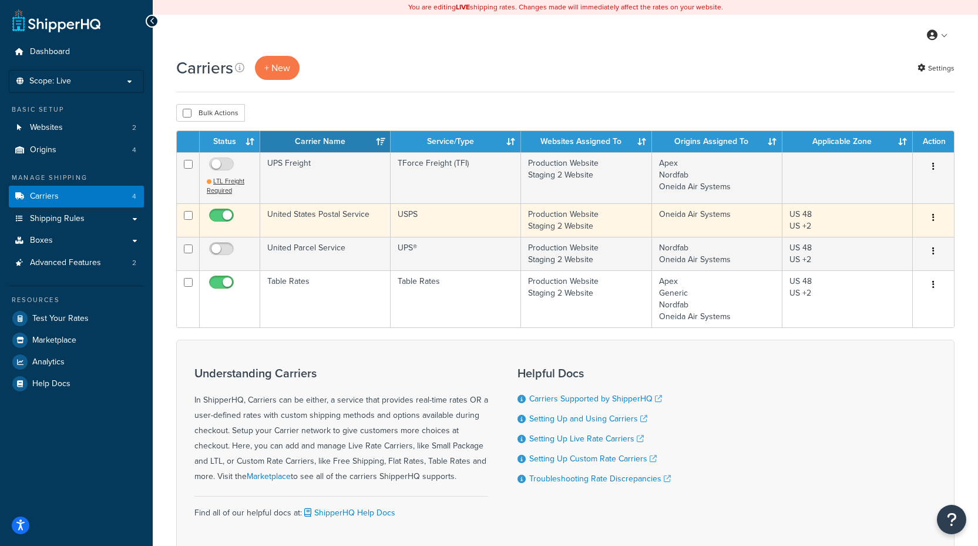
click at [335, 219] on td "United States Postal Service" at bounding box center [325, 219] width 130 height 33
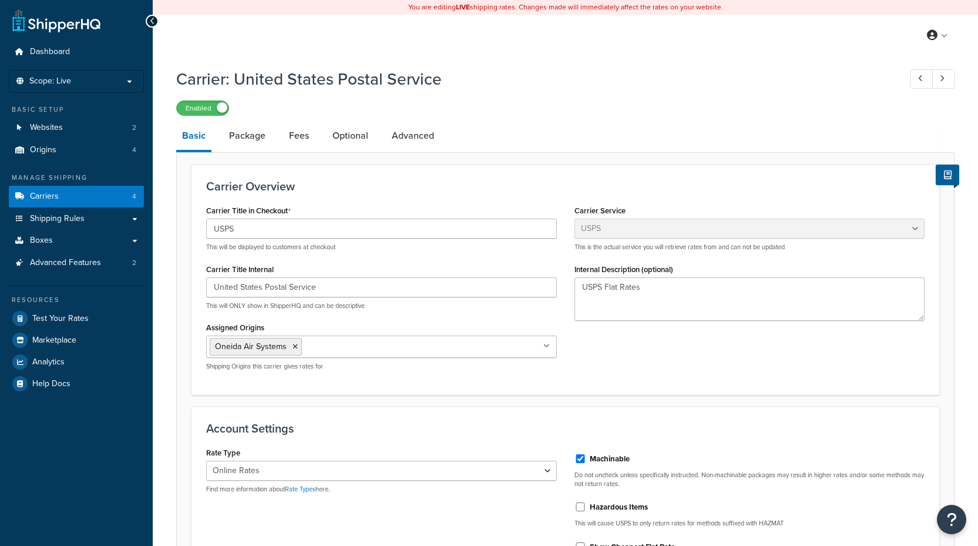
select select "usps"
select select "ONLINE"
click at [301, 142] on link "Fees" at bounding box center [299, 136] width 32 height 28
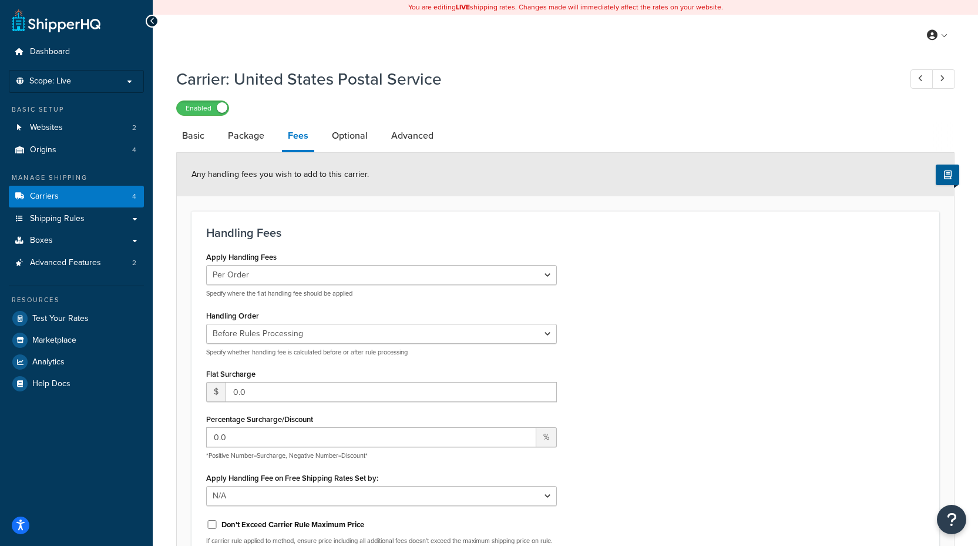
click at [379, 230] on h3 "Handling Fees" at bounding box center [565, 232] width 718 height 13
click at [179, 143] on link "Basic" at bounding box center [193, 136] width 34 height 28
select select "usps"
select select "ONLINE"
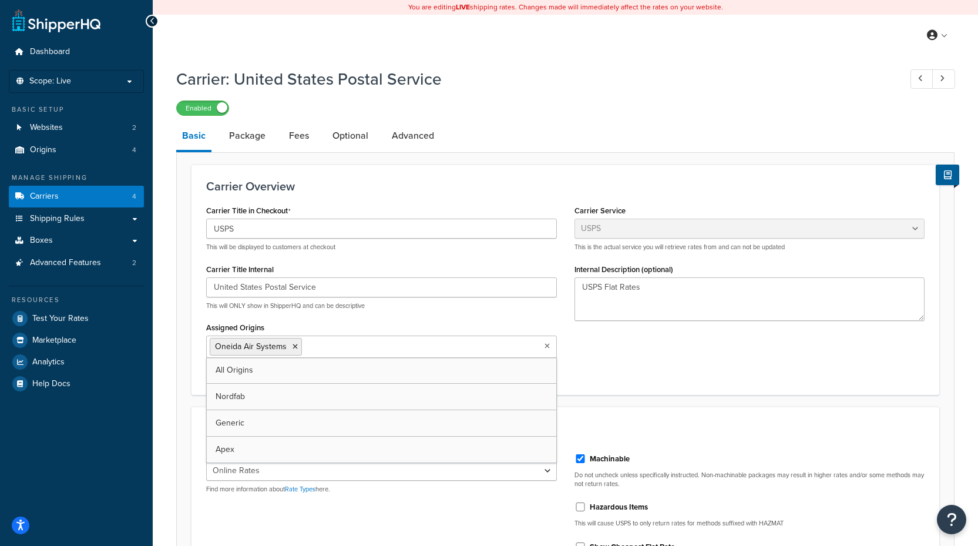
click at [549, 345] on icon at bounding box center [546, 345] width 5 height 7
click at [633, 369] on div "Carrier Title in Checkout USPS This will be displayed to customers at checkout …" at bounding box center [565, 290] width 736 height 177
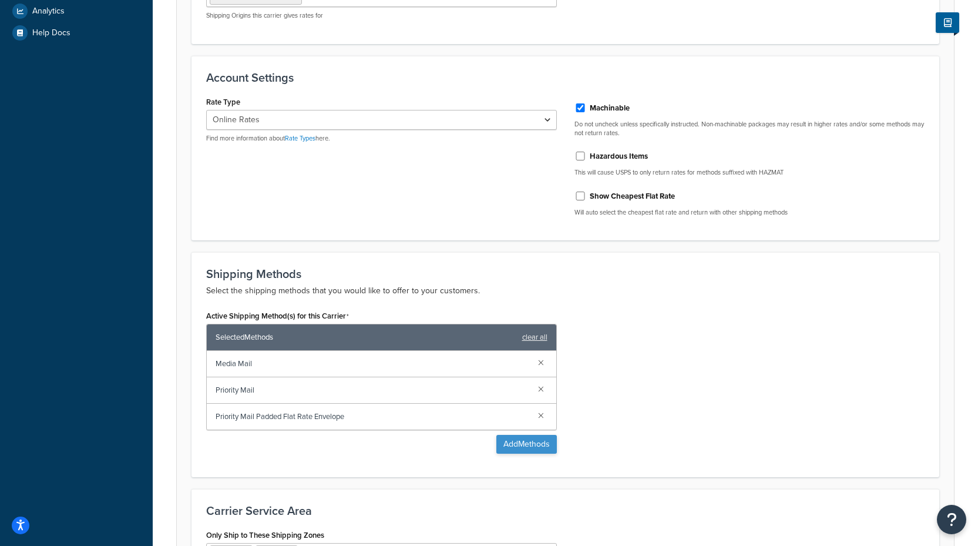
scroll to position [172, 0]
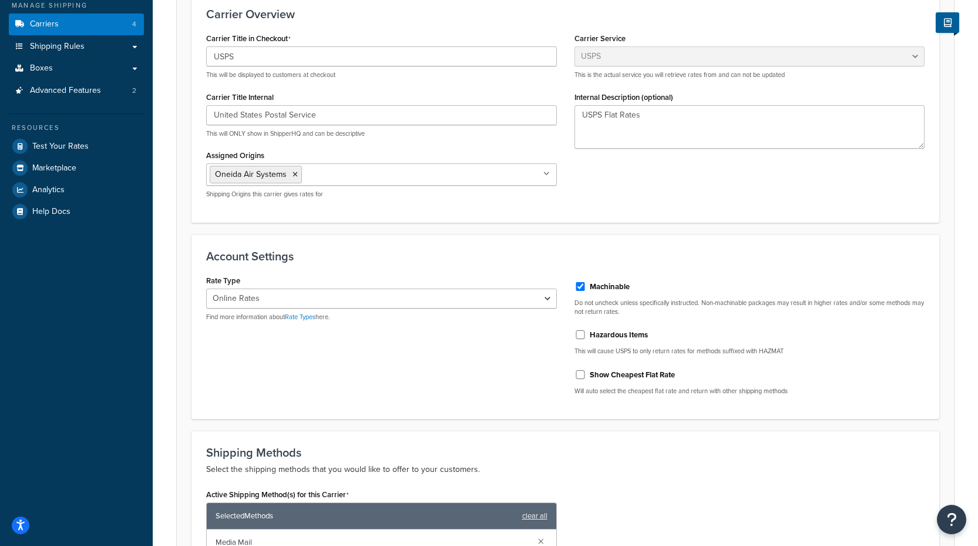
click at [611, 378] on label "Show Cheapest Flat Rate" at bounding box center [632, 374] width 85 height 11
click at [586, 378] on input "Show Cheapest Flat Rate" at bounding box center [580, 374] width 12 height 9
checkbox input "true"
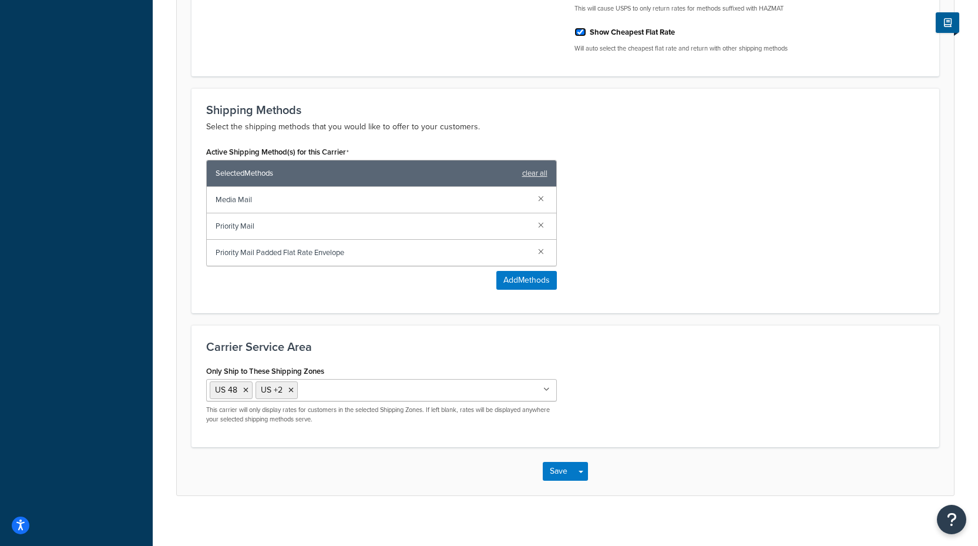
scroll to position [525, 0]
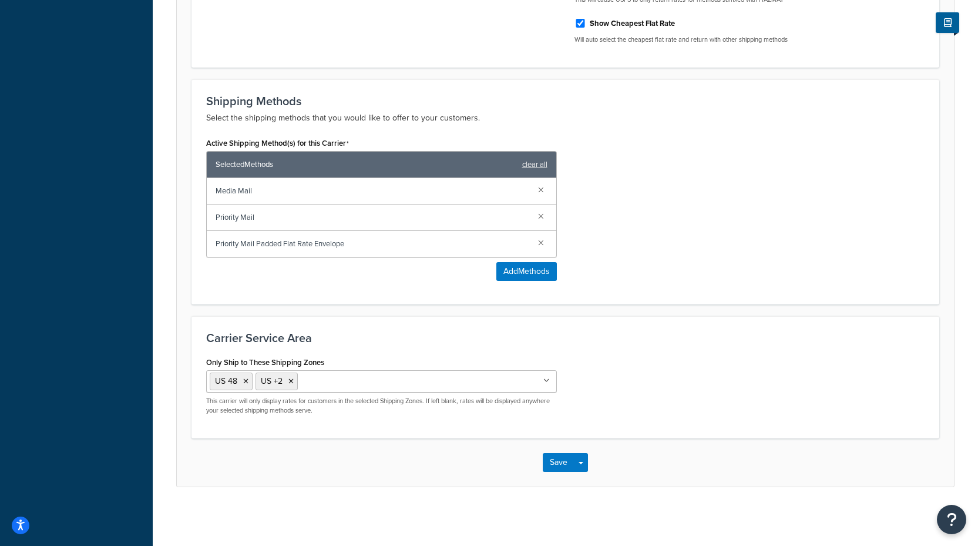
click at [562, 477] on div "Save Save Dropdown Save and Edit" at bounding box center [565, 462] width 777 height 48
click at [557, 457] on button "Save" at bounding box center [559, 462] width 32 height 19
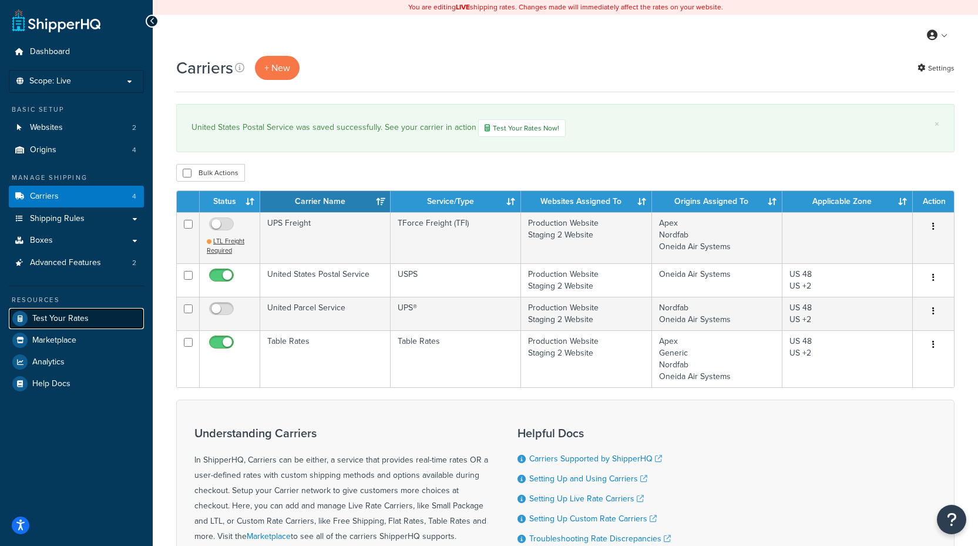
click at [92, 321] on link "Test Your Rates" at bounding box center [76, 318] width 135 height 21
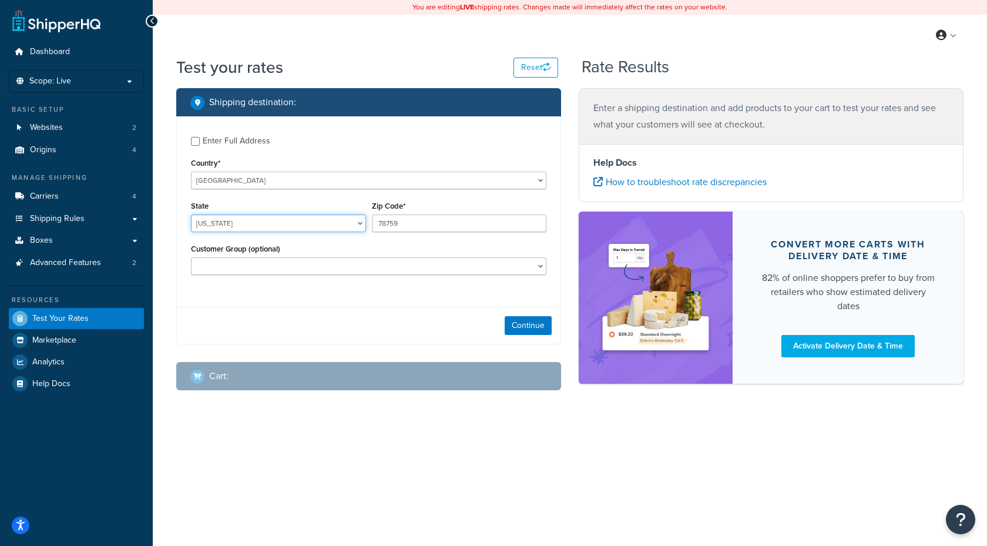
click at [270, 222] on select "[US_STATE] [US_STATE] [US_STATE] [US_STATE] [US_STATE] Armed Forces Americas Ar…" at bounding box center [278, 223] width 175 height 18
select select "NY"
click at [191, 215] on select "[US_STATE] [US_STATE] [US_STATE] [US_STATE] [US_STATE] Armed Forces Americas Ar…" at bounding box center [278, 223] width 175 height 18
click at [461, 229] on input "78759" at bounding box center [459, 223] width 175 height 18
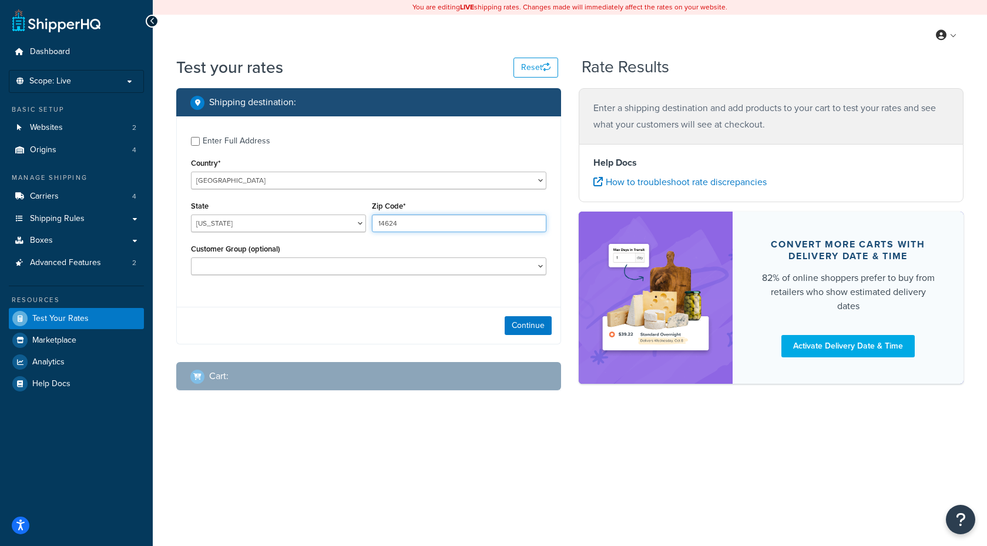
type input "14624"
click at [519, 325] on button "Continue" at bounding box center [528, 325] width 47 height 19
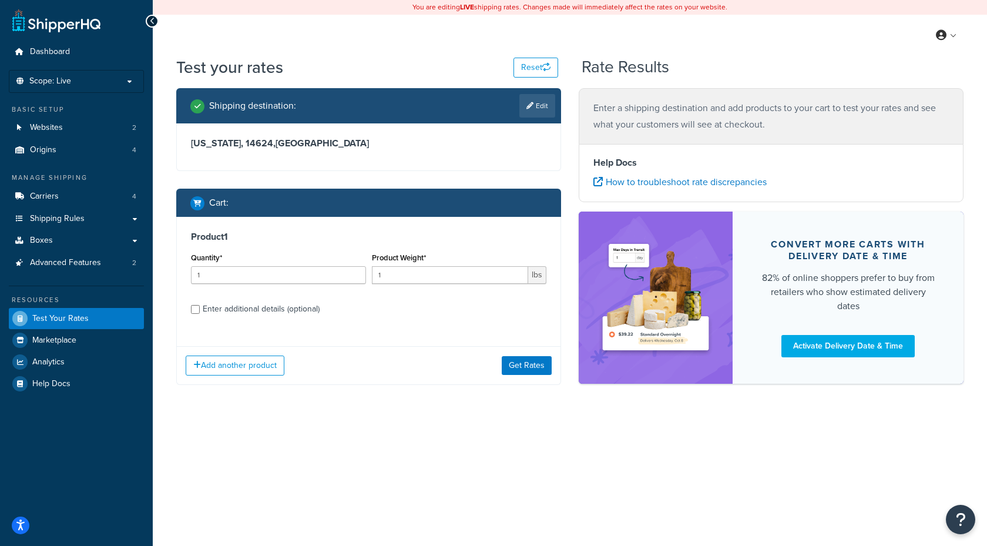
click at [416, 342] on div "Product 1 Quantity* 1 Product Weight* 1 lbs Enter additional details (optional)…" at bounding box center [368, 301] width 385 height 168
click at [422, 280] on input "1" at bounding box center [450, 275] width 157 height 18
type input "37"
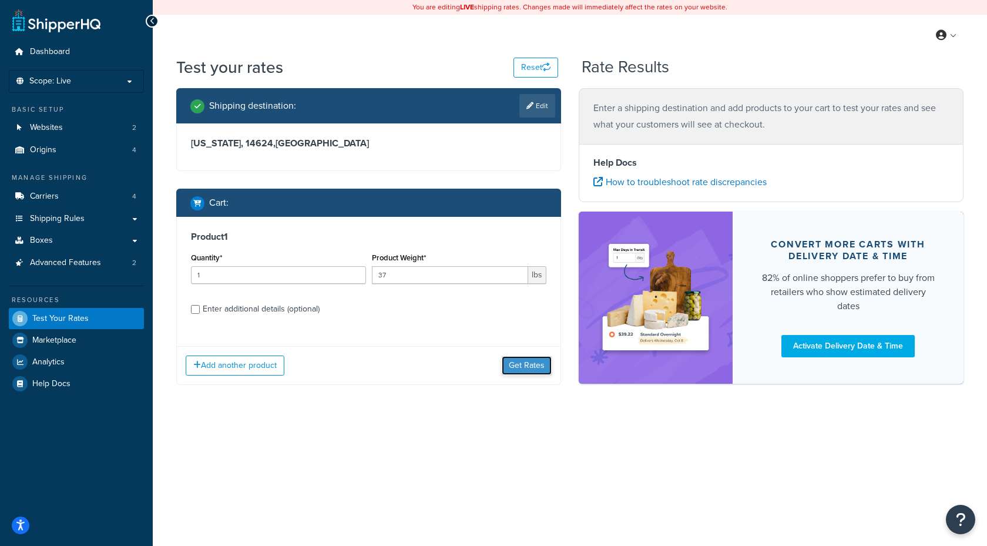
click at [526, 367] on button "Get Rates" at bounding box center [527, 365] width 50 height 19
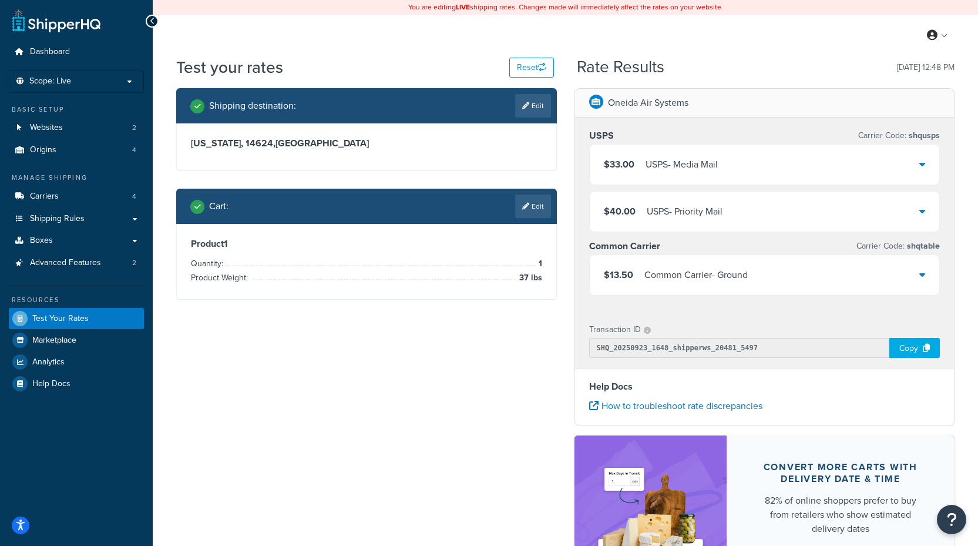
click at [682, 214] on div "USPS - Priority Mail" at bounding box center [685, 211] width 76 height 16
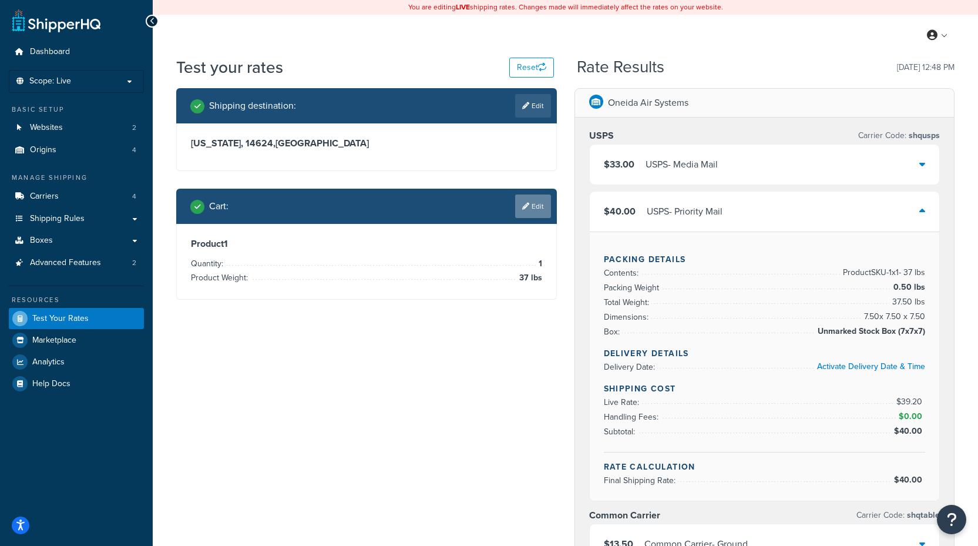
click at [535, 208] on link "Edit" at bounding box center [533, 205] width 36 height 23
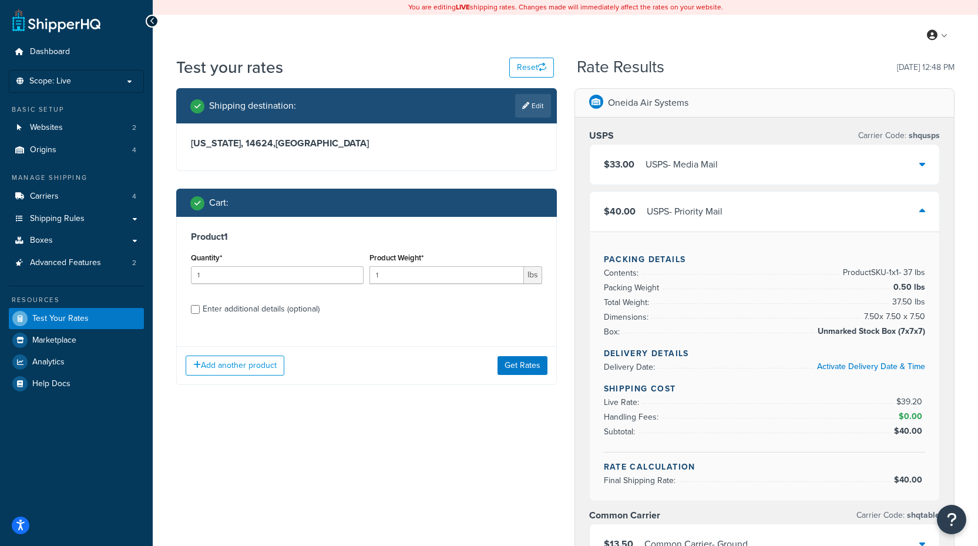
click at [258, 304] on div "Enter additional details (optional)" at bounding box center [261, 309] width 117 height 16
click at [200, 305] on input "Enter additional details (optional)" at bounding box center [195, 309] width 9 height 9
checkbox input "true"
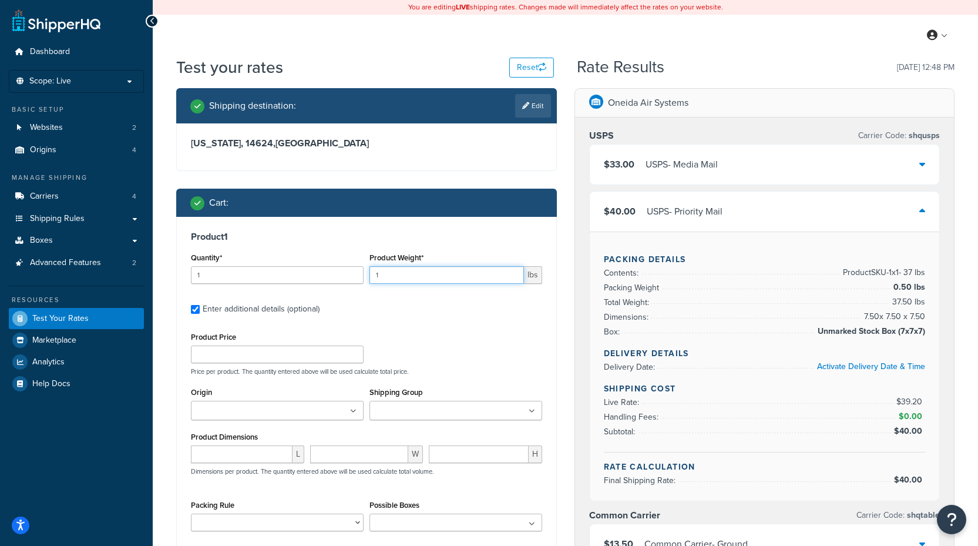
click at [446, 283] on input "1" at bounding box center [446, 275] width 154 height 18
type input "37"
click at [429, 336] on div "Product Price Price per product. The quantity entered above will be used calcul…" at bounding box center [366, 352] width 357 height 46
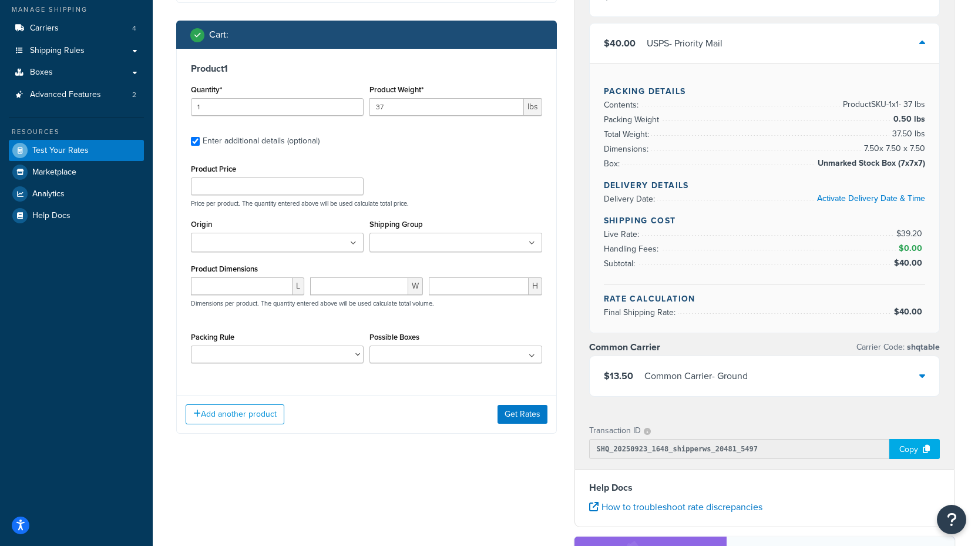
scroll to position [176, 0]
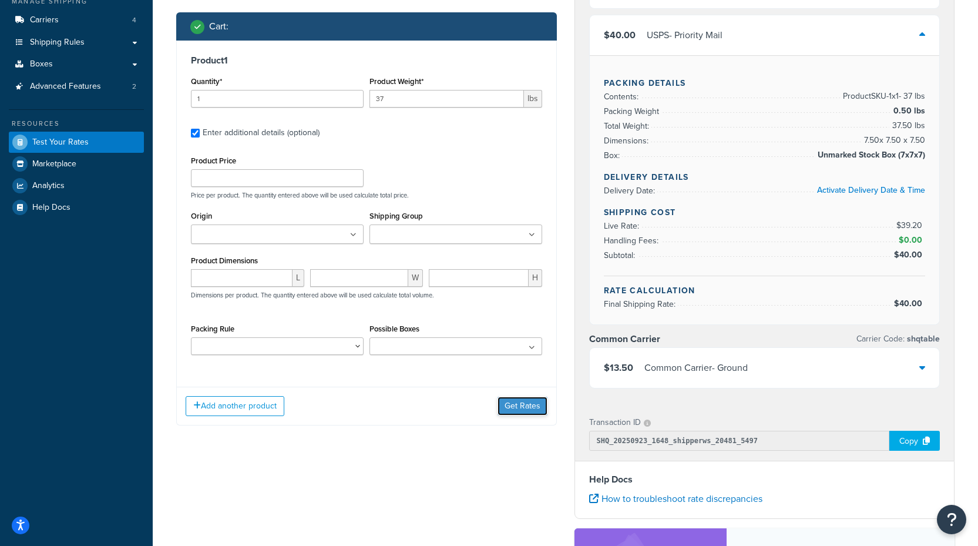
click at [540, 403] on button "Get Rates" at bounding box center [523, 405] width 50 height 19
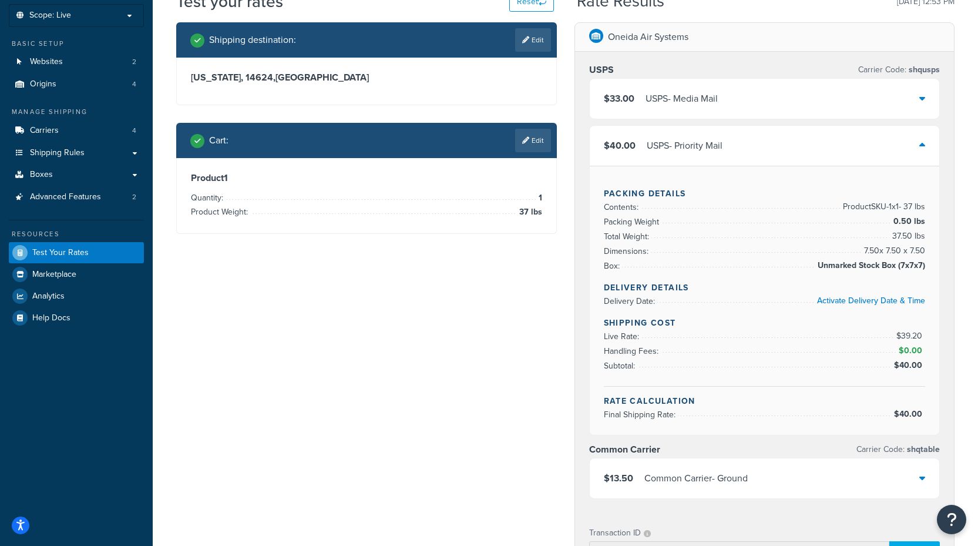
scroll to position [59, 0]
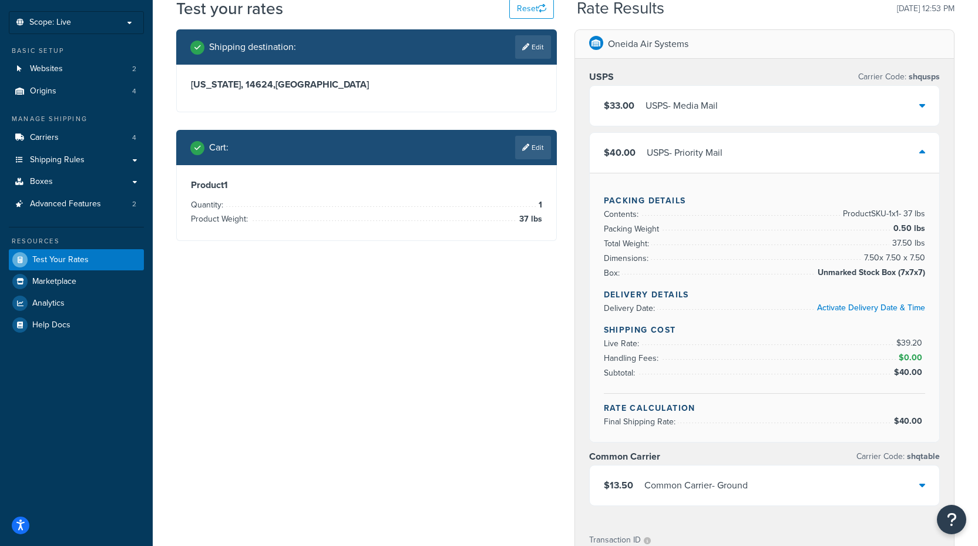
click at [546, 136] on div "Cart : Edit" at bounding box center [366, 147] width 381 height 35
click at [540, 147] on link "Edit" at bounding box center [533, 147] width 36 height 23
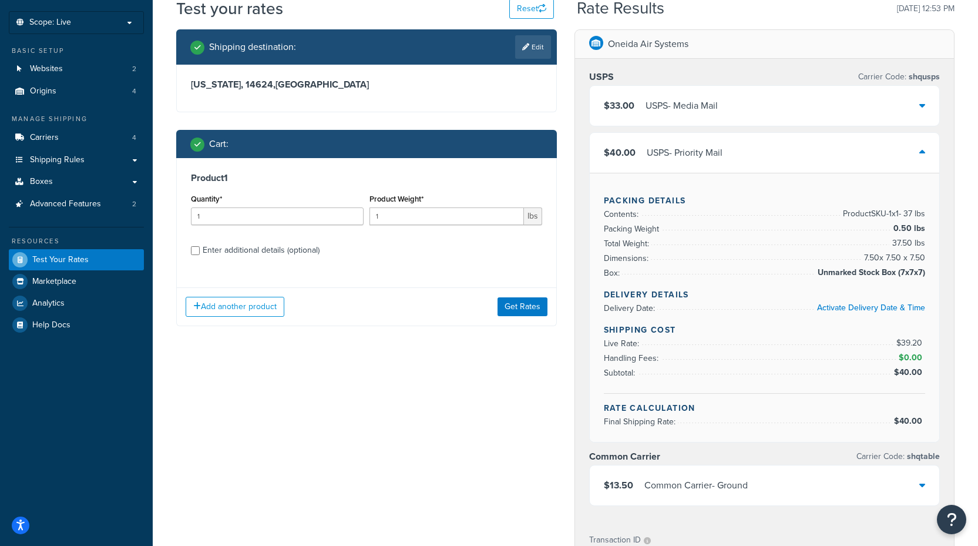
click at [234, 240] on label "Enter additional details (optional)" at bounding box center [373, 249] width 340 height 19
click at [200, 246] on input "Enter additional details (optional)" at bounding box center [195, 250] width 9 height 9
checkbox input "true"
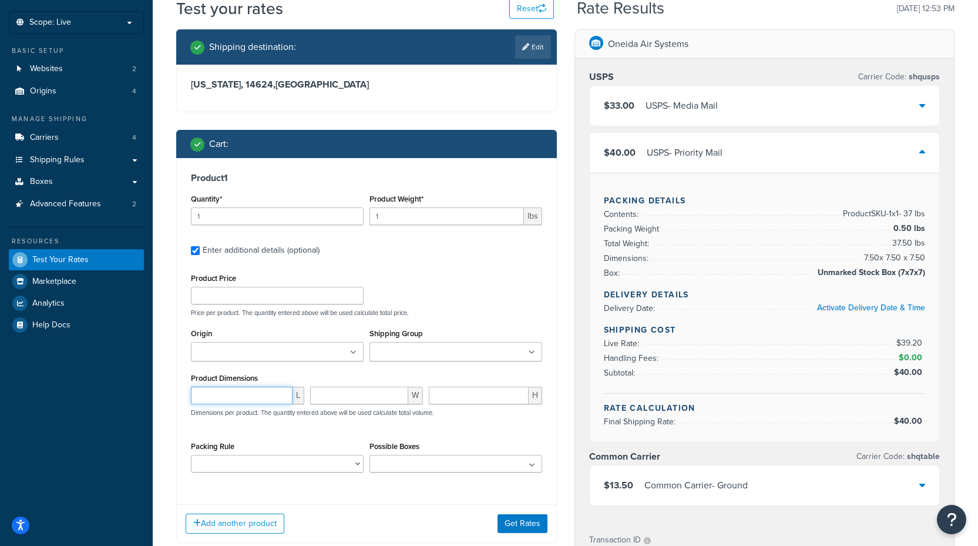
click at [250, 399] on input "number" at bounding box center [242, 395] width 102 height 18
type input "16"
type input "20"
type input "16"
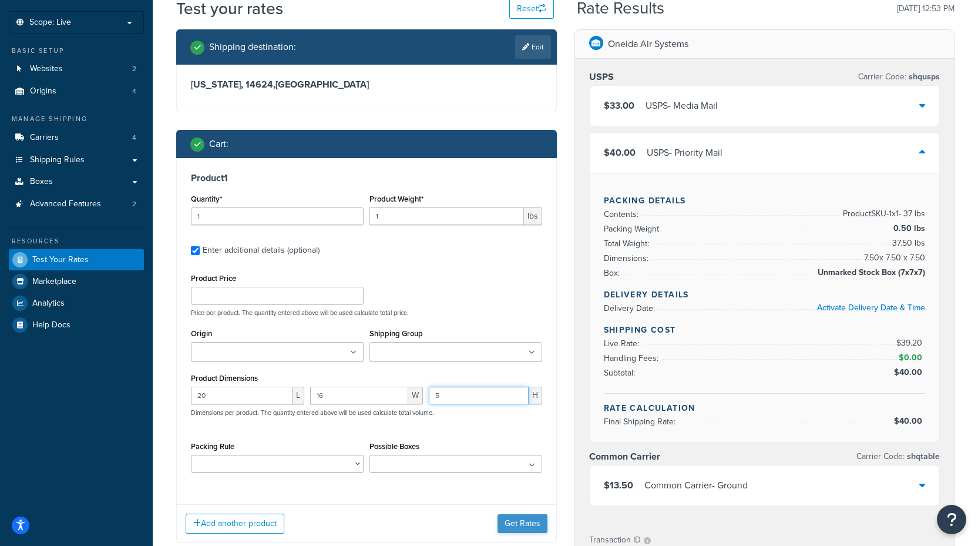
type input "5"
click at [509, 523] on button "Get Rates" at bounding box center [523, 523] width 50 height 19
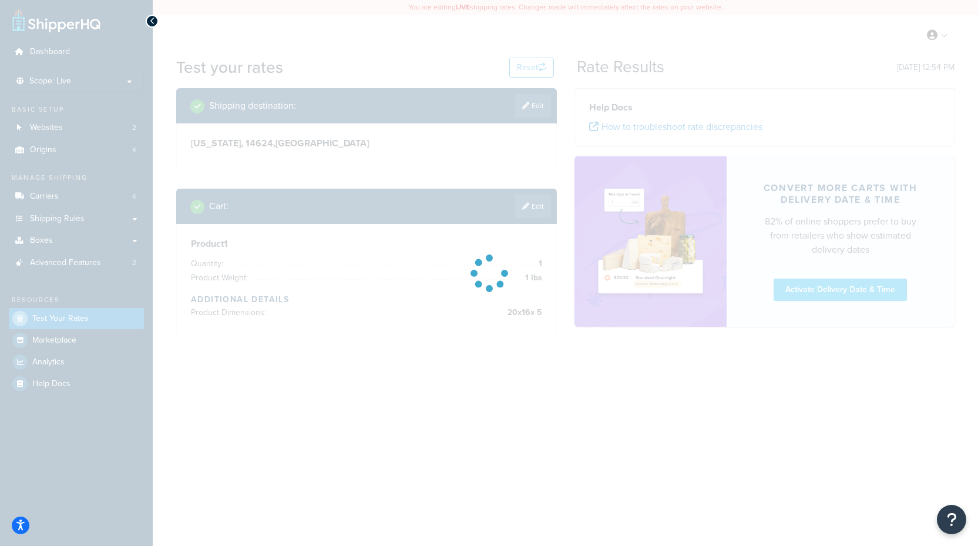
scroll to position [0, 0]
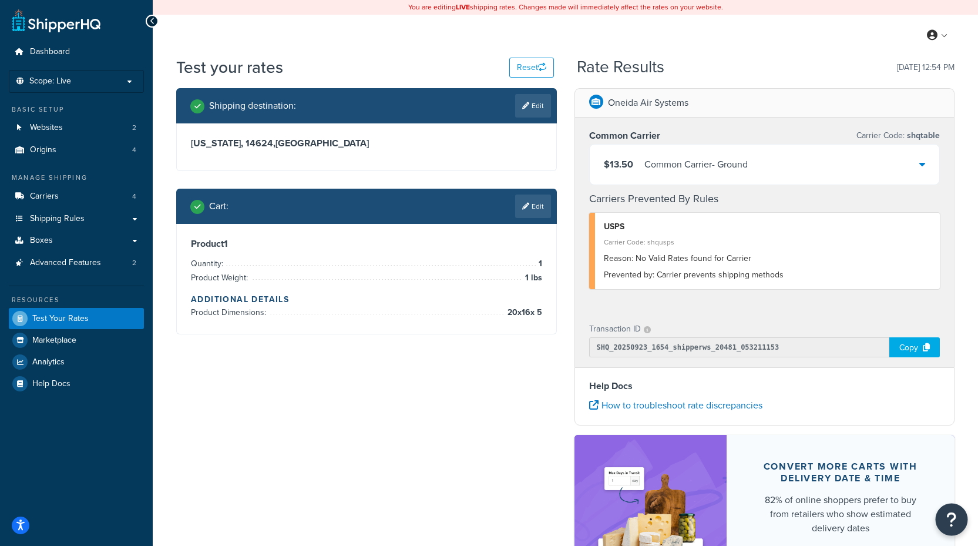
click at [954, 519] on icon "Open Resource Center" at bounding box center [951, 519] width 11 height 16
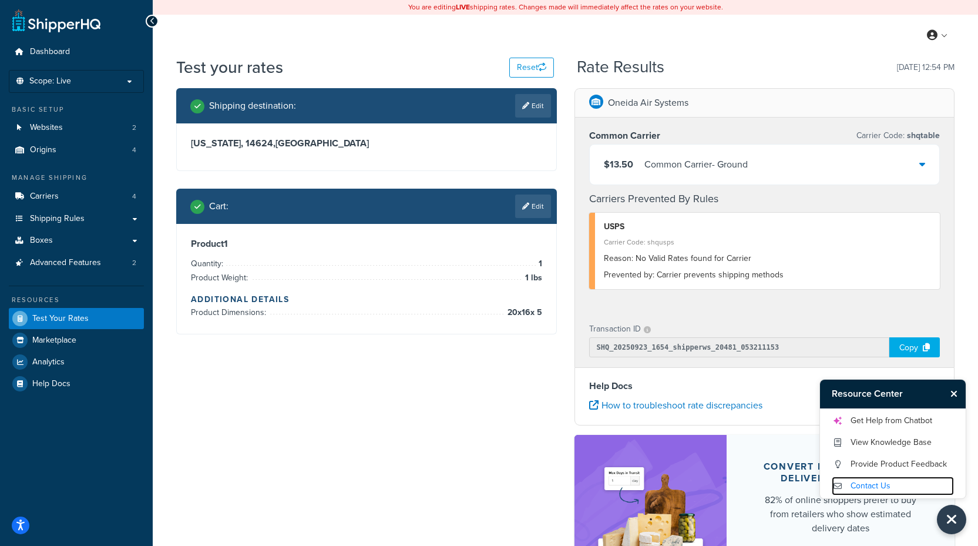
click at [895, 479] on link "Contact Us" at bounding box center [893, 485] width 122 height 19
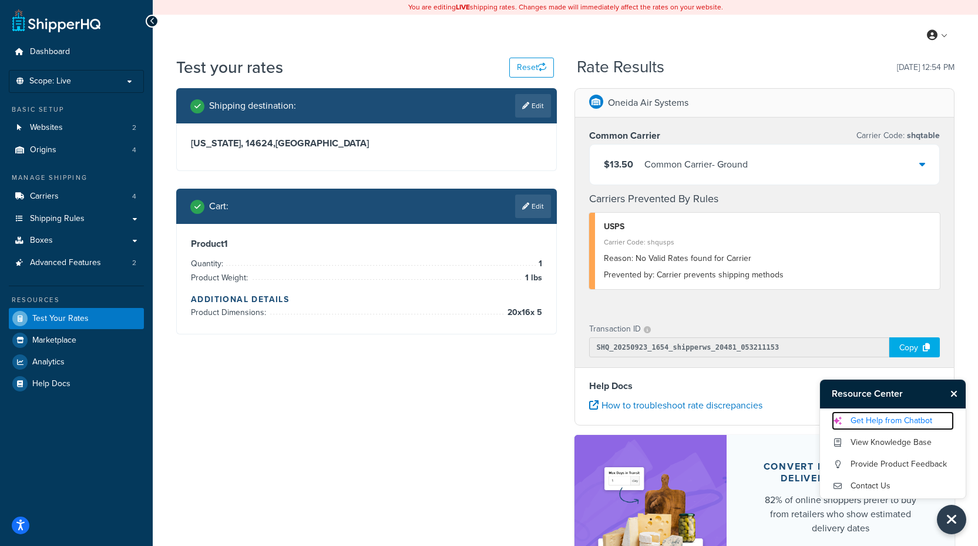
click at [899, 416] on link "Get Help from Chatbot" at bounding box center [893, 420] width 122 height 19
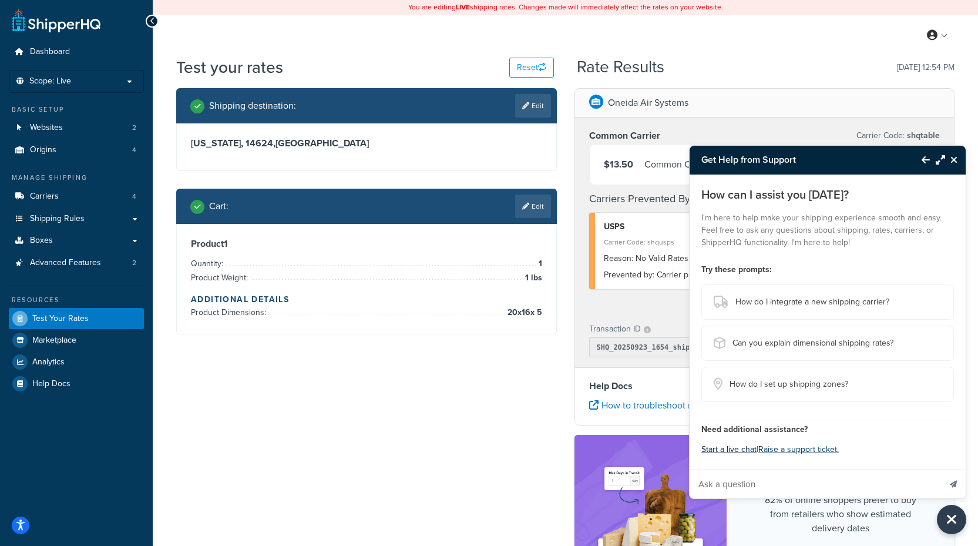
click at [738, 451] on button "Start a live chat" at bounding box center [728, 449] width 55 height 16
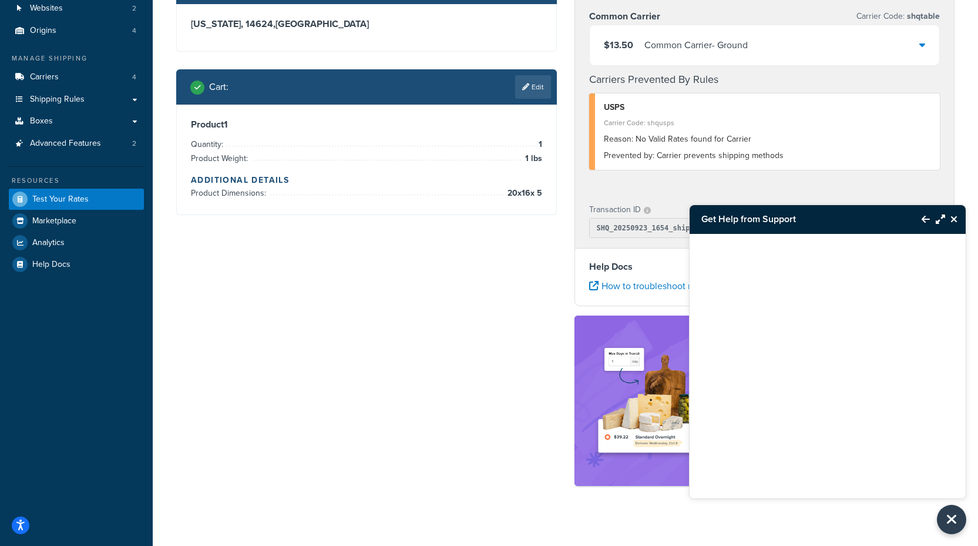
scroll to position [131, 0]
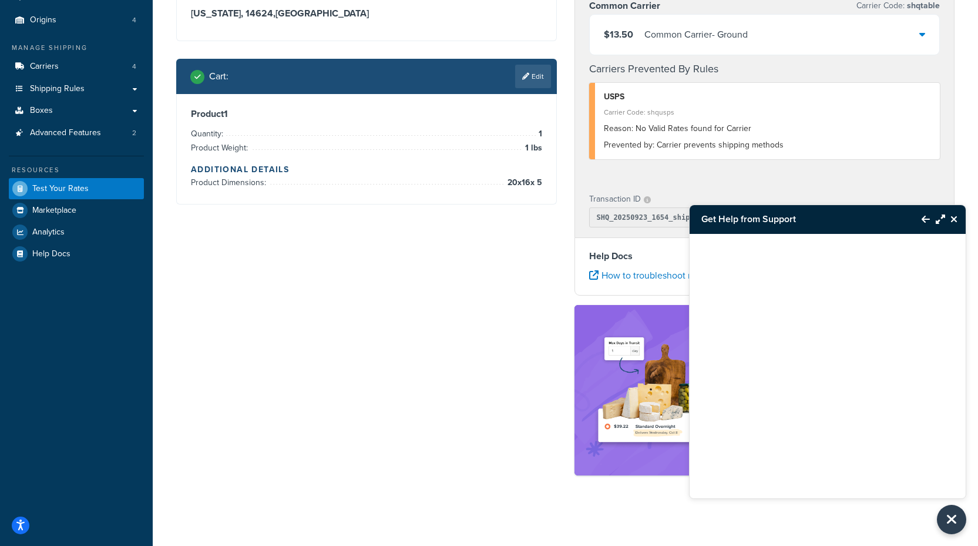
click at [948, 224] on button "Close Resource Center" at bounding box center [955, 219] width 21 height 14
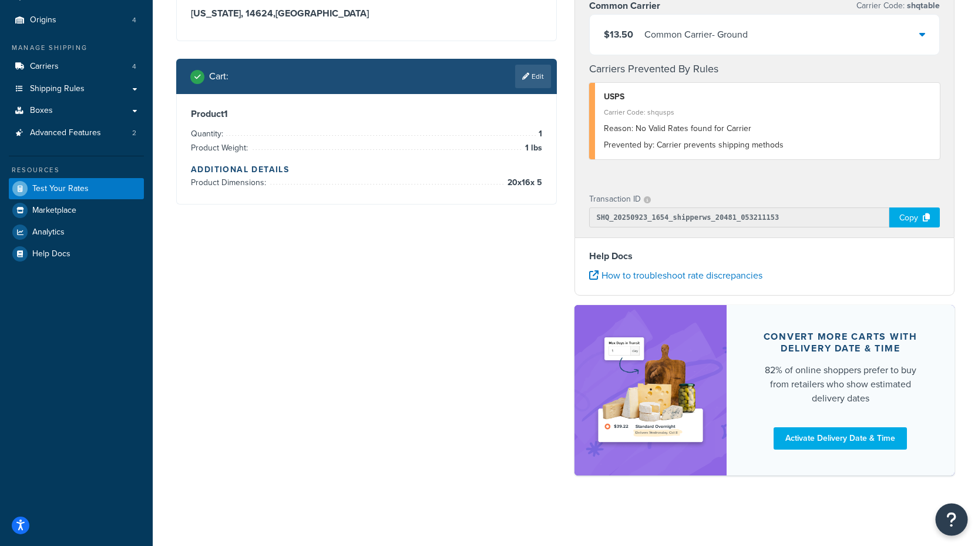
click at [951, 515] on icon "Open Resource Center" at bounding box center [951, 519] width 11 height 16
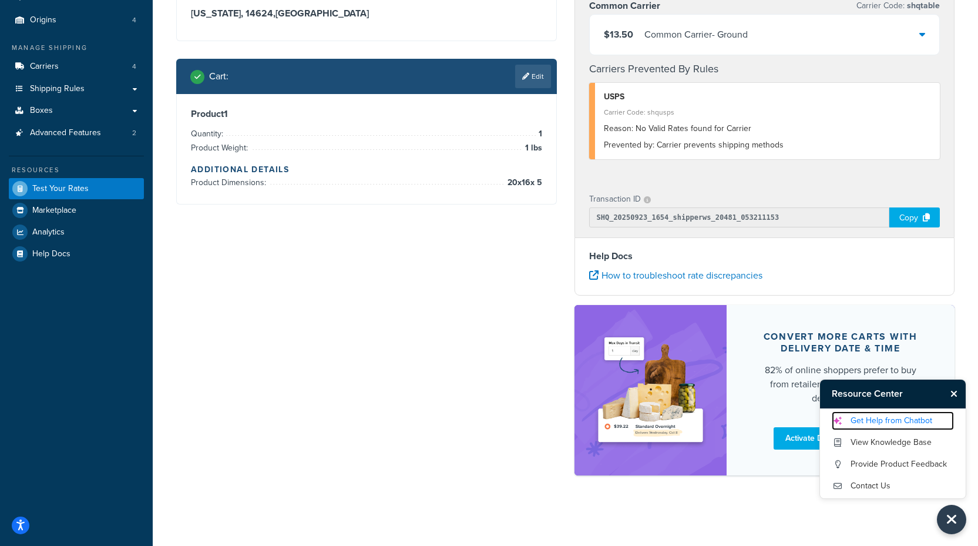
click at [886, 424] on link "Get Help from Chatbot" at bounding box center [893, 420] width 122 height 19
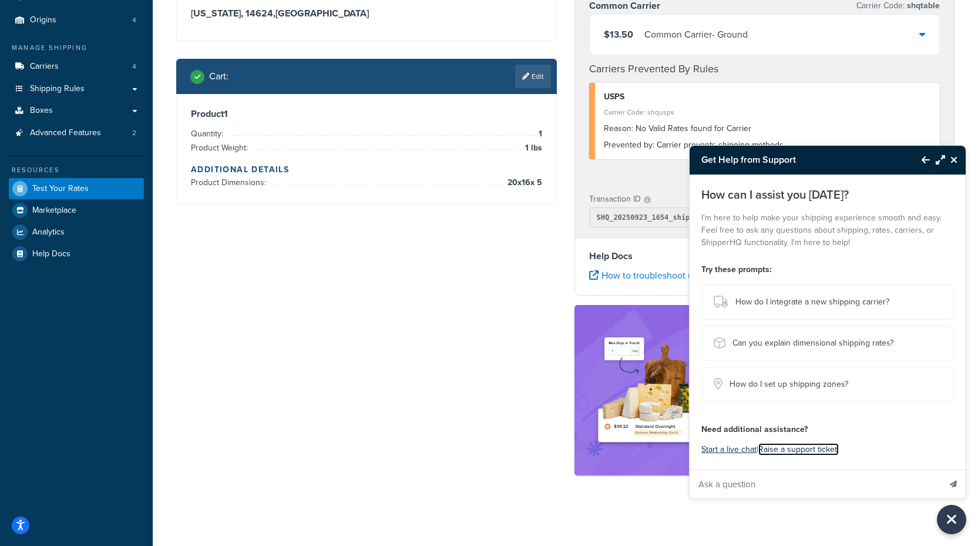
click at [808, 449] on link "Raise a support ticket." at bounding box center [798, 449] width 80 height 12
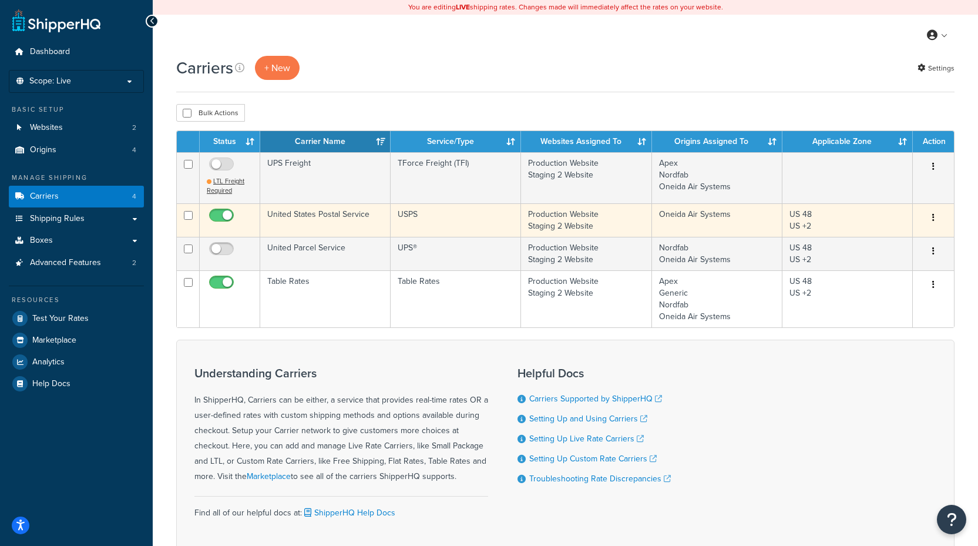
click at [334, 220] on td "United States Postal Service" at bounding box center [325, 219] width 130 height 33
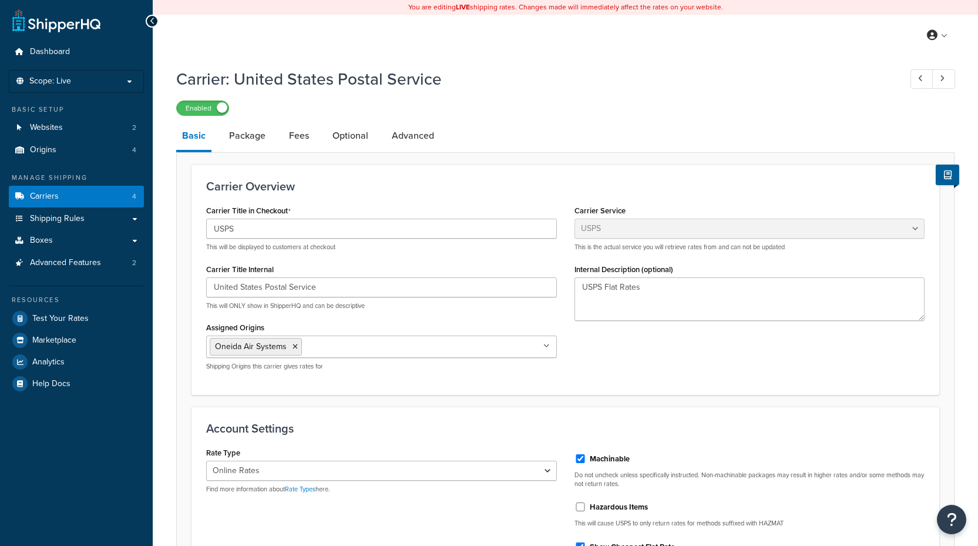
select select "usps"
select select "ONLINE"
click at [257, 141] on link "Package" at bounding box center [247, 136] width 48 height 28
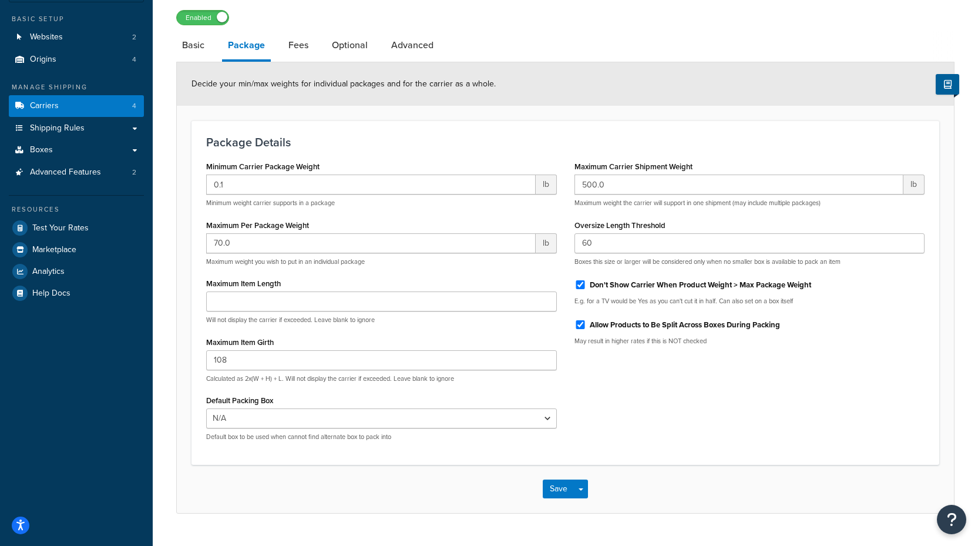
scroll to position [118, 0]
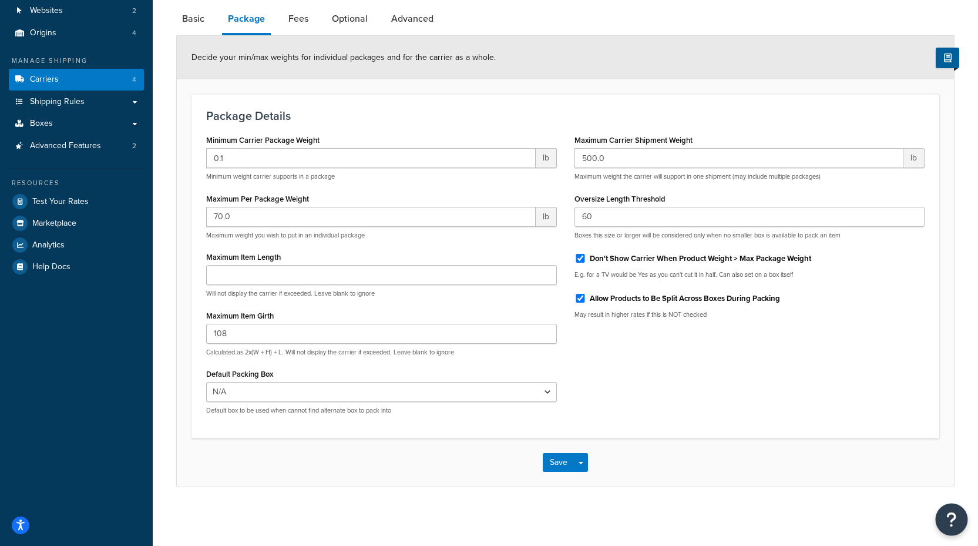
click at [956, 519] on icon "Open Resource Center" at bounding box center [951, 519] width 11 height 16
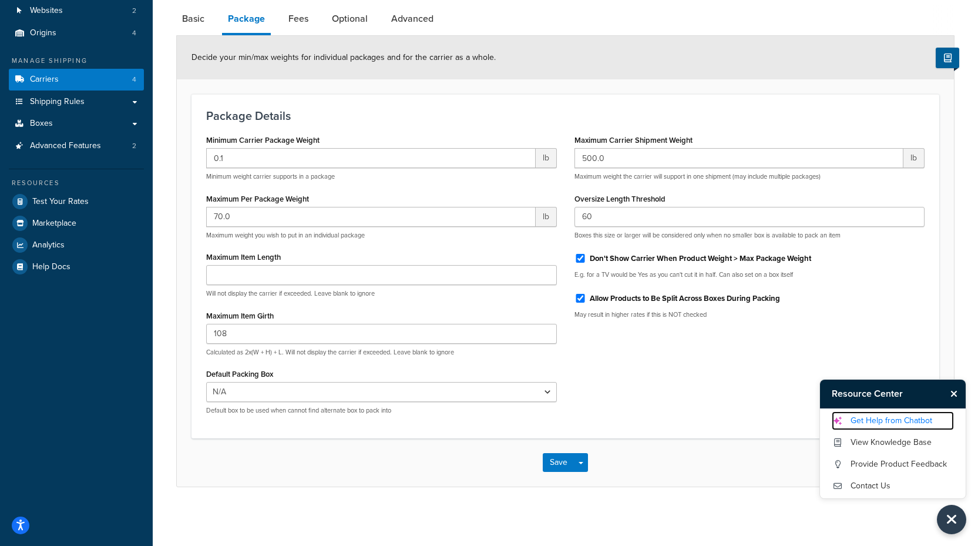
click at [902, 421] on link "Get Help from Chatbot" at bounding box center [893, 420] width 122 height 19
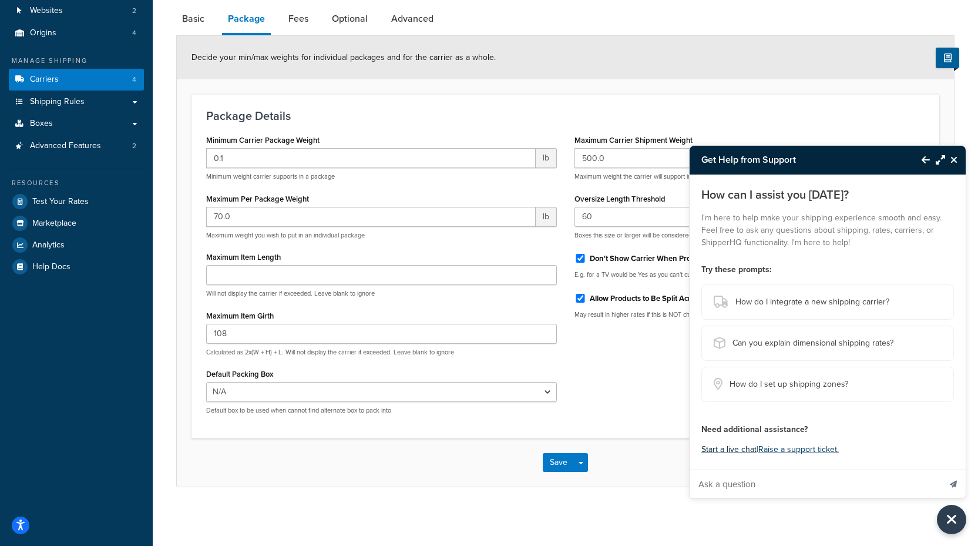
click at [737, 451] on button "Start a live chat" at bounding box center [728, 449] width 55 height 16
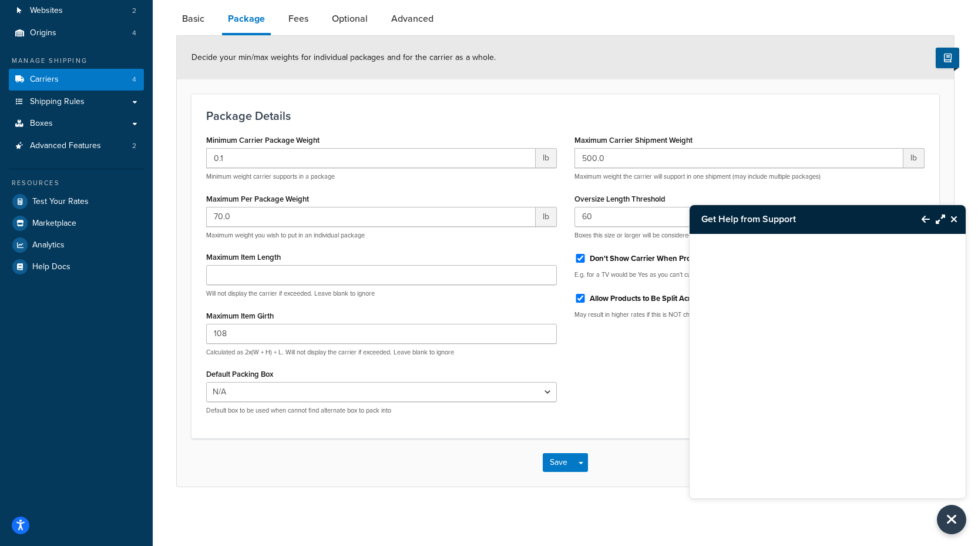
click at [824, 472] on div at bounding box center [828, 366] width 276 height 264
click at [925, 211] on button "Back to Resource Center" at bounding box center [920, 219] width 20 height 27
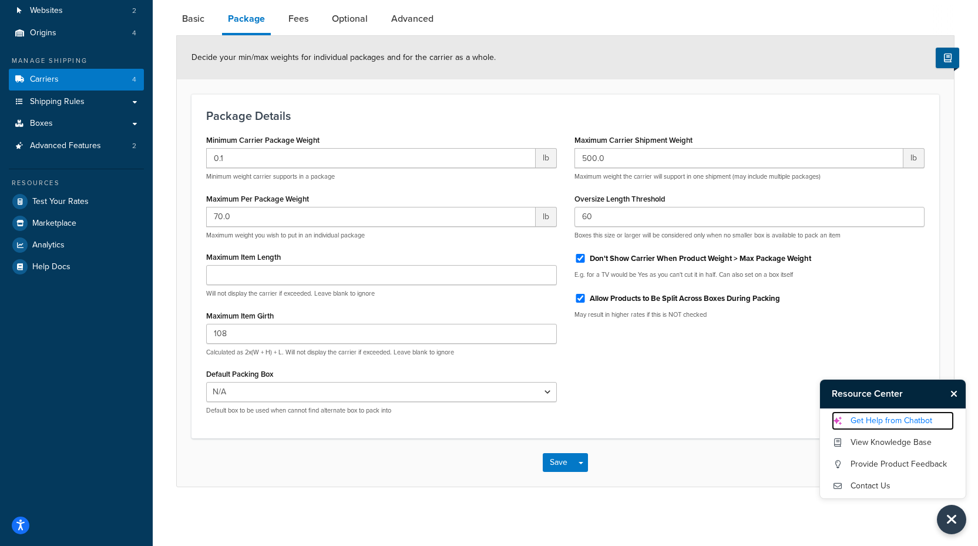
click at [909, 422] on link "Get Help from Chatbot" at bounding box center [893, 420] width 122 height 19
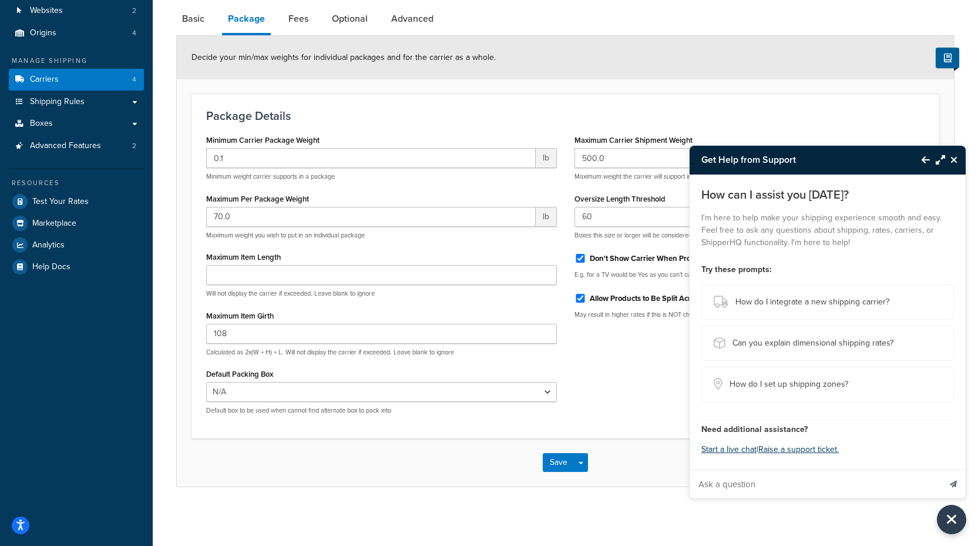
click at [821, 482] on input "Ask a question" at bounding box center [815, 484] width 250 height 28
type input "need to speak with a rep"
click at [941, 469] on button "Send message" at bounding box center [953, 483] width 25 height 29
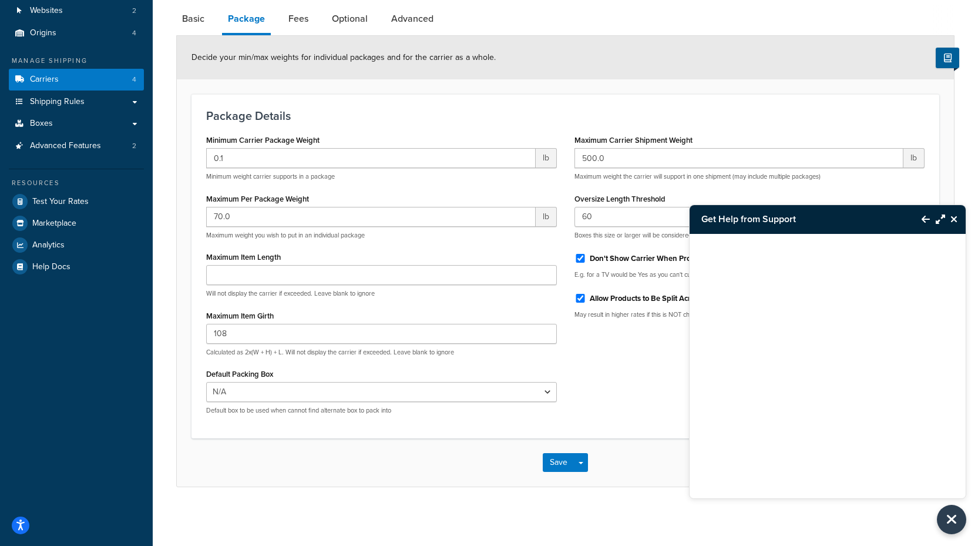
click at [935, 221] on button "Maximize Resource Center" at bounding box center [937, 219] width 15 height 27
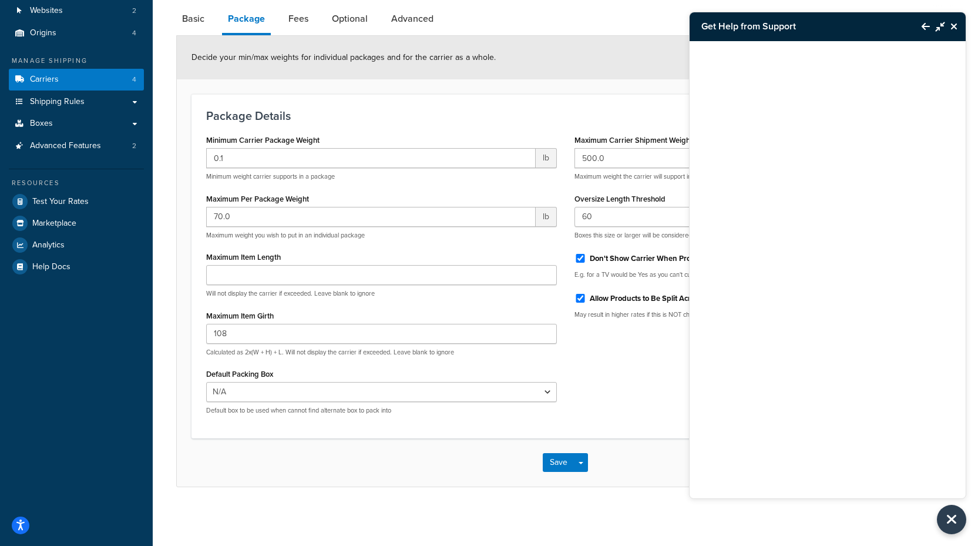
click at [954, 26] on icon "Close Resource Center" at bounding box center [953, 26] width 7 height 9
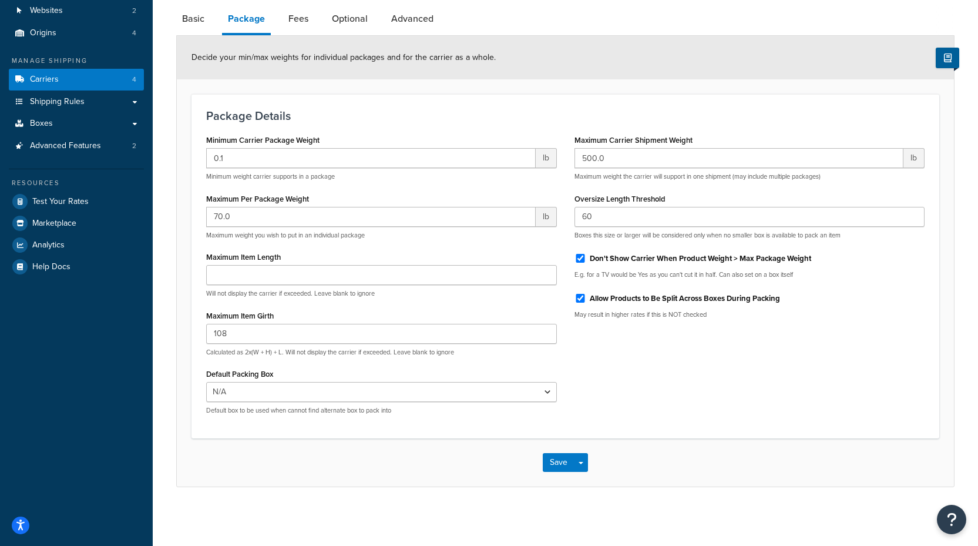
click at [845, 450] on div "Save Save Dropdown Save and Edit" at bounding box center [565, 462] width 777 height 48
click at [952, 524] on icon "Open Resource Center" at bounding box center [951, 519] width 11 height 16
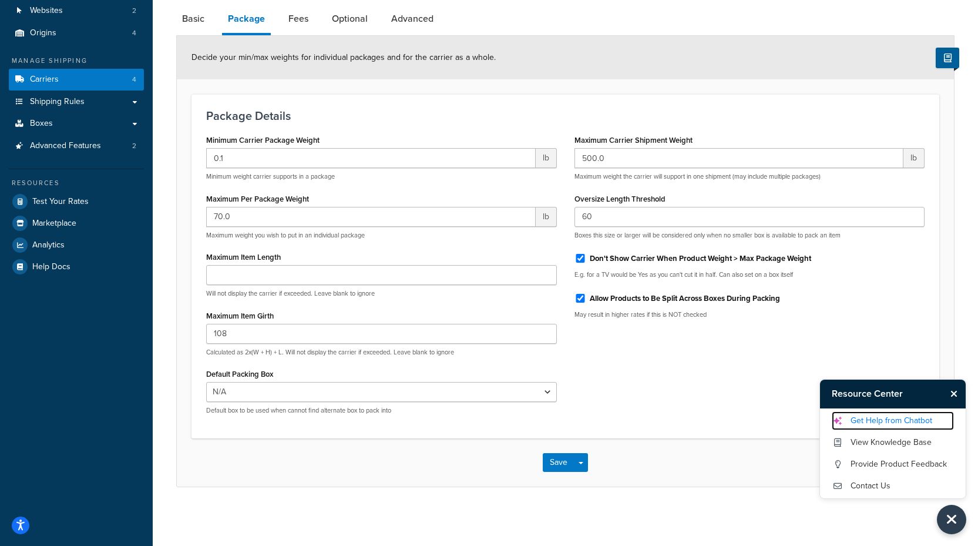
click at [899, 423] on link "Get Help from Chatbot" at bounding box center [893, 420] width 122 height 19
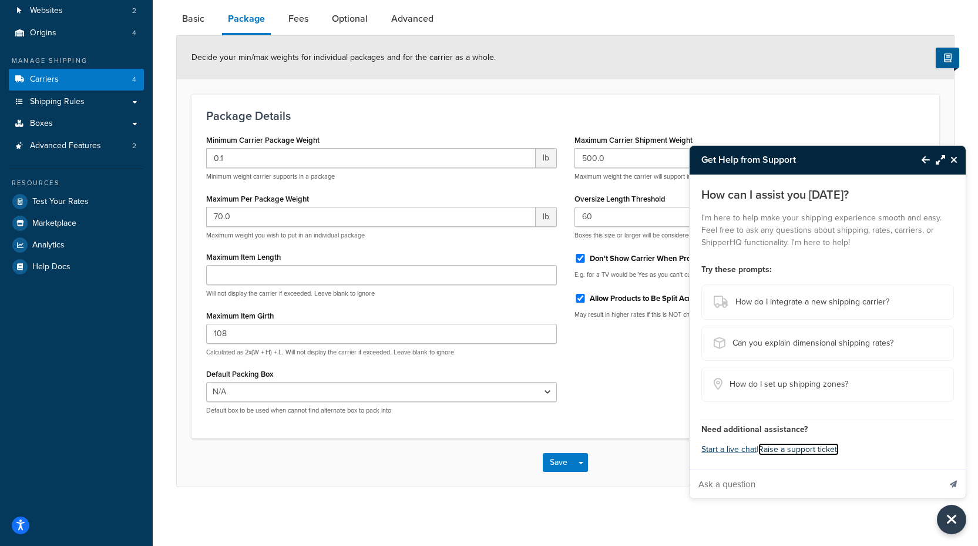
click at [798, 452] on link "Raise a support ticket." at bounding box center [798, 449] width 80 height 12
